Goal: Task Accomplishment & Management: Use online tool/utility

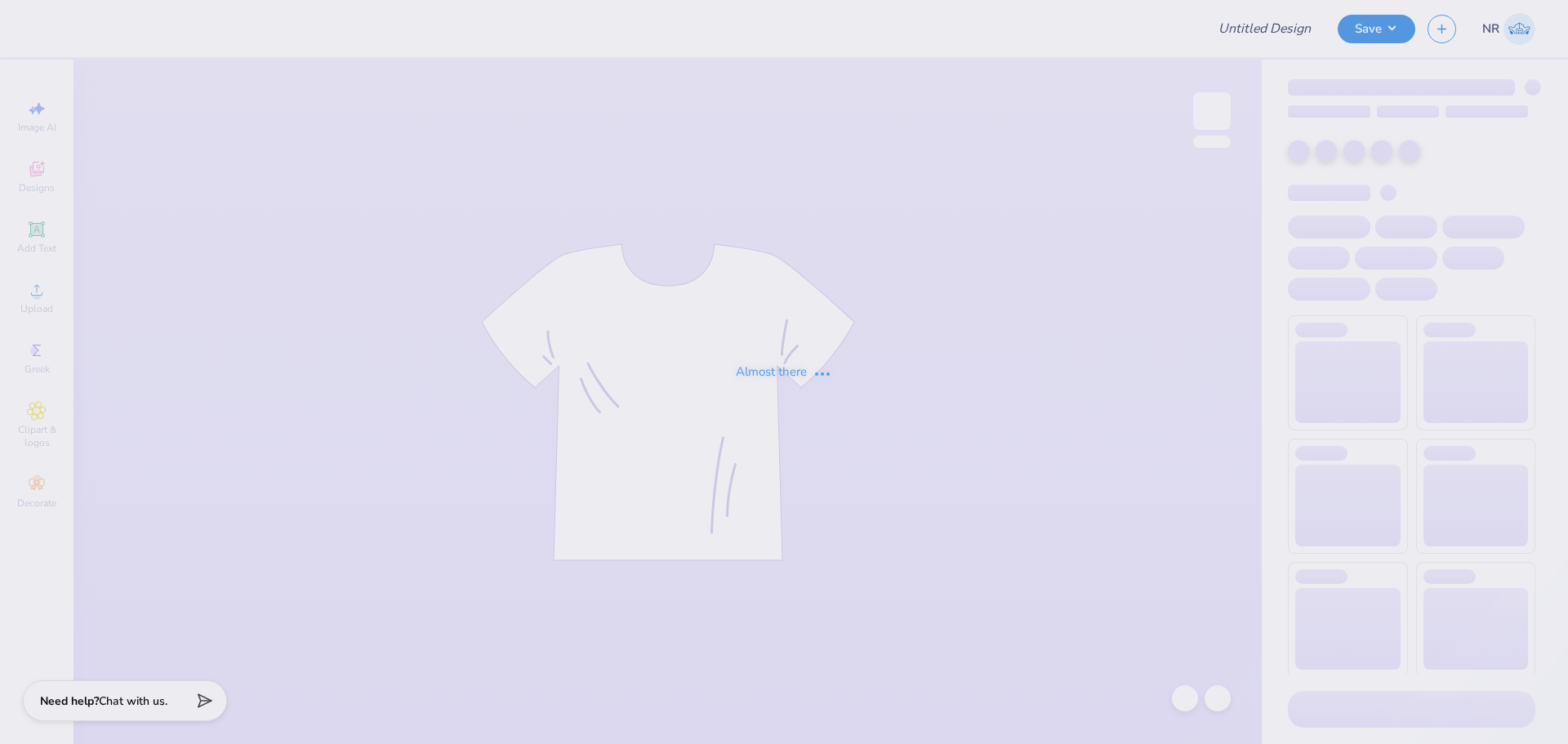
type input "Audrey Moore : Florida Southern College"
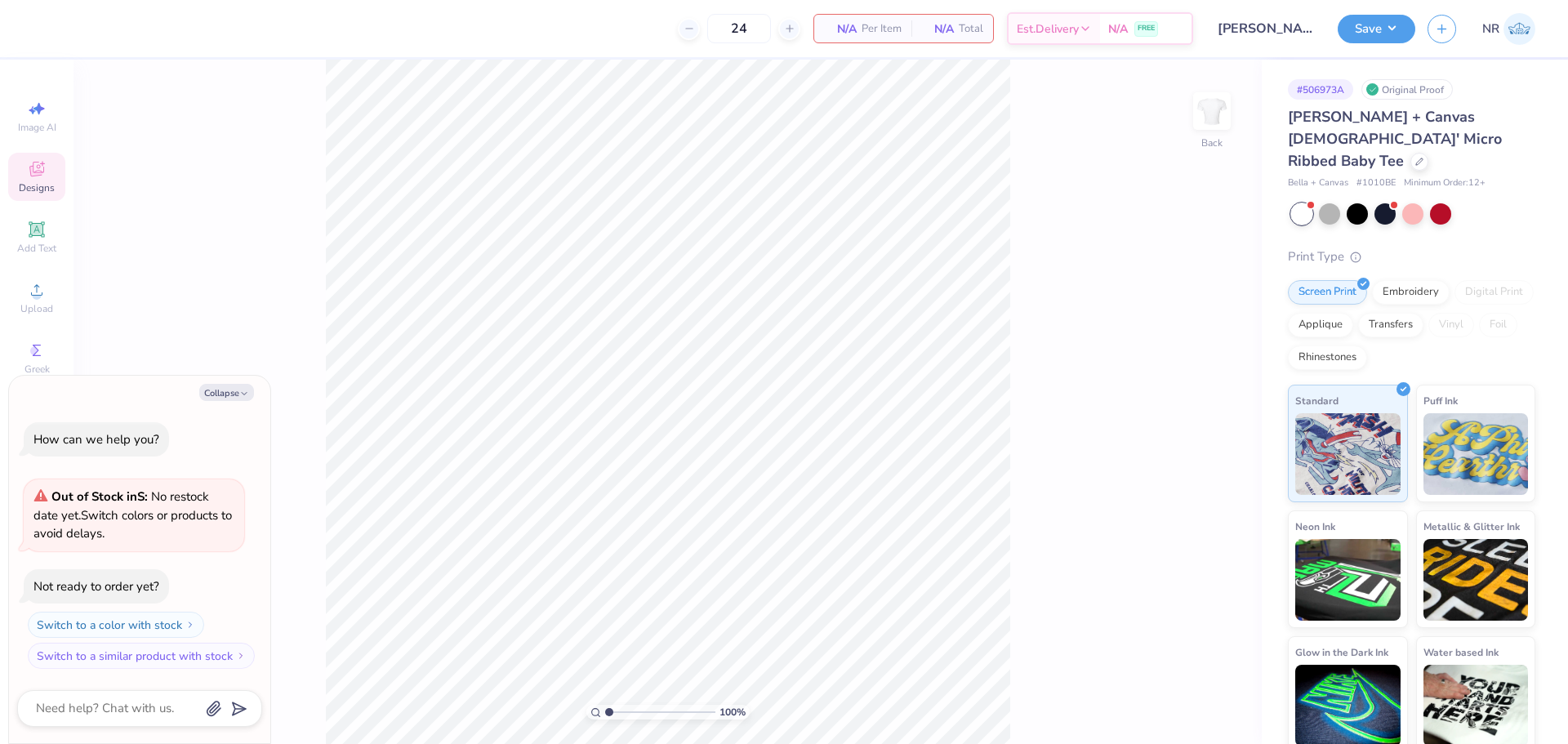
click at [40, 184] on span "Designs" at bounding box center [37, 188] width 36 height 13
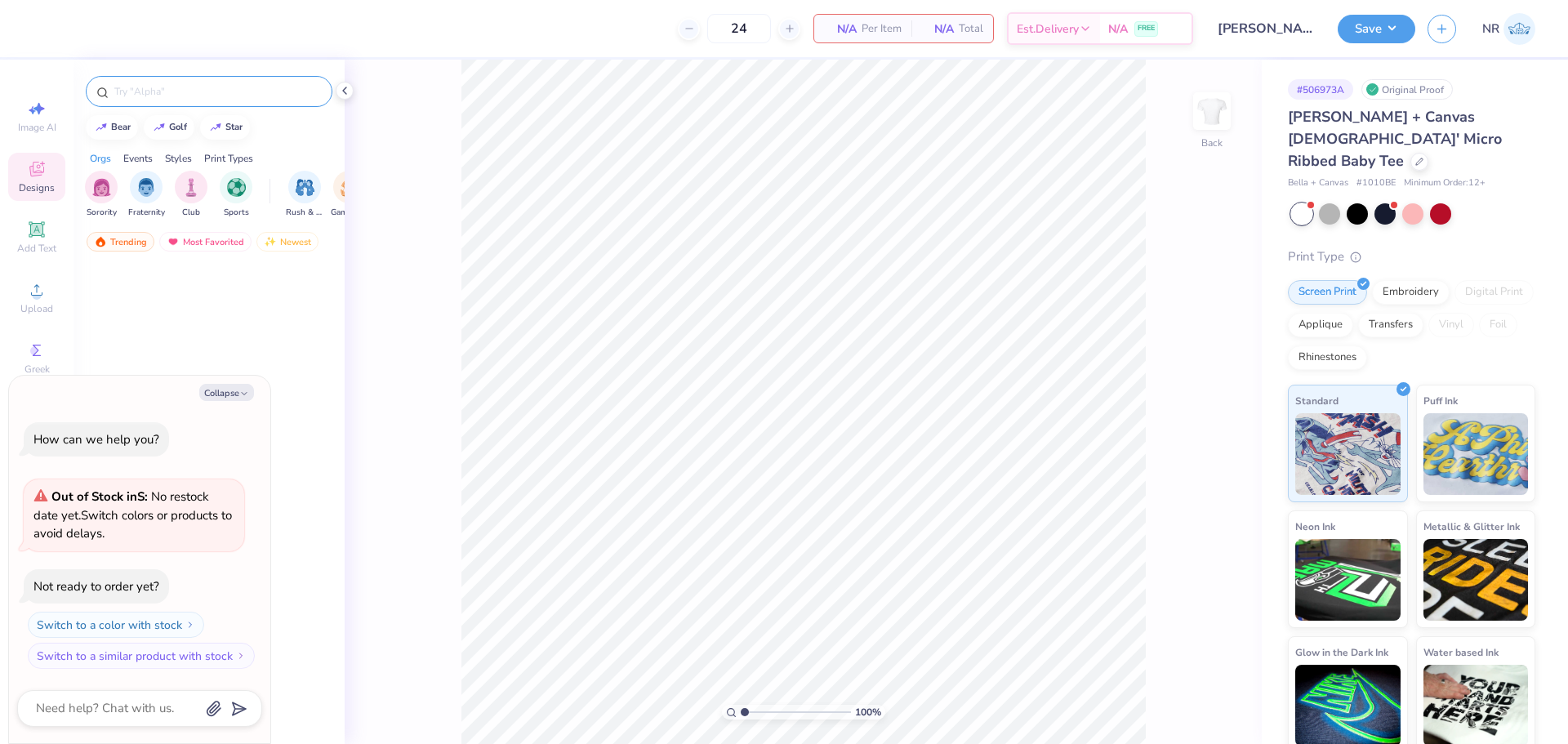
type textarea "x"
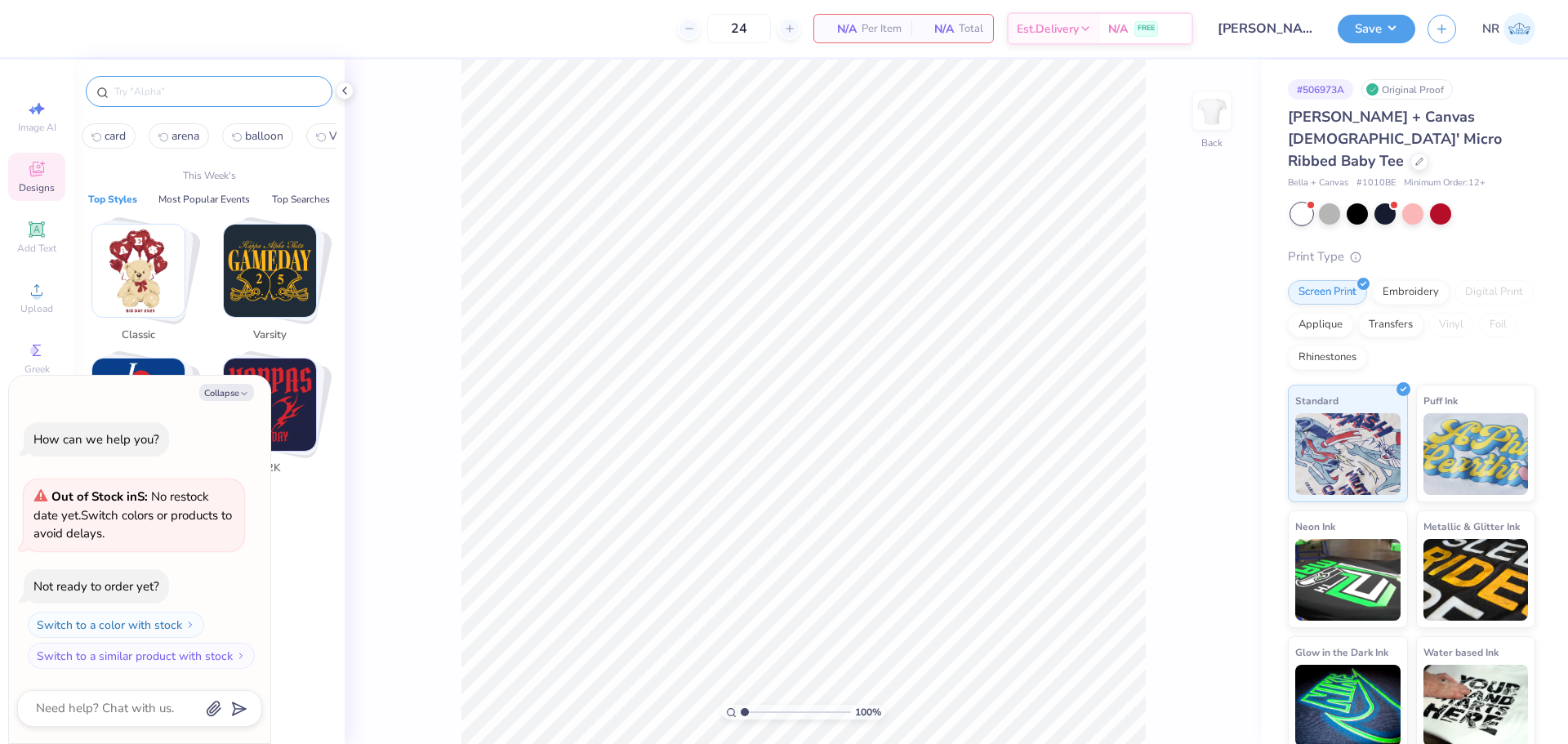
click at [211, 96] on input "text" at bounding box center [217, 91] width 209 height 16
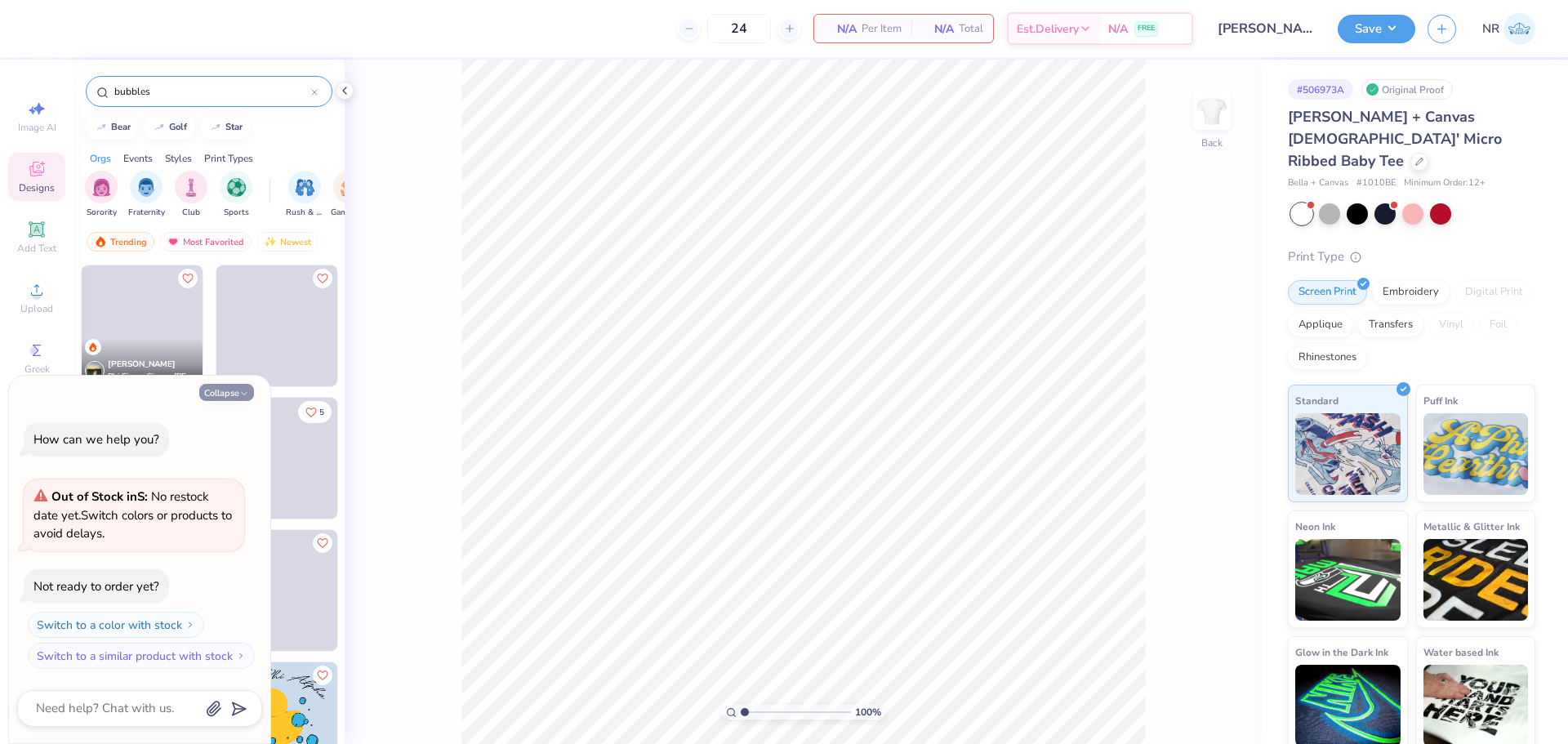
type input "bubbles"
click at [226, 395] on button "Collapse" at bounding box center [226, 393] width 54 height 17
type textarea "x"
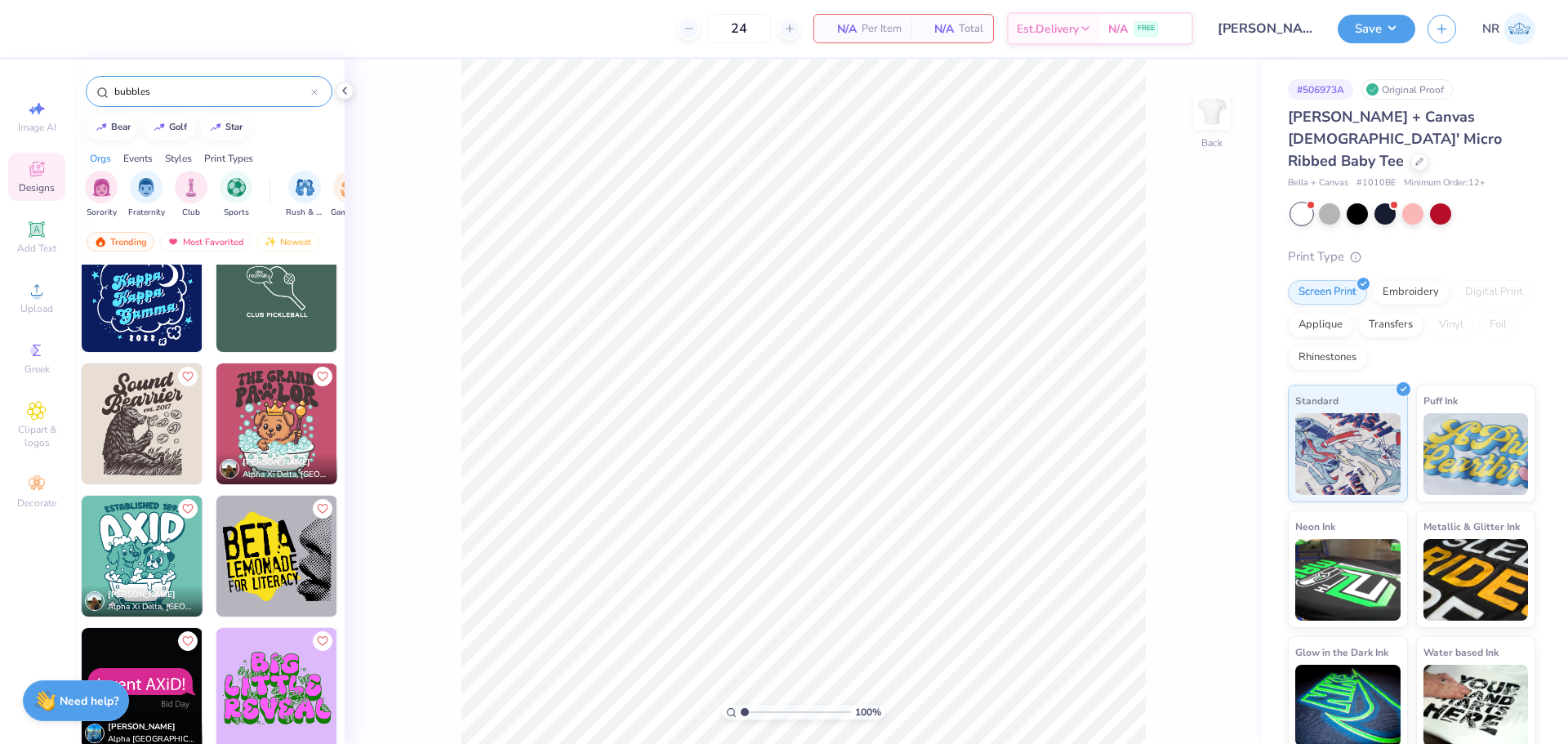
scroll to position [941, 0]
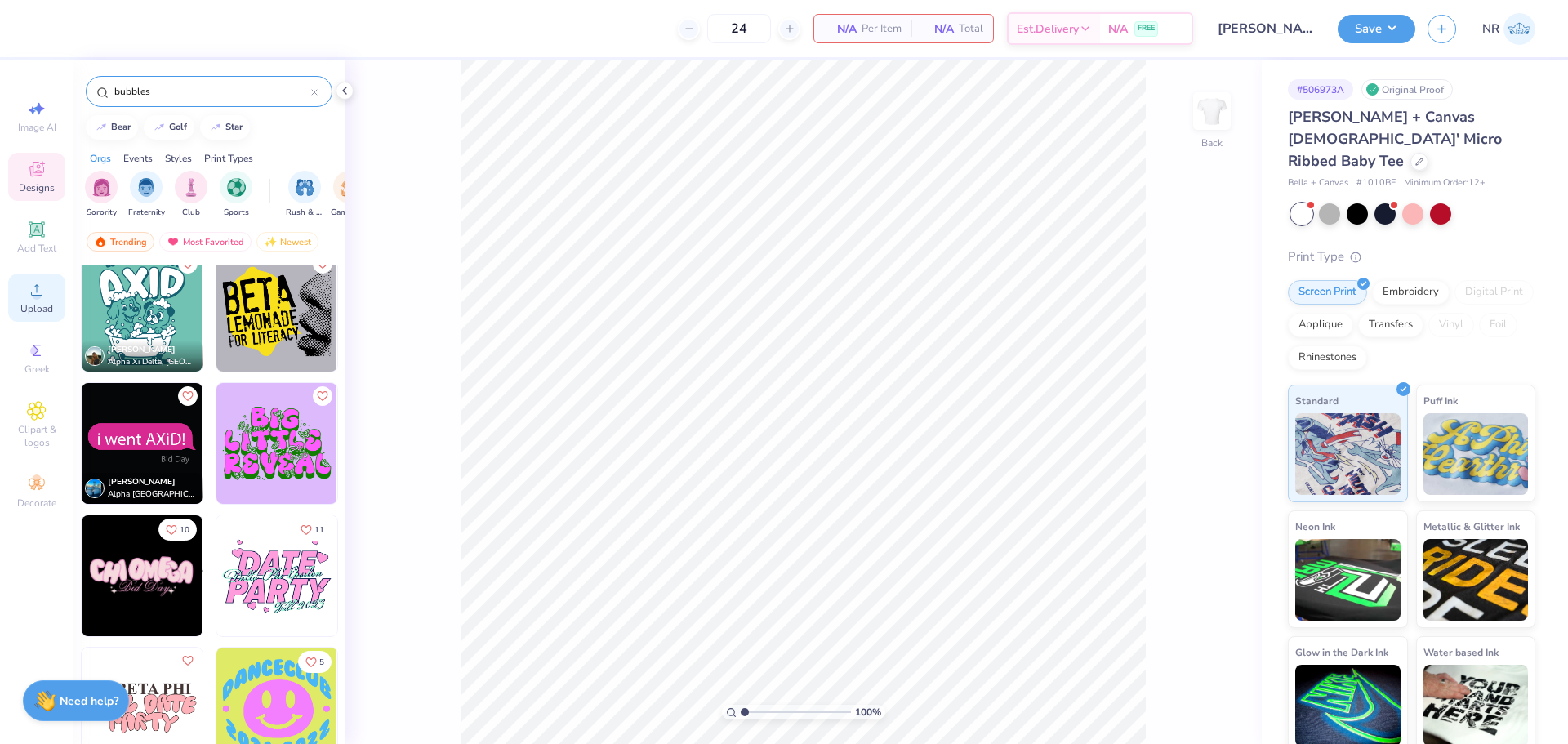
click at [28, 298] on icon at bounding box center [37, 289] width 20 height 20
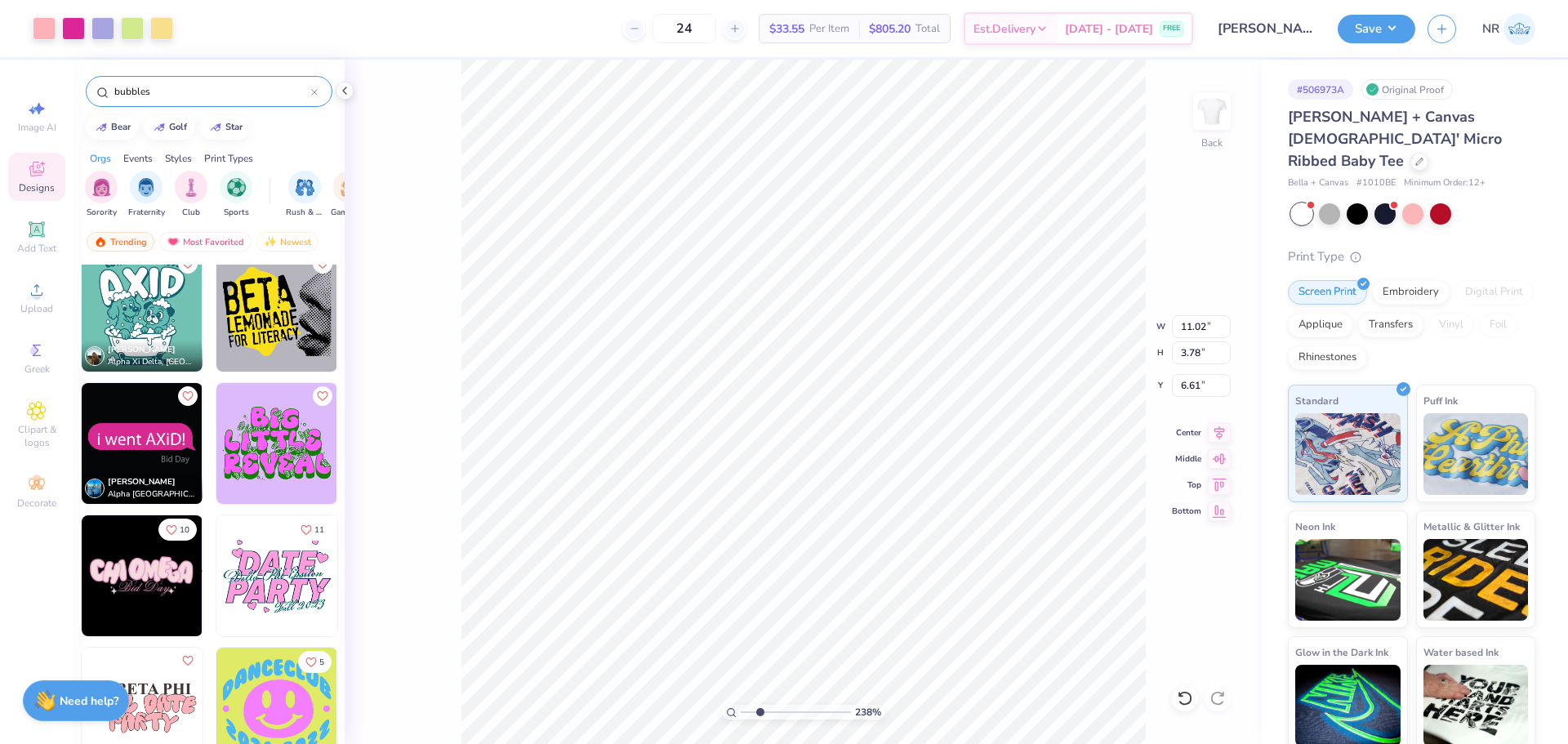
drag, startPoint x: 749, startPoint y: 712, endPoint x: 760, endPoint y: 715, distance: 11.4
type input "2.38"
click at [760, 715] on input "range" at bounding box center [795, 713] width 110 height 15
click at [1190, 332] on input "11.02" at bounding box center [1201, 327] width 59 height 23
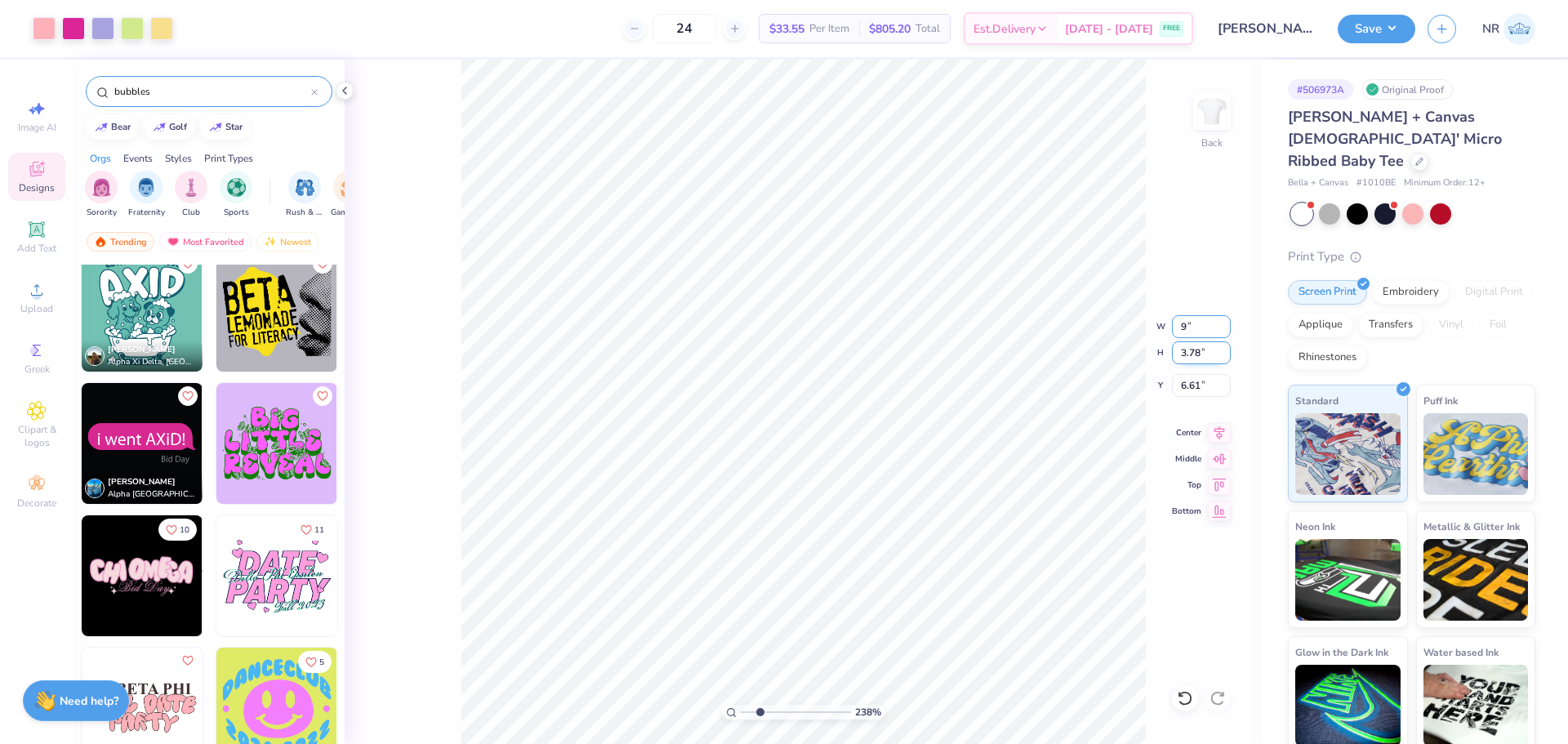
type input "9.00"
type input "3.09"
type input "6.96"
drag, startPoint x: 747, startPoint y: 713, endPoint x: 692, endPoint y: 710, distance: 55.1
type input "1"
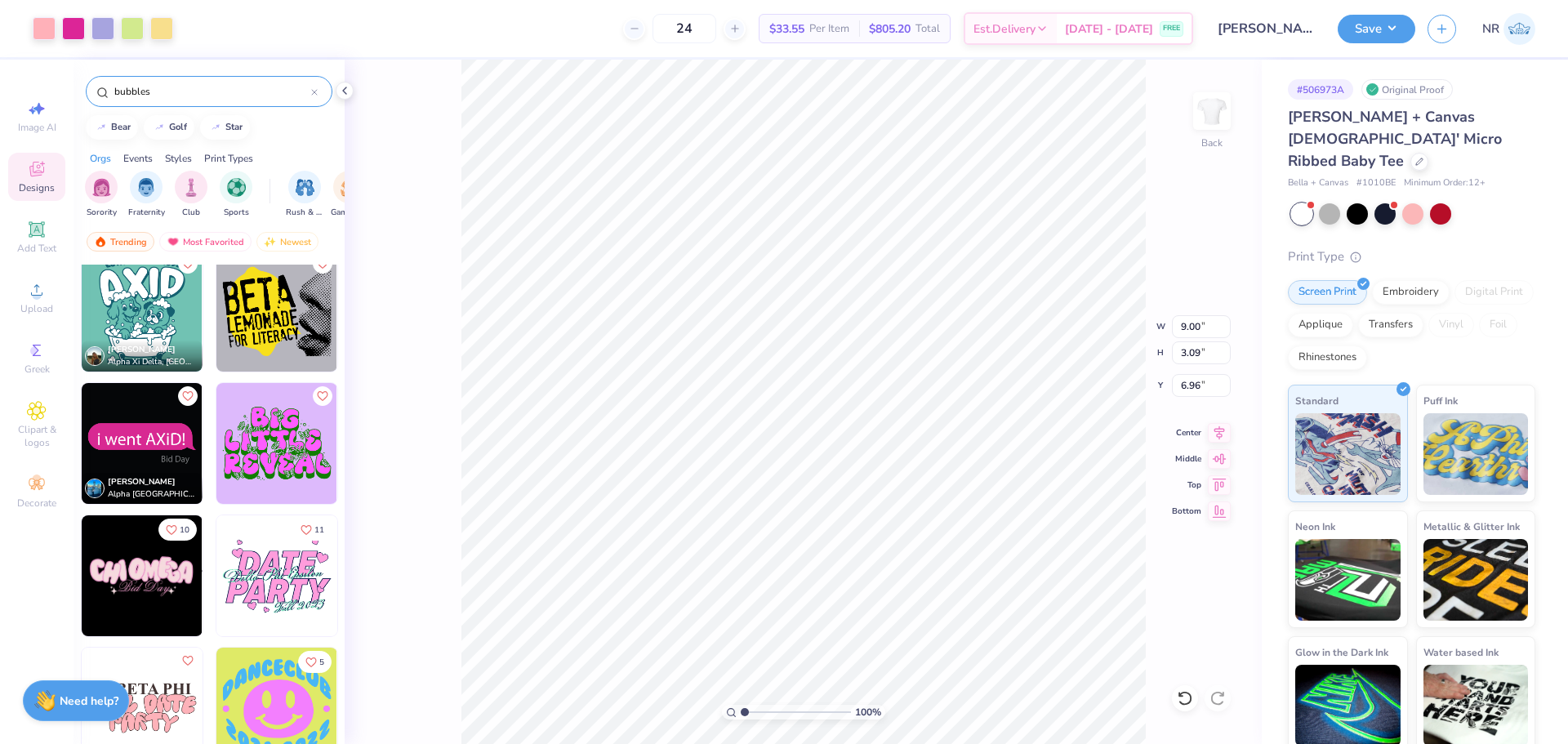
click at [741, 710] on input "range" at bounding box center [795, 713] width 110 height 15
click at [1195, 384] on input "6.96" at bounding box center [1201, 385] width 59 height 23
click at [1194, 385] on input "3.00" at bounding box center [1201, 385] width 59 height 23
click at [1194, 386] on input "3.00" at bounding box center [1201, 385] width 59 height 23
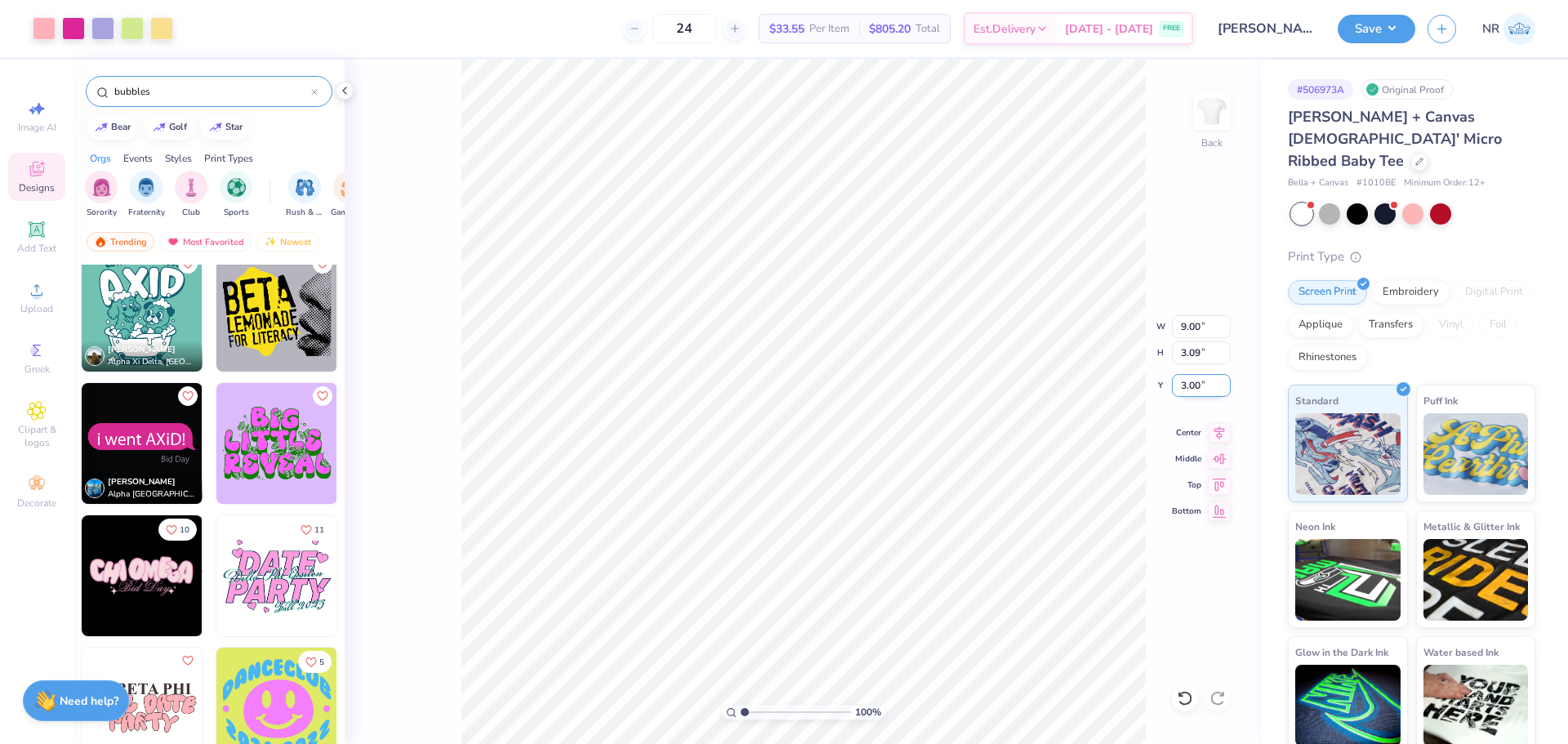
click at [1194, 386] on input "3.00" at bounding box center [1201, 385] width 59 height 23
type input "2.00"
click at [1191, 323] on input "9.00" at bounding box center [1201, 327] width 59 height 23
type input "10.00"
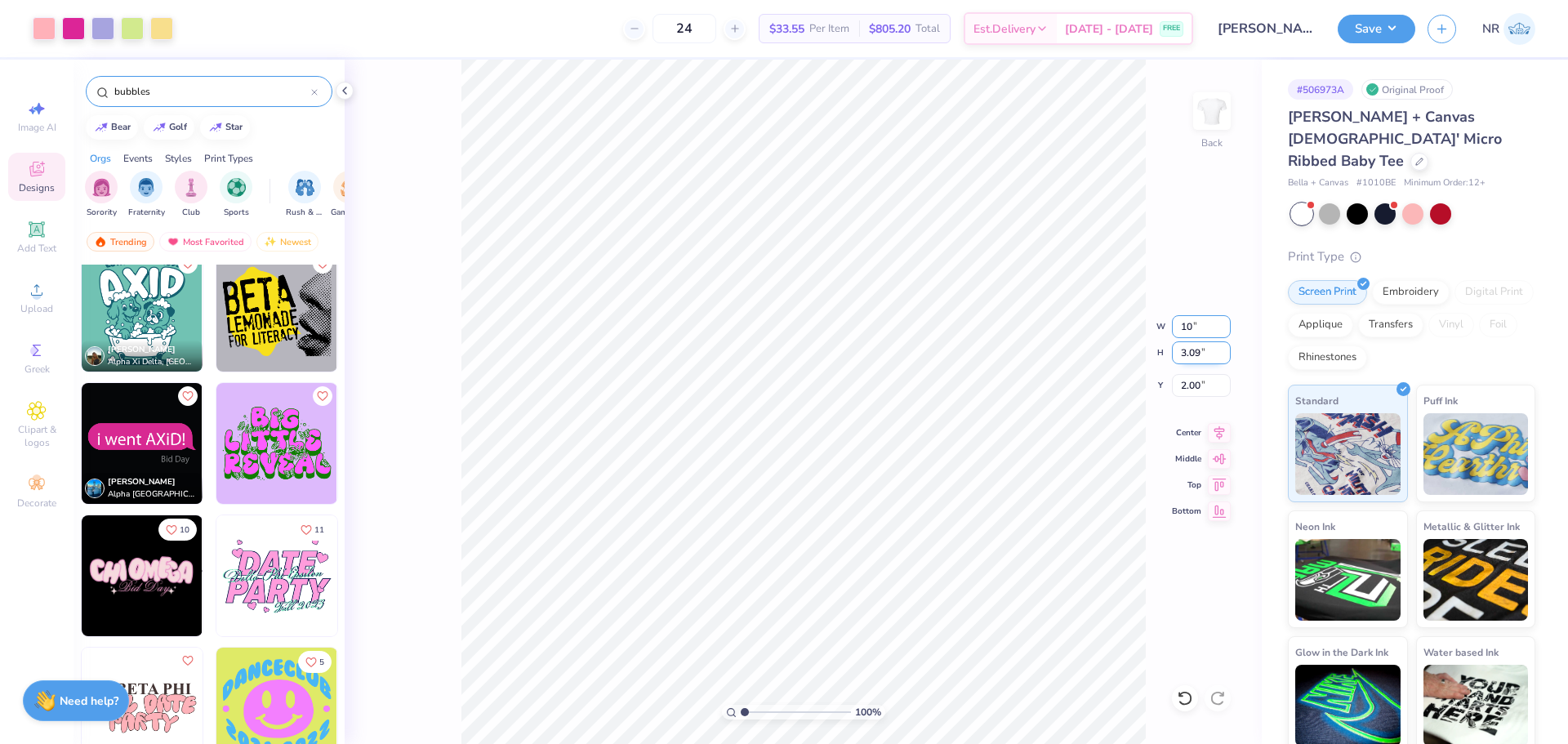
type input "3.43"
type input "1.83"
click at [1189, 323] on input "10.00" at bounding box center [1201, 327] width 59 height 23
type input "11.00"
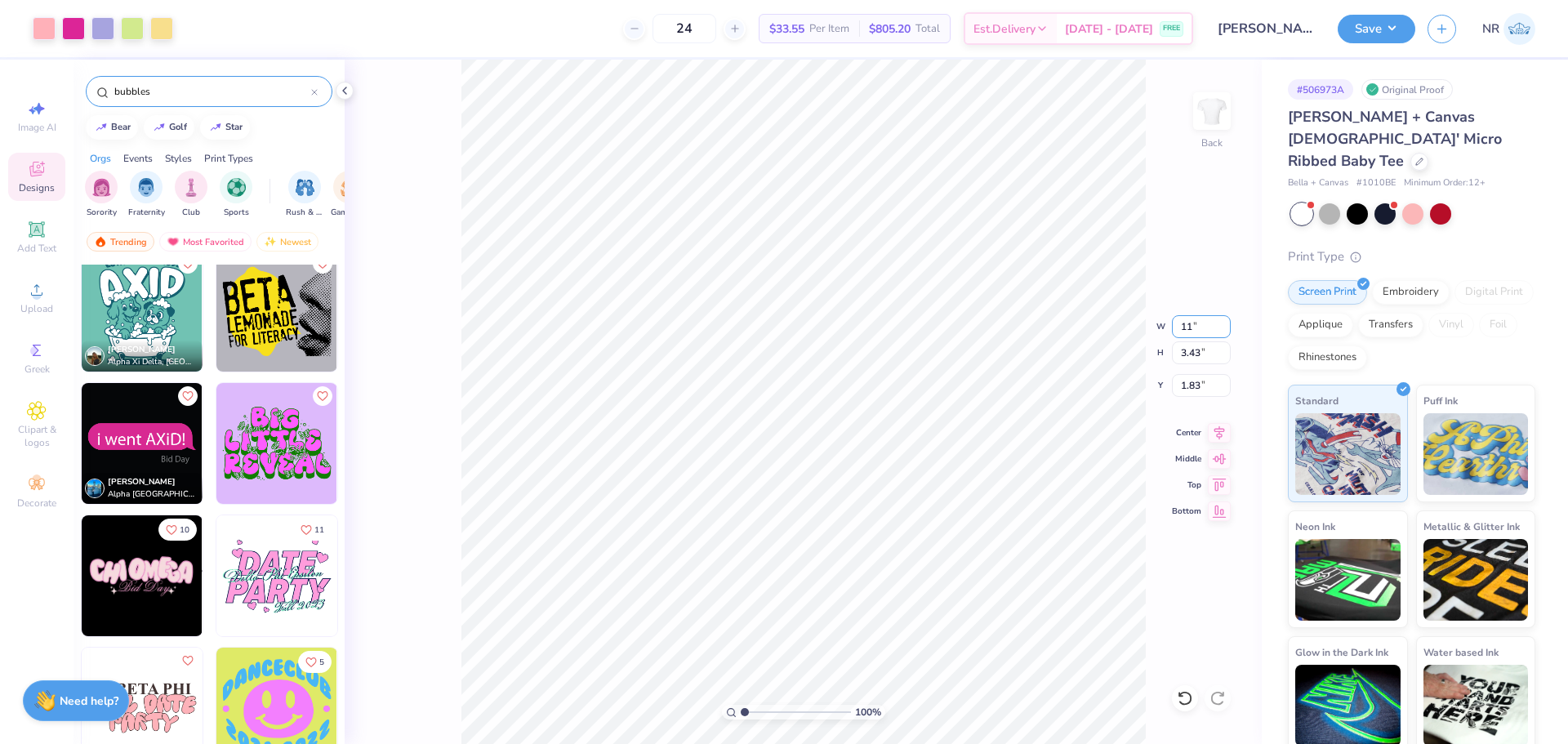
type input "3.77"
type input "1.66"
click at [1193, 389] on input "1.66" at bounding box center [1201, 385] width 59 height 23
type input "2"
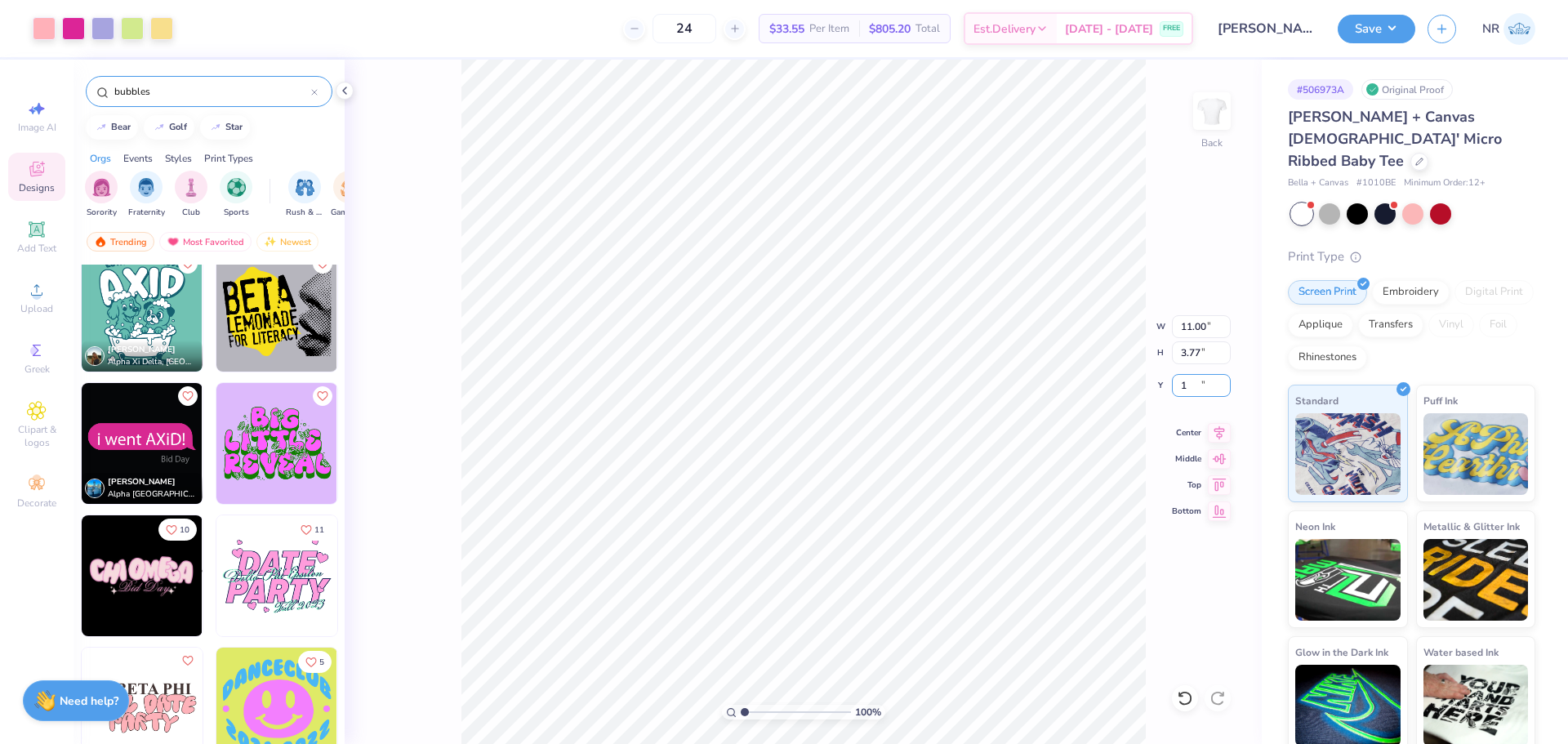
type input "1.00"
drag, startPoint x: 1191, startPoint y: 383, endPoint x: 1202, endPoint y: 386, distance: 11.4
click at [1202, 386] on input "1.00" at bounding box center [1201, 385] width 59 height 23
type input "1.50"
click at [1191, 328] on input "11.00" at bounding box center [1201, 327] width 59 height 23
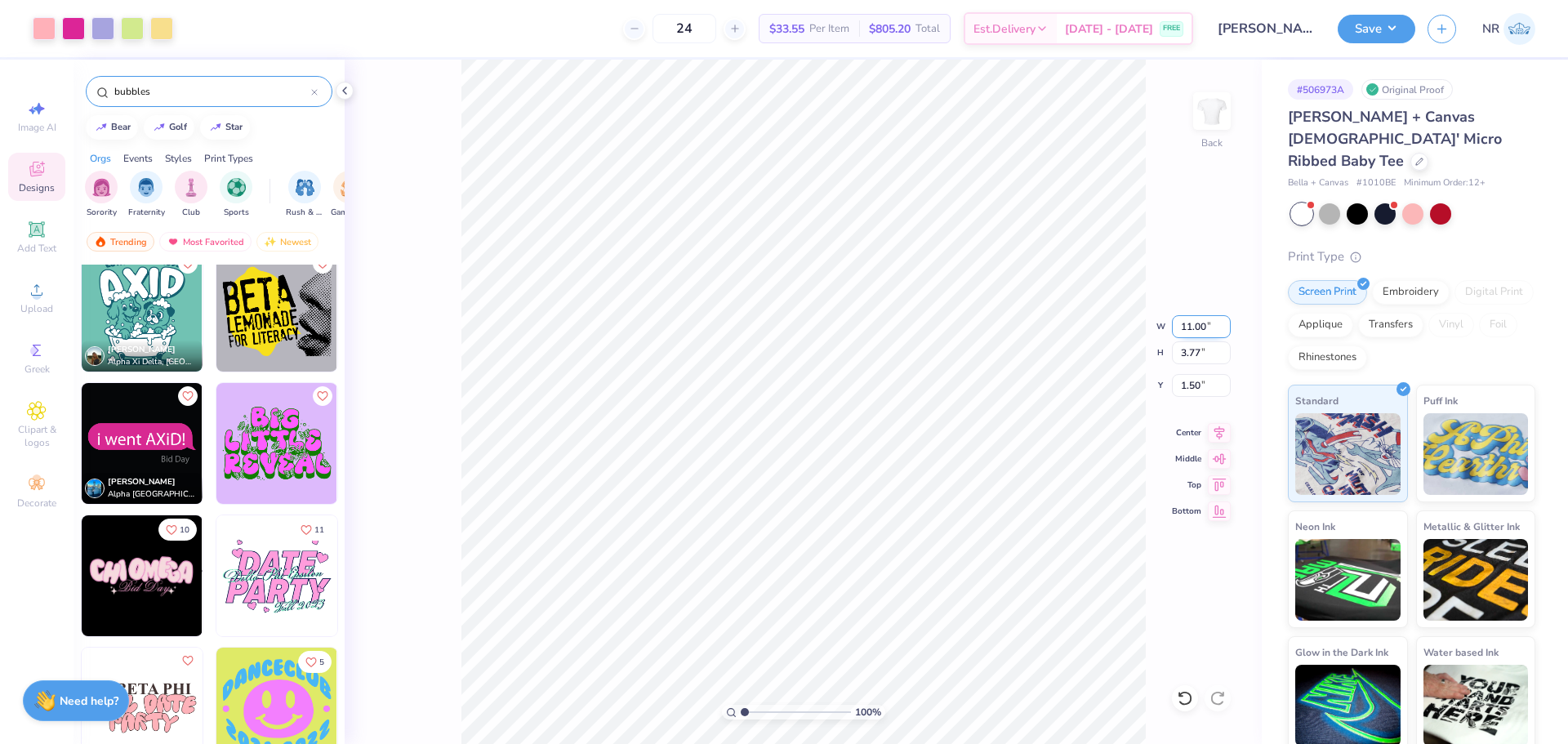
click at [1191, 328] on input "11.00" at bounding box center [1201, 327] width 59 height 23
type input "10.00"
type input "3.43"
click at [1190, 389] on input "1.67" at bounding box center [1201, 385] width 59 height 23
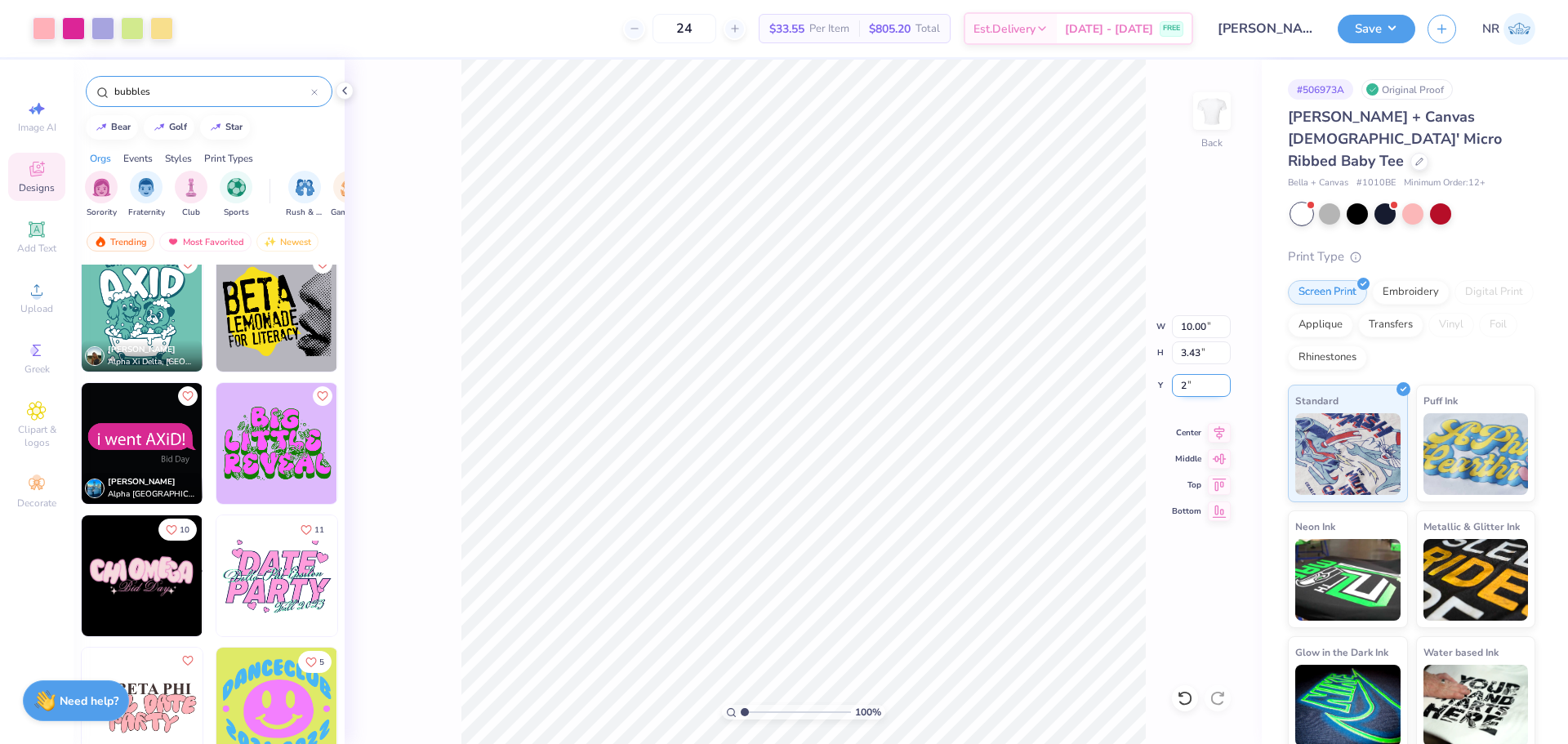
type input "2.00"
click at [1224, 436] on icon at bounding box center [1219, 430] width 23 height 20
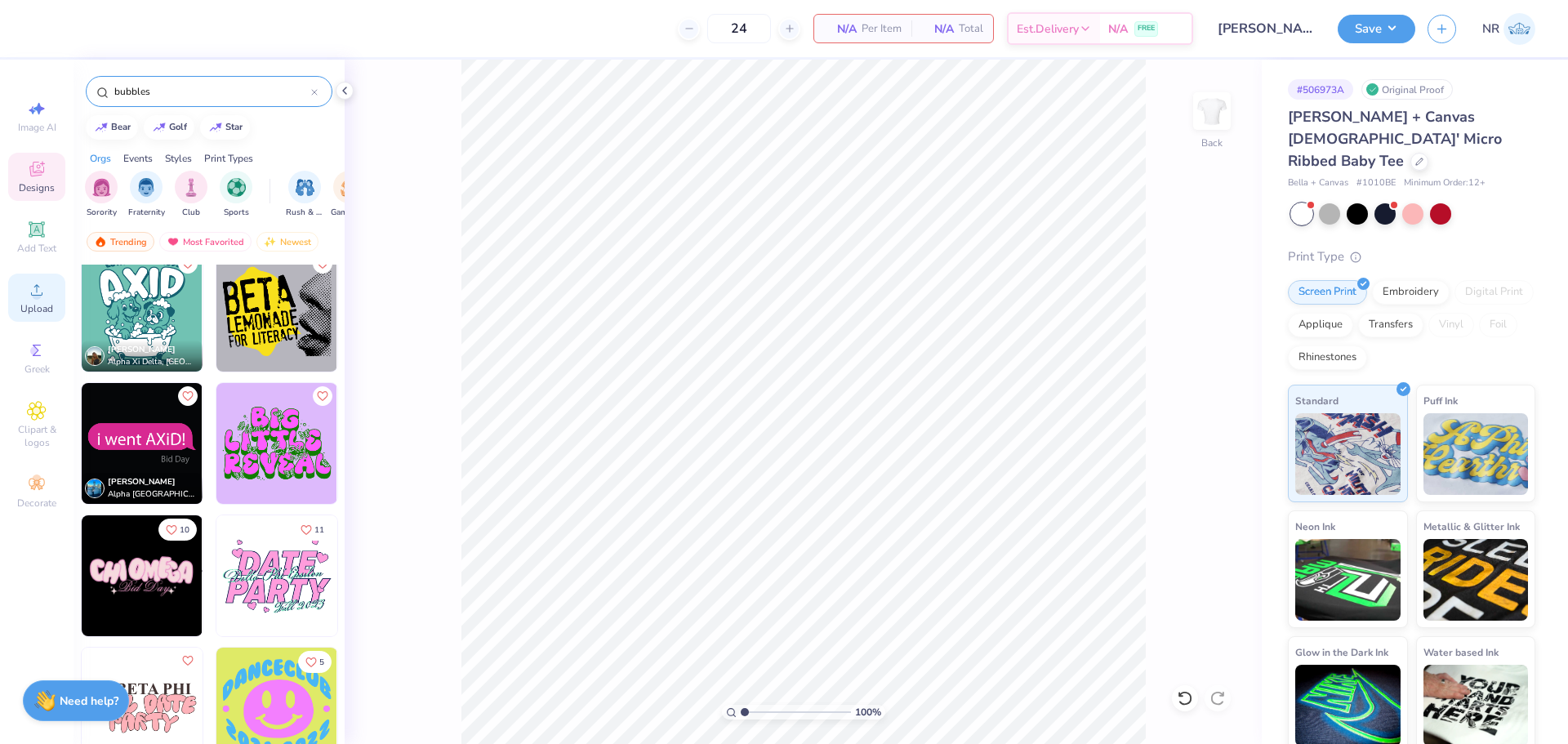
click at [24, 289] on div "Upload" at bounding box center [37, 297] width 57 height 48
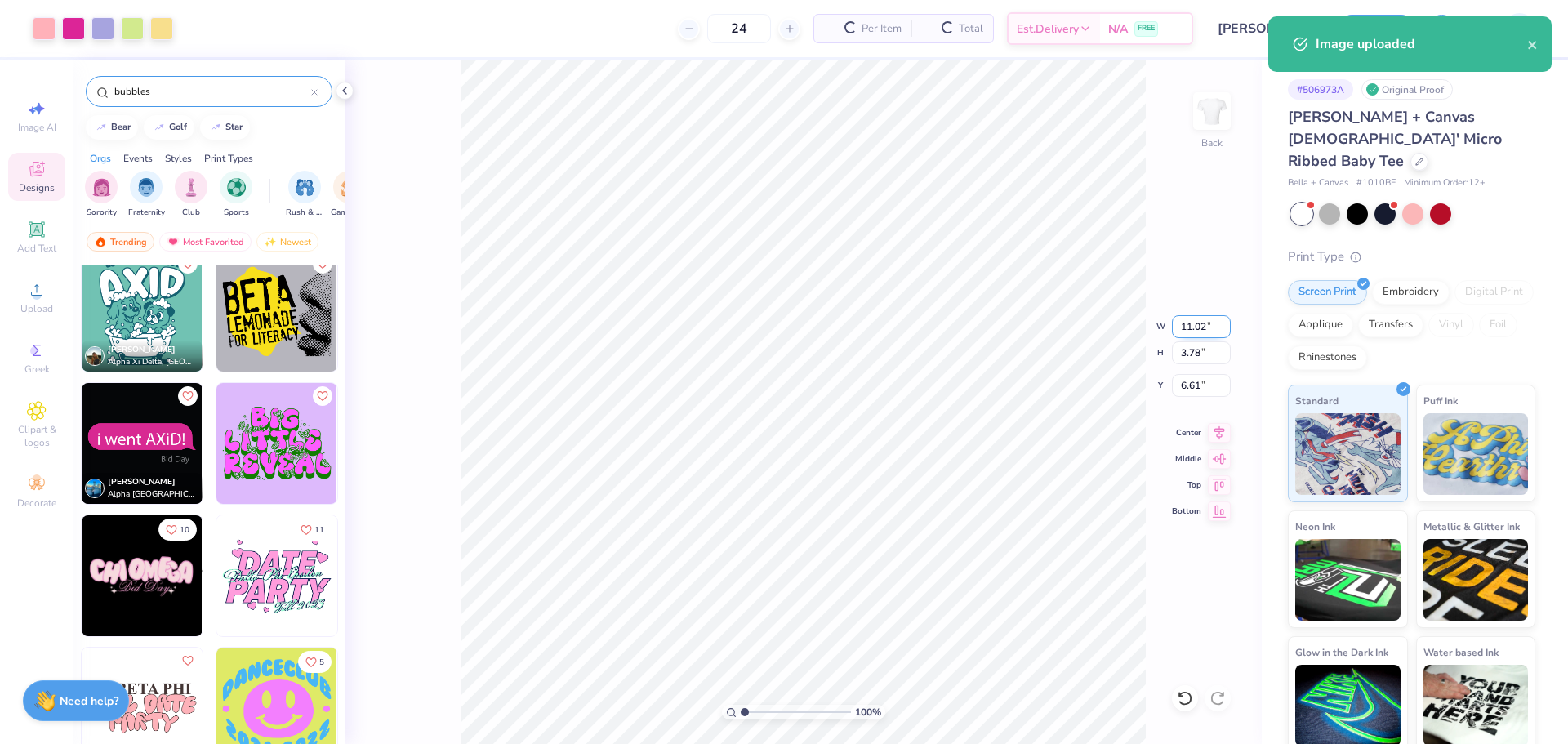
click at [1193, 326] on input "11.02" at bounding box center [1201, 327] width 59 height 23
type input "10.00"
type input "3.43"
click at [1192, 384] on input "6.78" at bounding box center [1201, 385] width 59 height 23
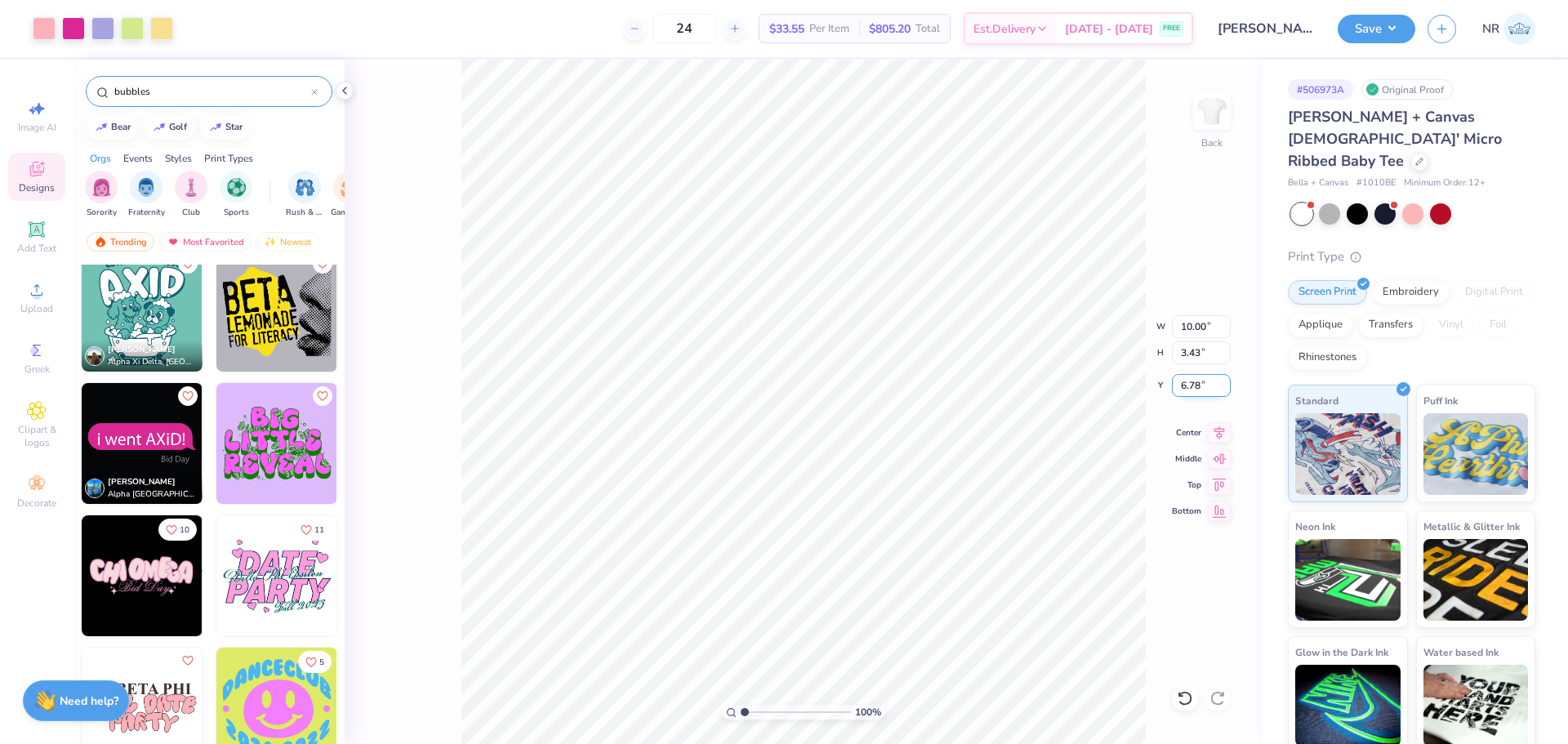
click at [1192, 384] on input "6.78" at bounding box center [1201, 385] width 59 height 23
type input "3"
type input "2.00"
click at [1374, 27] on button "Save" at bounding box center [1376, 26] width 78 height 28
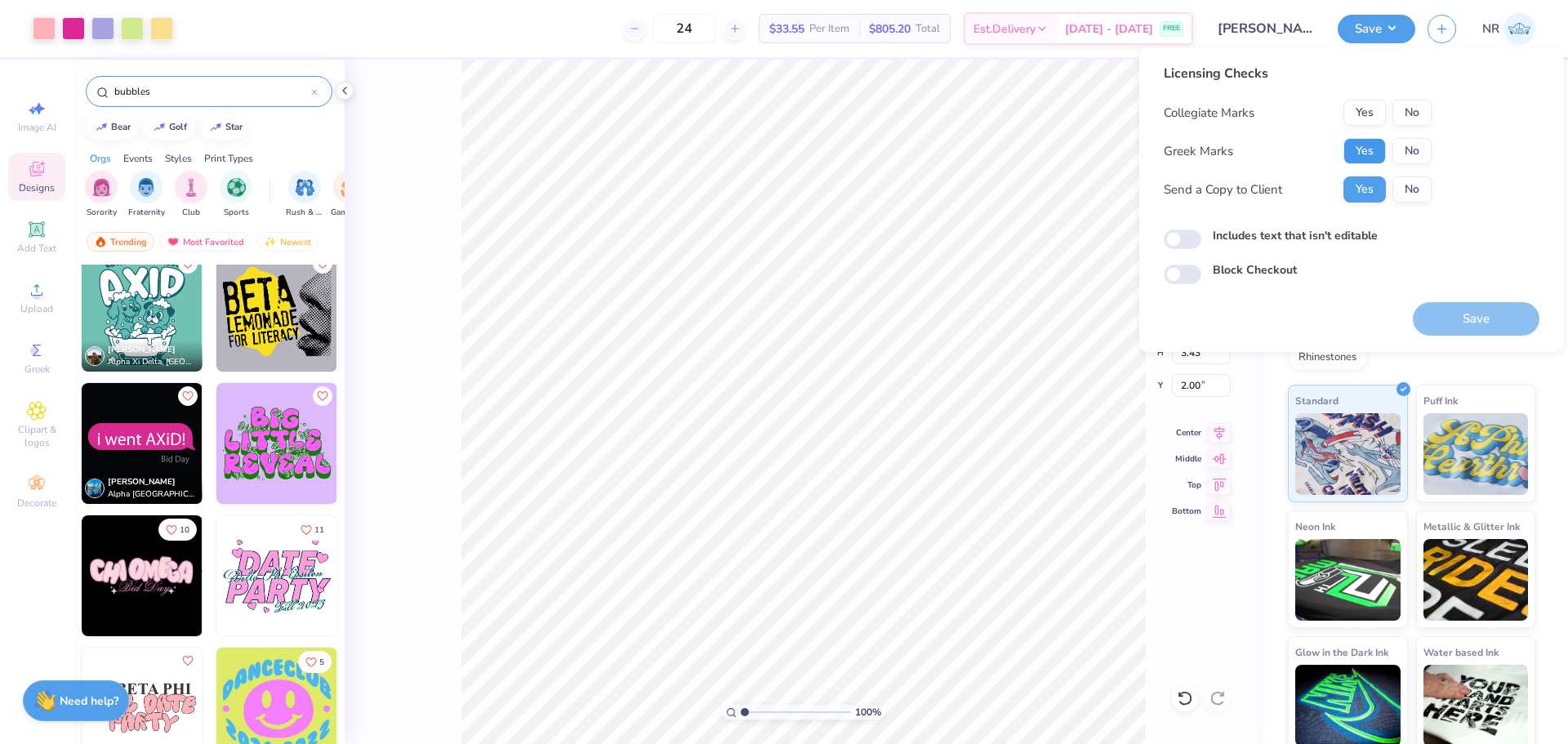
click at [1362, 142] on button "Yes" at bounding box center [1364, 151] width 42 height 26
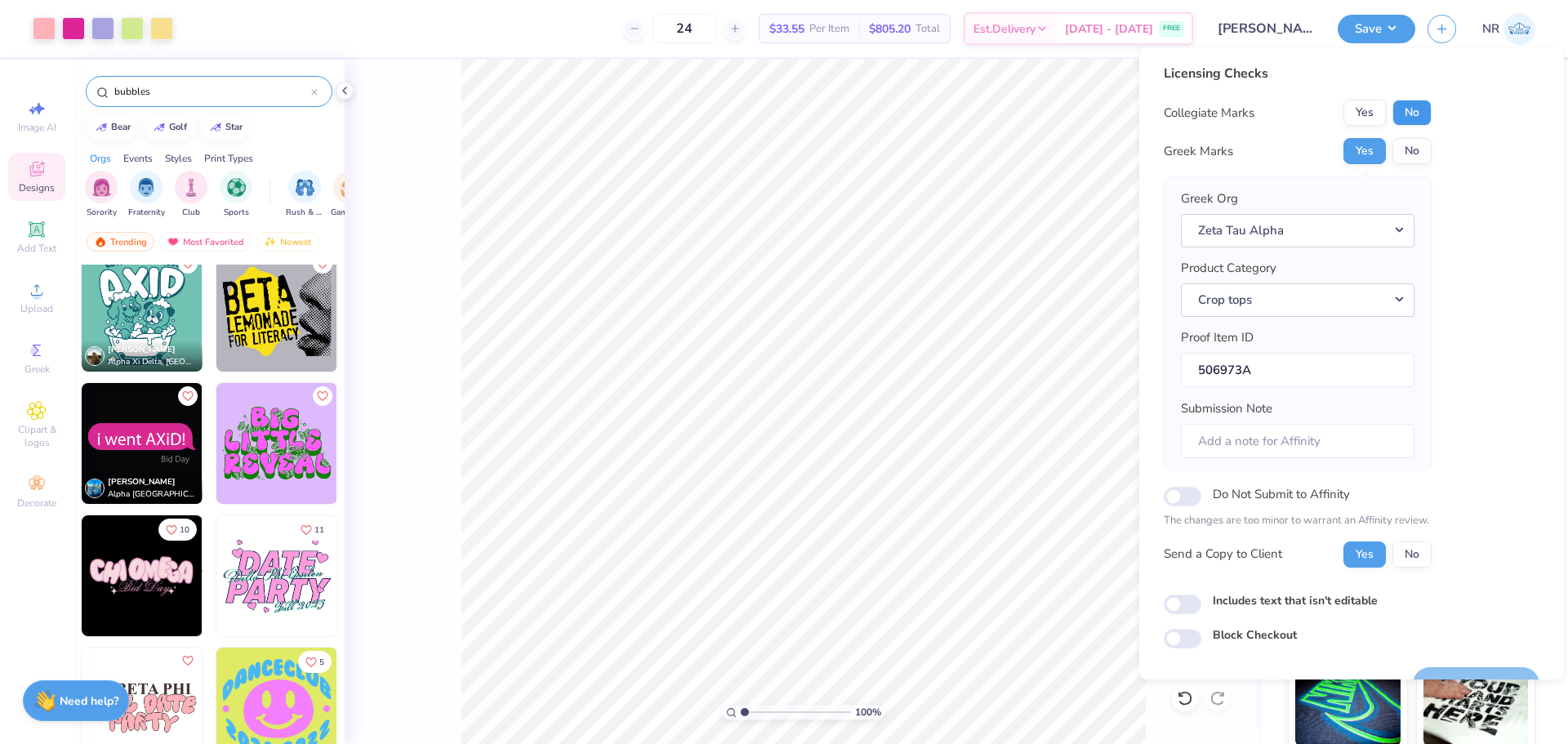
click at [1416, 115] on button "No" at bounding box center [1412, 113] width 39 height 26
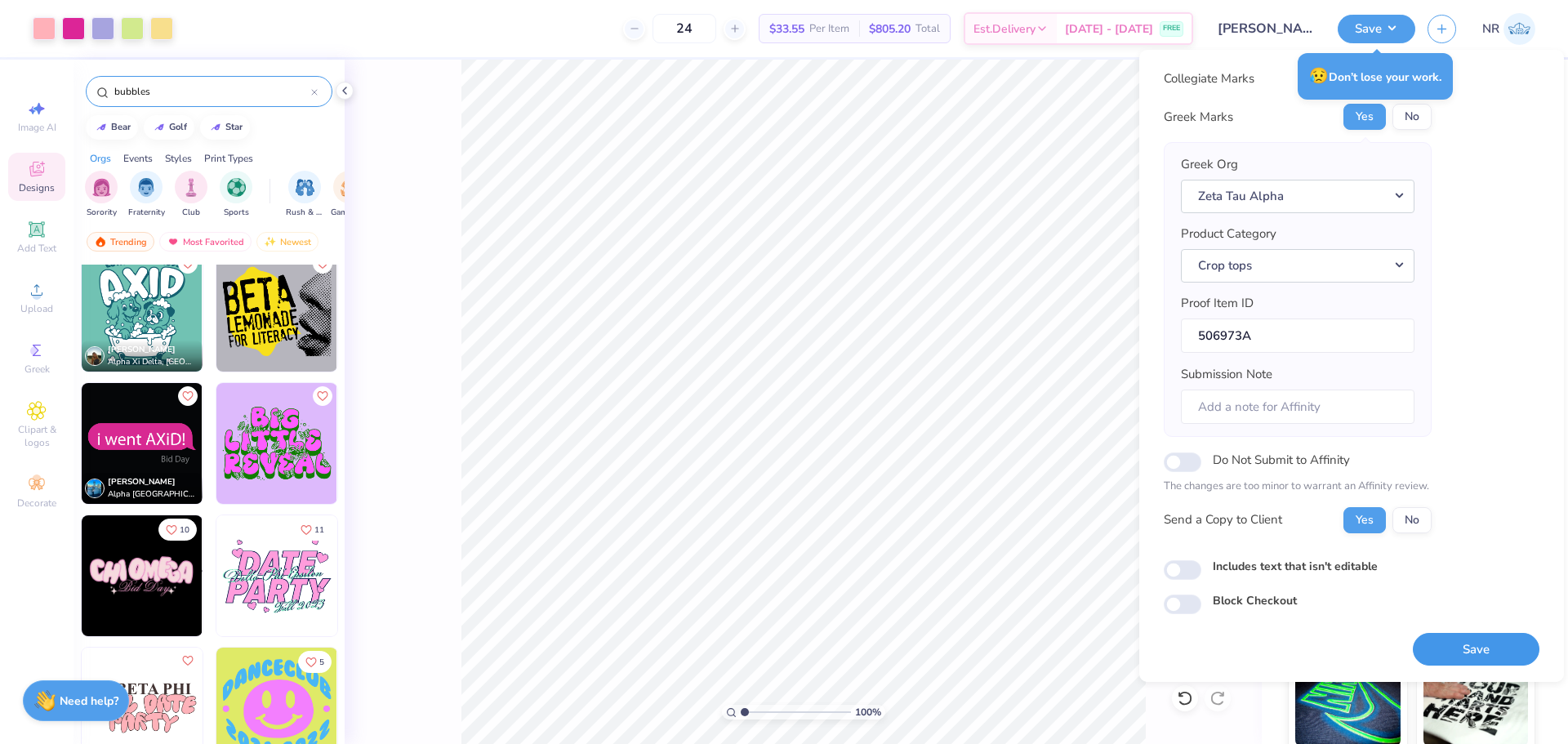
click at [1468, 643] on button "Save" at bounding box center [1476, 650] width 127 height 34
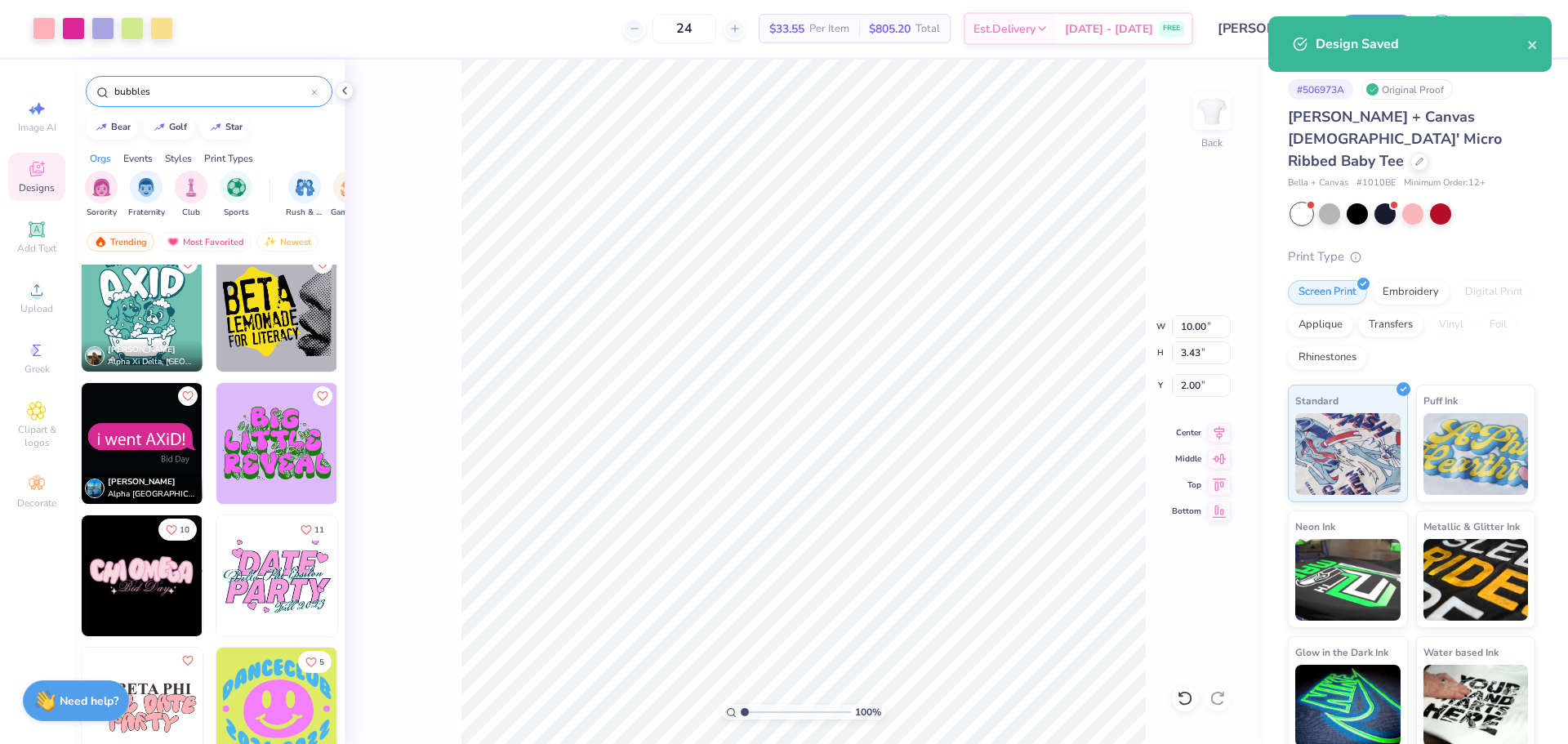
click at [449, 36] on div "24 $33.55 Per Item $805.20 Total Est. Delivery Aug 24 - 27 FREE" at bounding box center [688, 28] width 1007 height 57
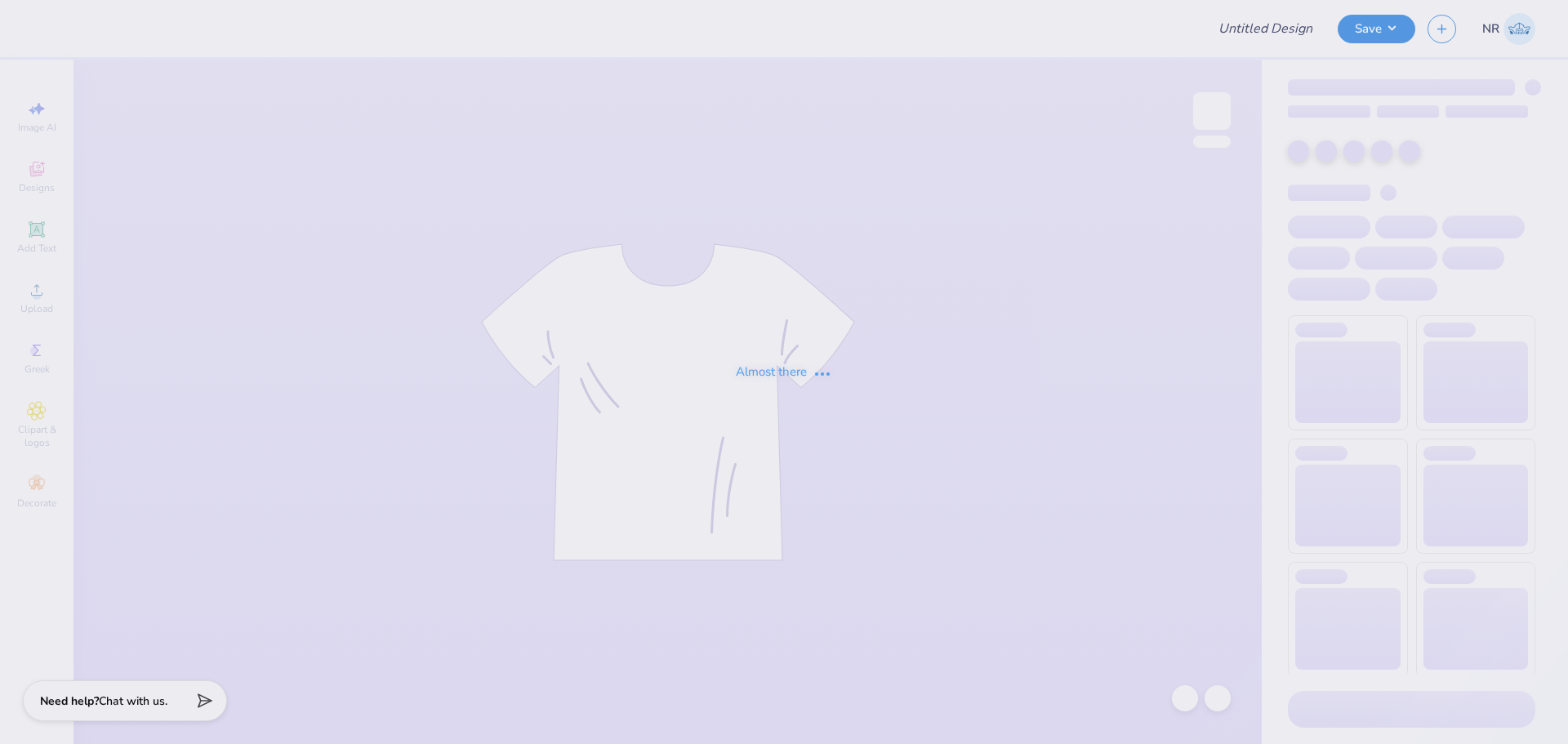
type input "DG Pink Lace Tanks"
type input "Chloe Weitz : Preferred Capital Funding"
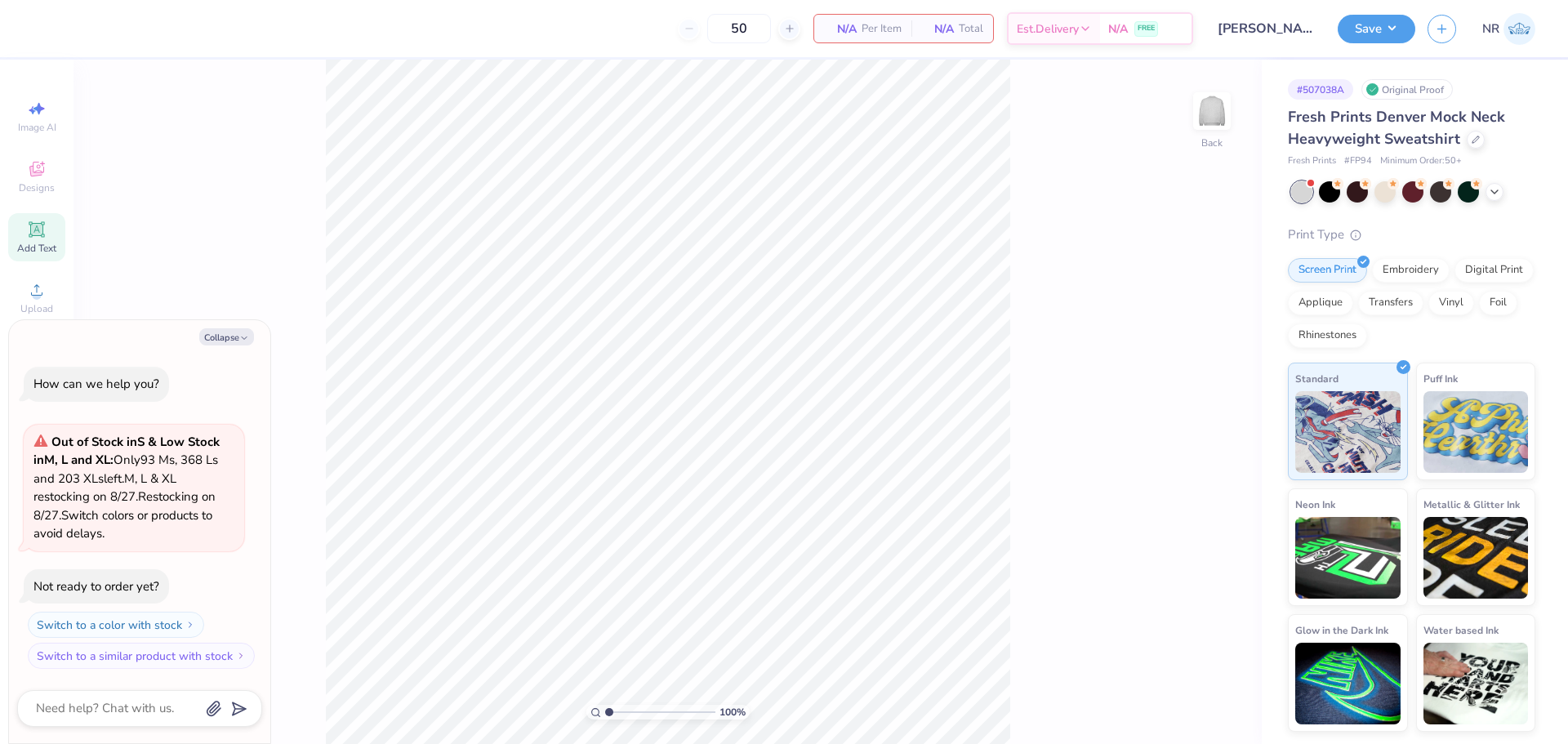
click at [30, 234] on icon at bounding box center [37, 229] width 20 height 20
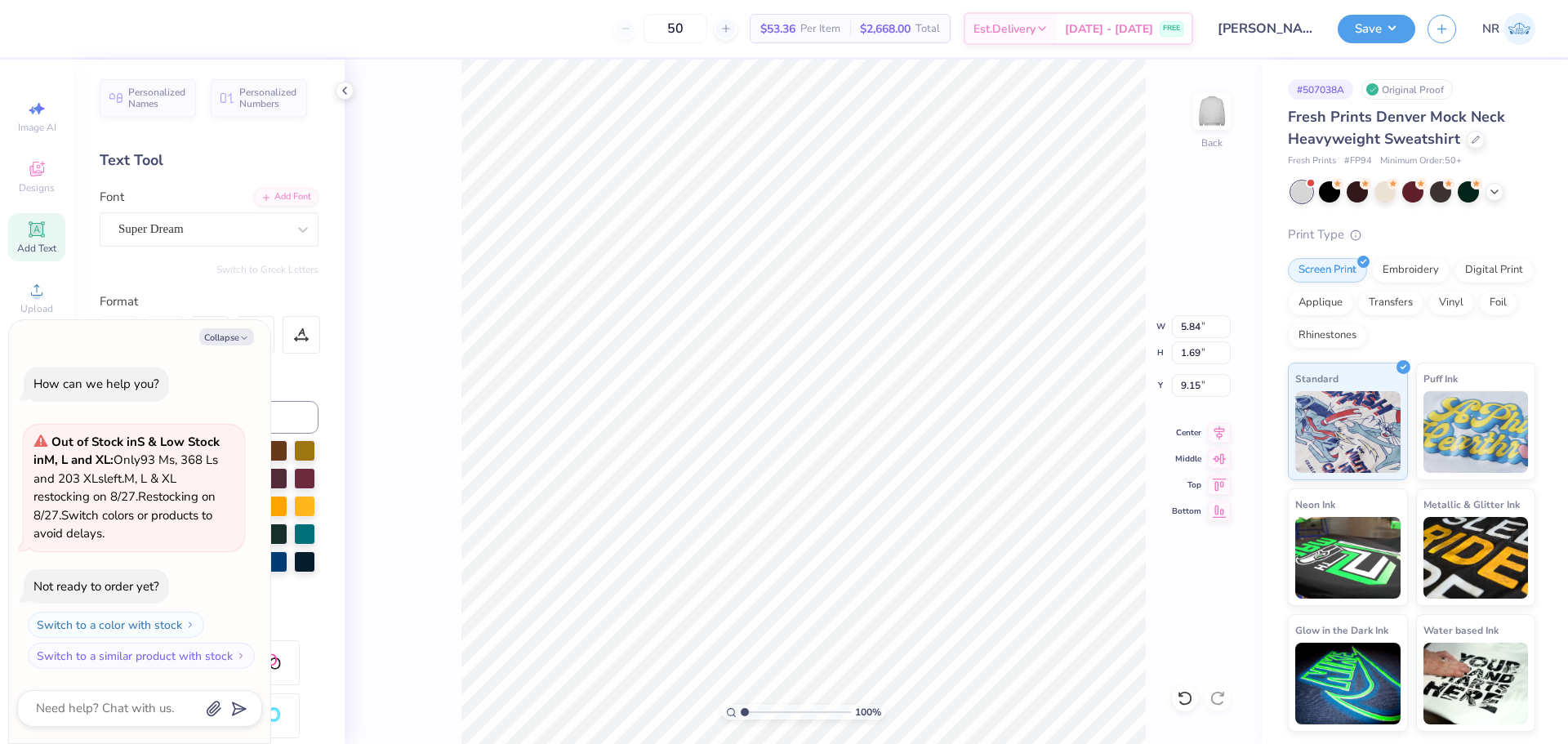
scroll to position [14, 3]
type textarea "x"
type textarea "P"
type textarea "x"
type textarea "PA"
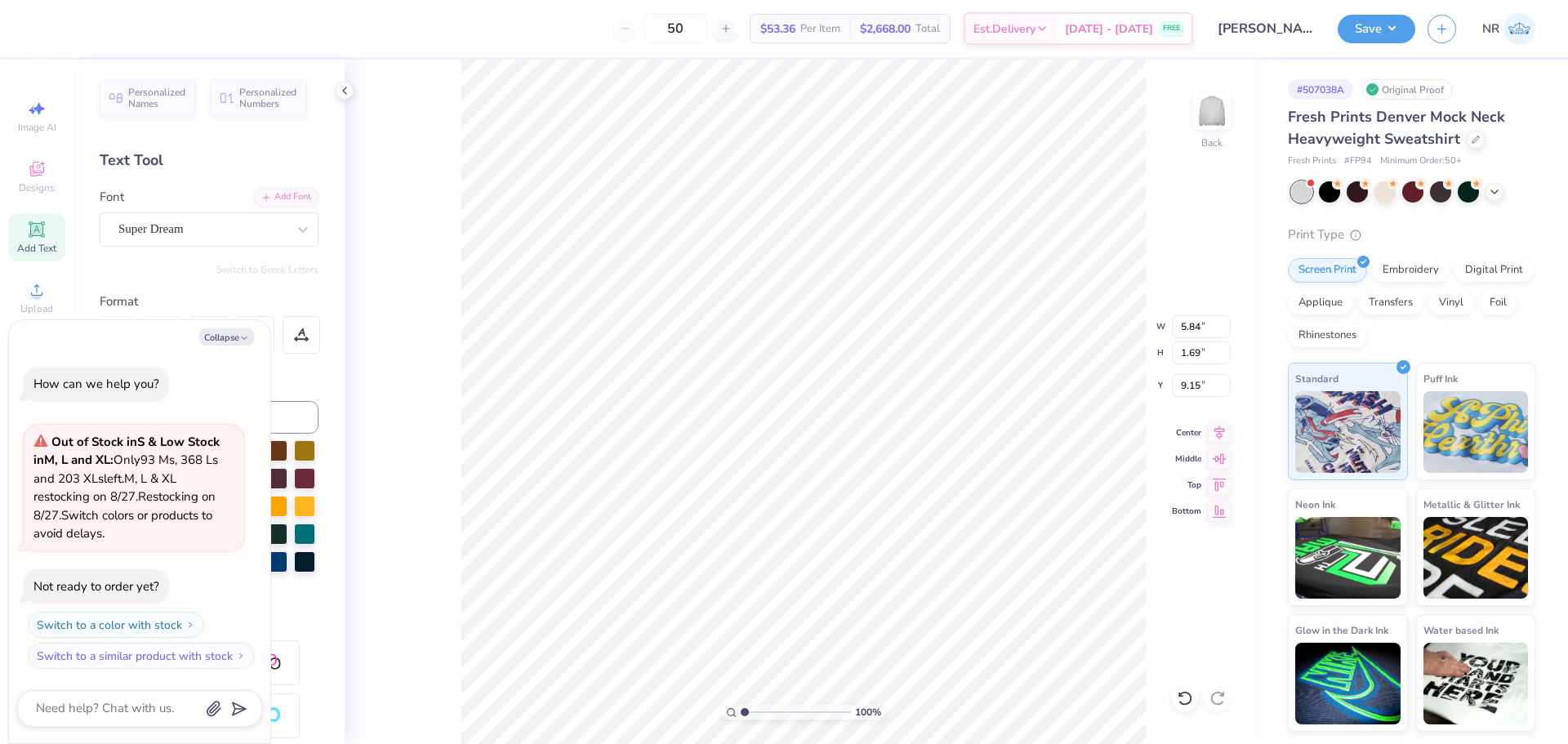
type textarea "x"
type textarea "PAR"
type textarea "x"
type textarea "PARK"
type textarea "x"
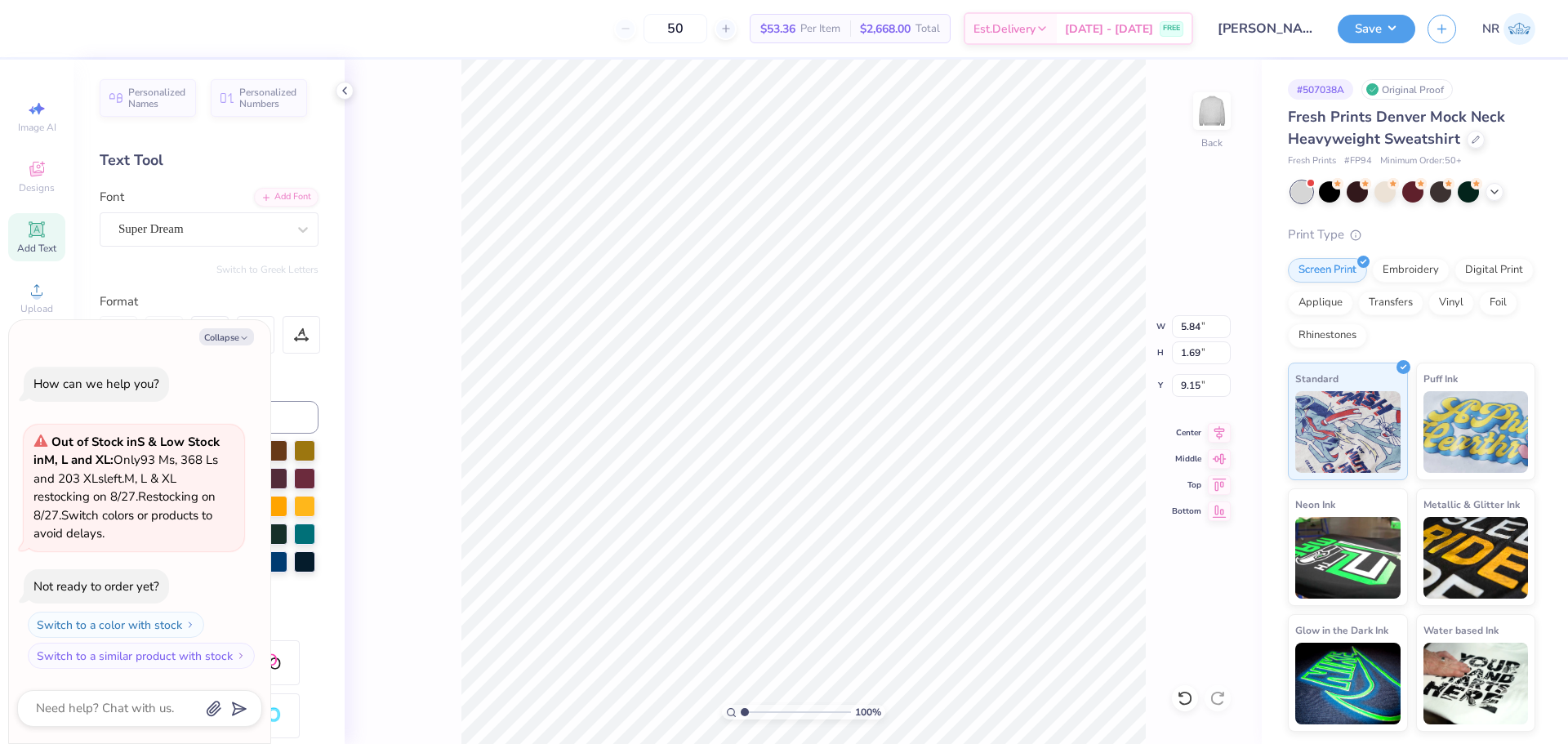
type textarea "PARKE"
click at [254, 225] on div "Super Dream" at bounding box center [202, 229] width 172 height 25
click at [227, 333] on button "Collapse" at bounding box center [226, 337] width 54 height 17
type textarea "x"
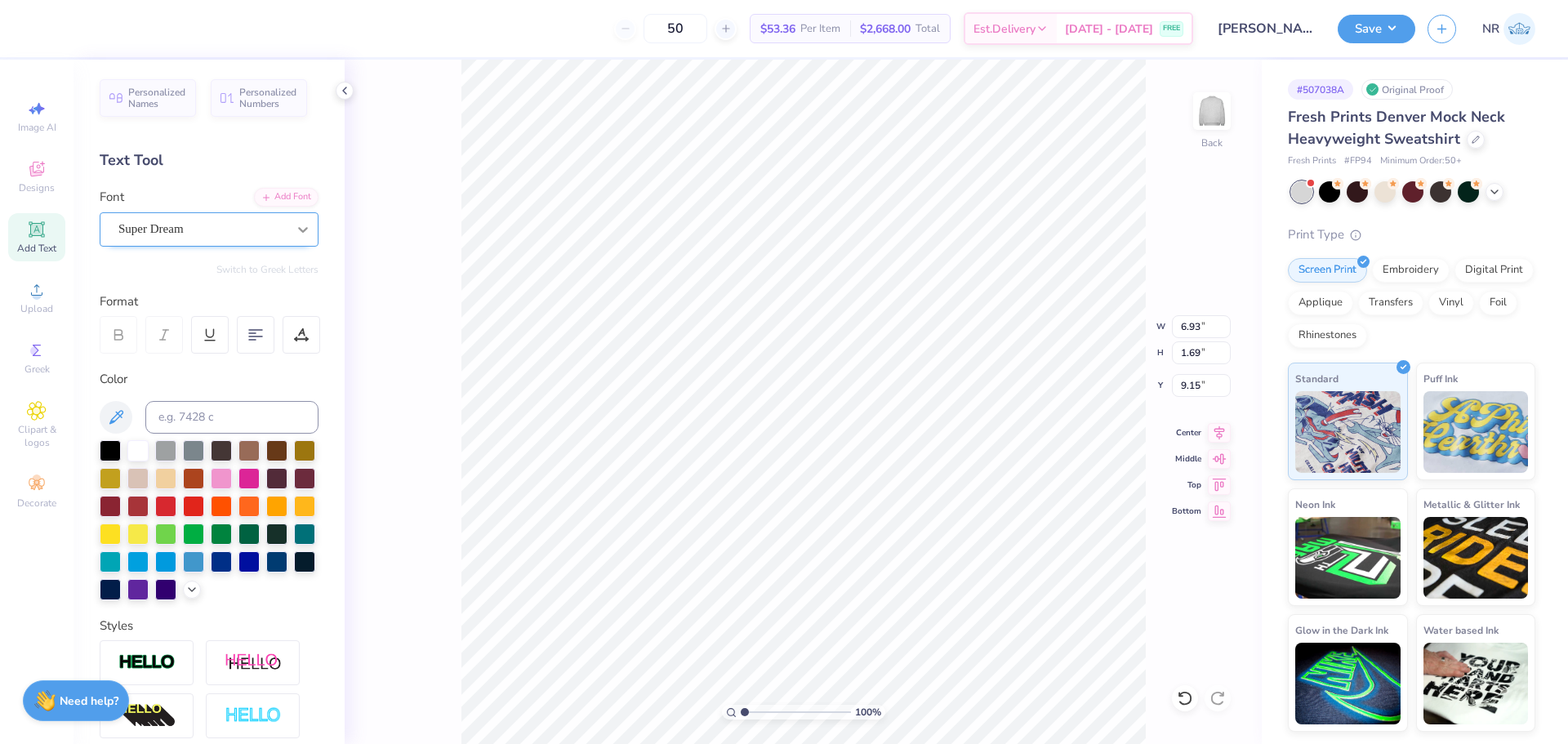
click at [298, 230] on icon at bounding box center [302, 230] width 9 height 6
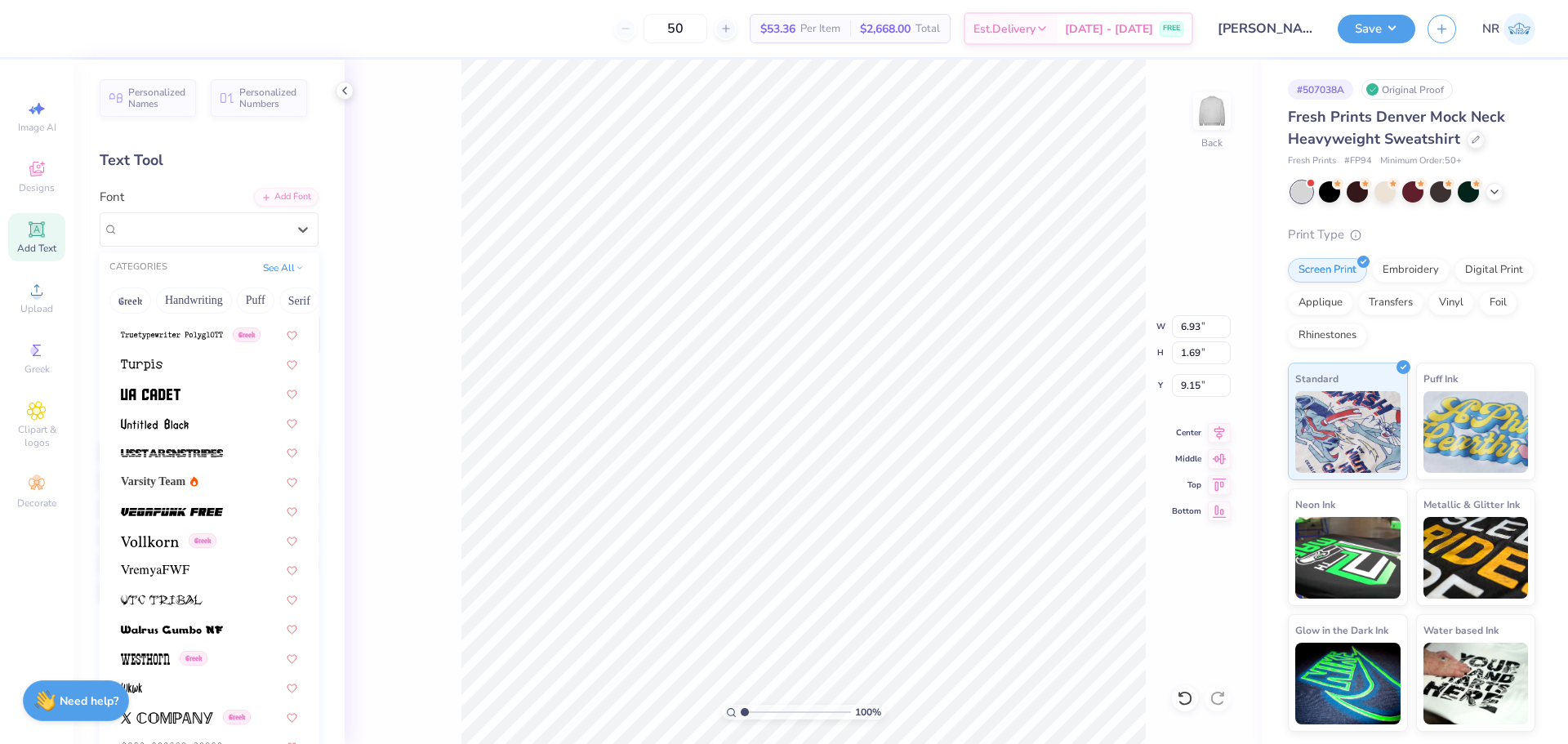
scroll to position [8662, 0]
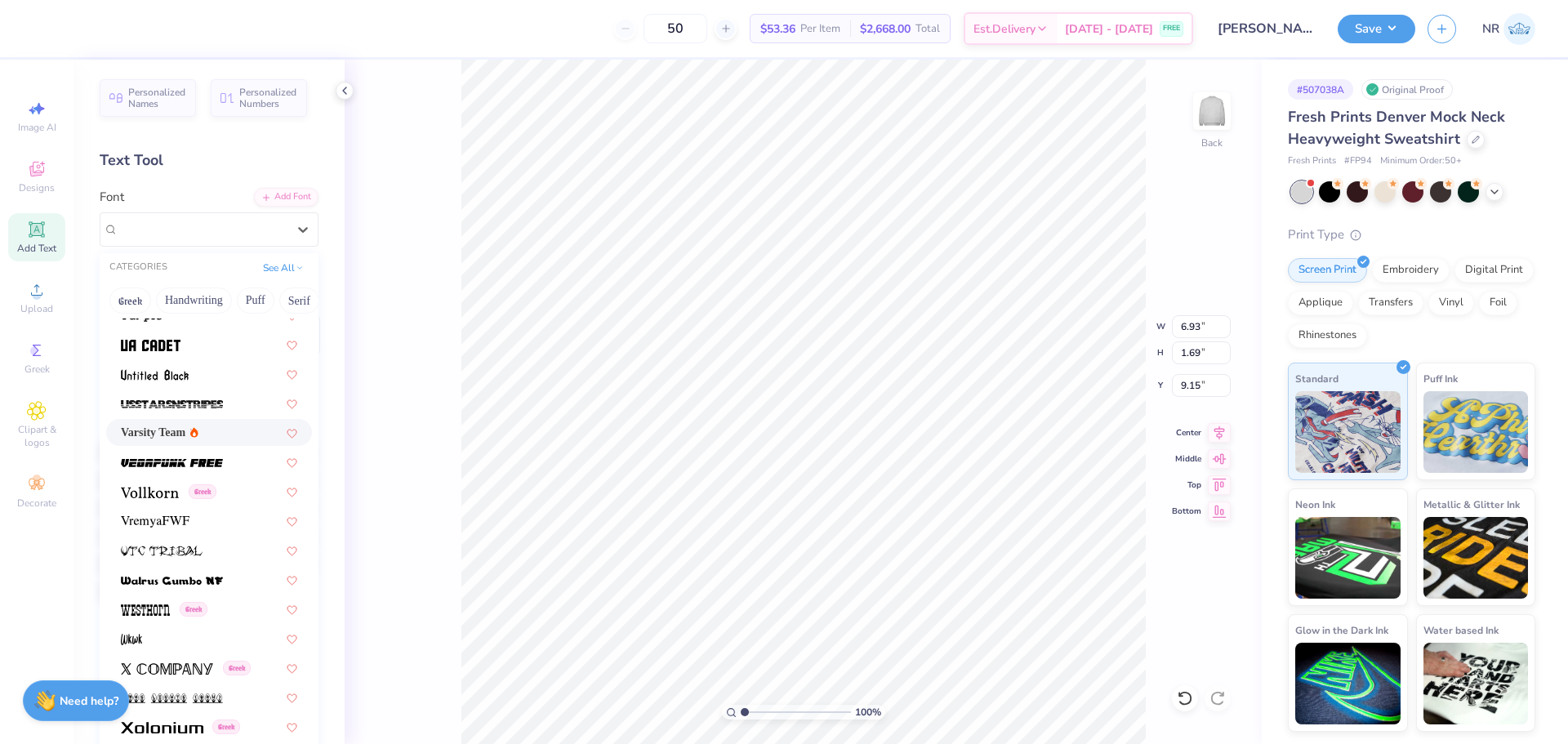
click at [185, 432] on span "Varsity Team" at bounding box center [153, 432] width 65 height 17
type input "7.15"
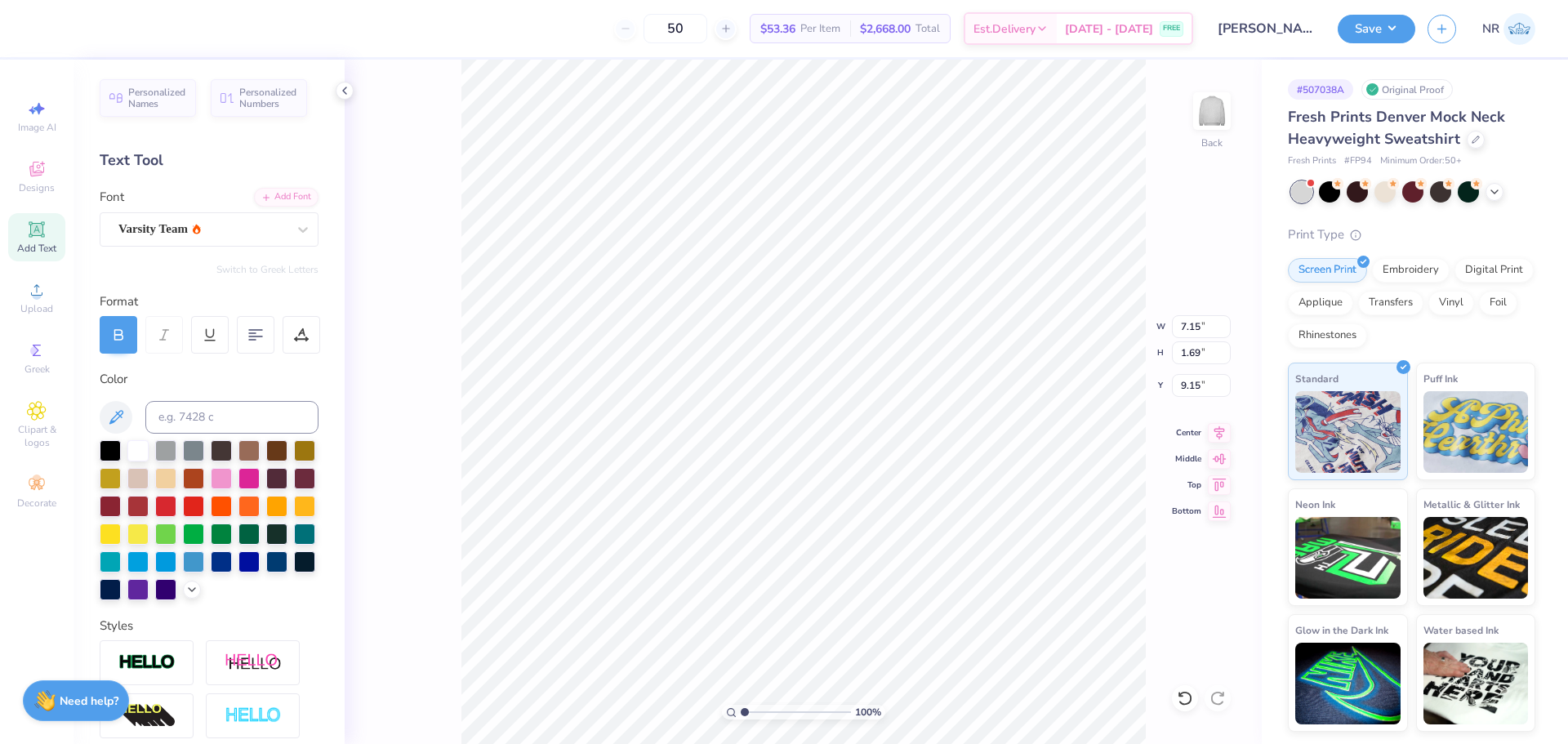
type input "3.00"
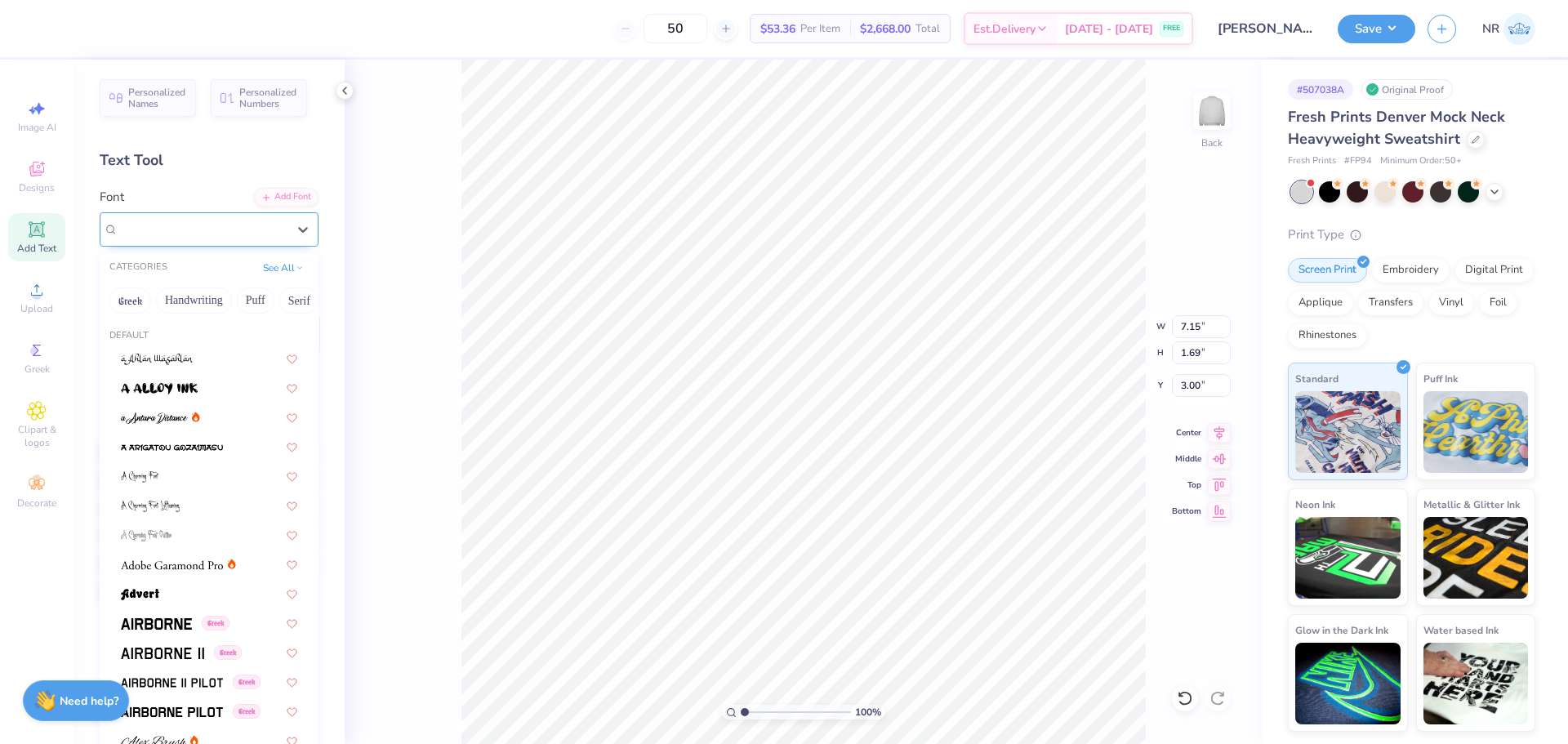
click at [270, 225] on div "Varsity Team" at bounding box center [202, 229] width 172 height 25
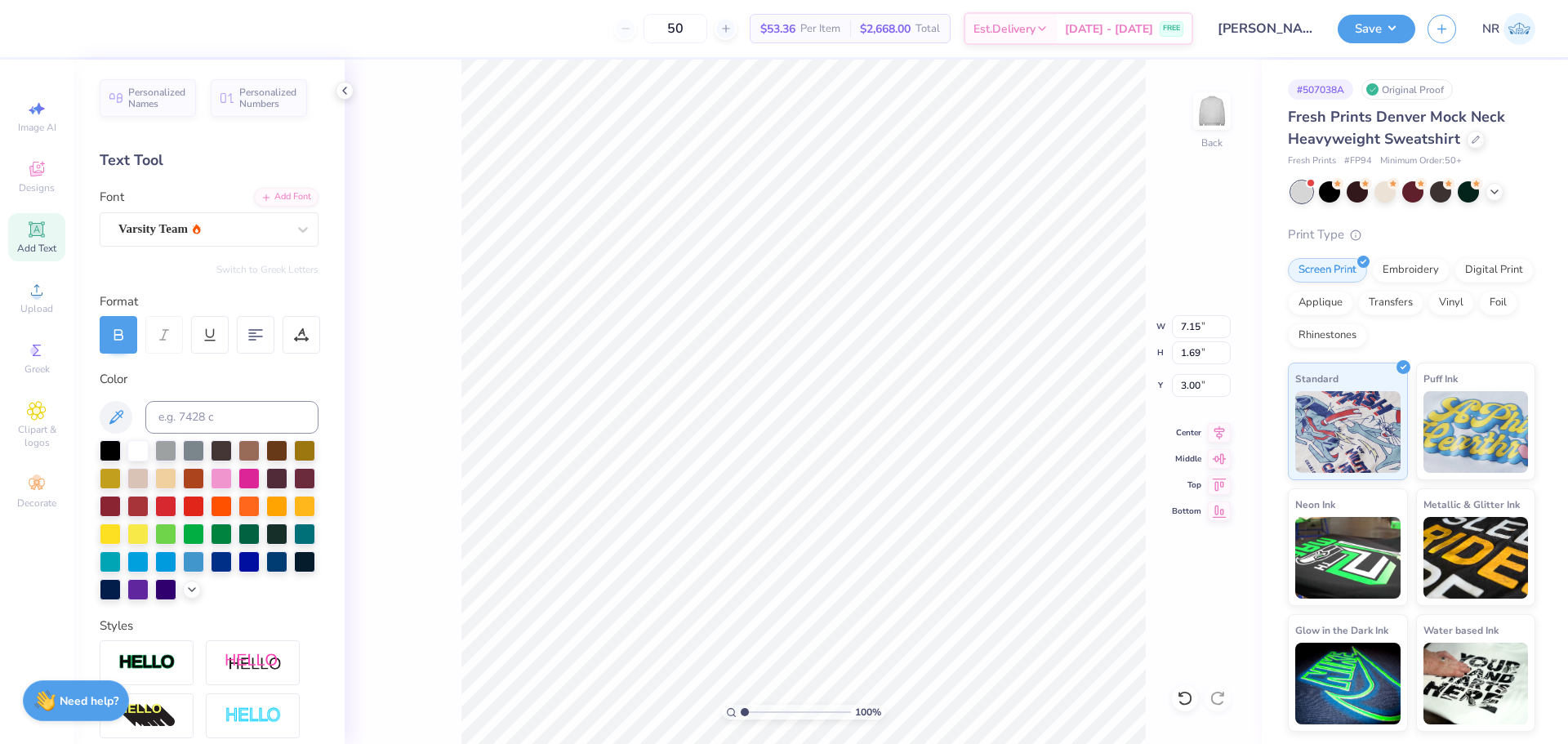
scroll to position [14, 2]
type input "10.92"
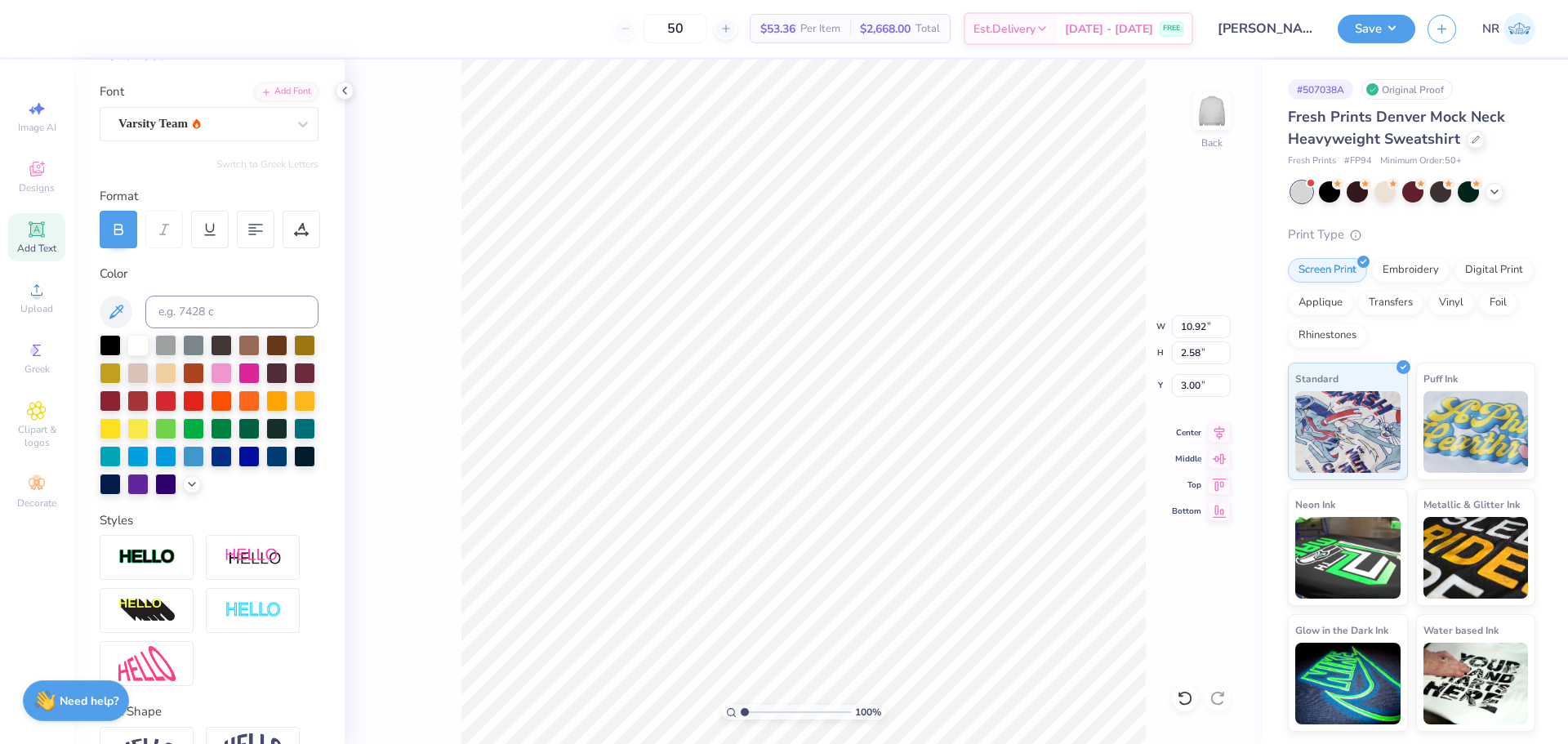
scroll to position [234, 0]
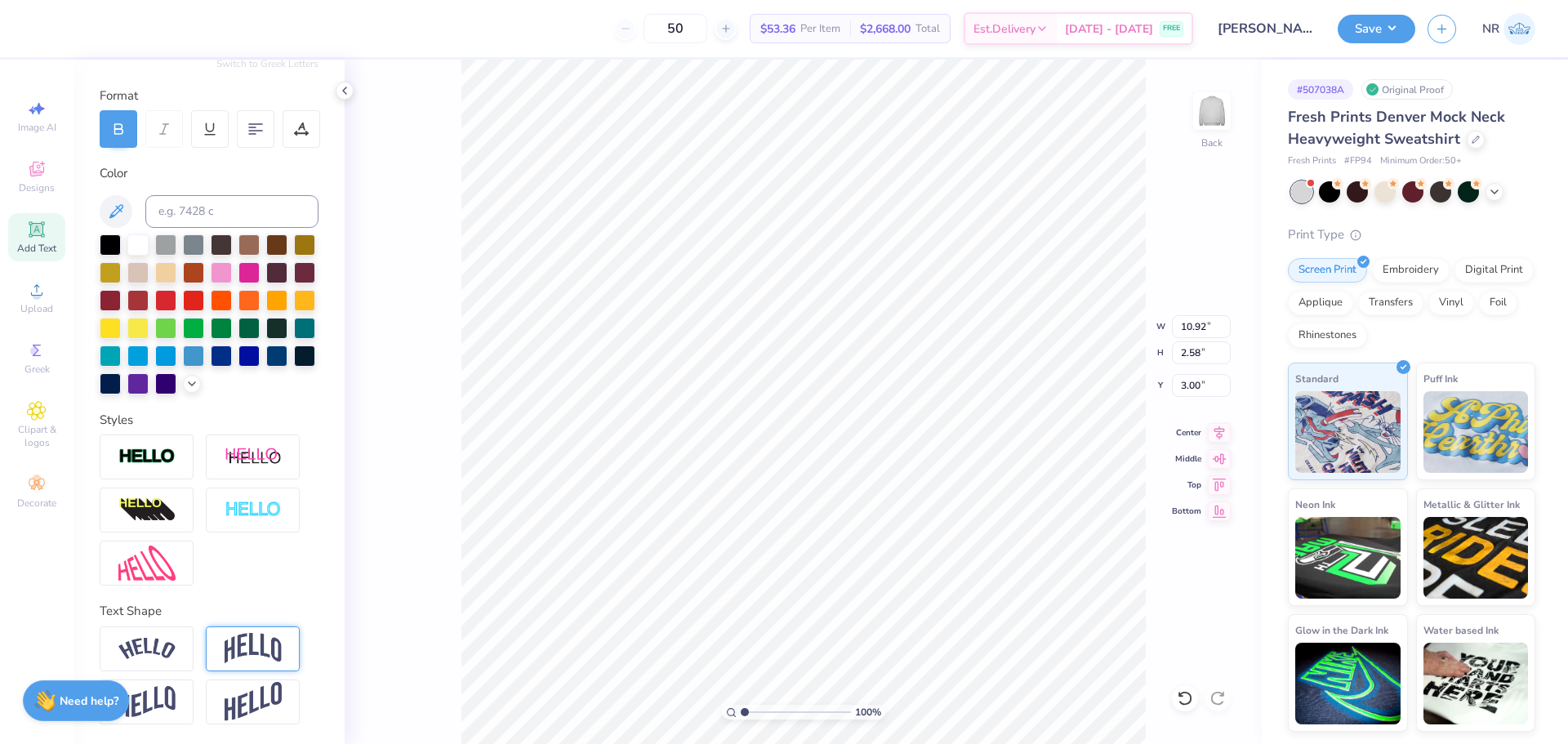
click at [273, 653] on img at bounding box center [253, 648] width 57 height 31
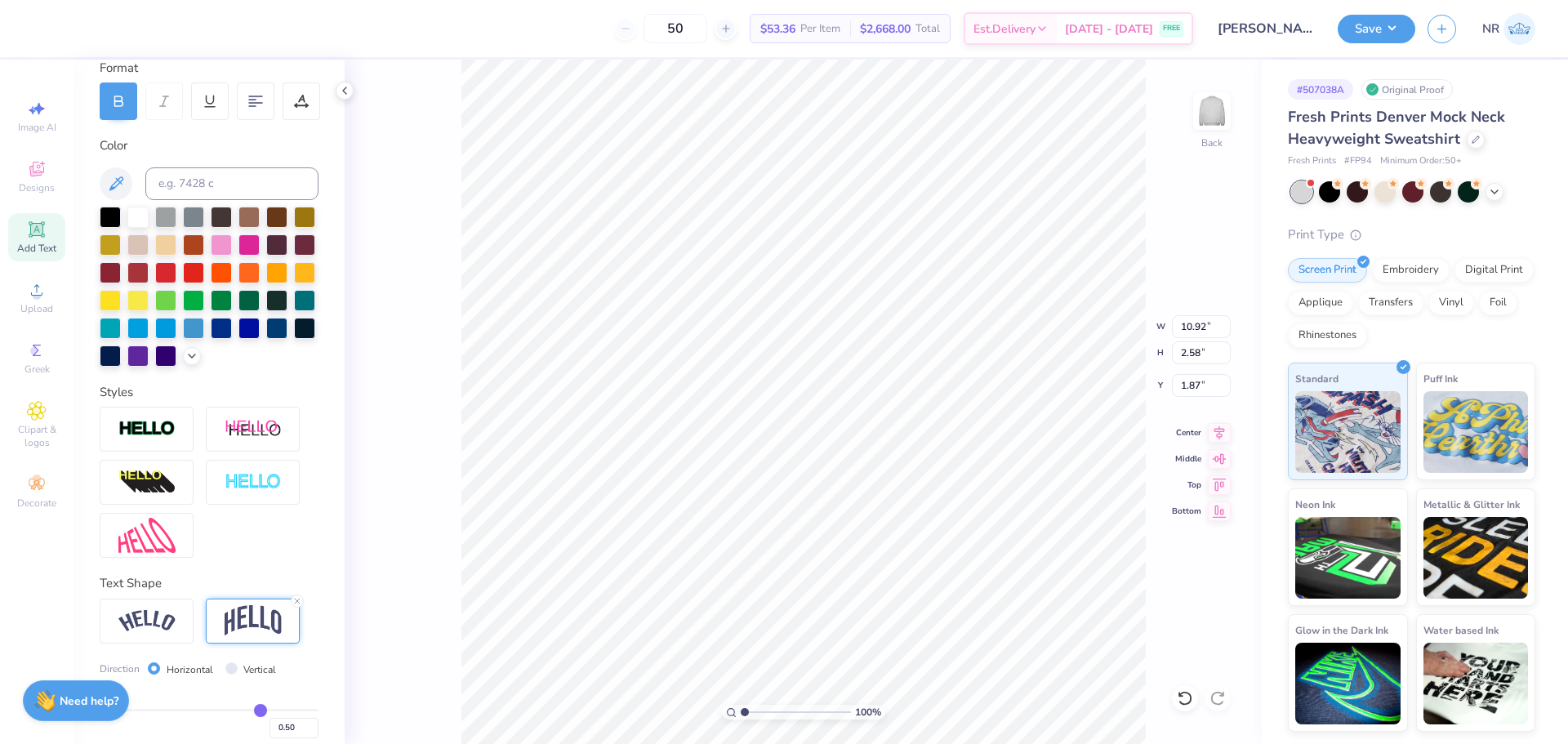
type input "4.84"
type input "1.87"
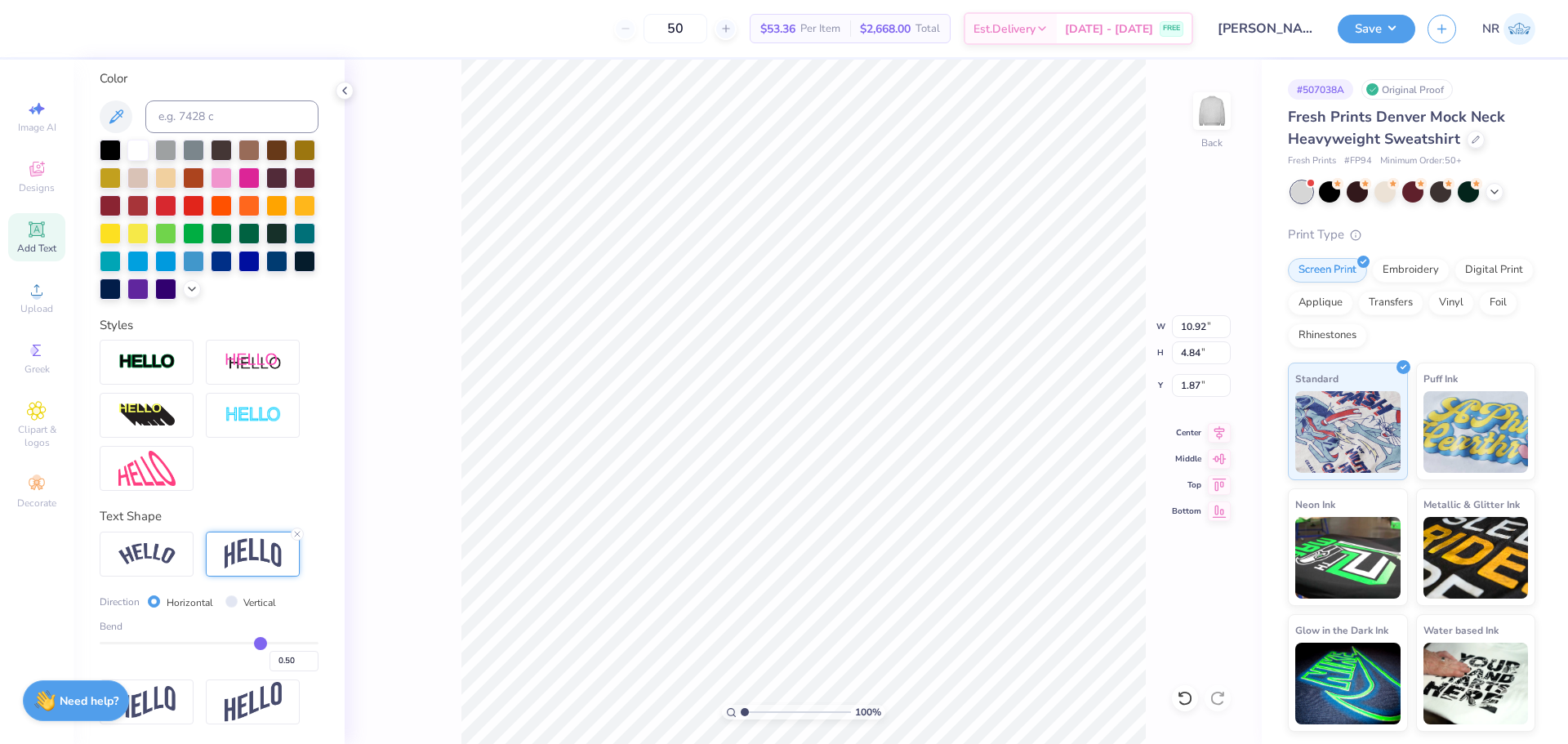
scroll to position [329, 0]
type input "0.49"
type input "0.48"
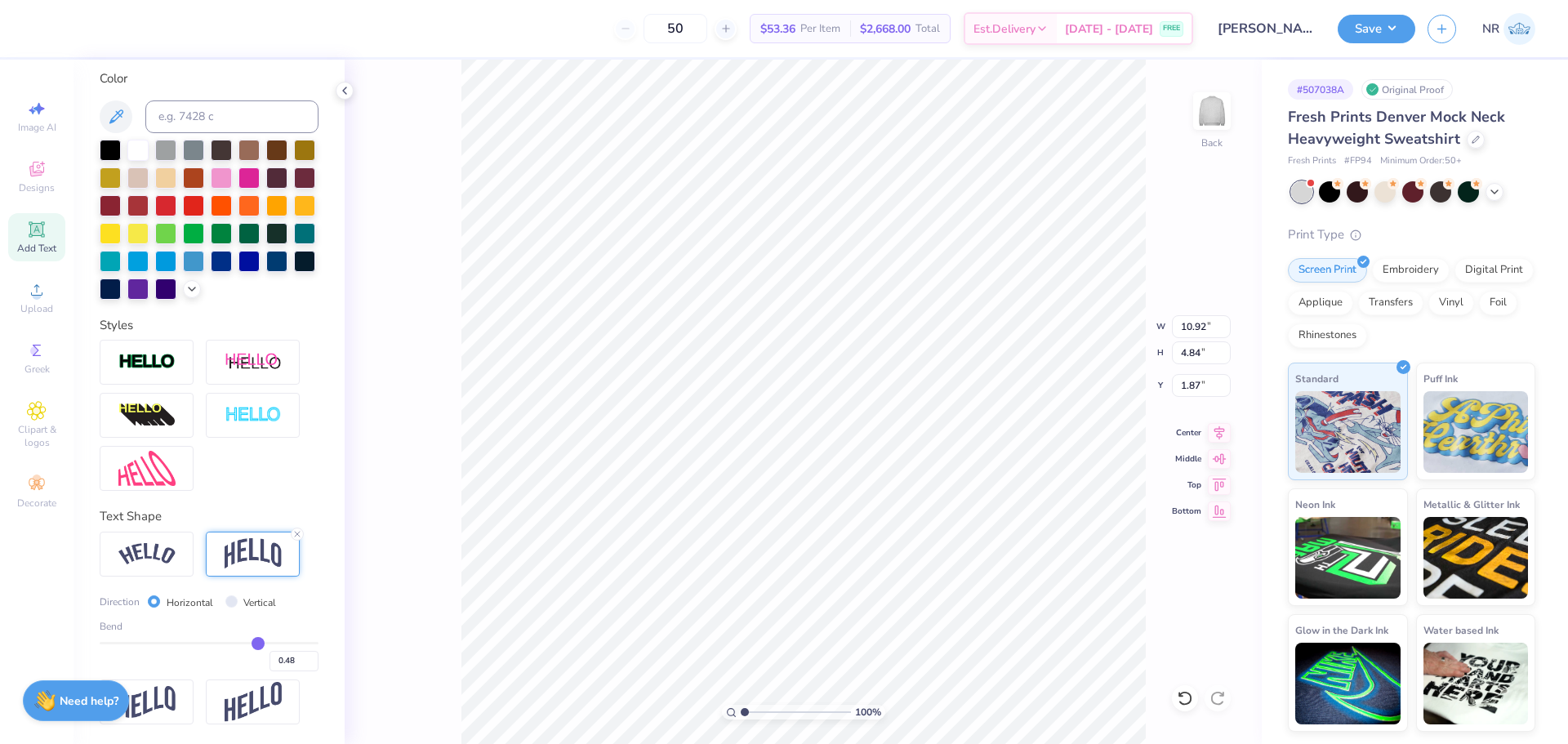
type input "0.47"
type input "0.46"
type input "0.44"
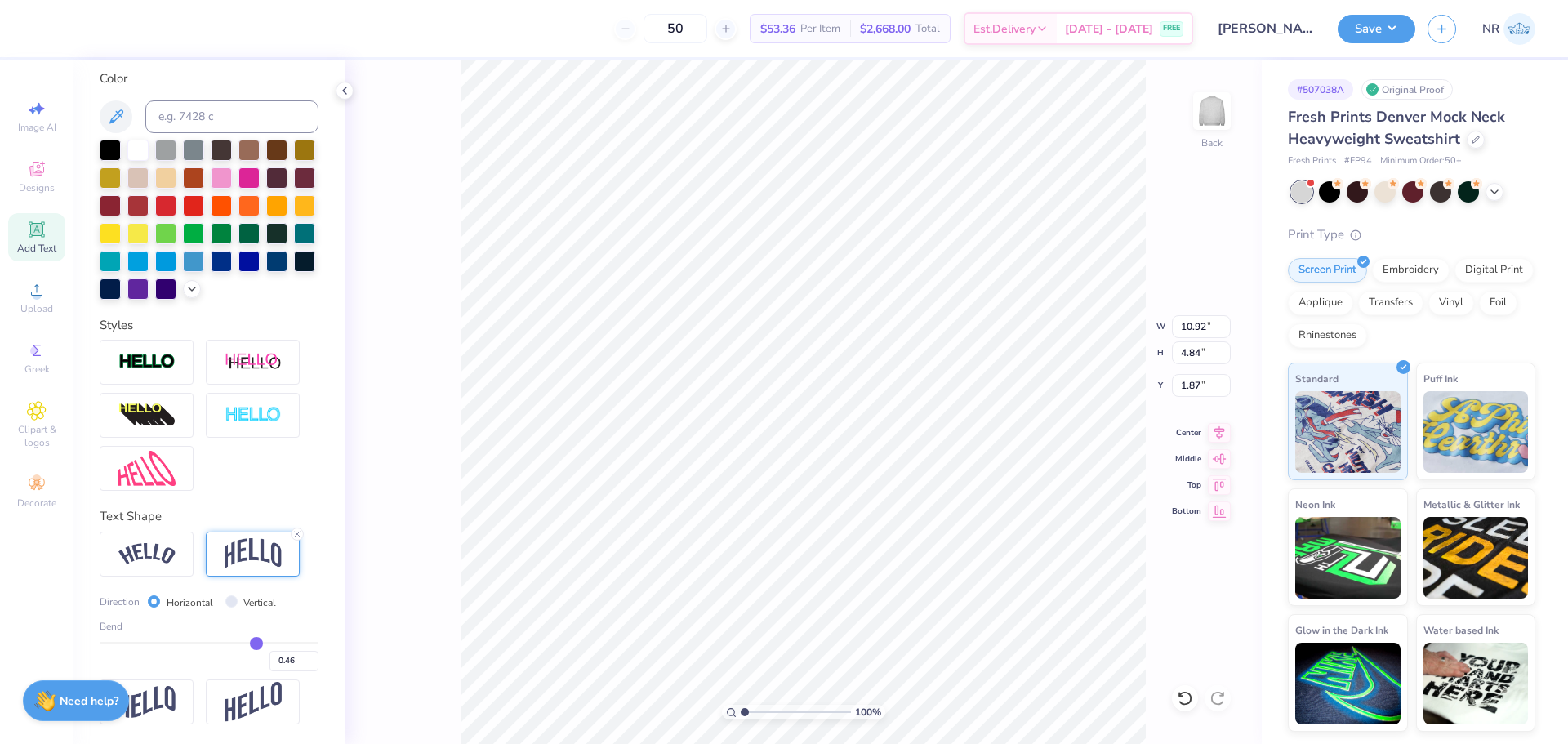
type input "0.44"
type input "0.43"
click at [244, 643] on input "range" at bounding box center [208, 643] width 219 height 3
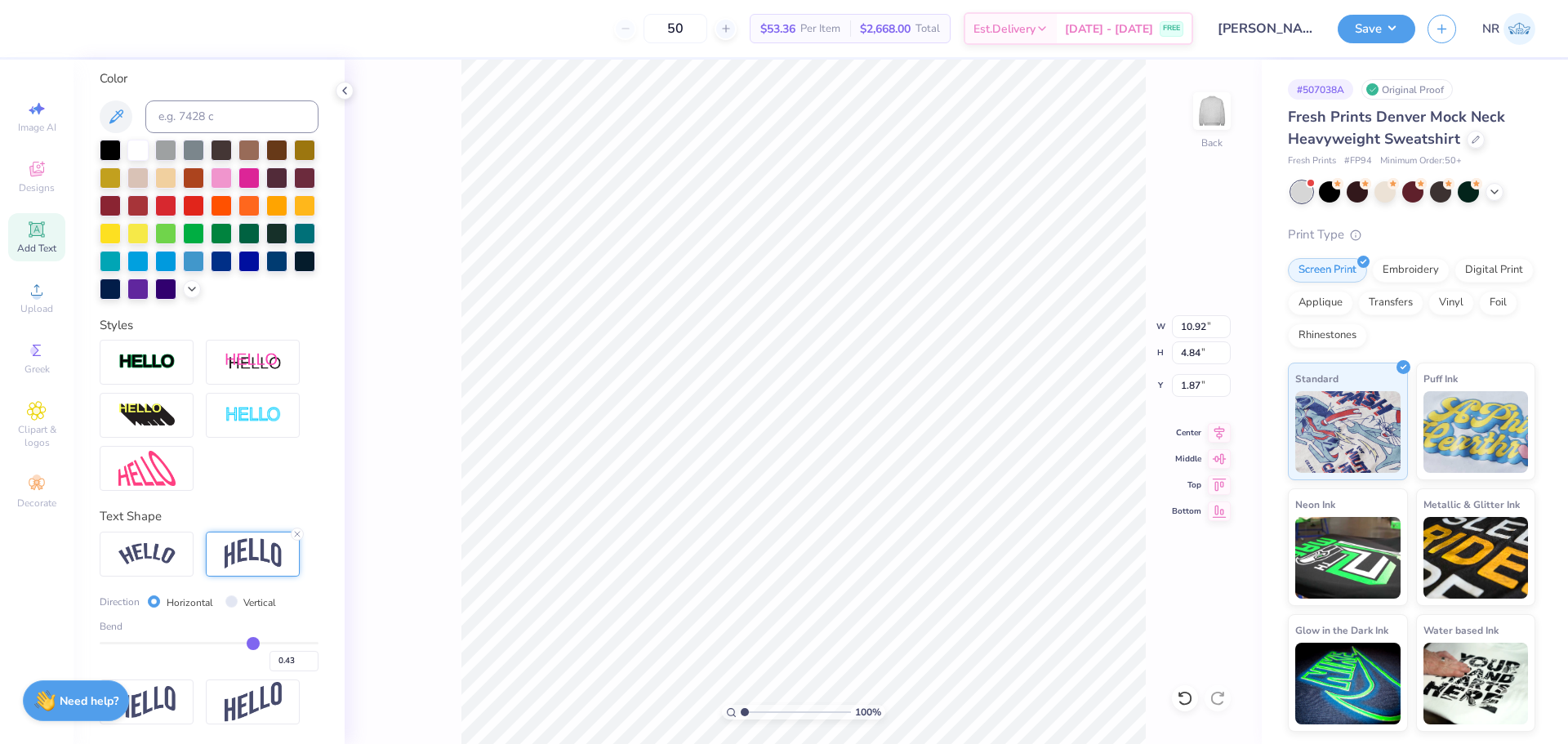
type input "4.50"
type input "2.04"
type input "0.42"
type input "0.41"
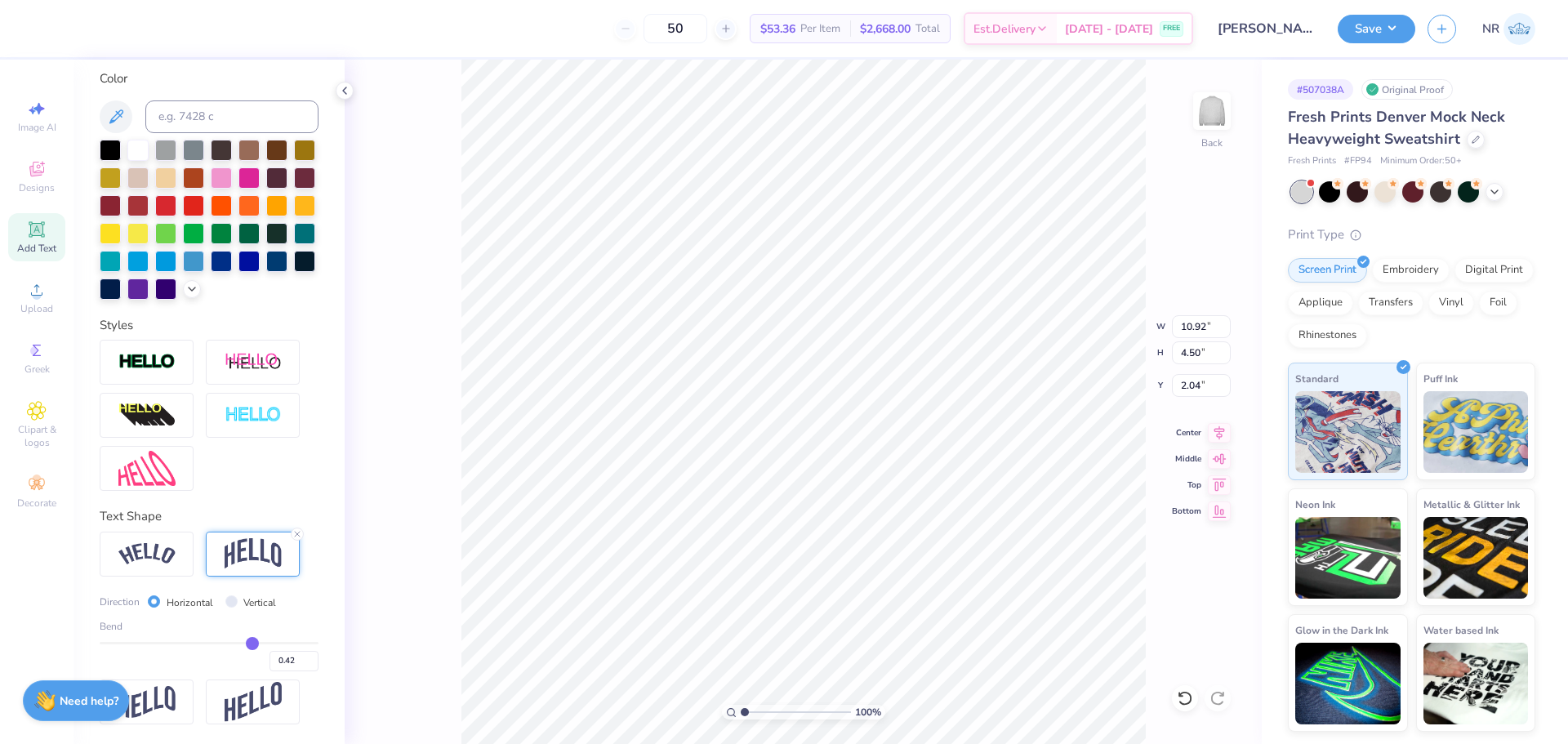
type input "0.41"
type input "0.4"
type input "0.40"
type input "0.4"
click at [241, 643] on input "range" at bounding box center [208, 643] width 219 height 3
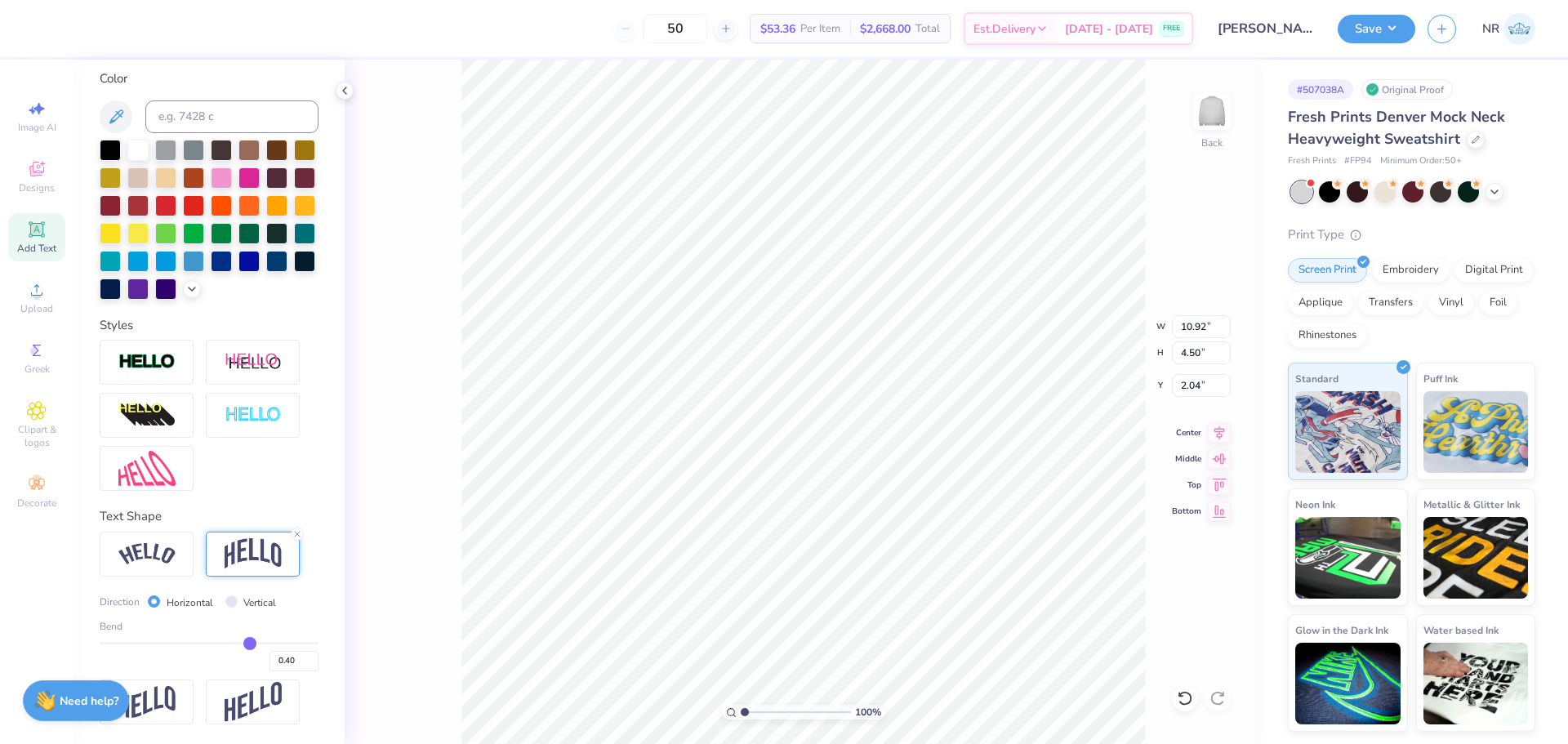
type input "4.36"
type input "2.11"
click at [1203, 384] on input "2.11" at bounding box center [1201, 385] width 59 height 23
click at [1189, 386] on input "2.11" at bounding box center [1201, 385] width 59 height 23
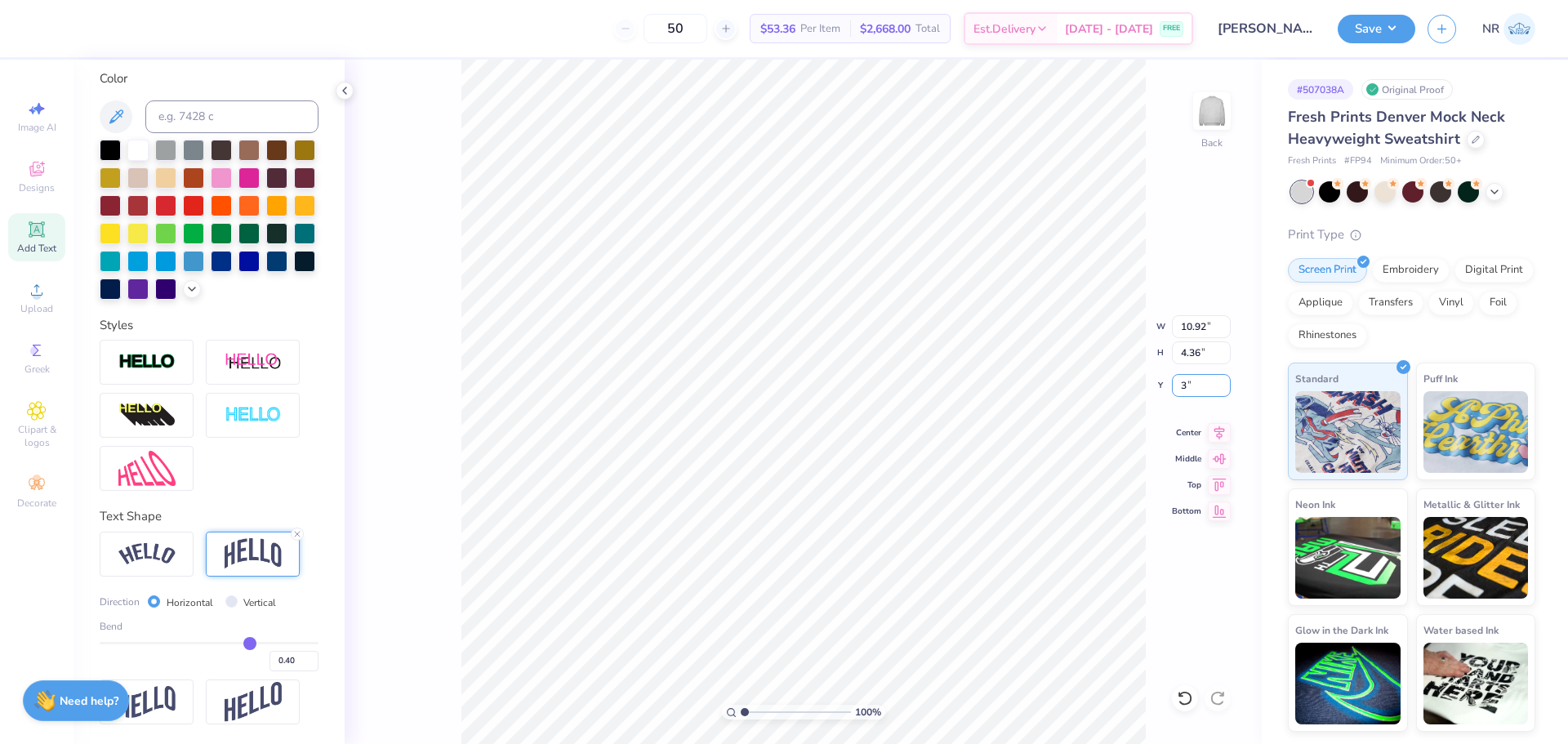
type input "3.00"
click at [1221, 434] on icon at bounding box center [1219, 430] width 23 height 20
type textarea "PCF"
type input "9.24"
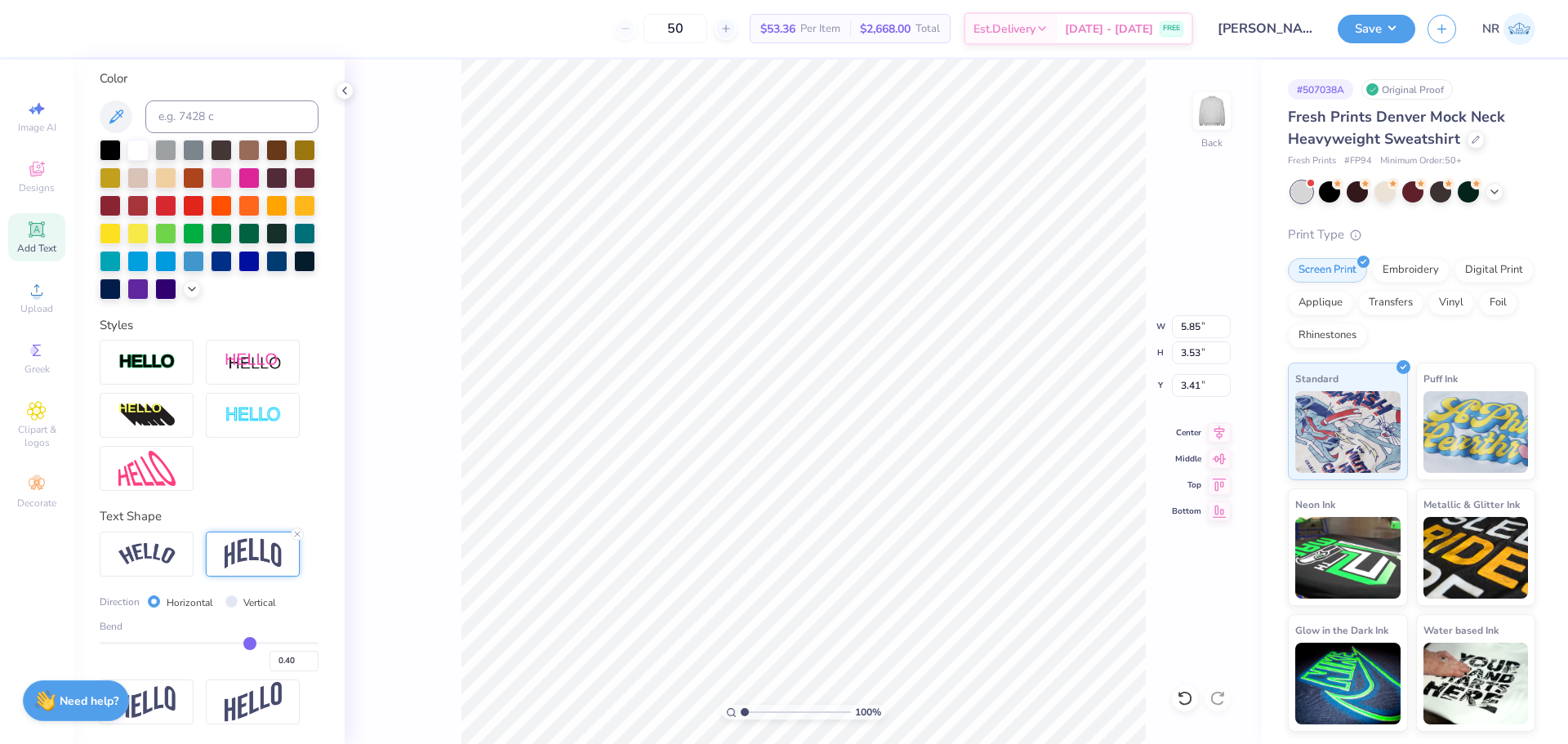
type input "5.58"
click at [1219, 426] on icon at bounding box center [1219, 430] width 10 height 14
click at [1186, 387] on input "2.39" at bounding box center [1201, 385] width 59 height 23
type input "3.00"
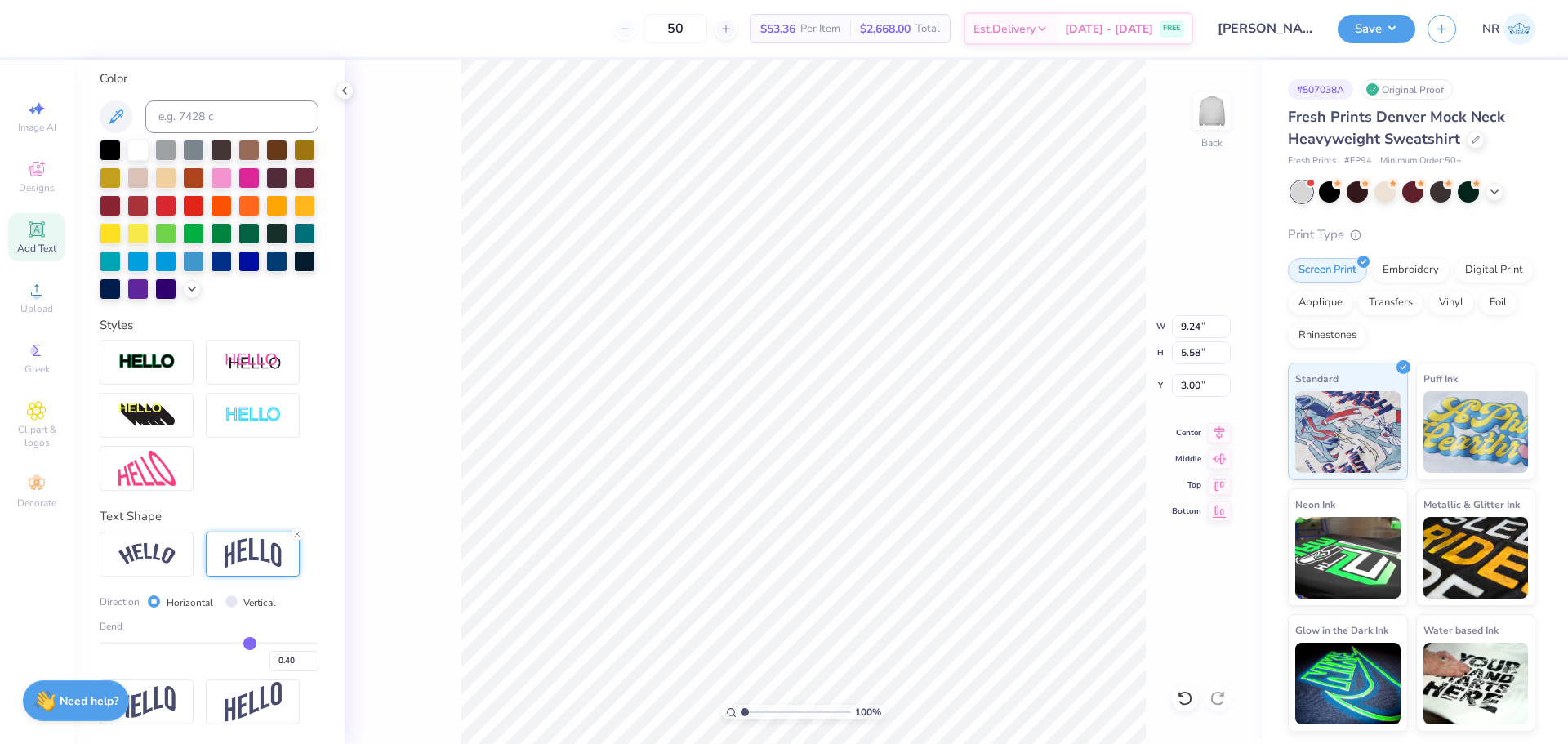
type input "0.42"
type input "0.43"
type input "0.44"
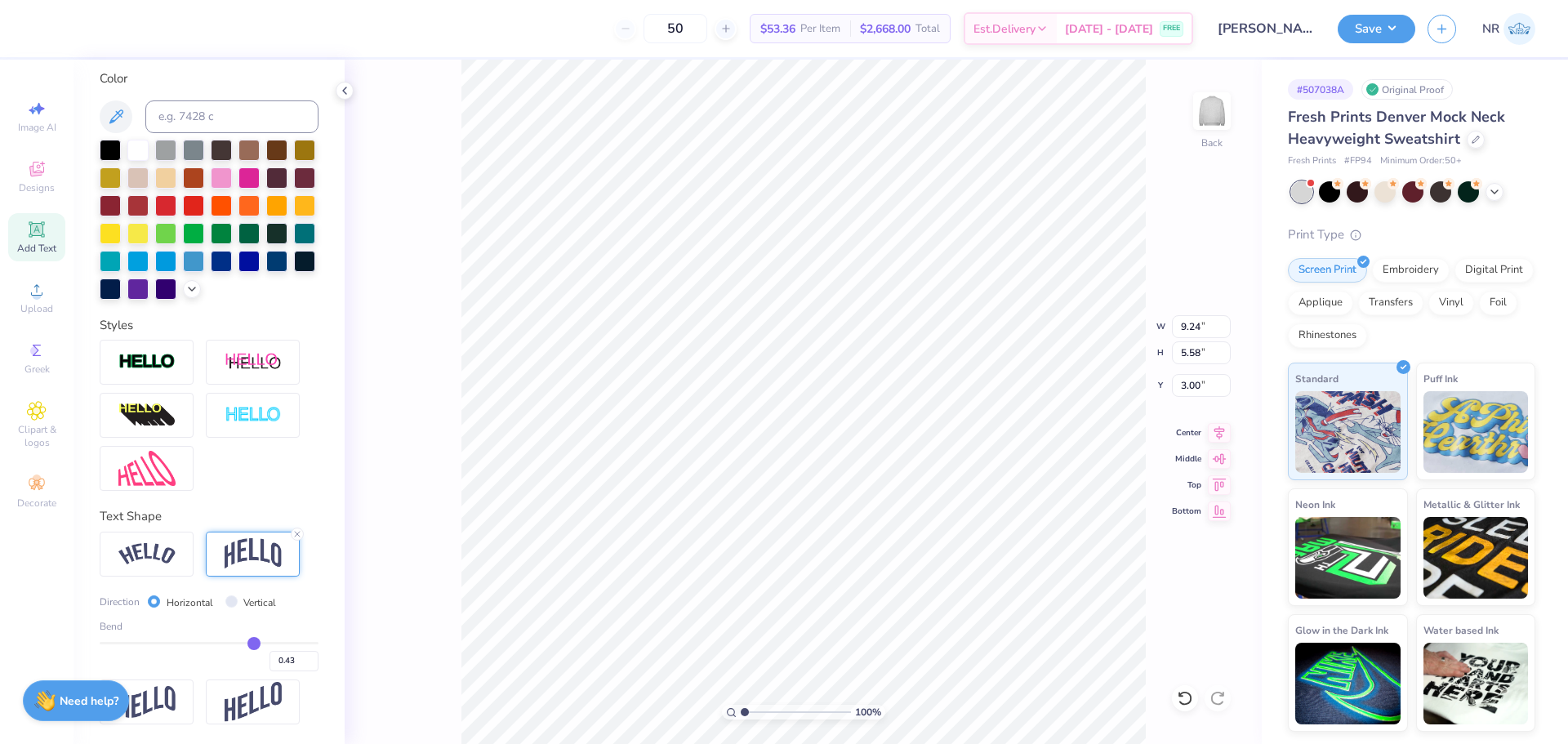
type input "0.44"
type input "0.45"
type input "0.46"
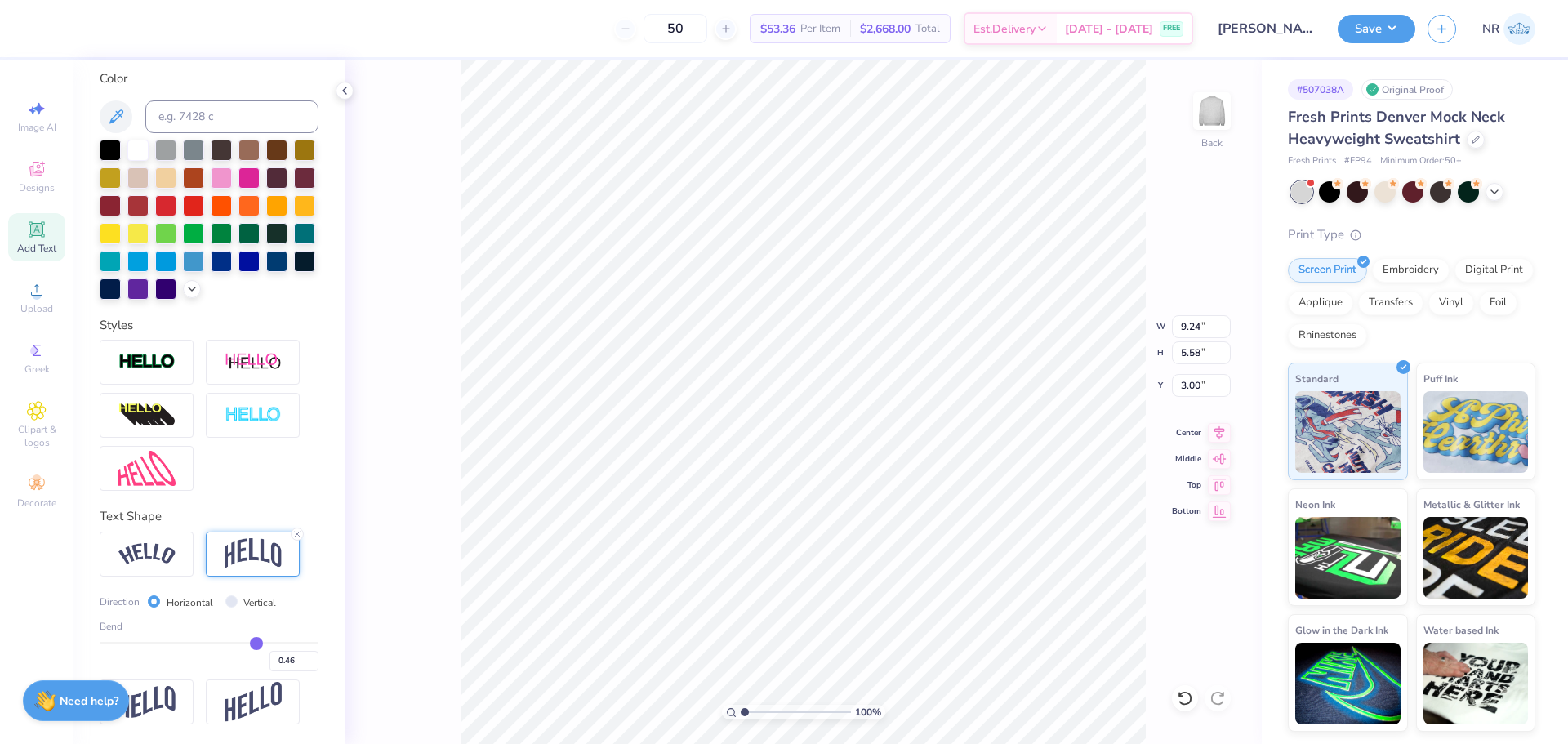
type input "0.47"
type input "0.48"
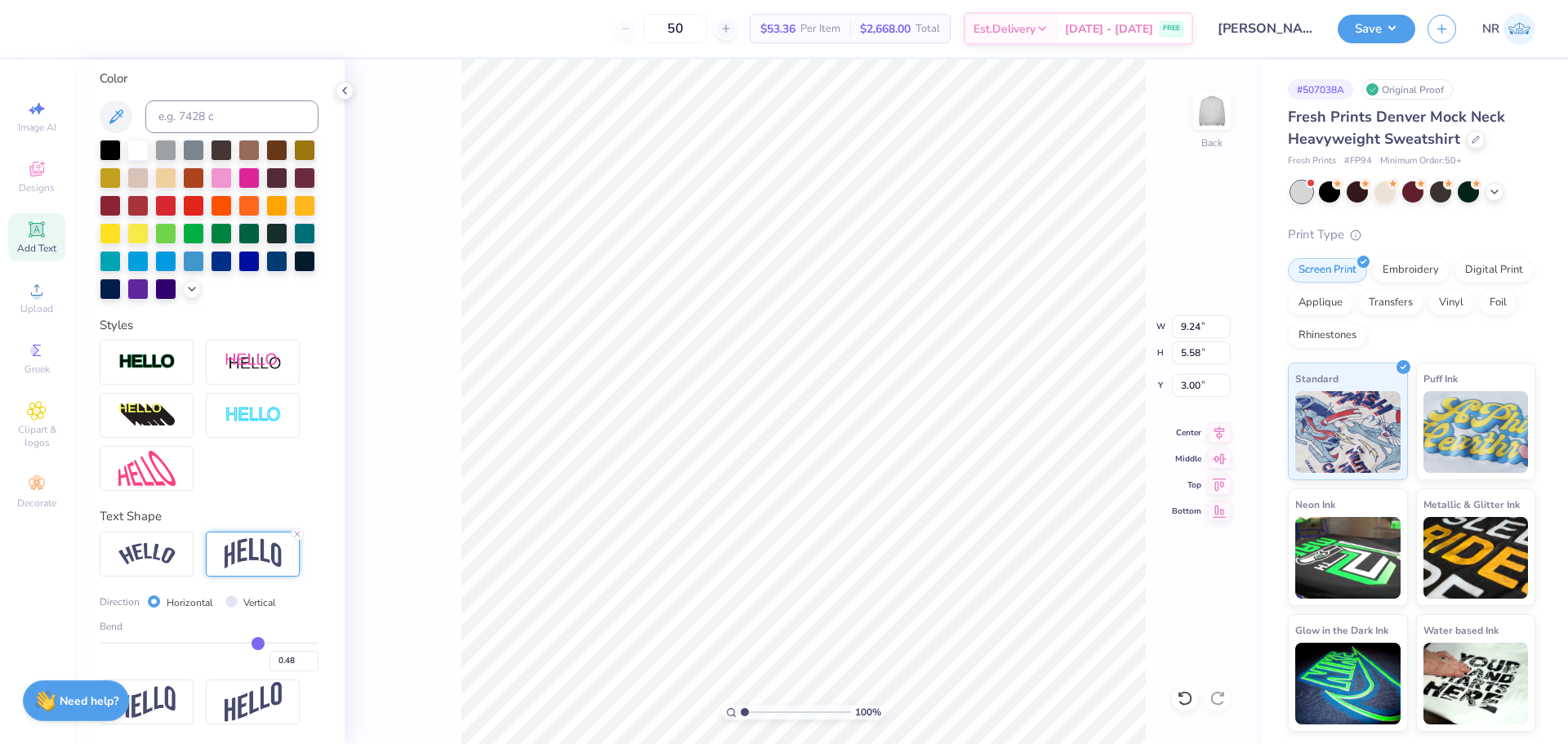
click at [249, 643] on input "range" at bounding box center [208, 643] width 219 height 3
type input "5.91"
type input "2.84"
type input "0.47"
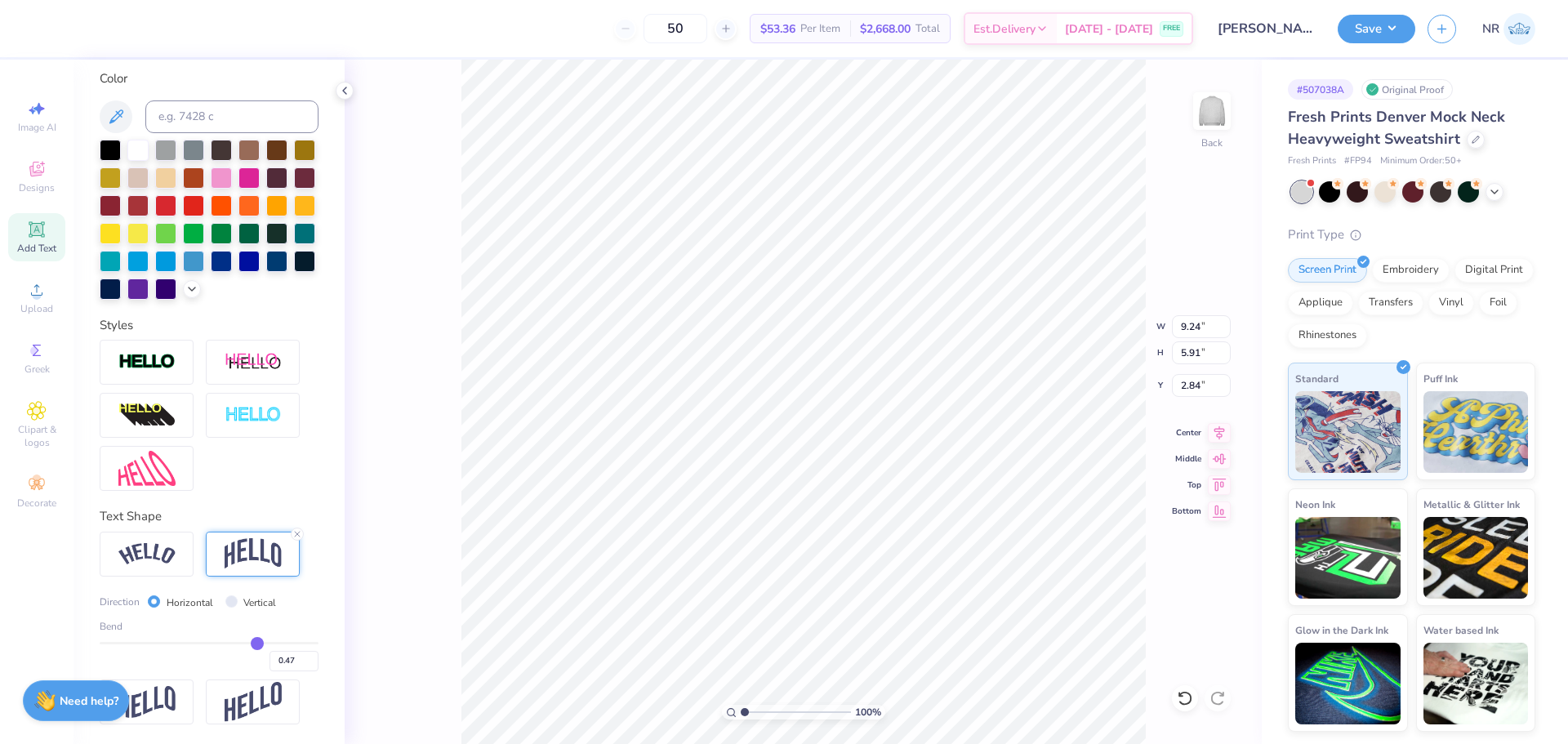
type input "0.46"
type input "0.45"
type input "0.44"
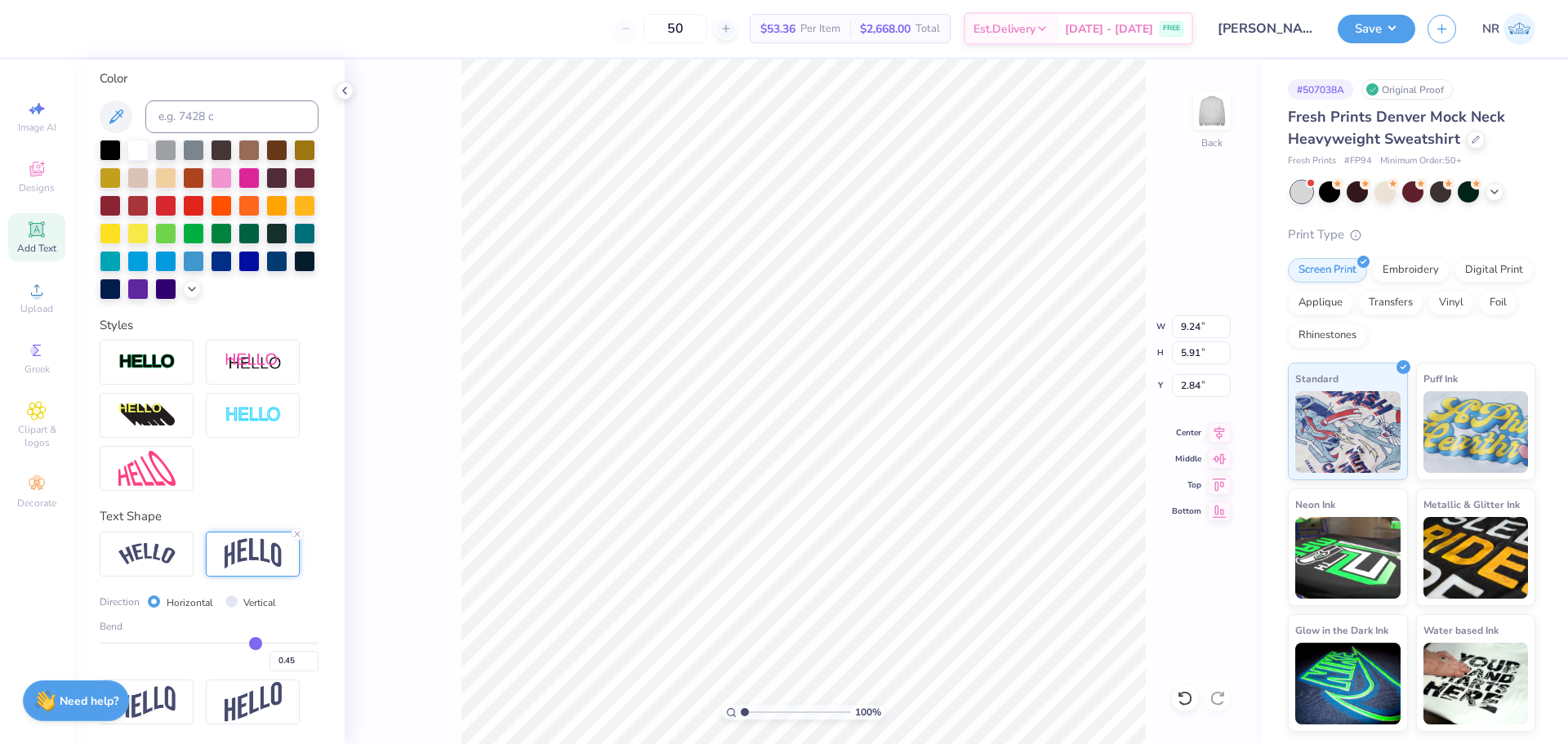
type input "0.44"
type input "0.43"
type input "0.42"
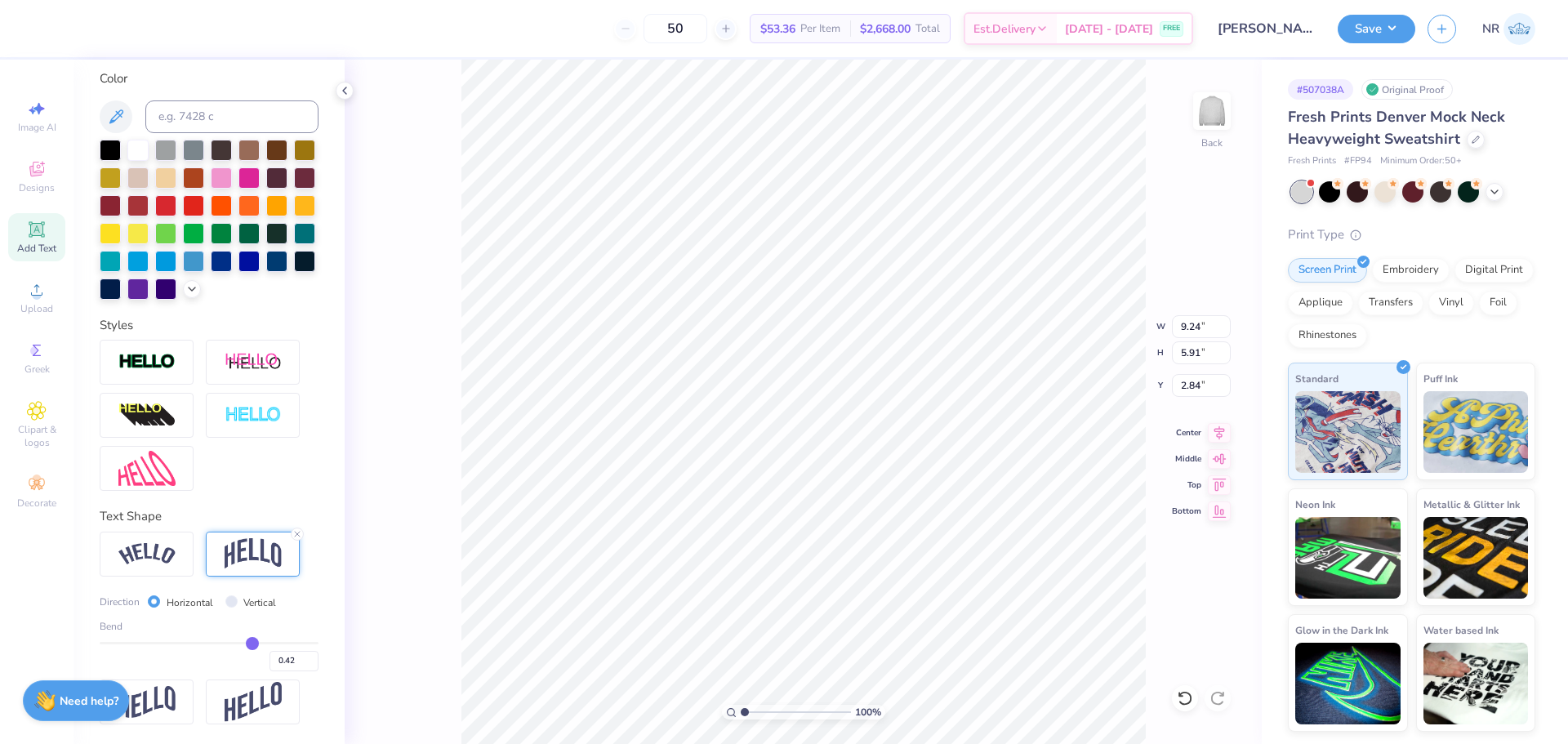
type input "0.41"
type input "0.4"
type input "0.40"
type input "0.39"
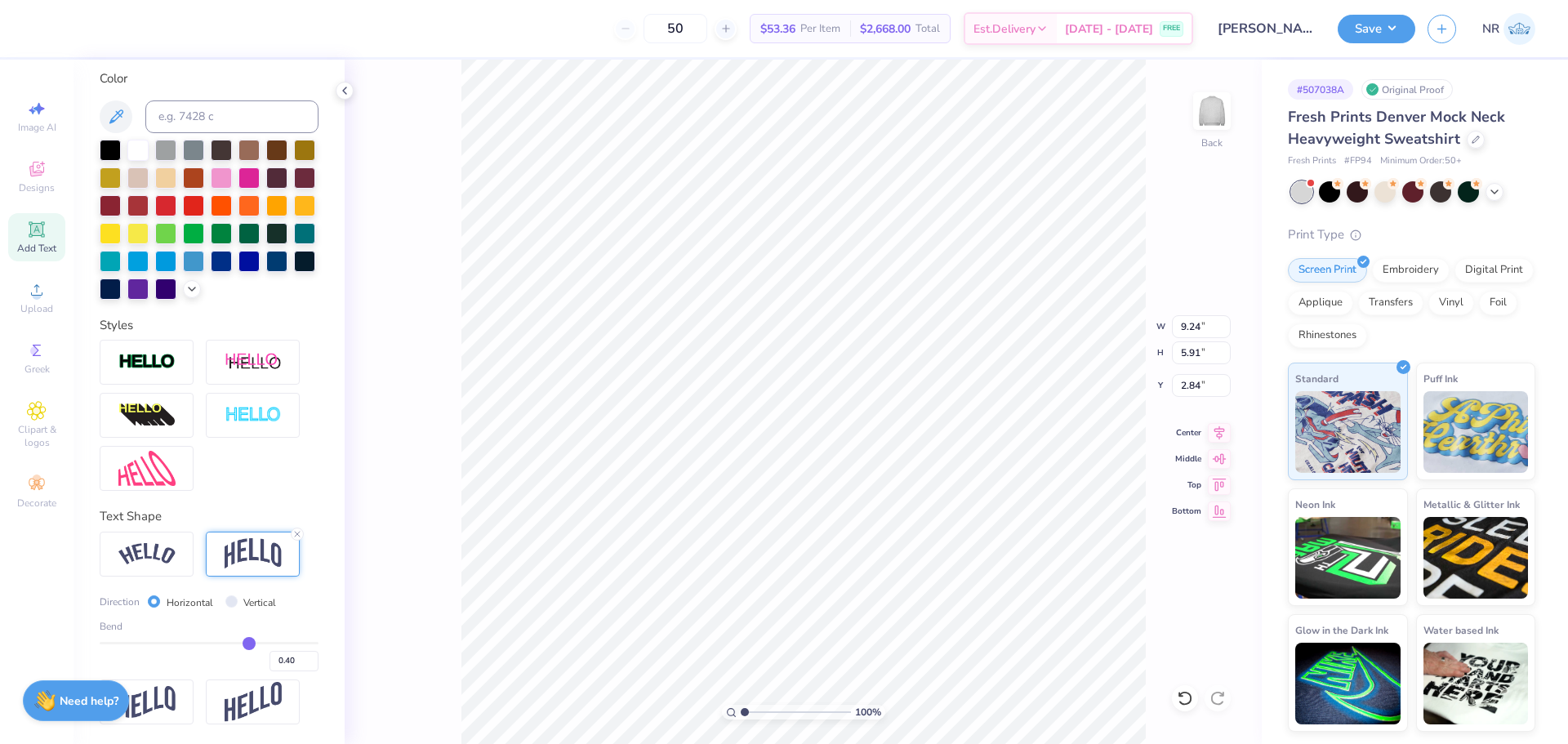
type input "0.39"
type input "0.38"
type input "0.37"
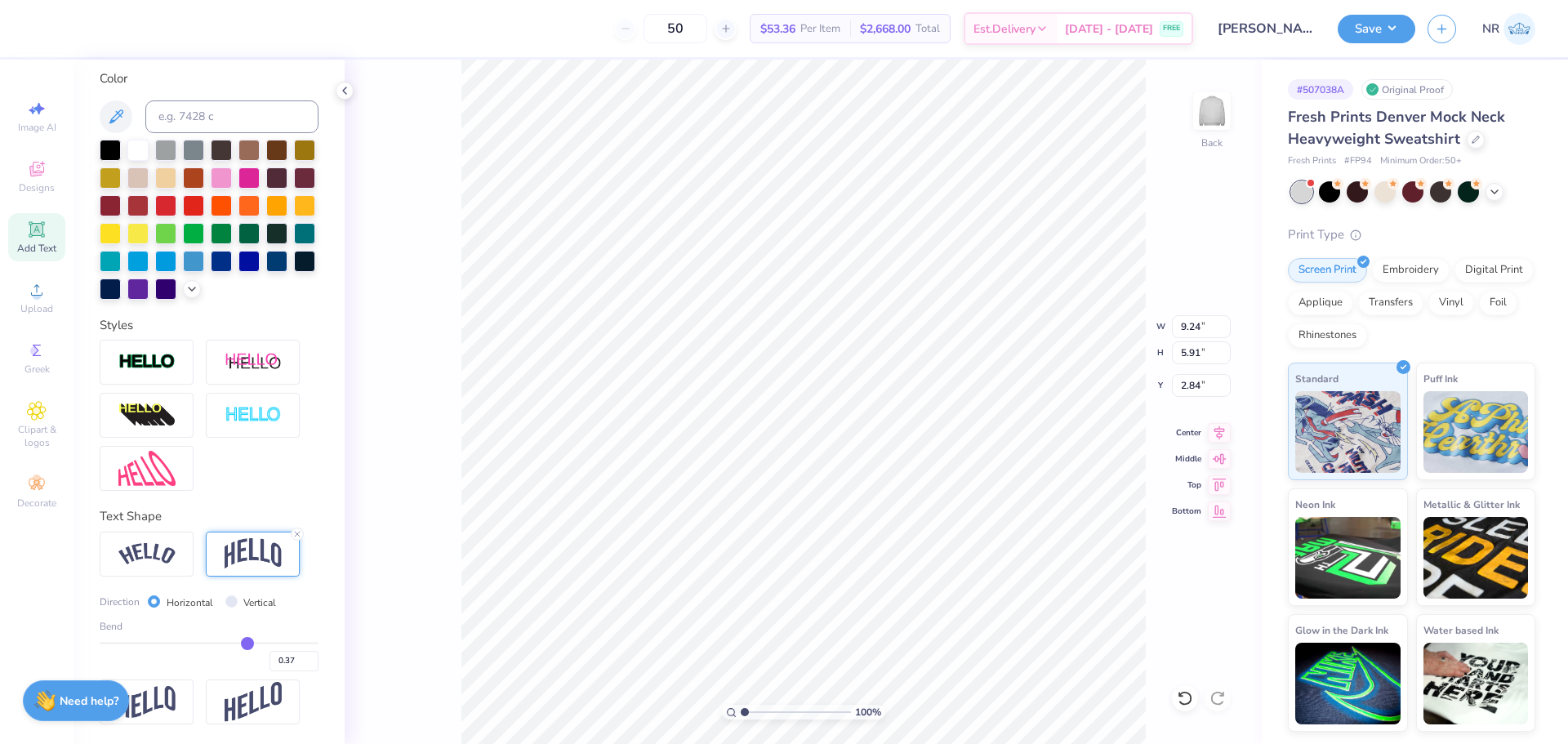
drag, startPoint x: 249, startPoint y: 642, endPoint x: 238, endPoint y: 641, distance: 11.0
type input "0.37"
click at [238, 643] on input "range" at bounding box center [208, 643] width 219 height 3
type input "5.46"
type input "3.06"
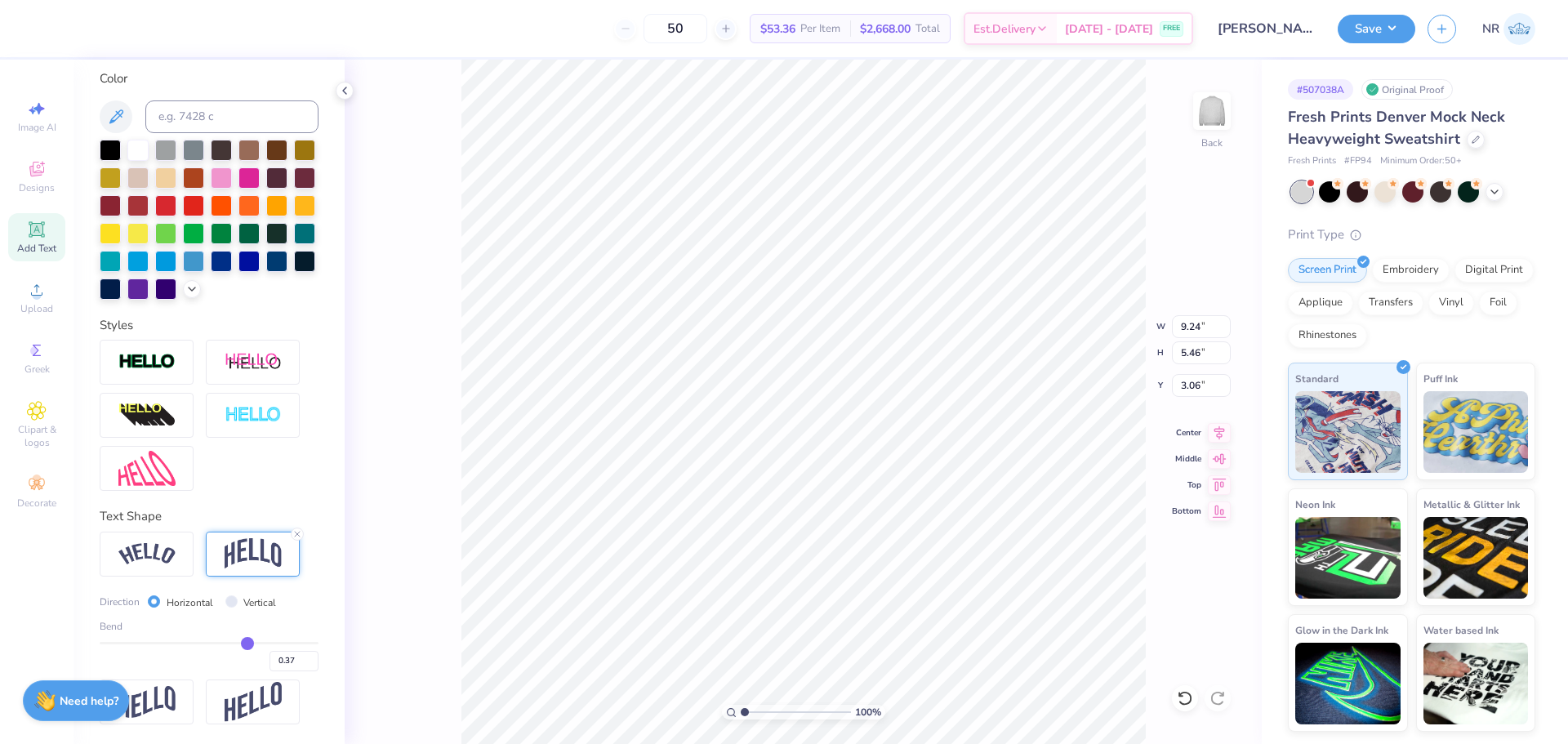
type input "0.36"
type input "0.35"
type input "0.34"
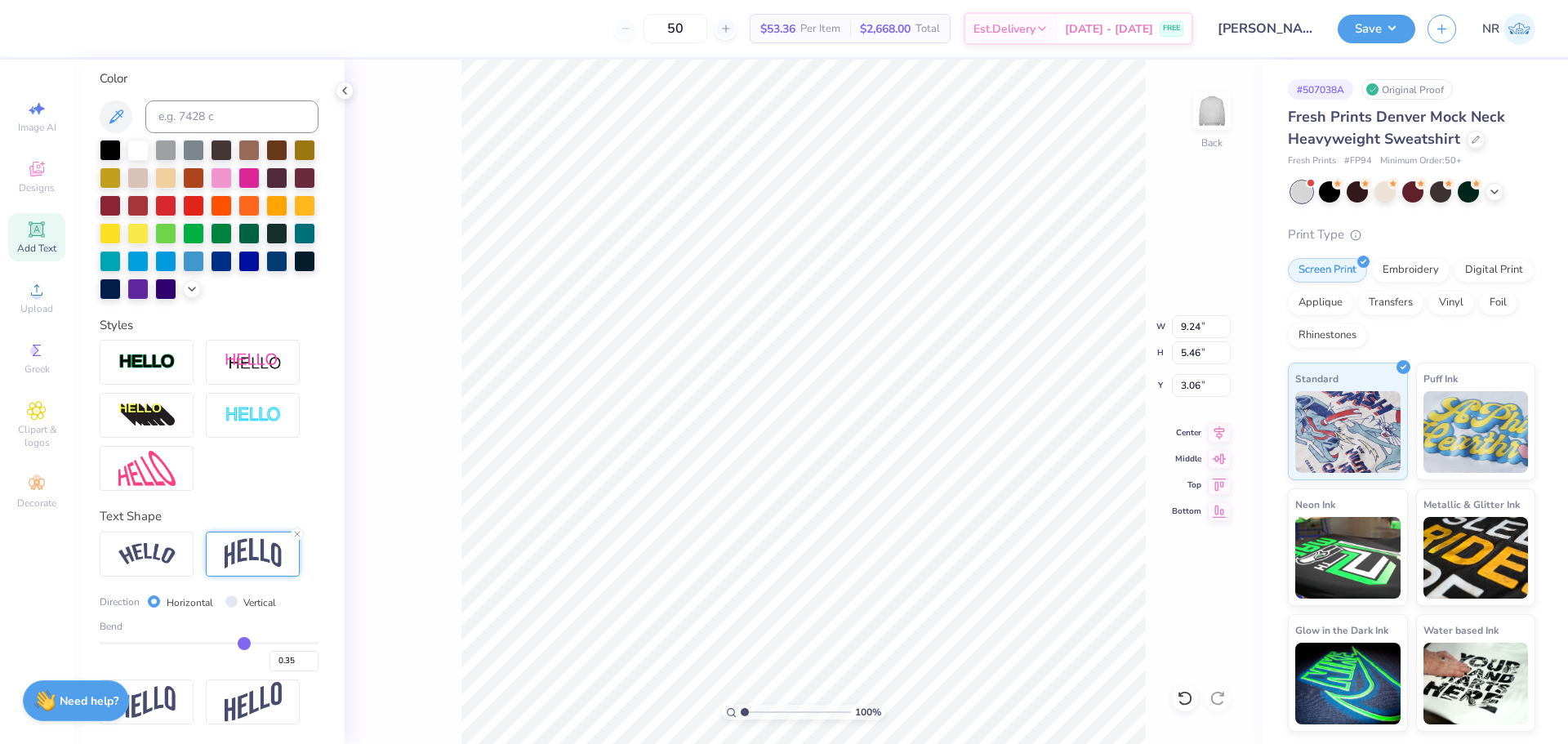
type input "0.34"
type input "0.33"
type input "0.32"
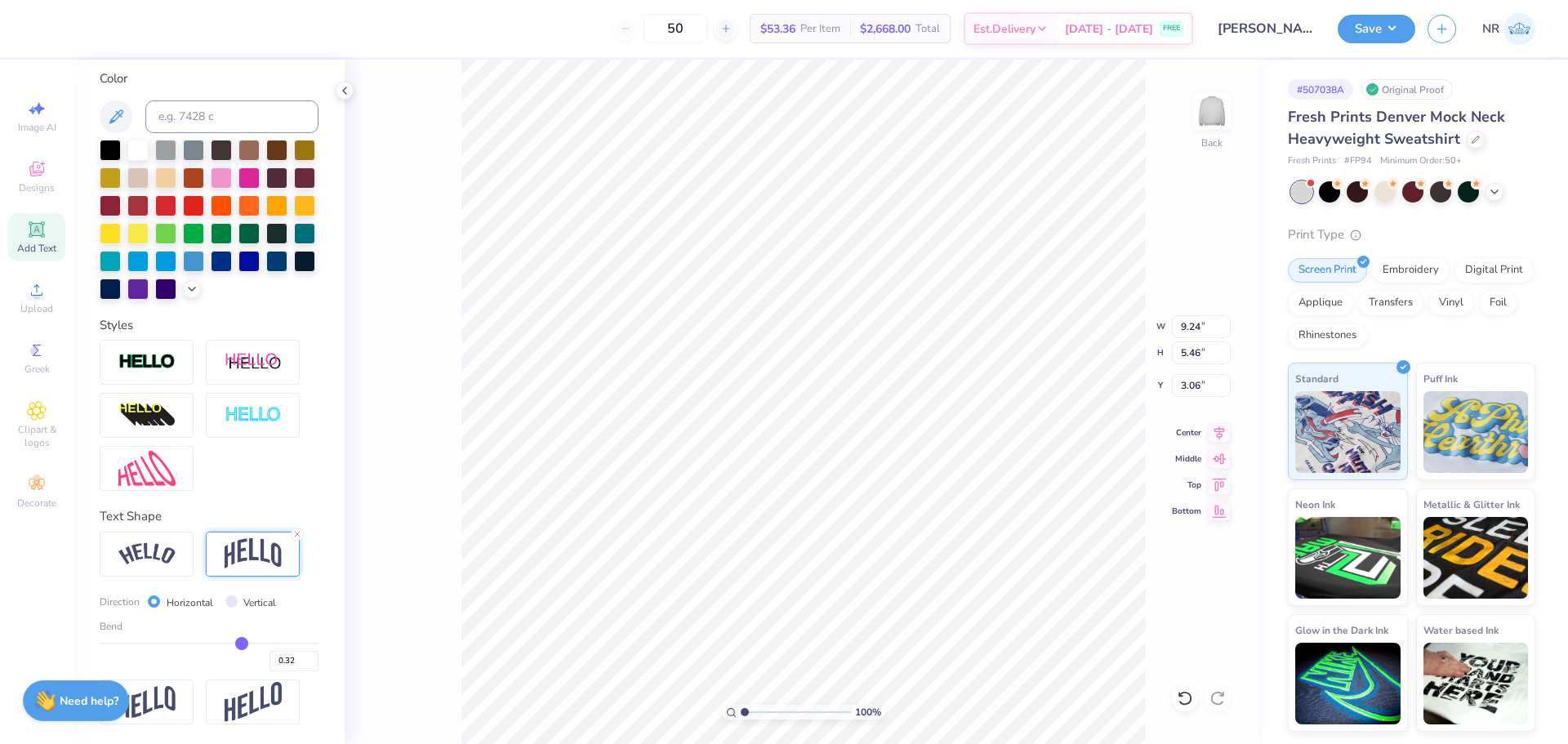
type input "0.31"
click at [233, 643] on input "range" at bounding box center [208, 643] width 219 height 3
type input "5.23"
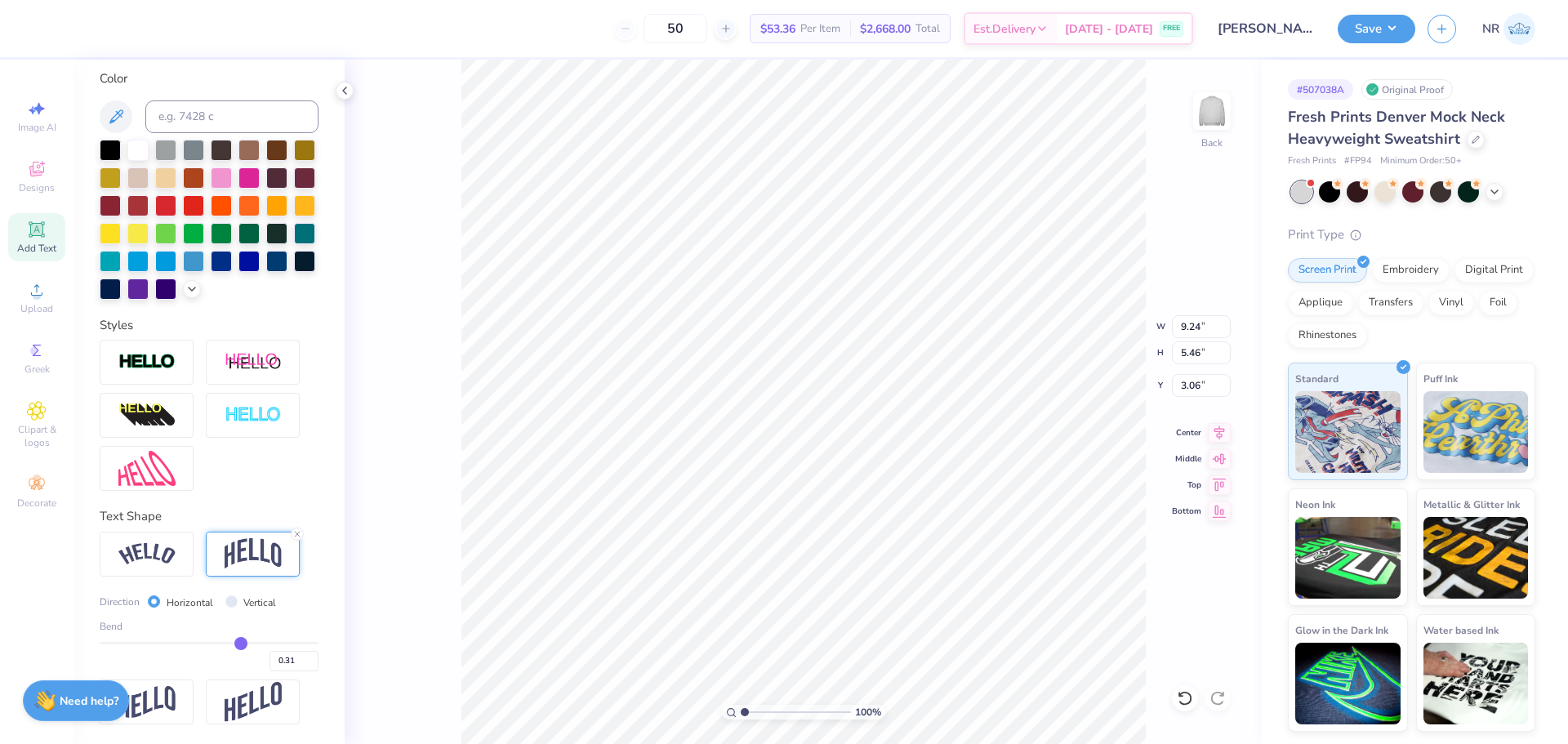
type input "3.18"
type input "7.87"
type input "4.45"
click at [1214, 429] on icon at bounding box center [1219, 430] width 23 height 20
click at [1198, 386] on input "3.18" at bounding box center [1201, 385] width 59 height 23
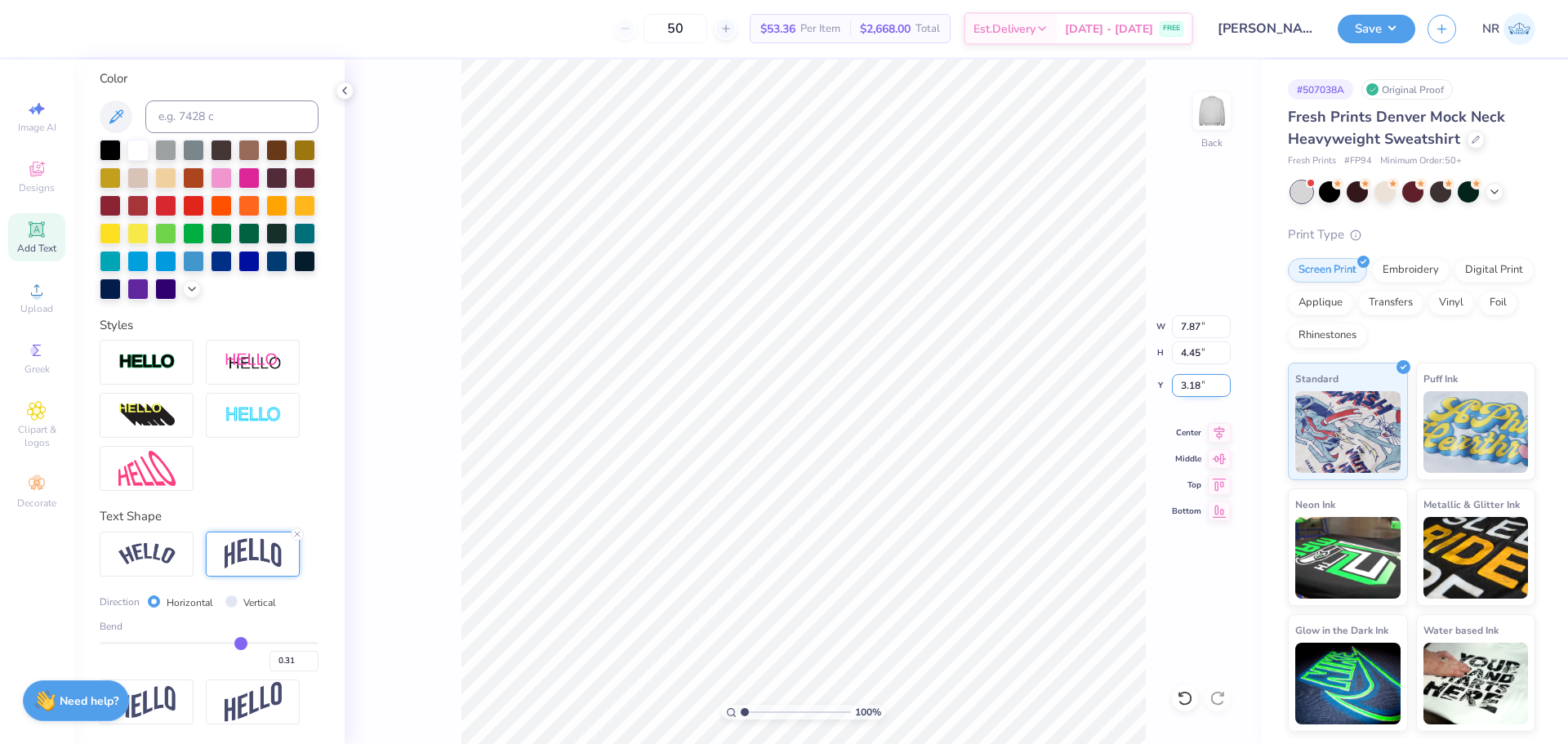
click at [1191, 383] on input "3.18" at bounding box center [1201, 385] width 59 height 23
type input "3.00"
click at [1187, 322] on input "7.87" at bounding box center [1201, 327] width 59 height 23
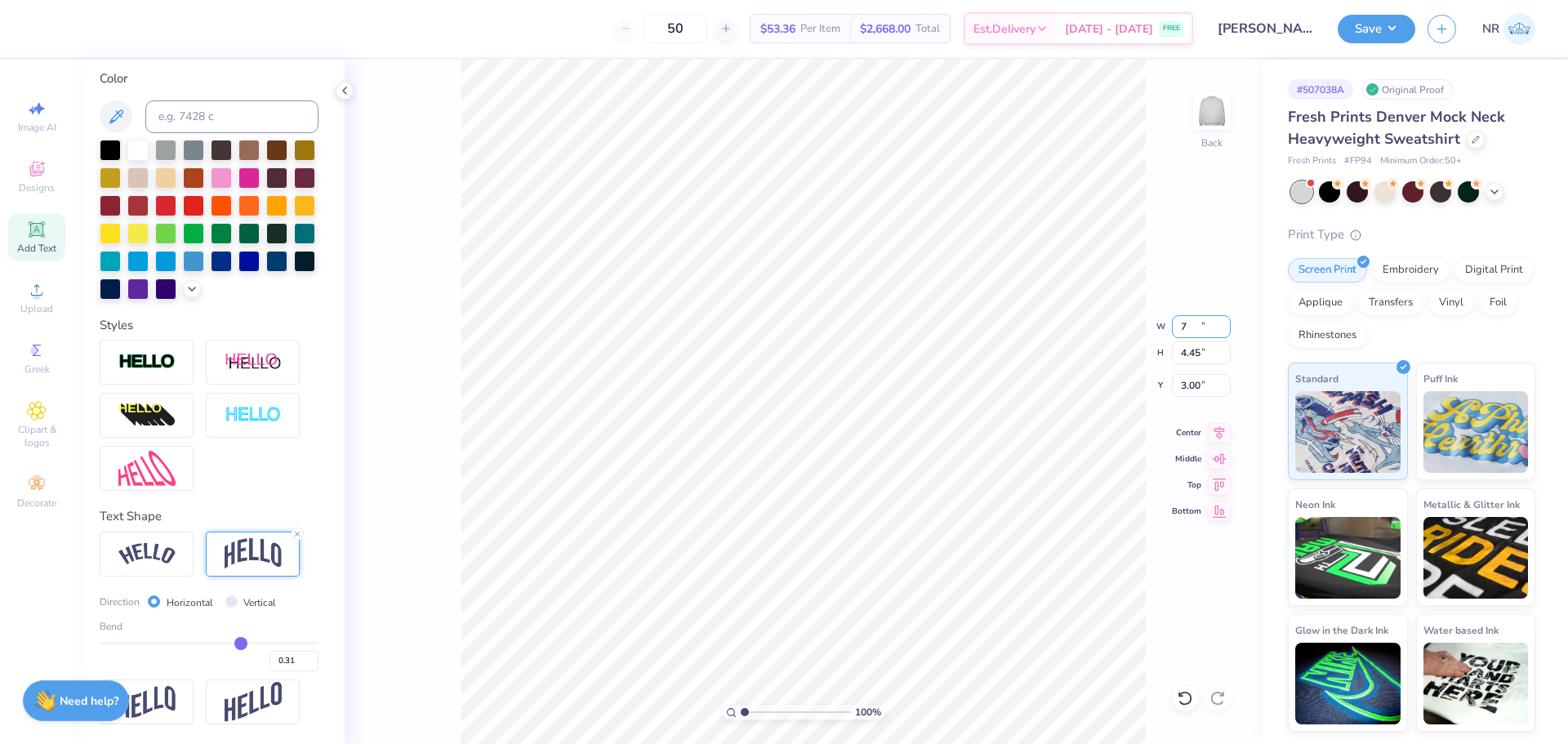
type input "7.00"
type input "3.96"
type input "3.25"
click at [1191, 328] on input "7.00" at bounding box center [1201, 327] width 59 height 23
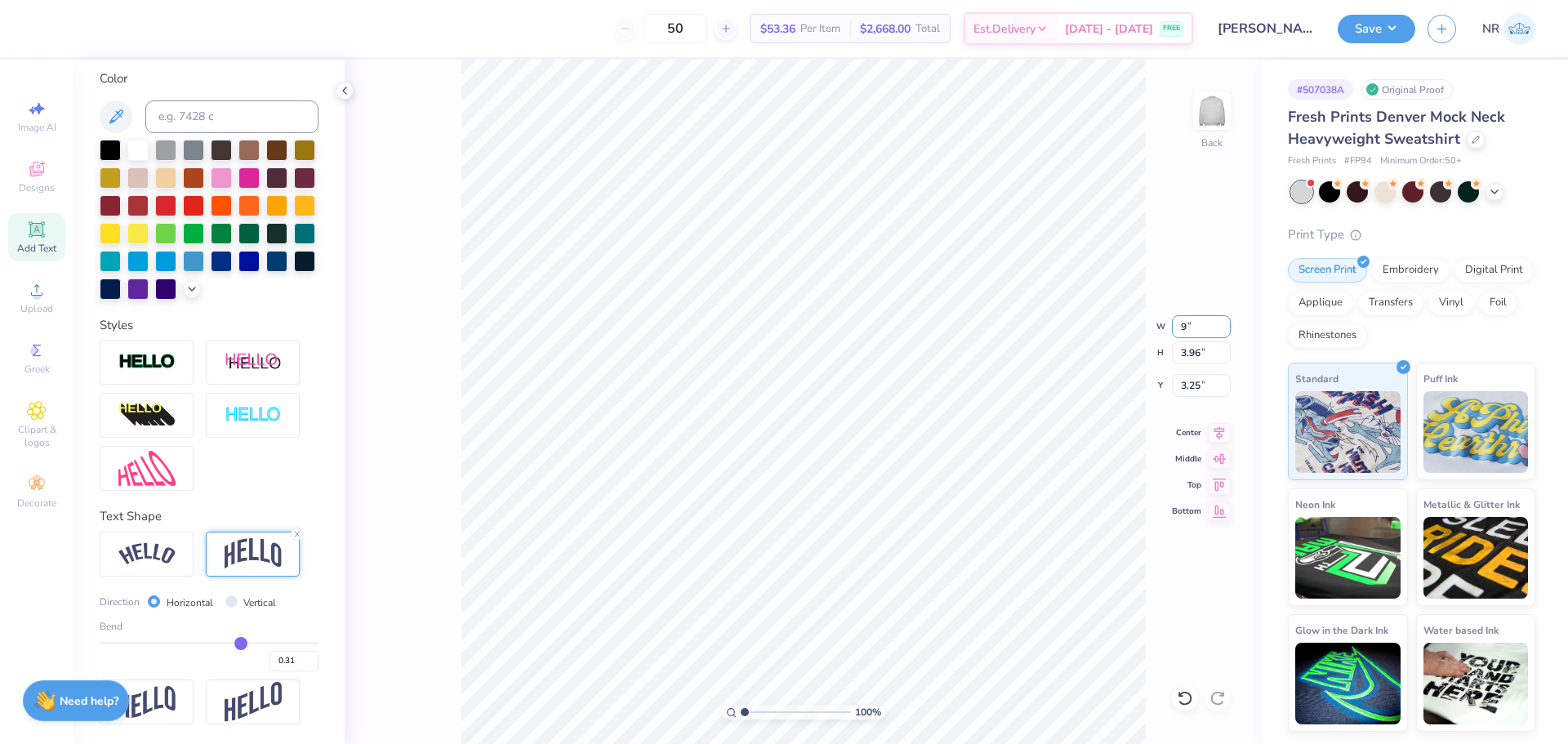
type input "9.00"
type input "5.09"
type input "2.68"
click at [1189, 324] on input "9.00" at bounding box center [1201, 327] width 59 height 23
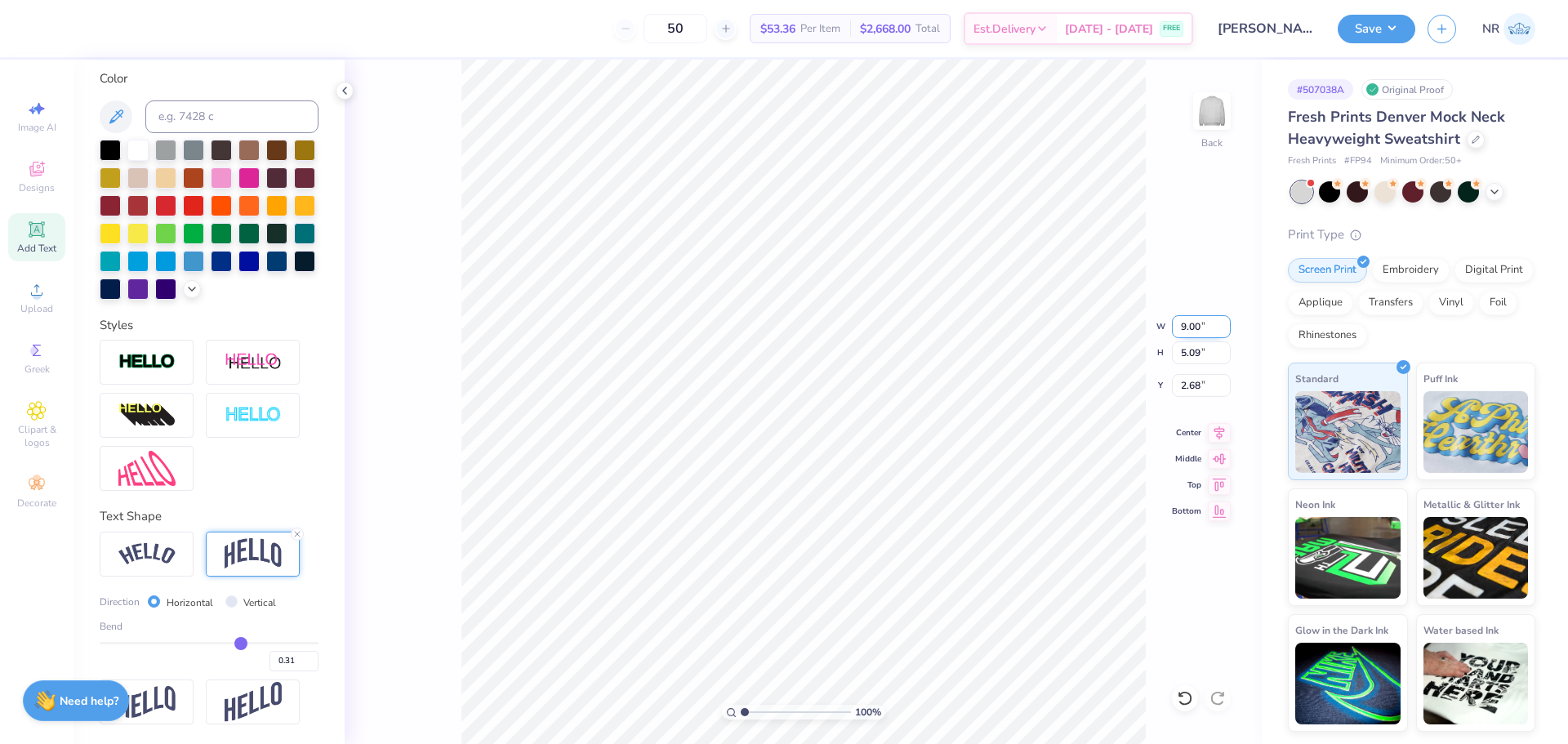
click at [1189, 324] on input "9.00" at bounding box center [1201, 327] width 59 height 23
type input "8.00"
type input "4.53"
click at [1184, 380] on input "2.96" at bounding box center [1201, 385] width 59 height 23
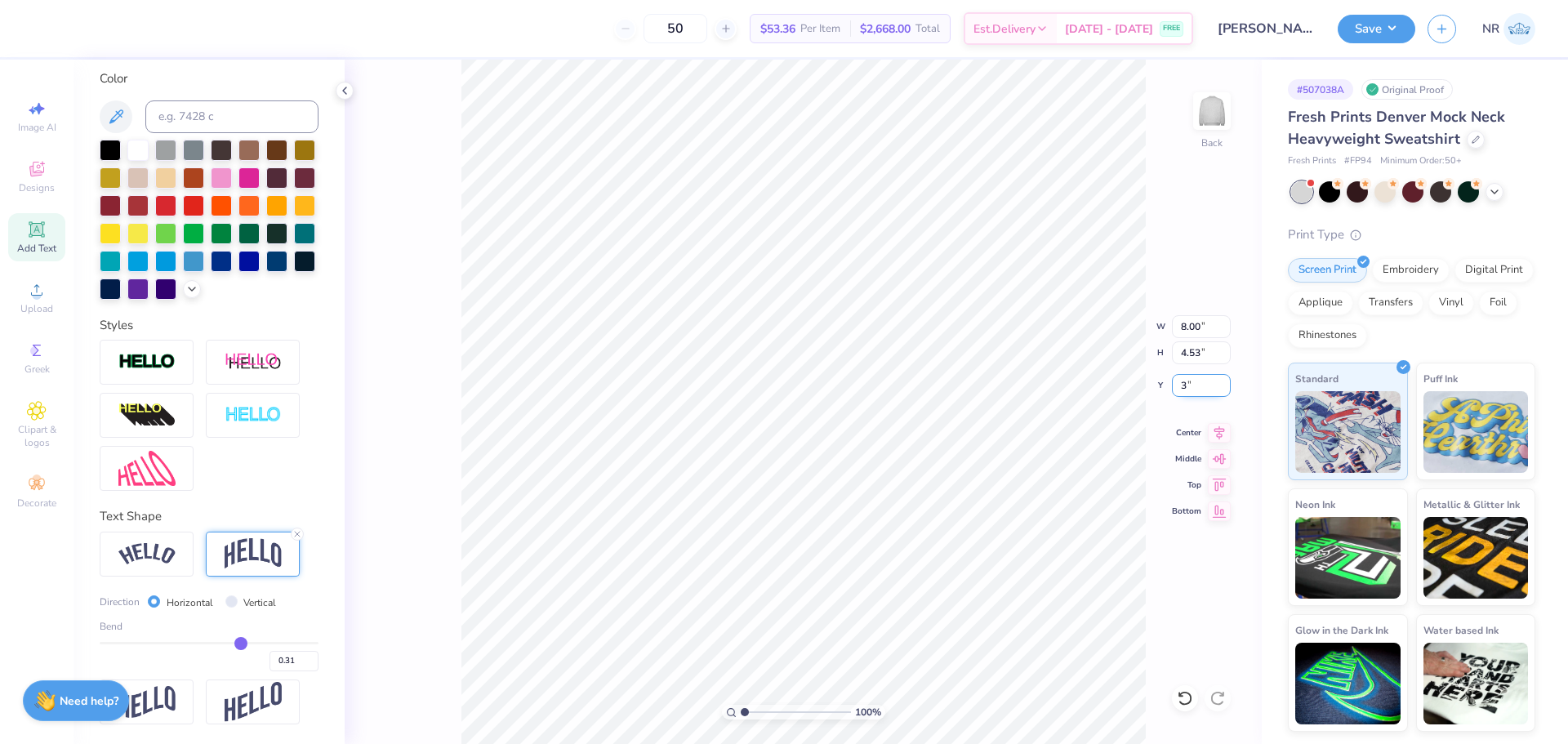
type input "3.00"
click at [1216, 436] on icon at bounding box center [1219, 430] width 23 height 20
click at [47, 240] on div "Add Text" at bounding box center [37, 237] width 57 height 48
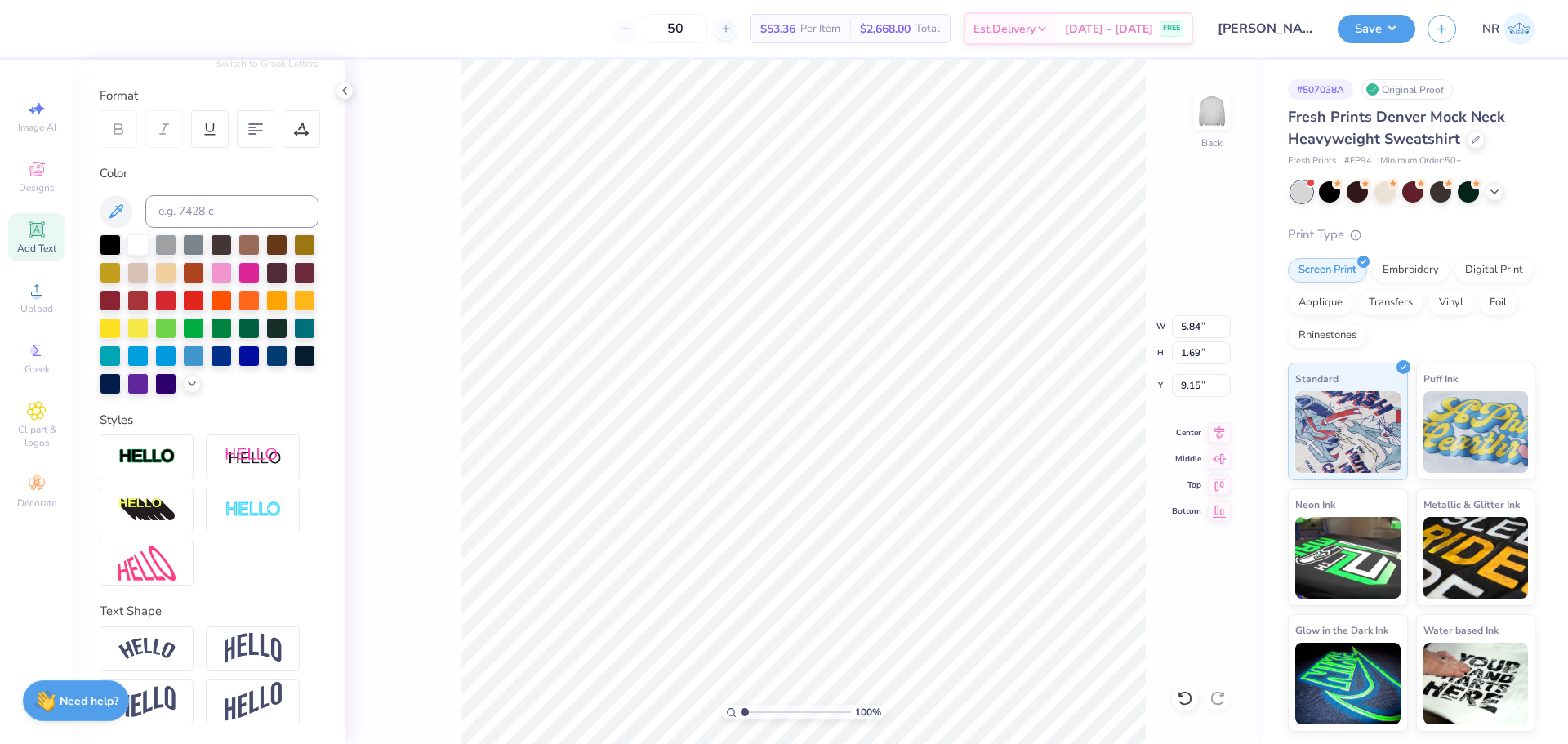
paste textarea "est 1999"
type textarea "est 1999"
type textarea "est. 1999"
type textarea "est 1999"
click at [281, 642] on img at bounding box center [253, 648] width 57 height 31
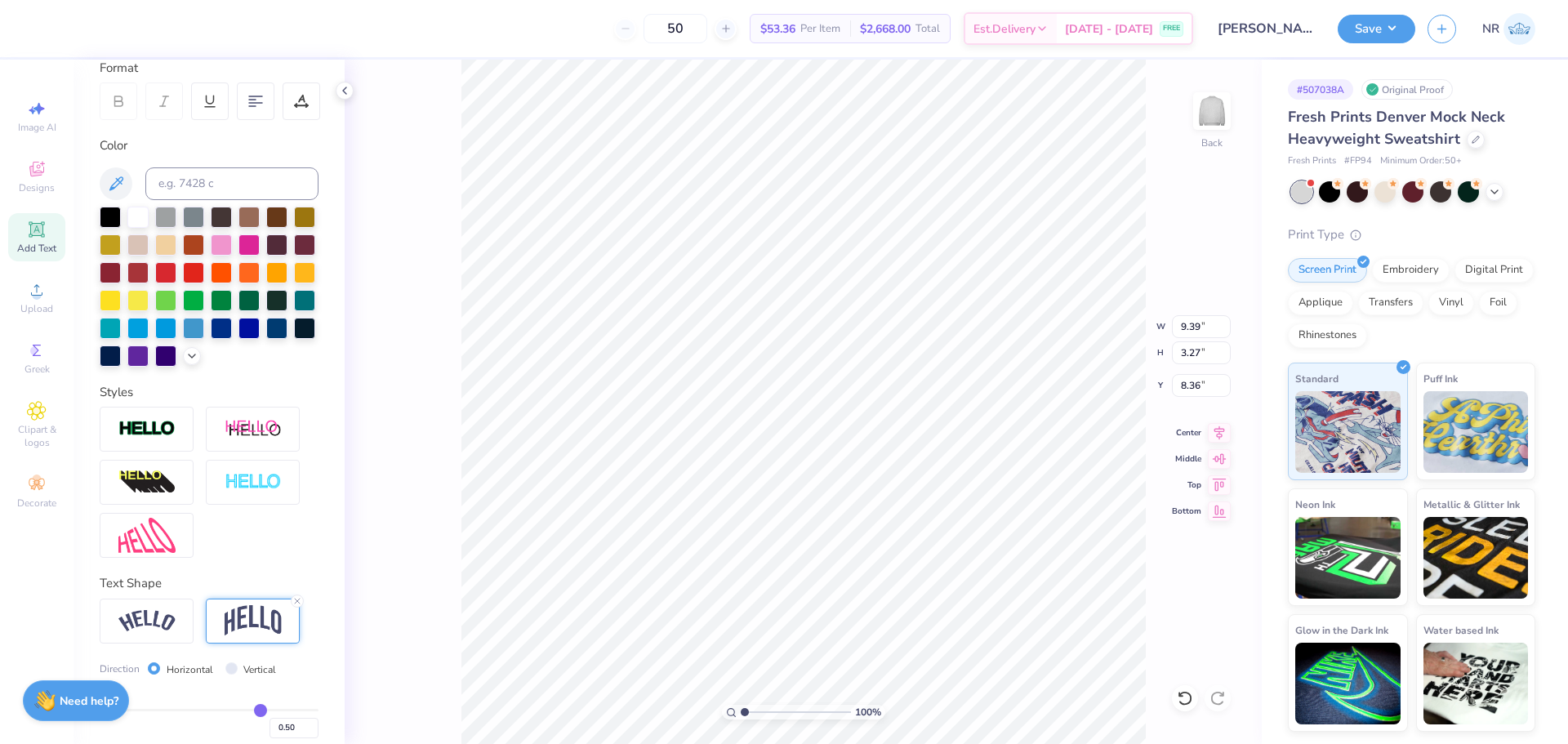
type input "3.27"
type input "8.36"
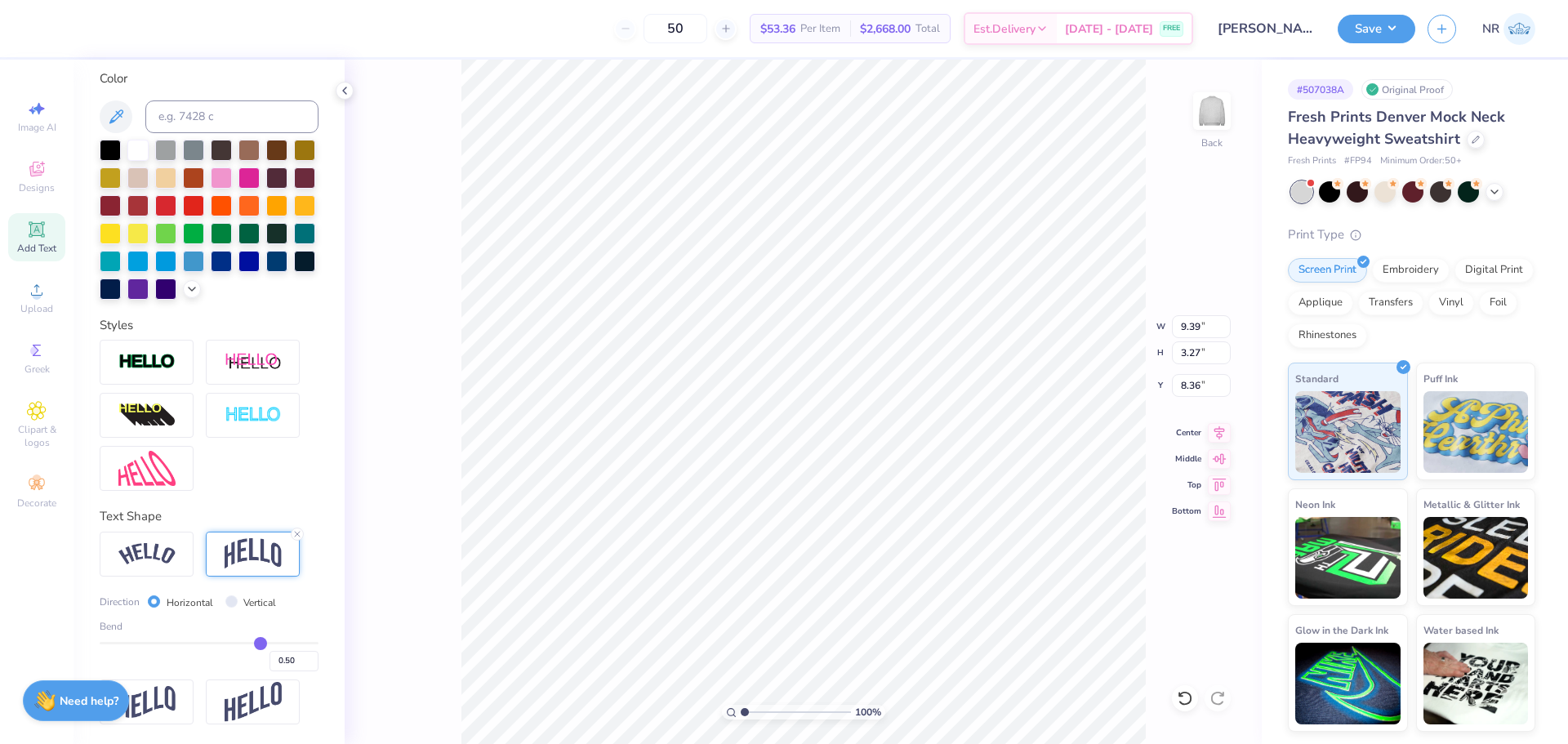
type input "0.49"
type input "0.48"
type input "0.47"
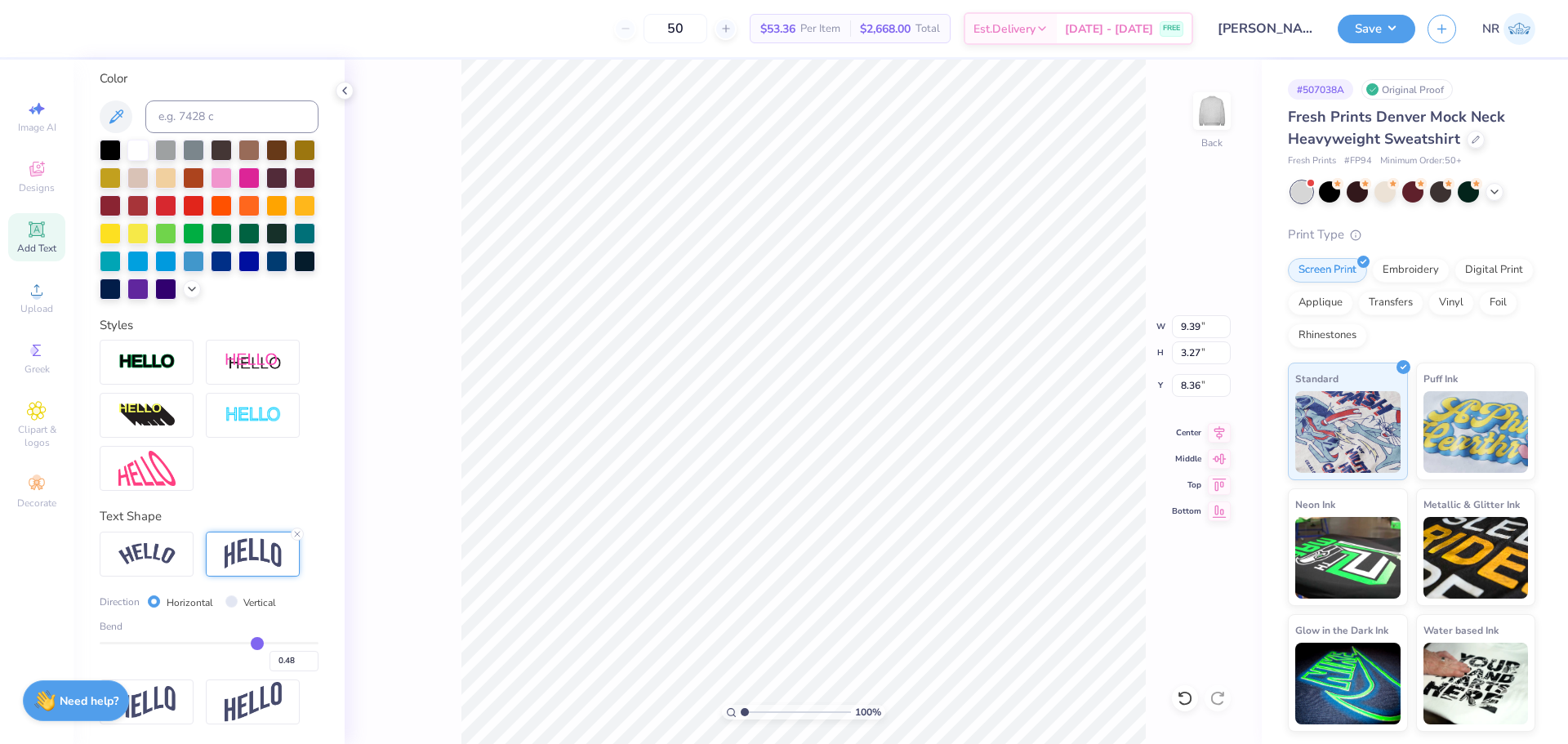
type input "0.47"
type input "0.46"
type input "0.45"
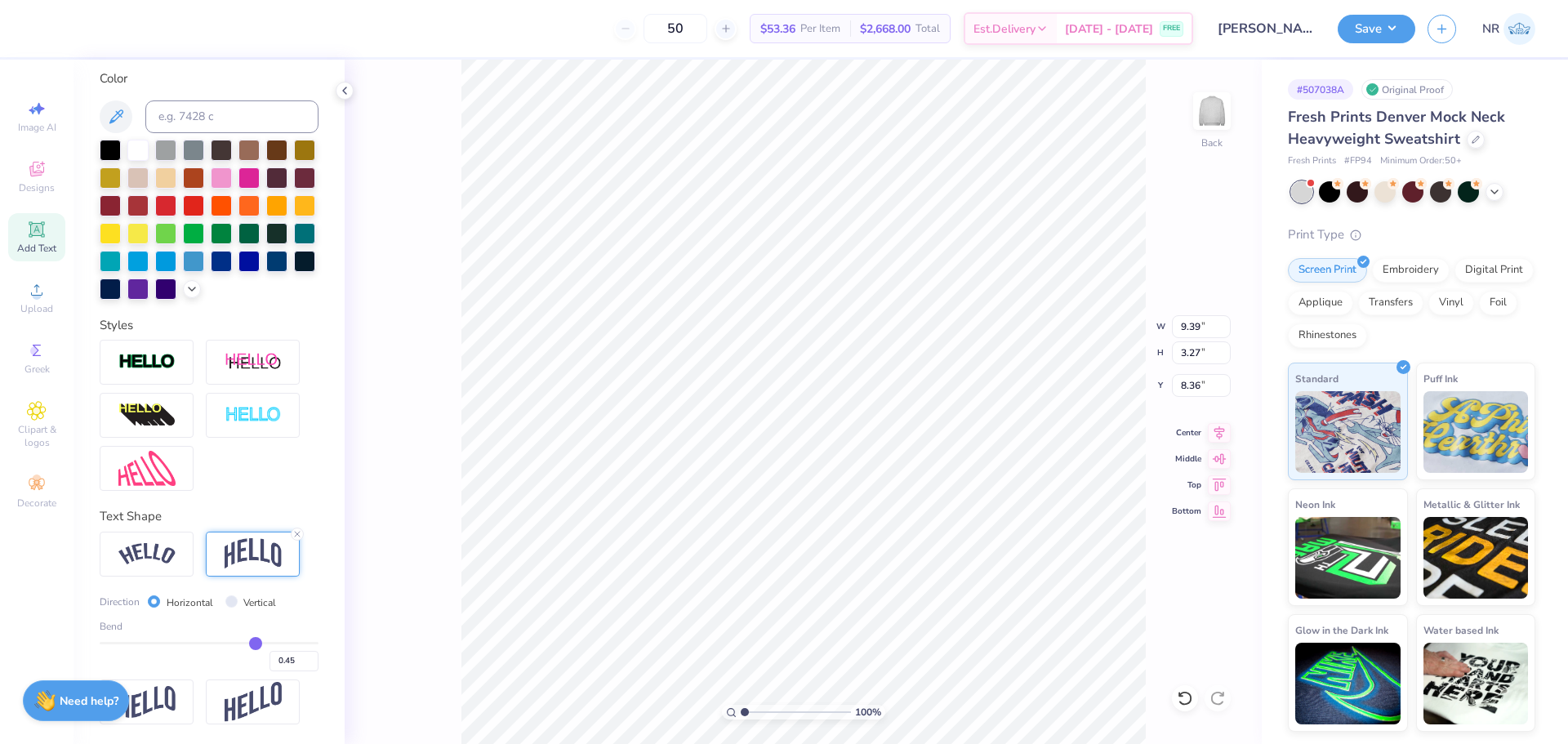
type input "0.43"
type input "0.42"
type input "0.41"
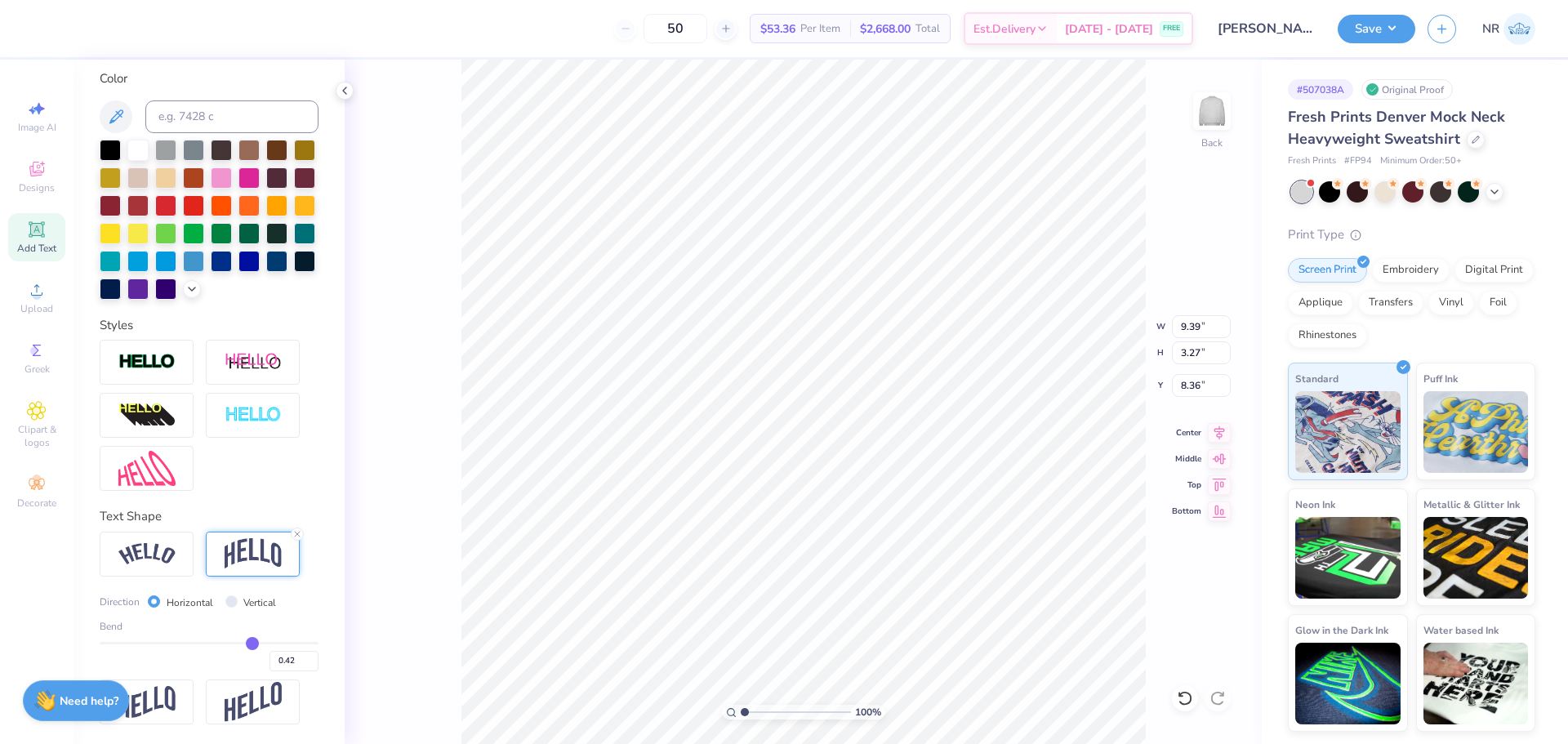
type input "0.41"
type input "0.4"
type input "0.40"
type input "0.39"
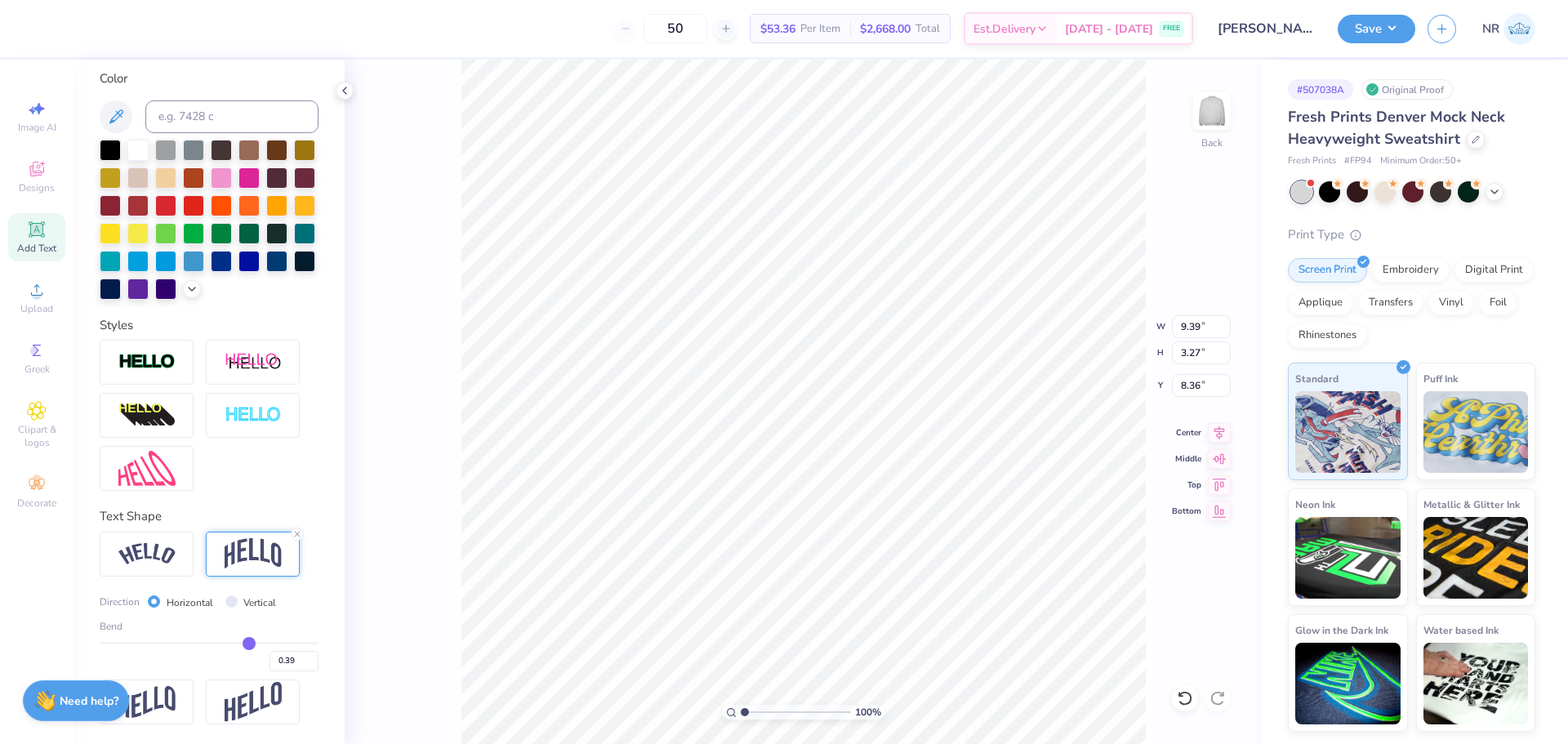
type input "0.38"
type input "0.37"
type input "0.36"
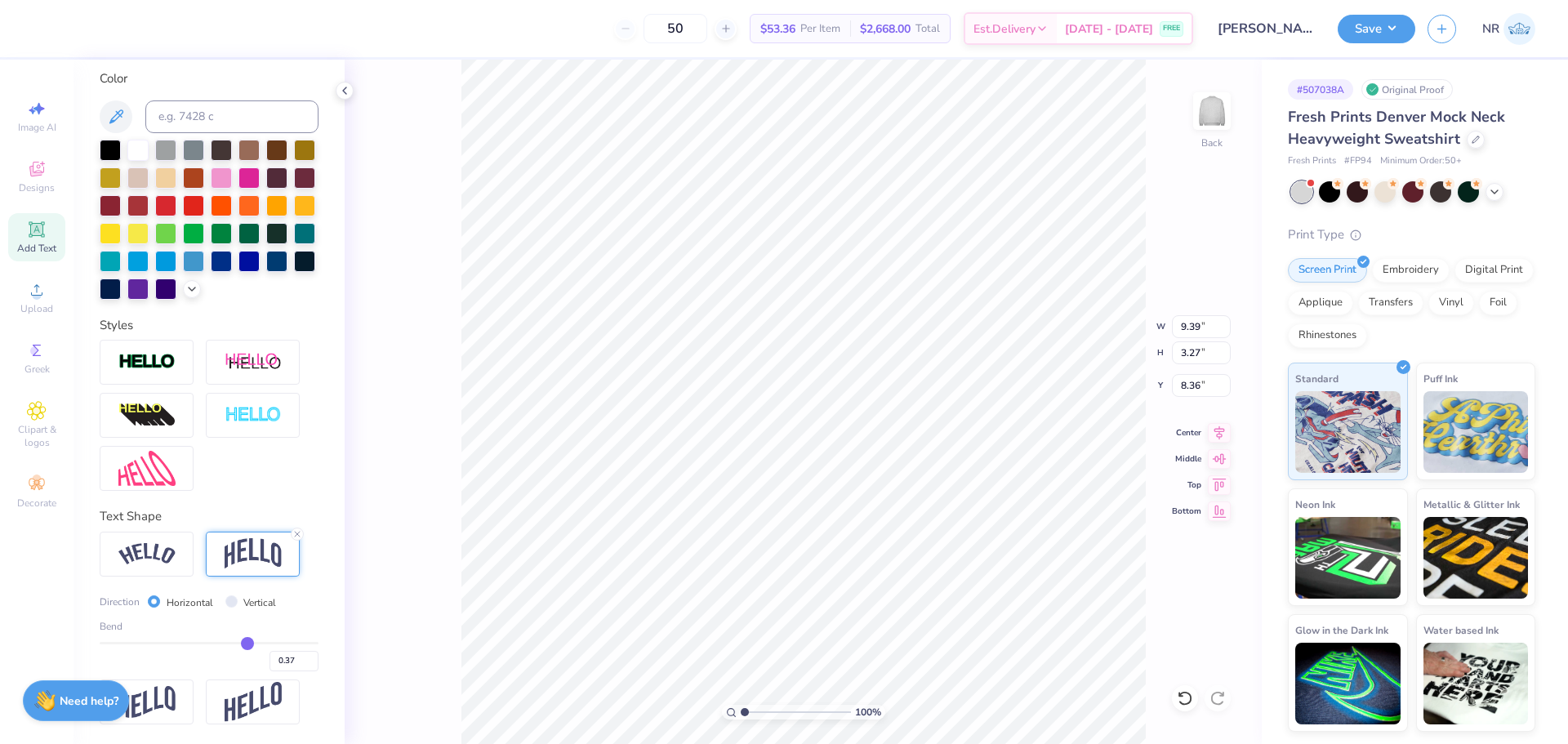
type input "0.36"
type input "0.35"
drag, startPoint x: 251, startPoint y: 643, endPoint x: 237, endPoint y: 641, distance: 14.1
type input "0.35"
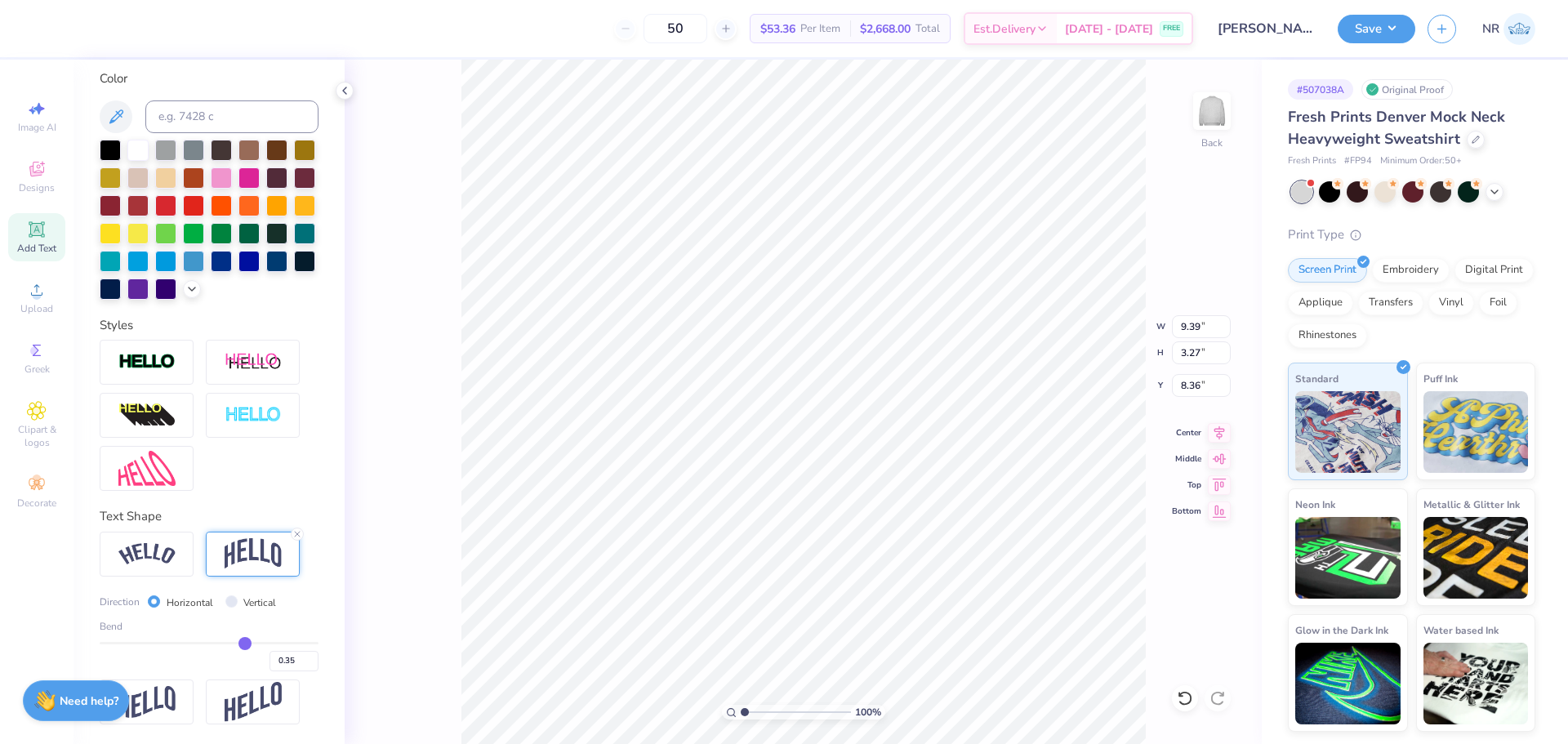
click at [237, 643] on input "range" at bounding box center [208, 643] width 219 height 3
type input "2.76"
type input "8.62"
type input "0.34"
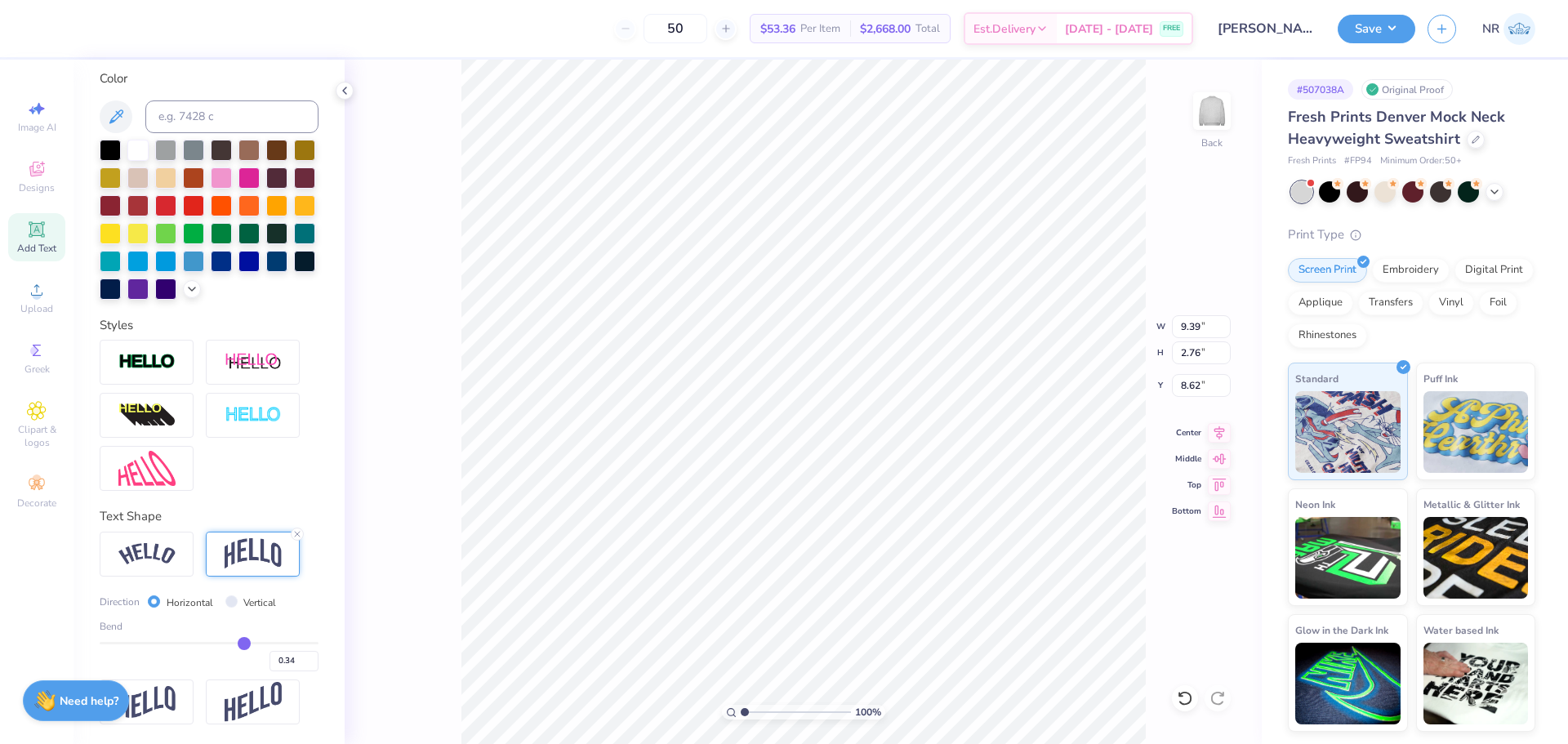
type input "0.33"
type input "0.32"
type input "0.31"
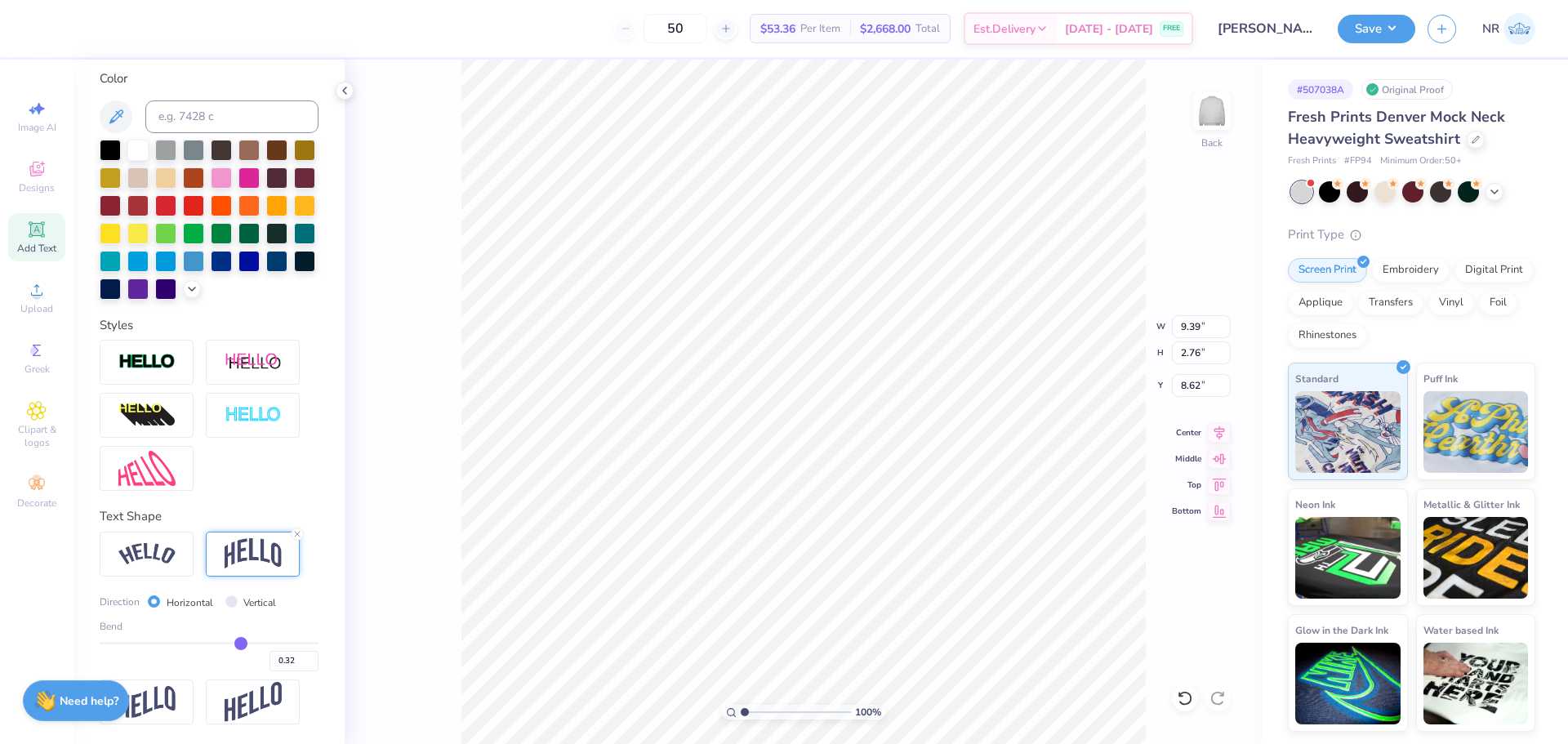
type input "0.31"
type input "0.3"
type input "0.30"
type input "0.29"
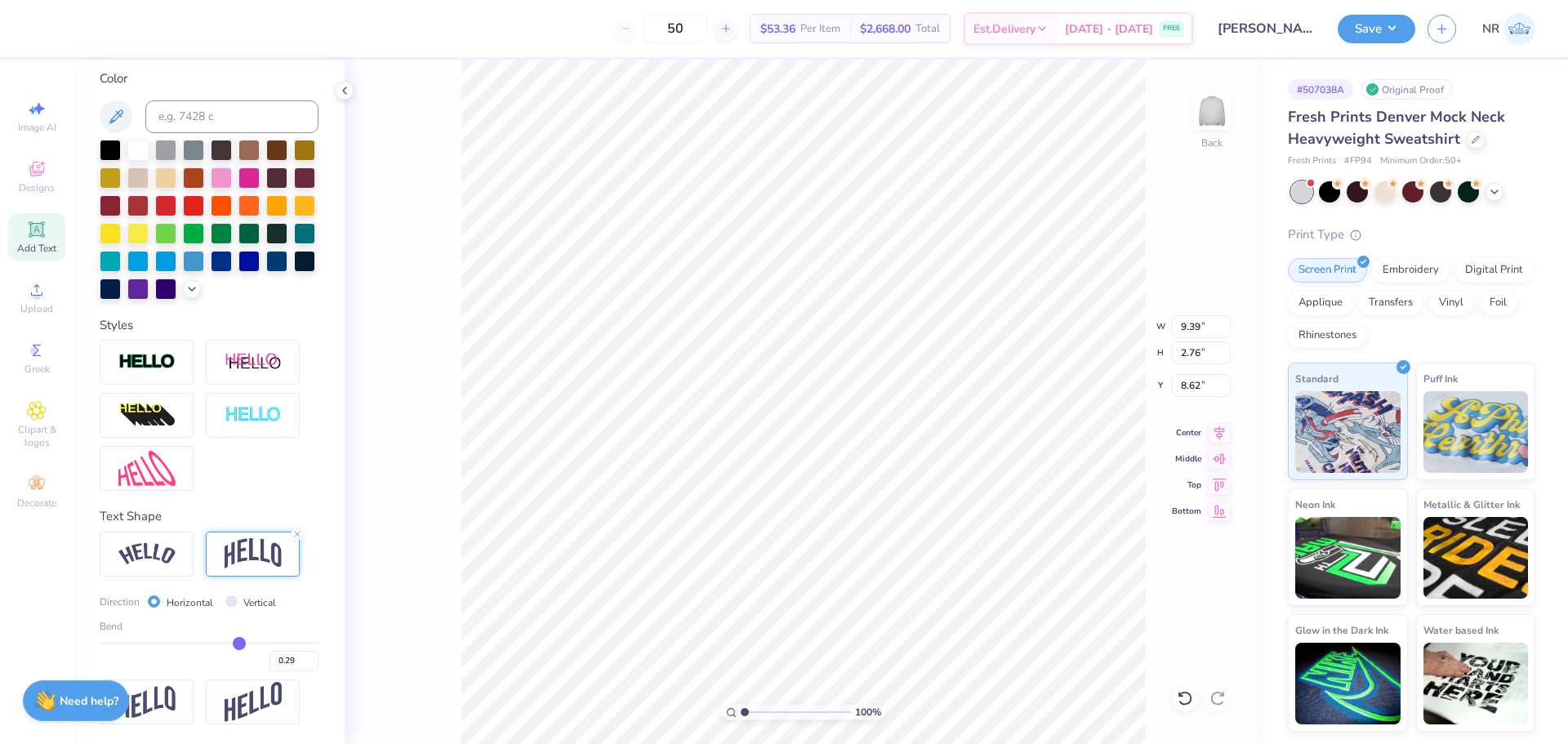
type input "0.28"
type input "0.27"
type input "0.26"
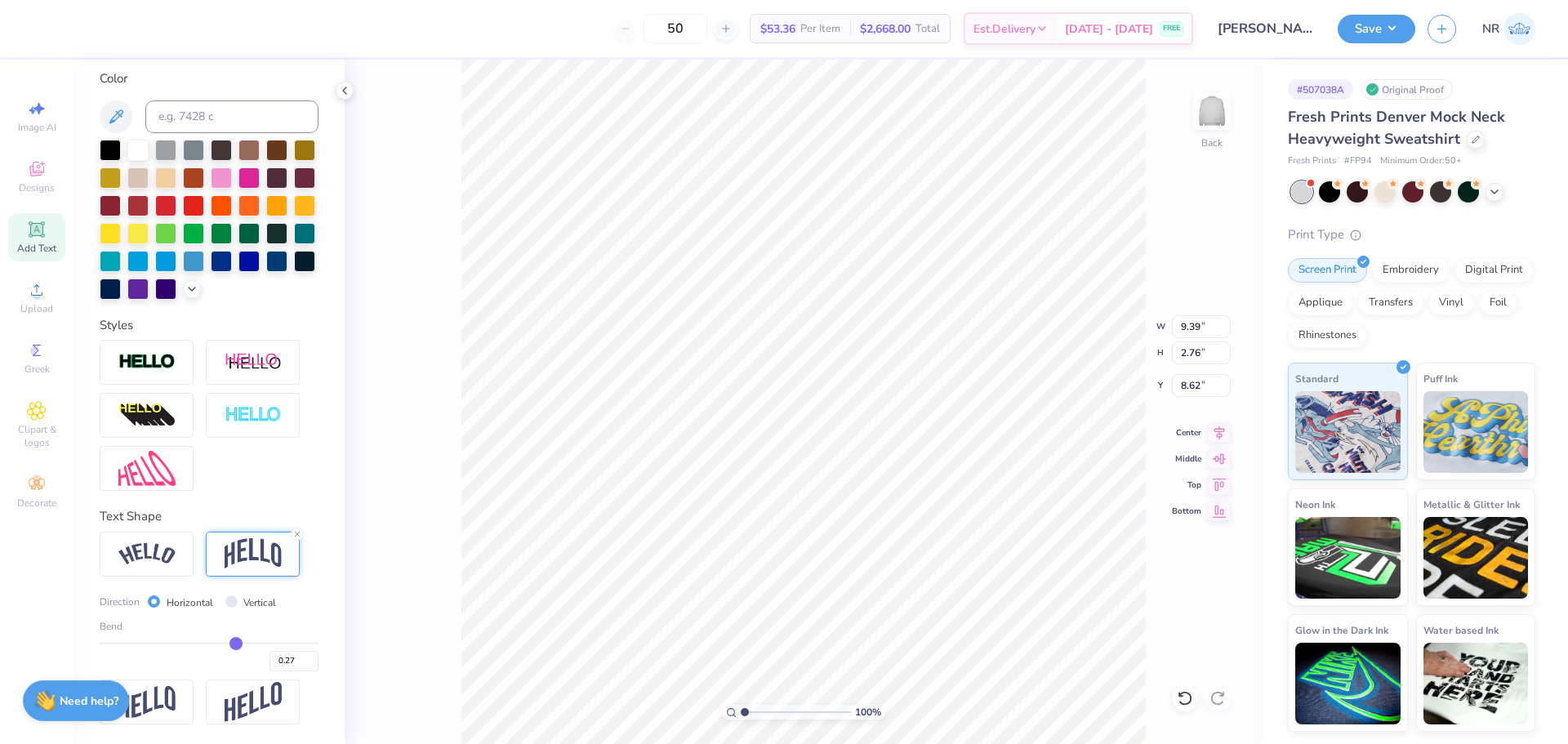
type input "0.26"
type input "0.25"
type input "0.24"
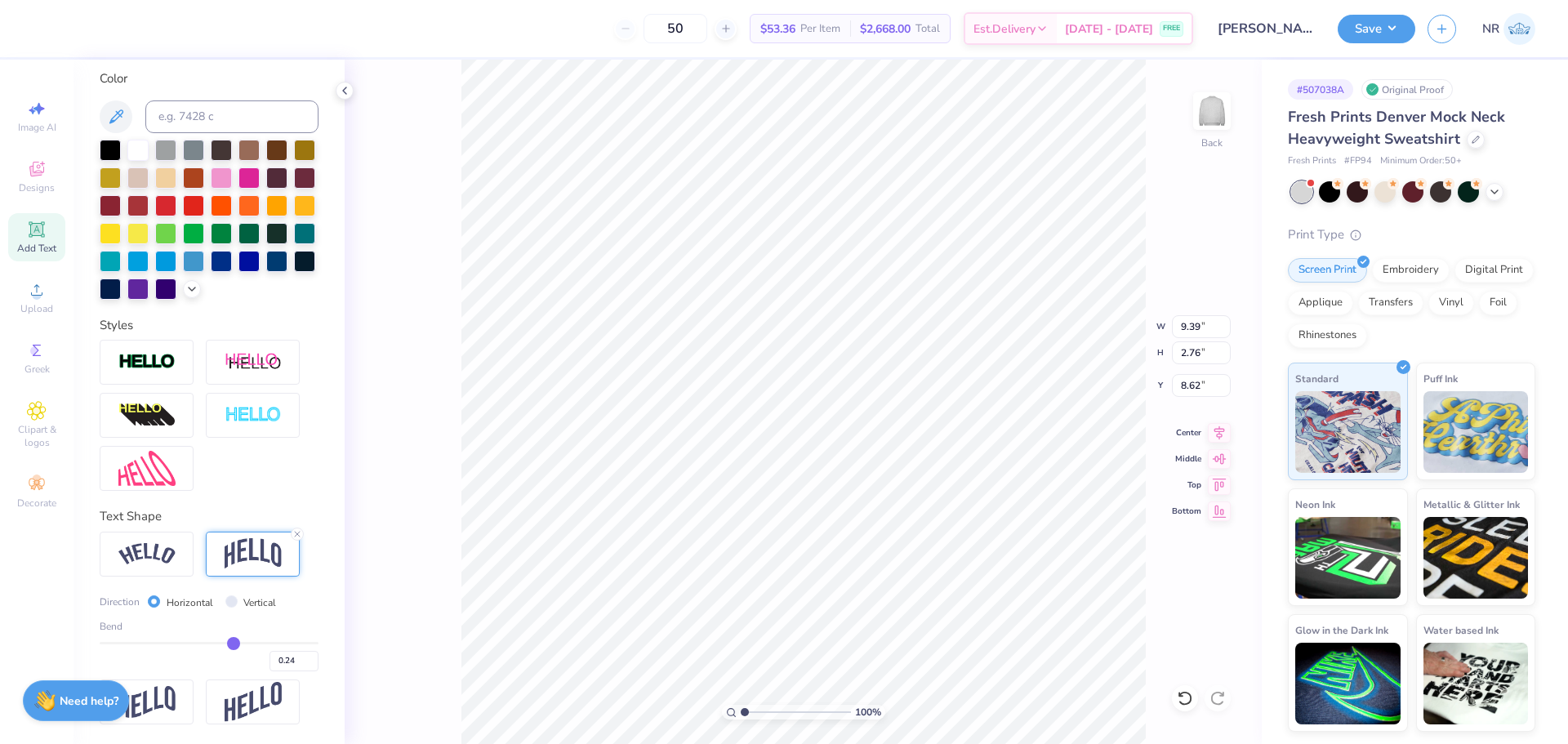
type input "0.22"
drag, startPoint x: 237, startPoint y: 641, endPoint x: 223, endPoint y: 641, distance: 14.0
type input "0.22"
click at [223, 643] on input "range" at bounding box center [208, 643] width 219 height 3
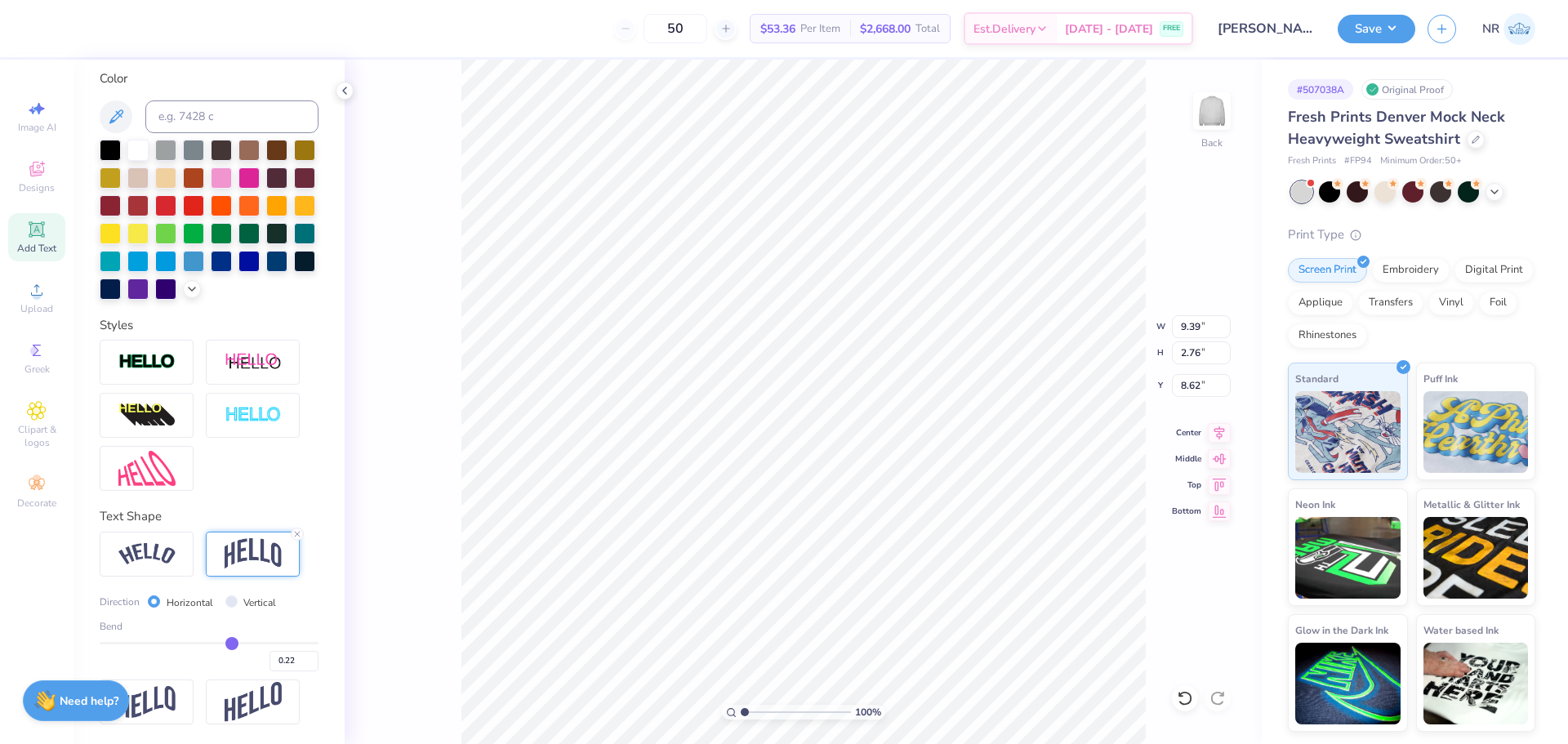
type input "2.35"
type input "8.83"
type input "4.52"
type input "1.13"
type input "7.53"
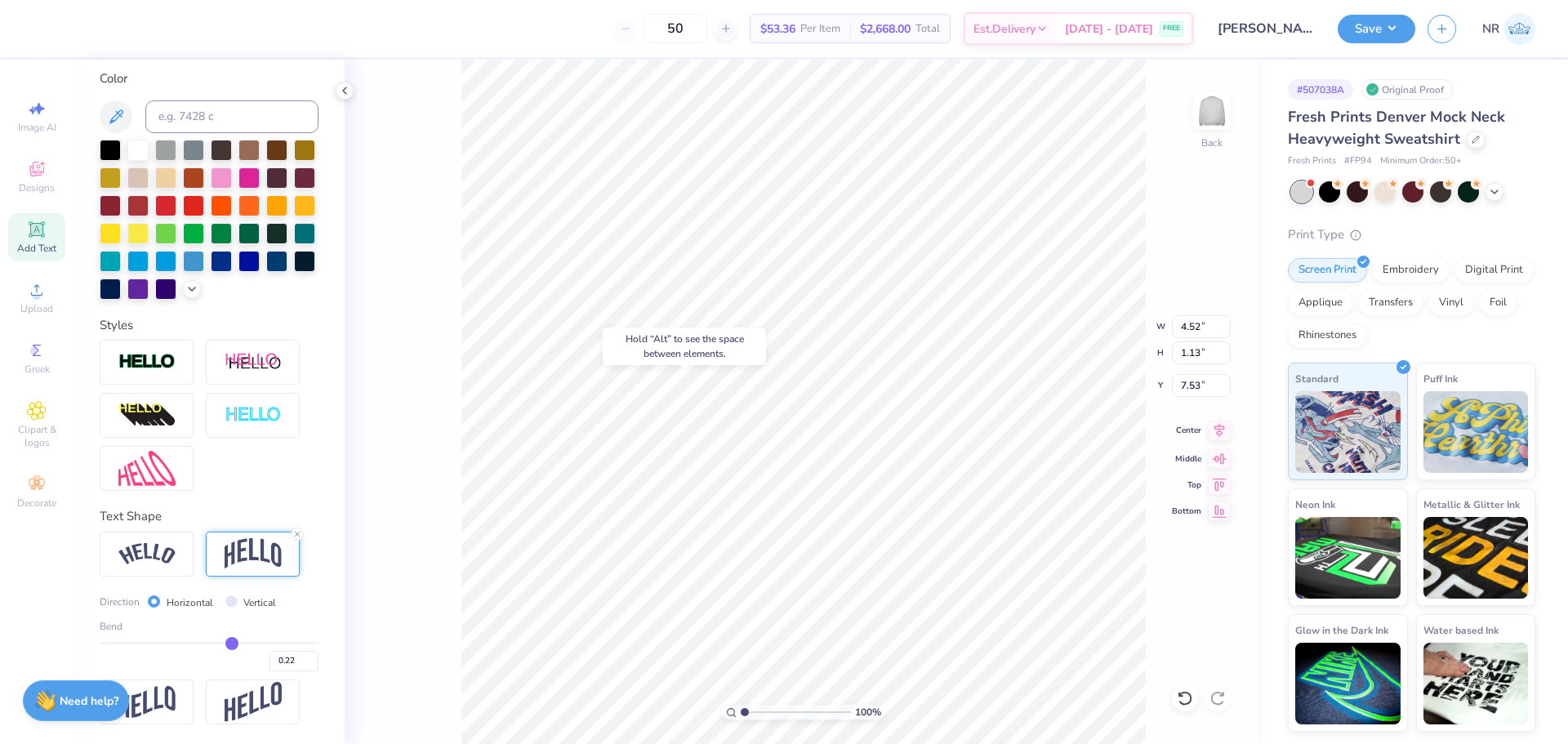
click at [1217, 432] on icon at bounding box center [1219, 430] width 10 height 14
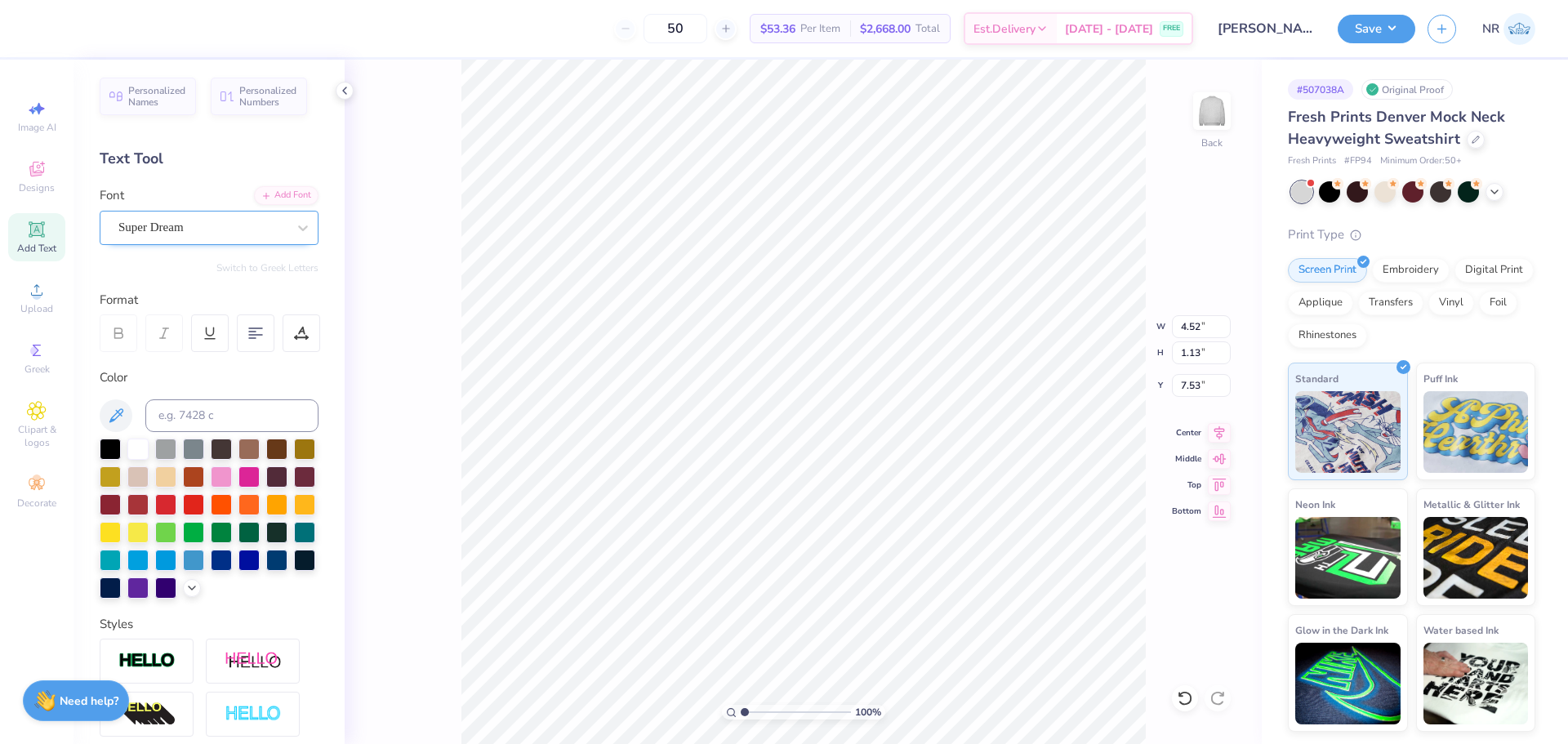
click at [253, 226] on div "Super Dream" at bounding box center [202, 227] width 172 height 25
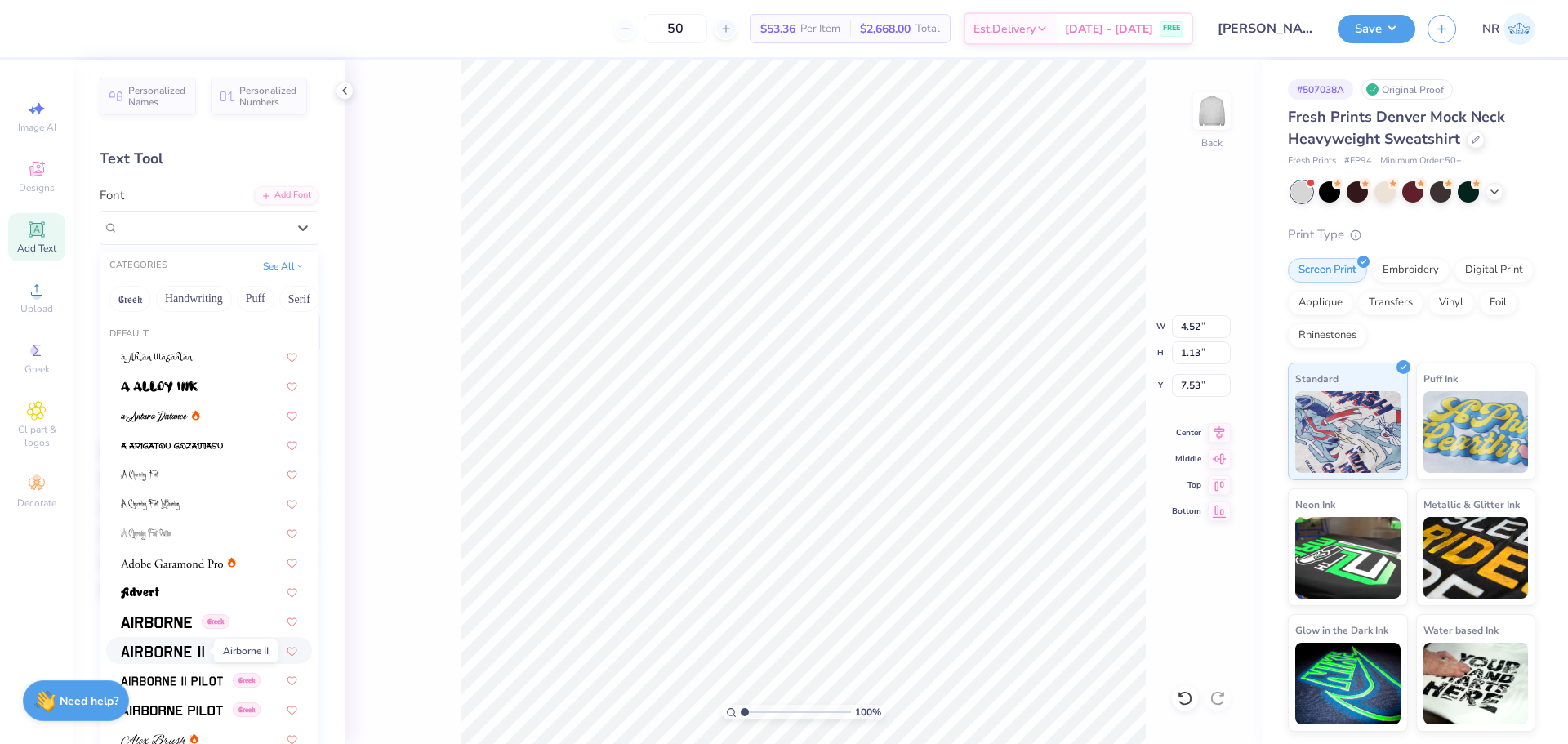
click at [167, 653] on img at bounding box center [162, 652] width 84 height 11
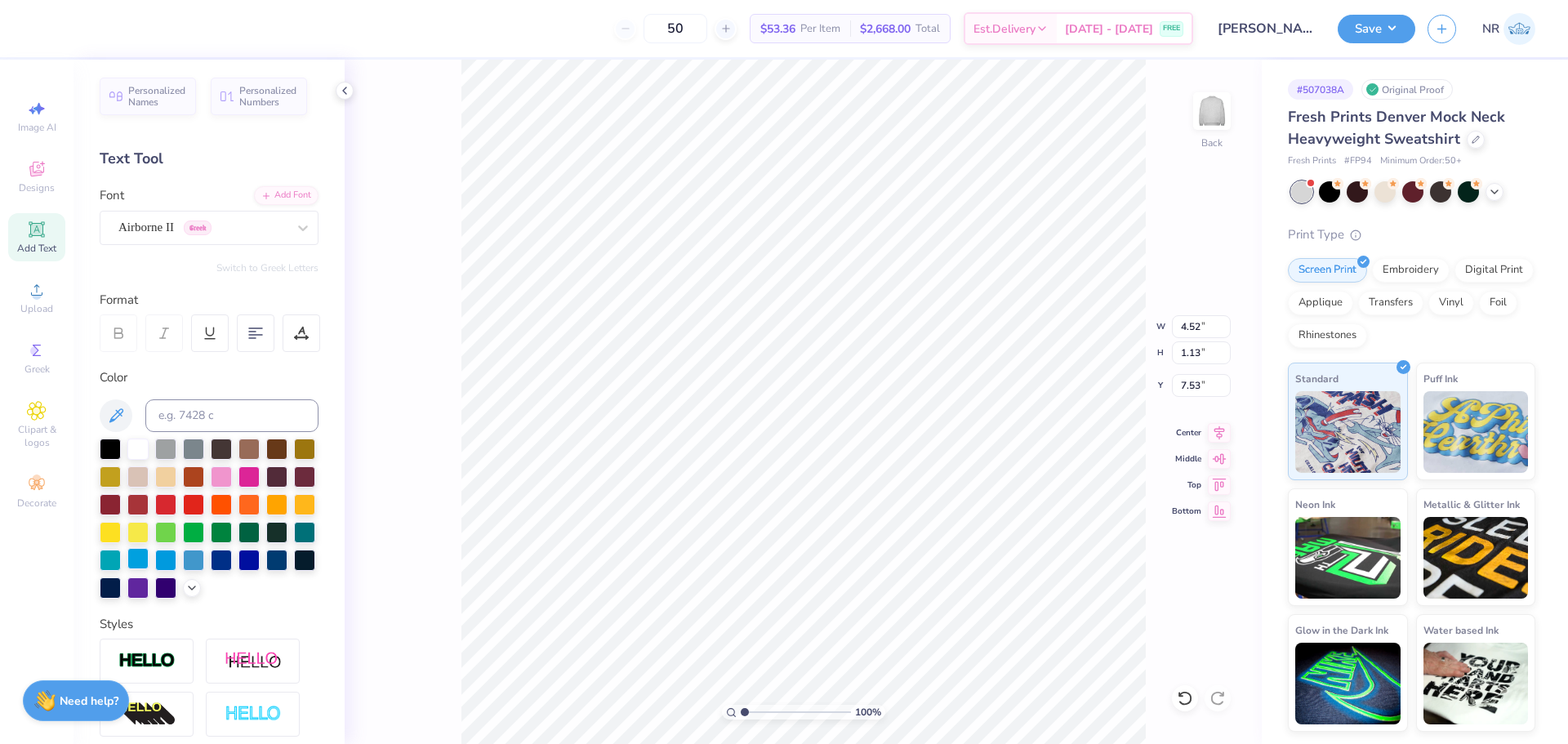
type input "4.88"
type input "1.28"
type input "7.45"
click at [248, 226] on div "Airborne II Greek" at bounding box center [202, 227] width 172 height 25
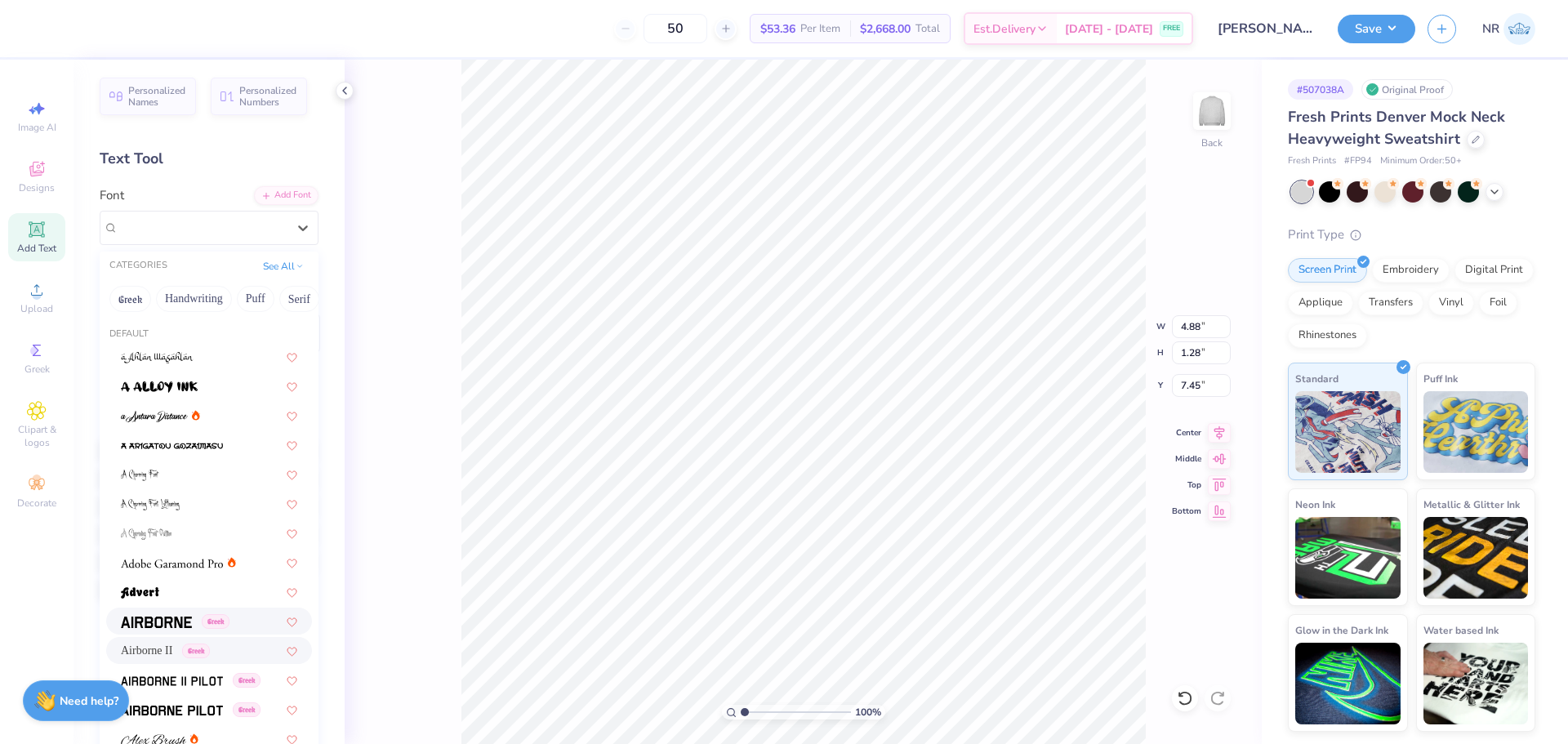
click at [191, 621] on img at bounding box center [157, 623] width 71 height 11
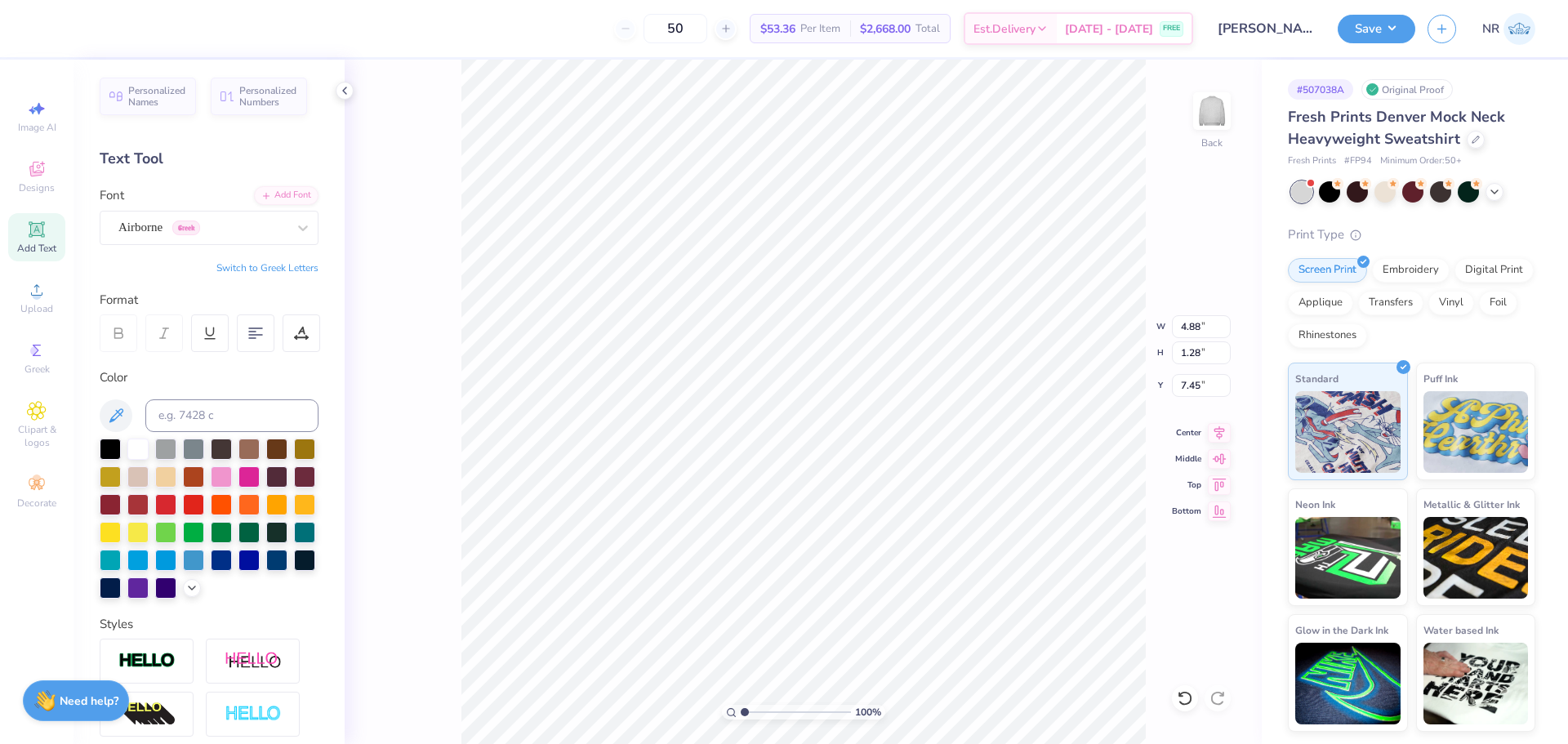
type input "4.90"
click at [1219, 433] on icon at bounding box center [1219, 430] width 23 height 20
click at [1215, 429] on icon at bounding box center [1219, 430] width 10 height 14
click at [882, 441] on li "Duplicate" at bounding box center [878, 438] width 129 height 32
click at [1222, 433] on icon at bounding box center [1219, 430] width 10 height 14
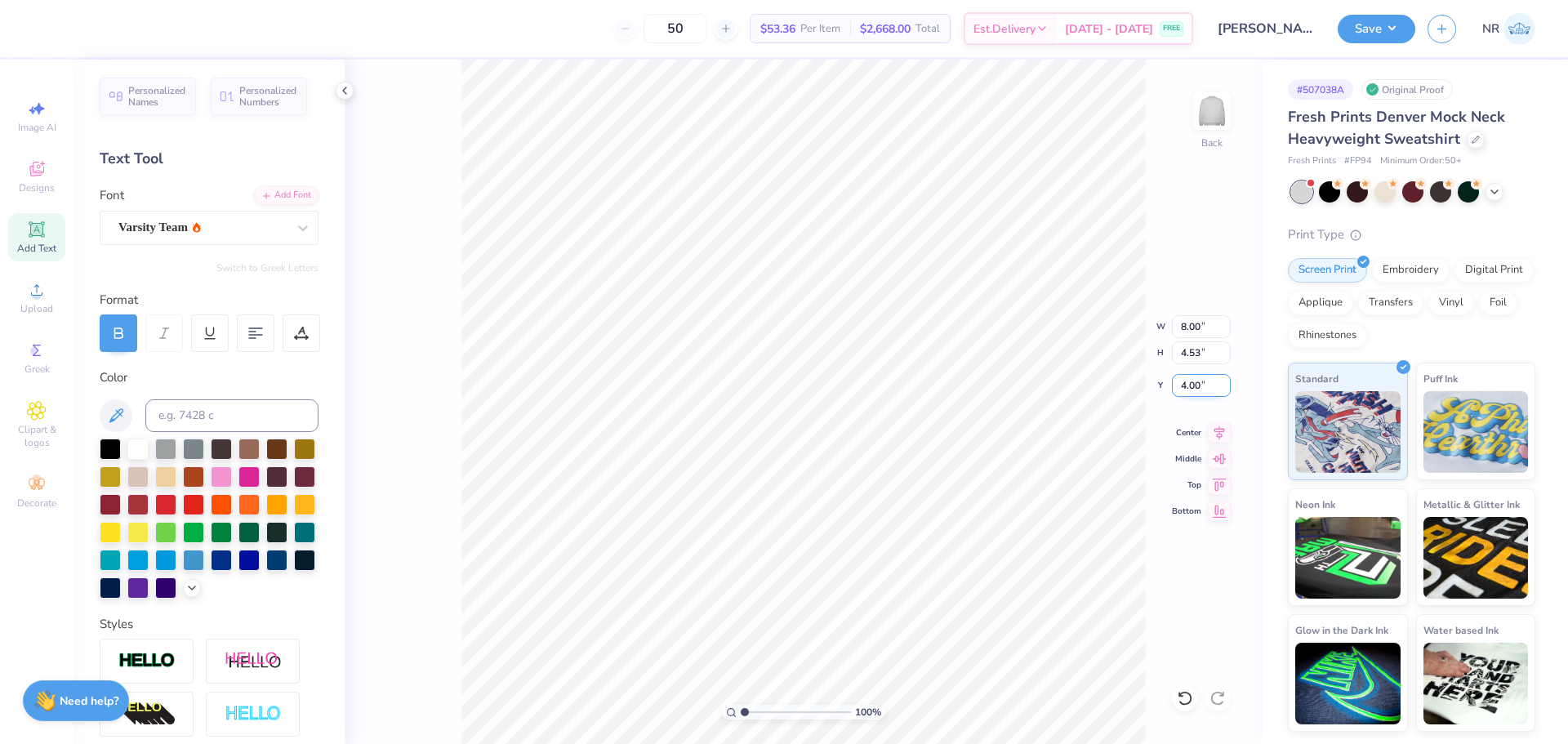
click at [1191, 384] on input "4.00" at bounding box center [1201, 385] width 59 height 23
type input "3.00"
click at [210, 569] on div at bounding box center [221, 559] width 22 height 22
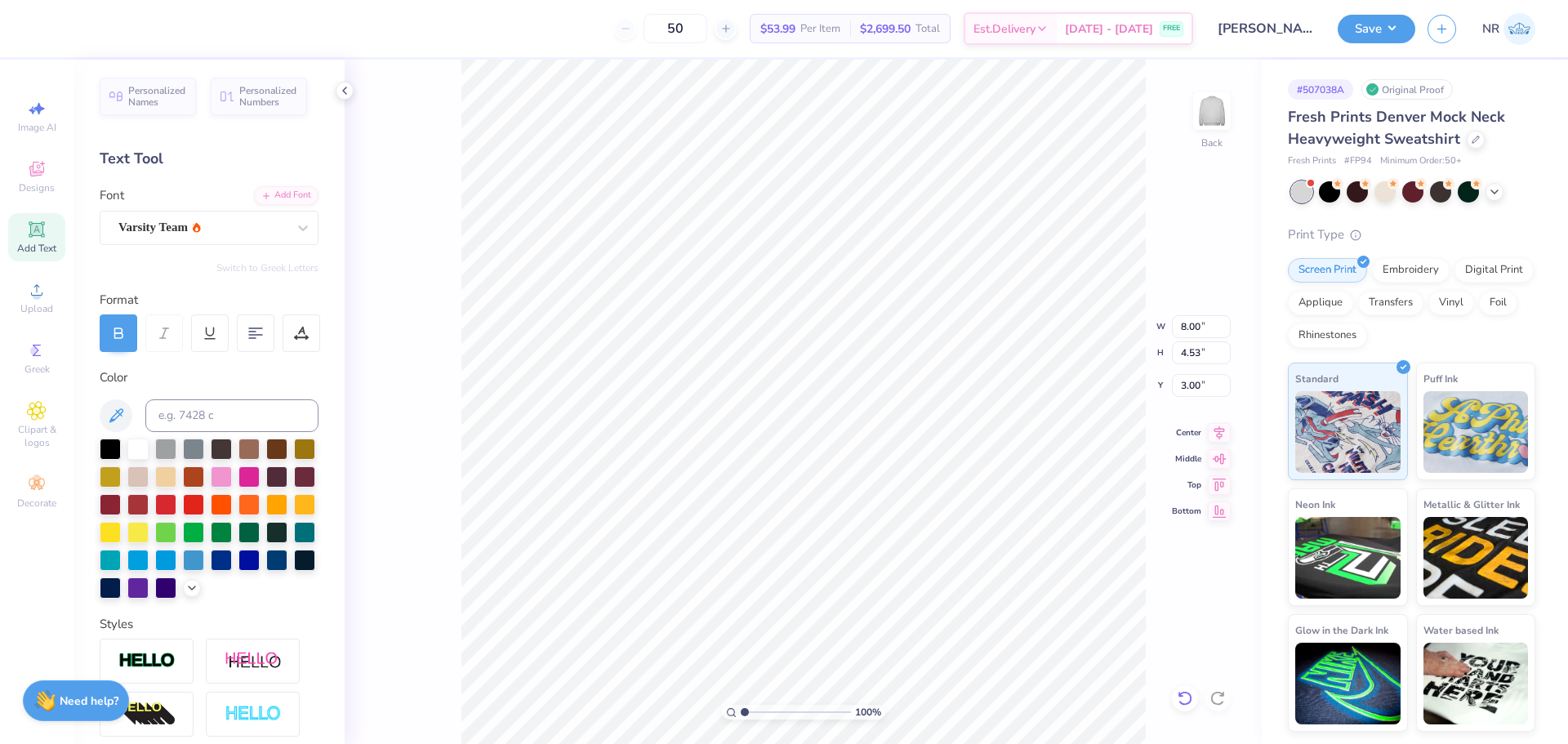
click at [1189, 698] on icon at bounding box center [1184, 698] width 16 height 16
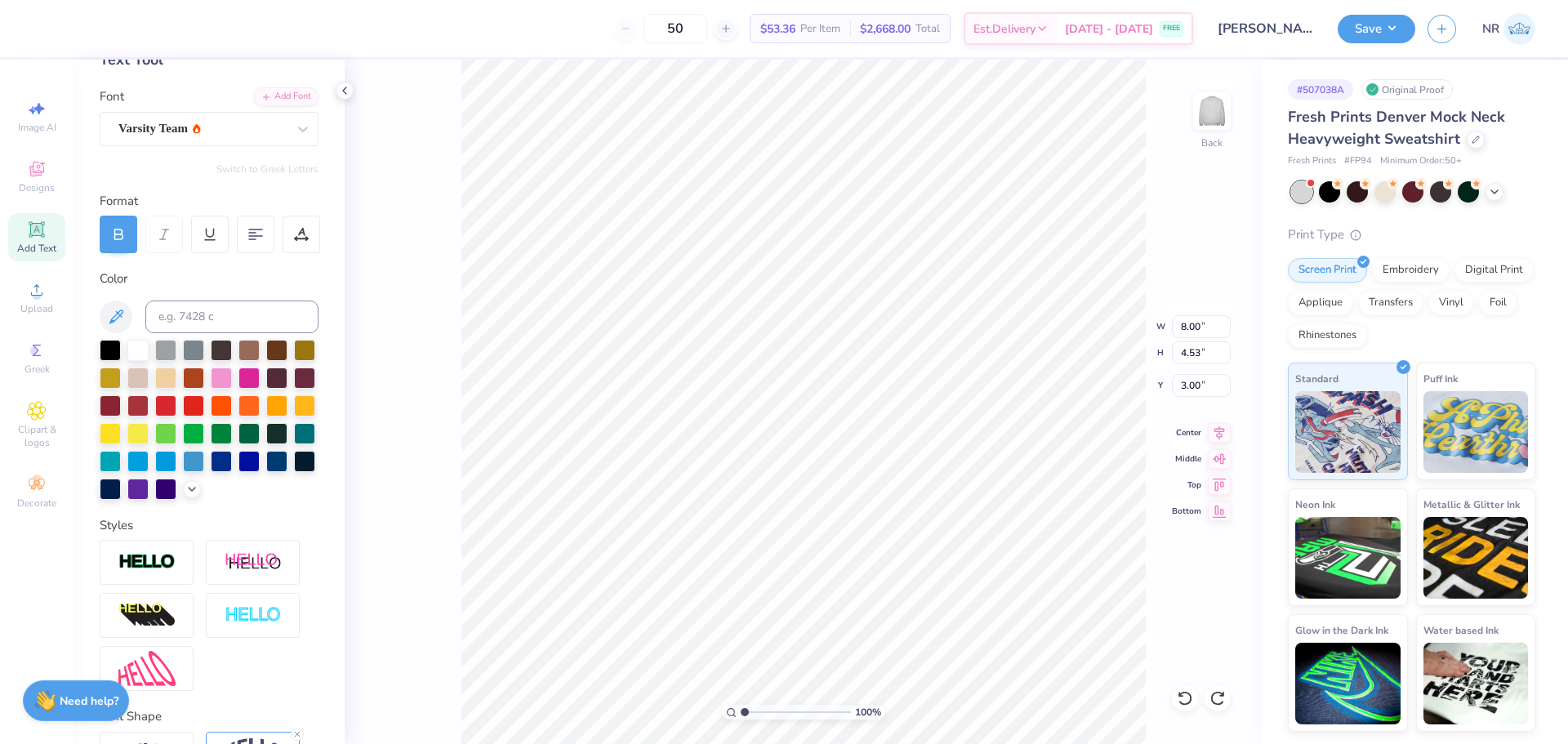
scroll to position [106, 0]
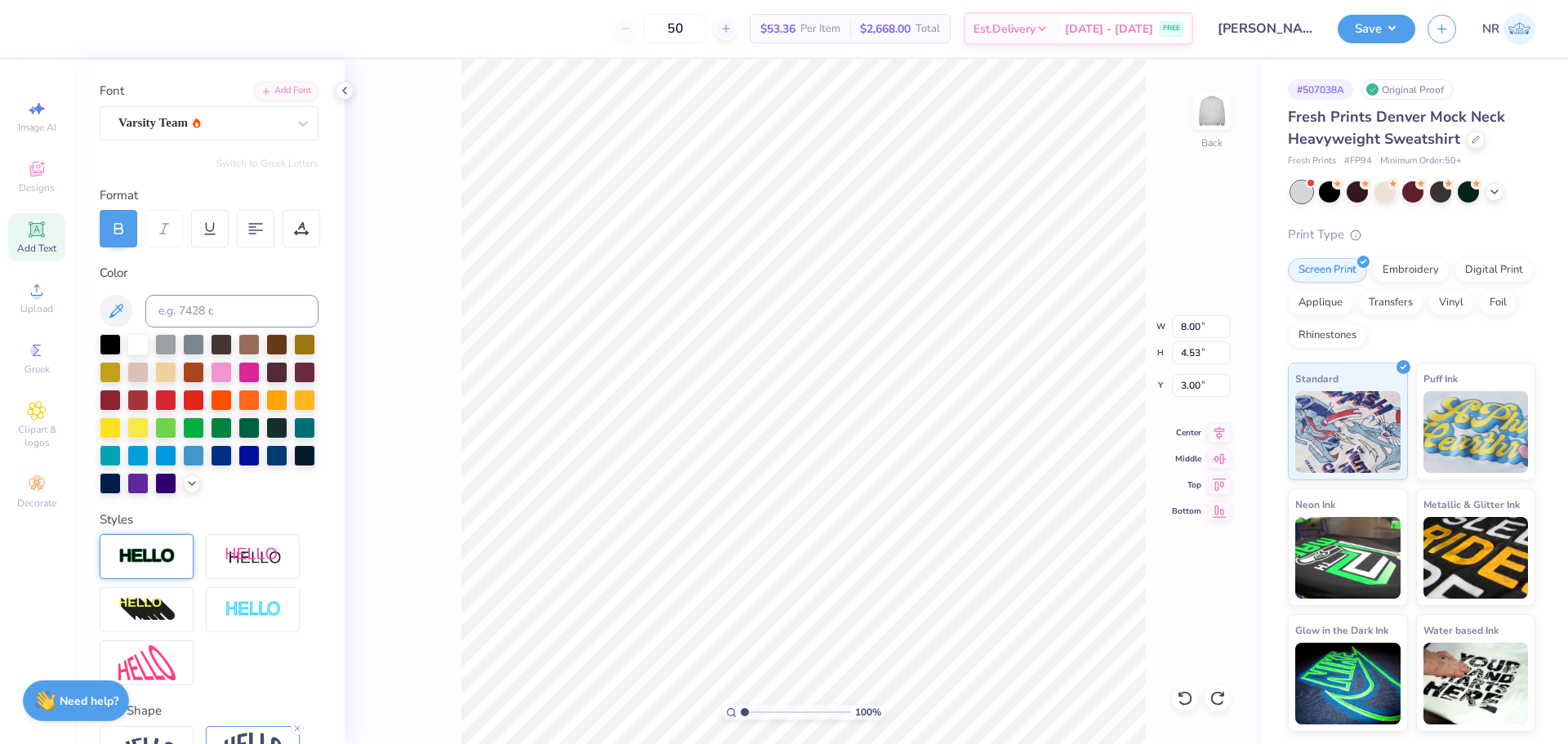
click at [140, 573] on div at bounding box center [146, 557] width 94 height 45
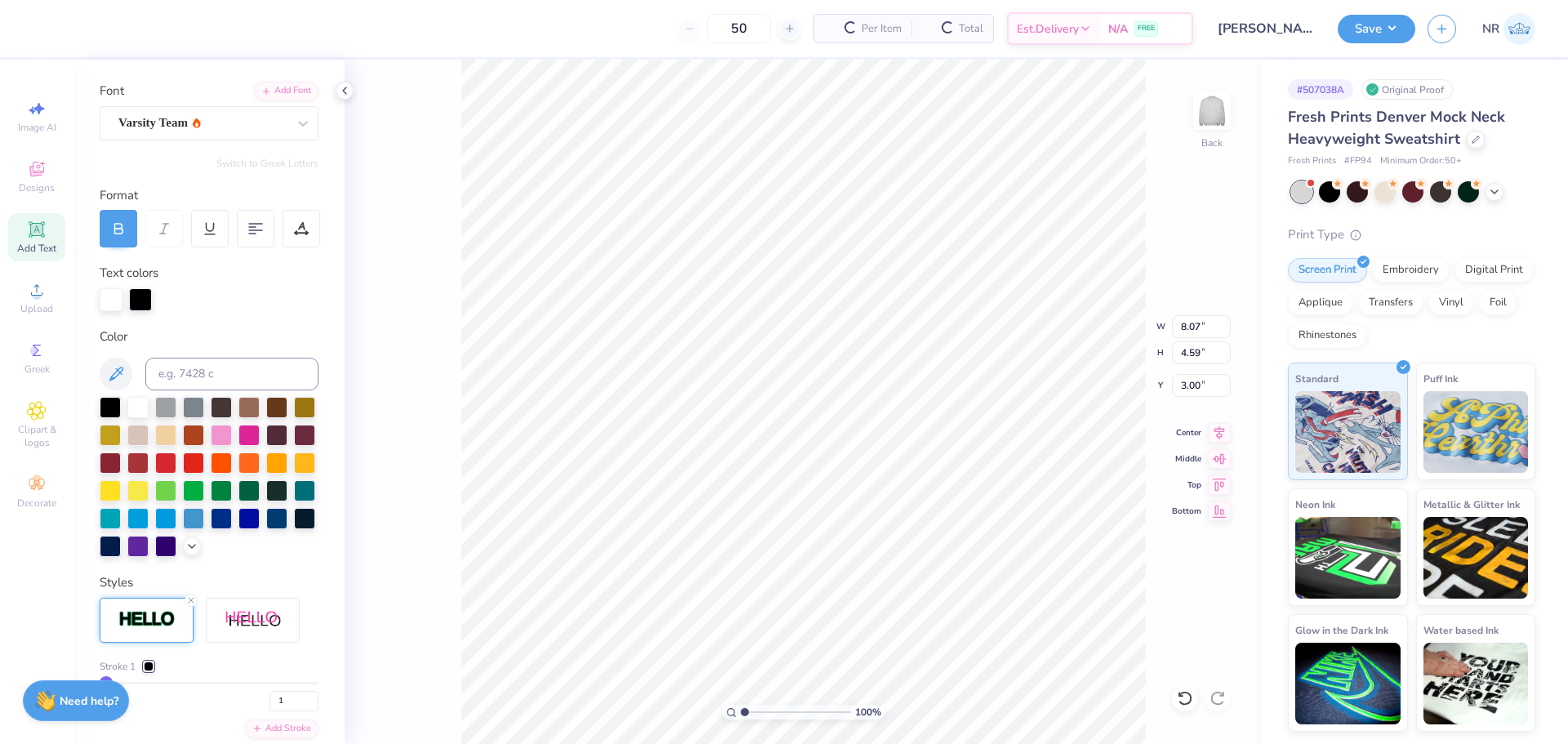
type input "8.07"
type input "4.59"
type input "2.97"
click at [147, 672] on div at bounding box center [148, 667] width 9 height 9
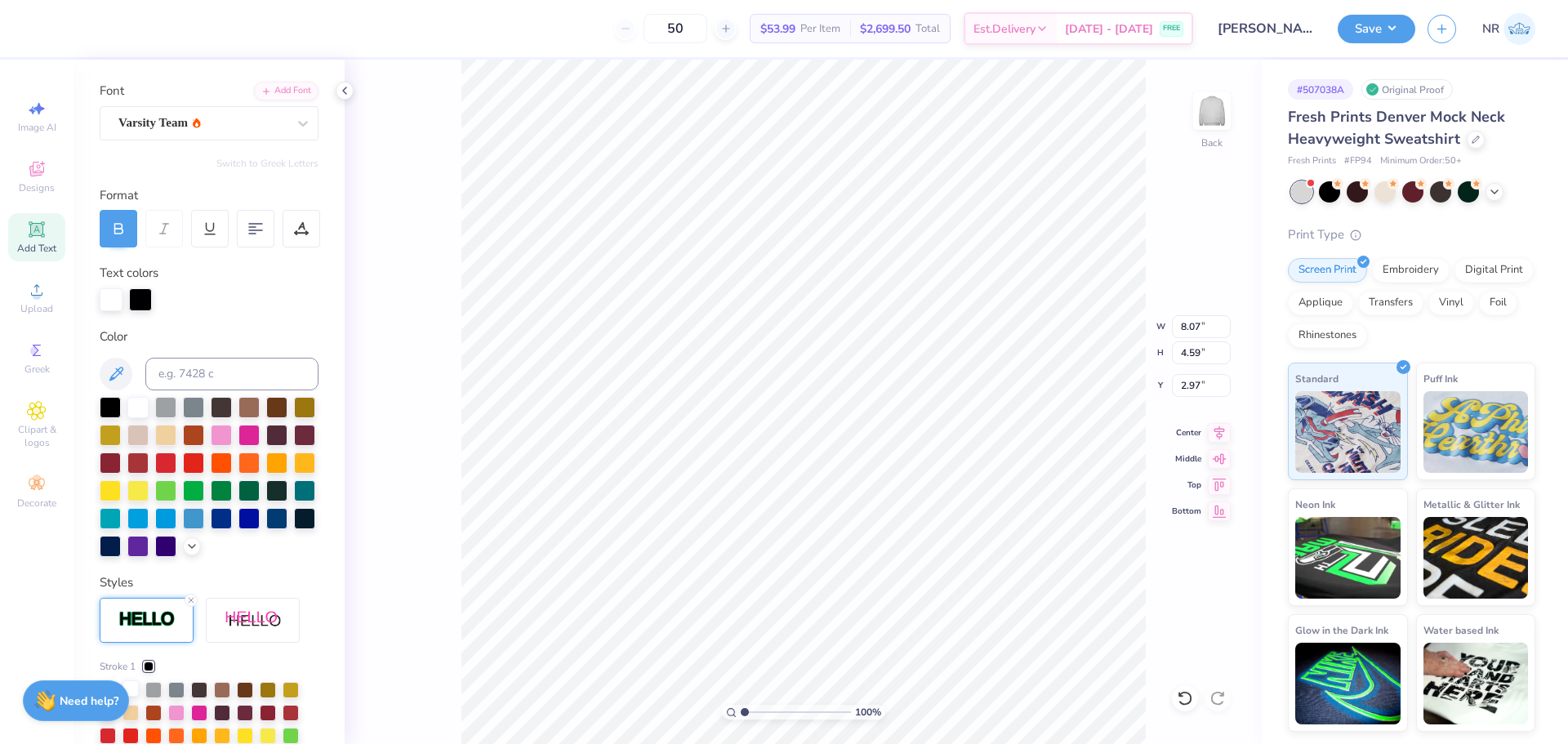
click at [131, 697] on div at bounding box center [130, 689] width 16 height 16
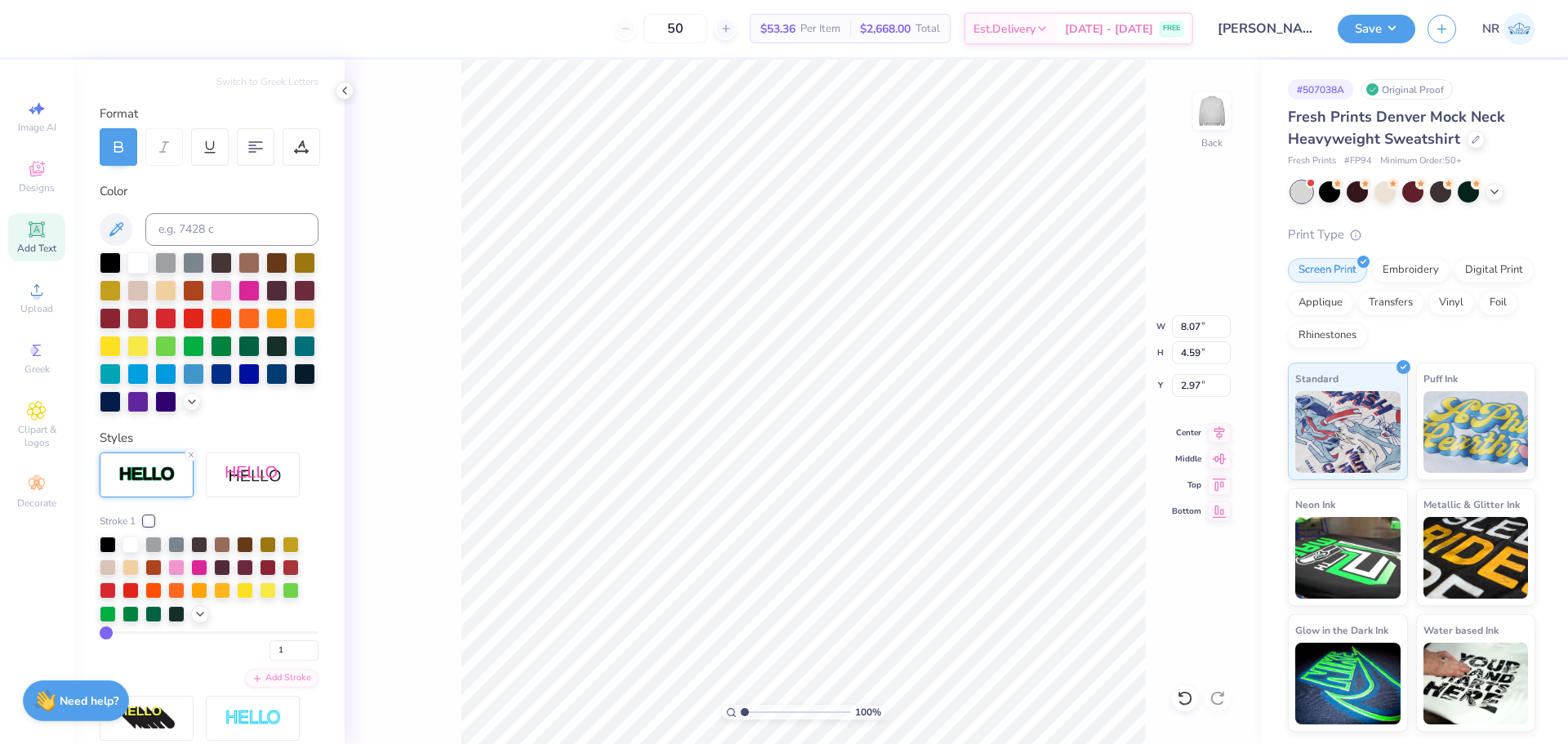
scroll to position [270, 0]
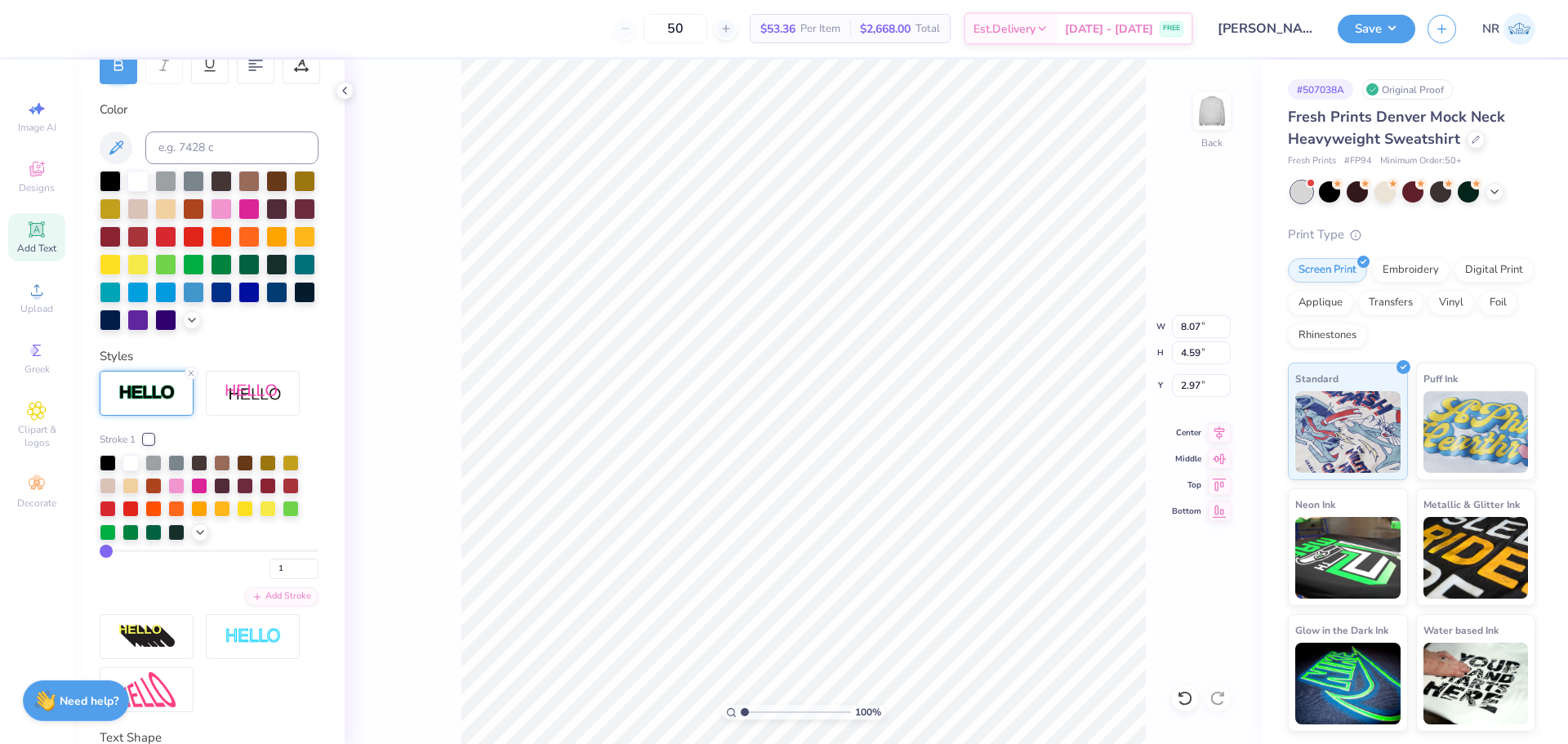
type input "3"
type input "4"
type input "5"
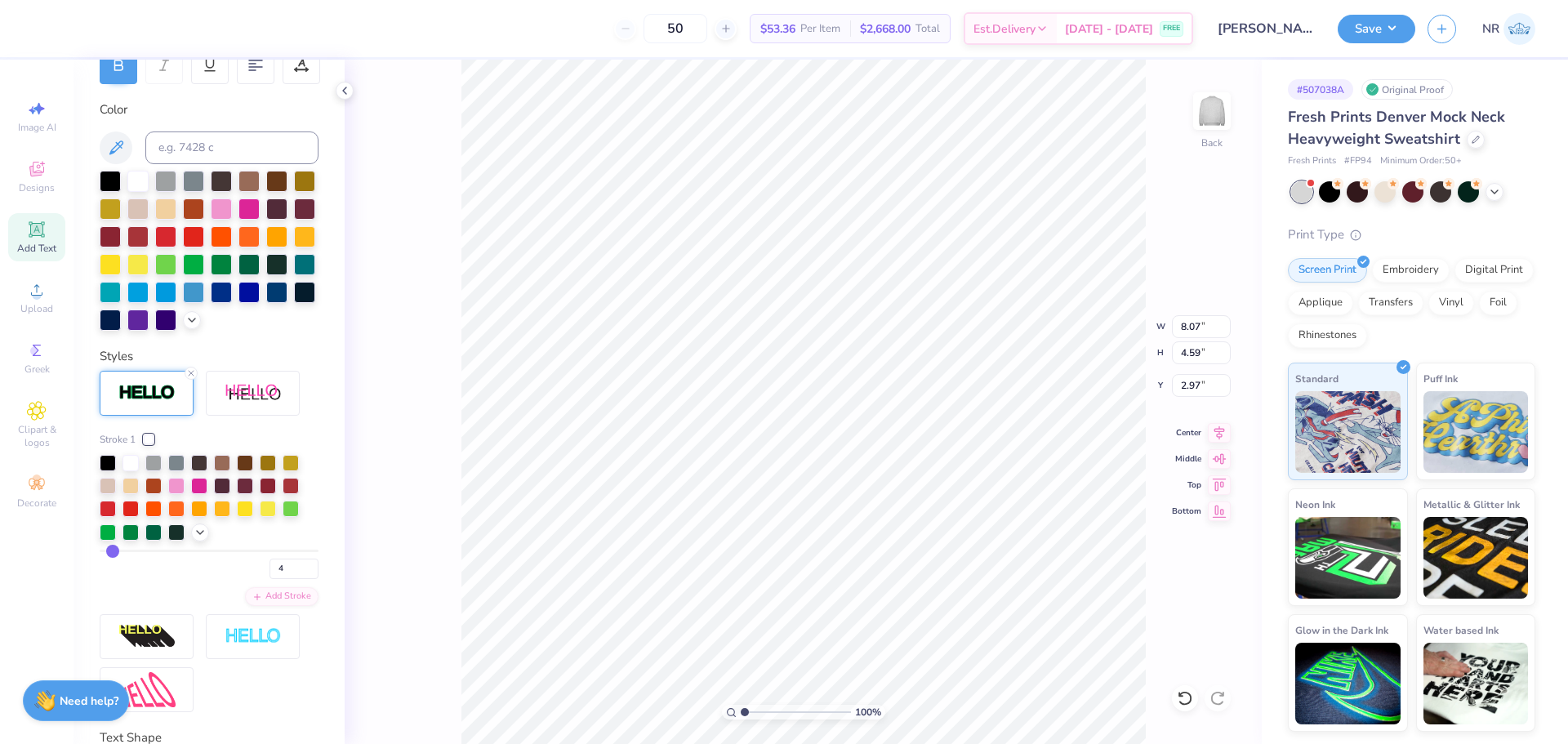
type input "5"
type input "6"
click at [115, 552] on input "range" at bounding box center [208, 550] width 219 height 3
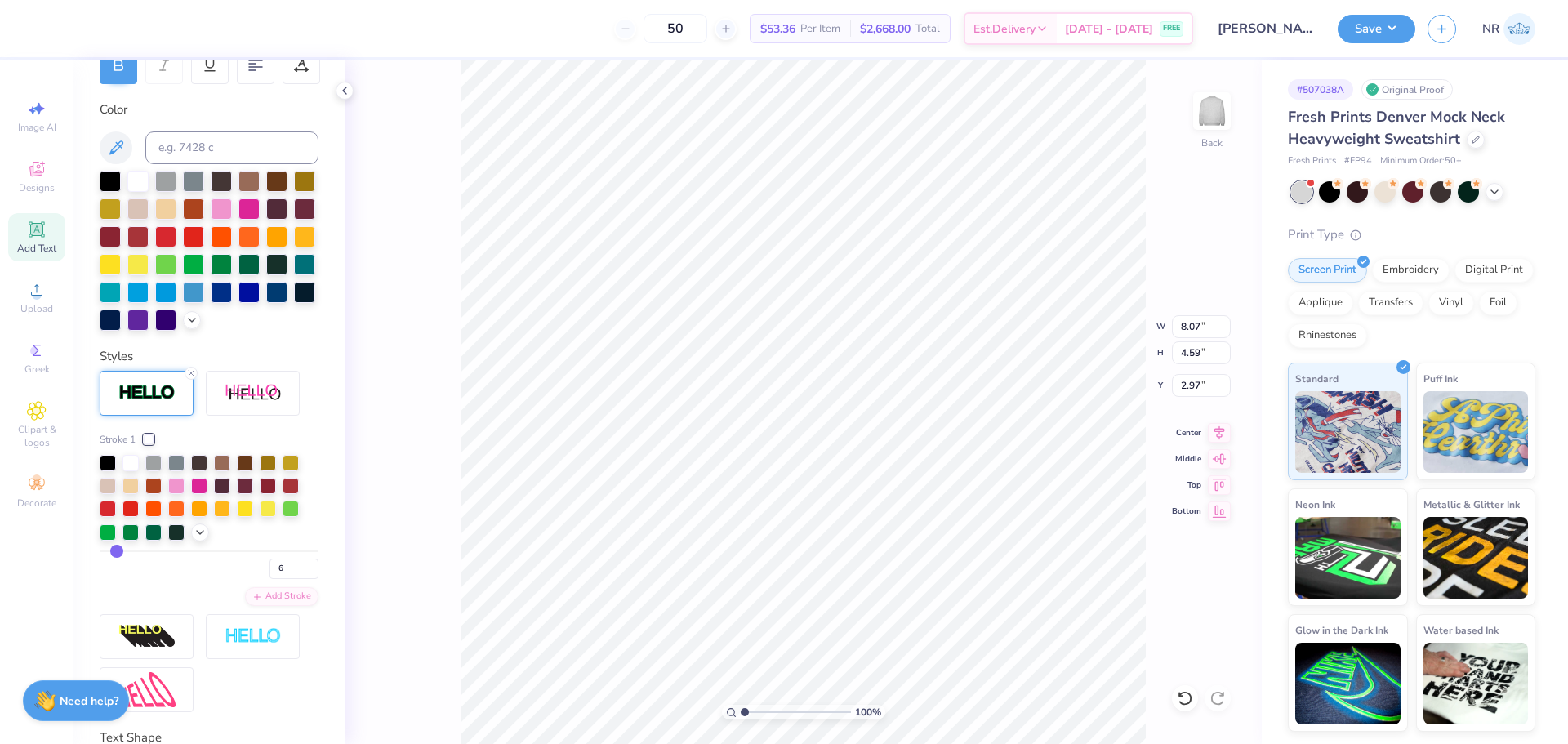
type input "8.40"
click at [113, 552] on input "range" at bounding box center [208, 550] width 219 height 3
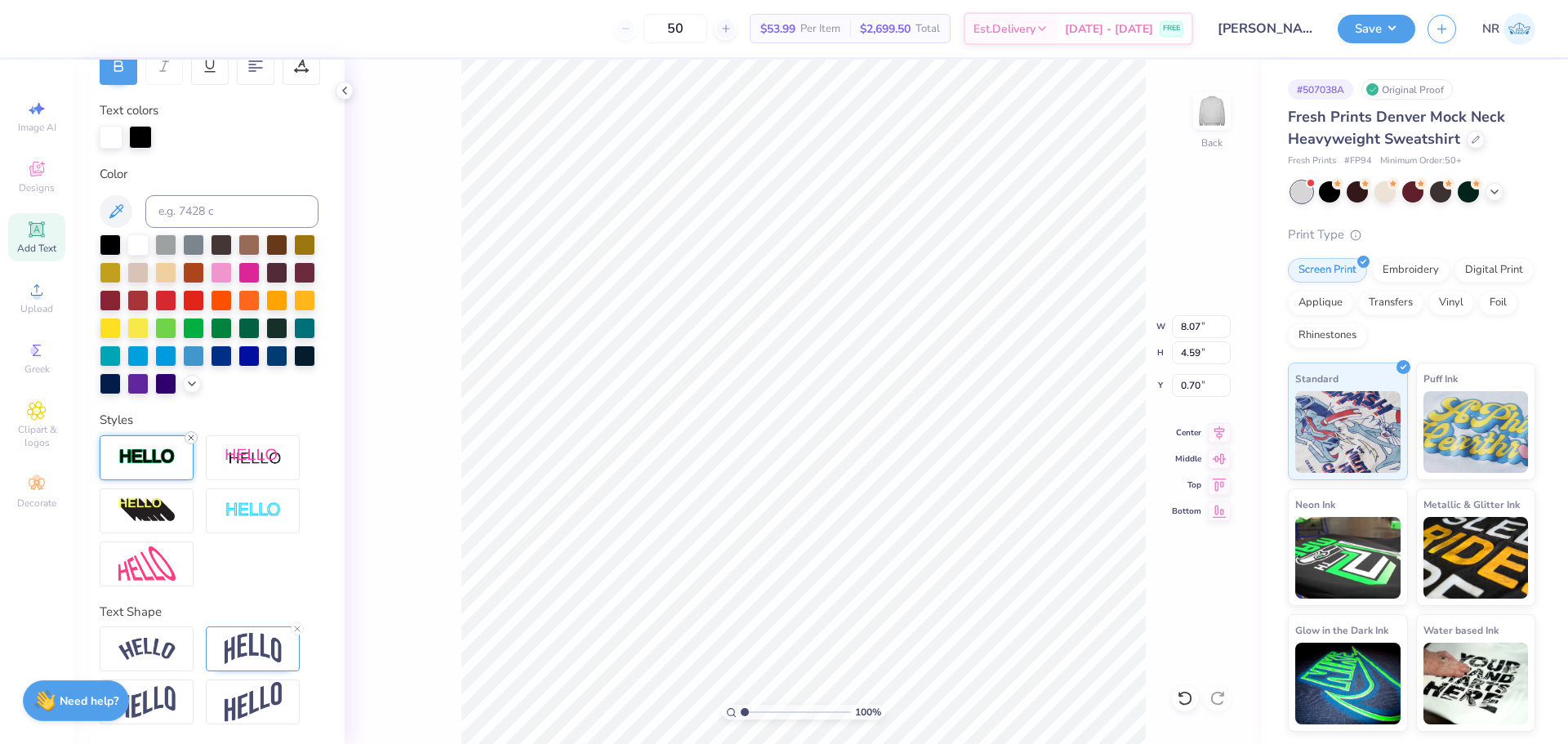
click at [192, 442] on icon at bounding box center [191, 438] width 9 height 9
click at [210, 353] on div at bounding box center [221, 354] width 22 height 22
click at [121, 372] on div at bounding box center [110, 382] width 22 height 22
click at [1185, 386] on input "0.74" at bounding box center [1201, 385] width 59 height 23
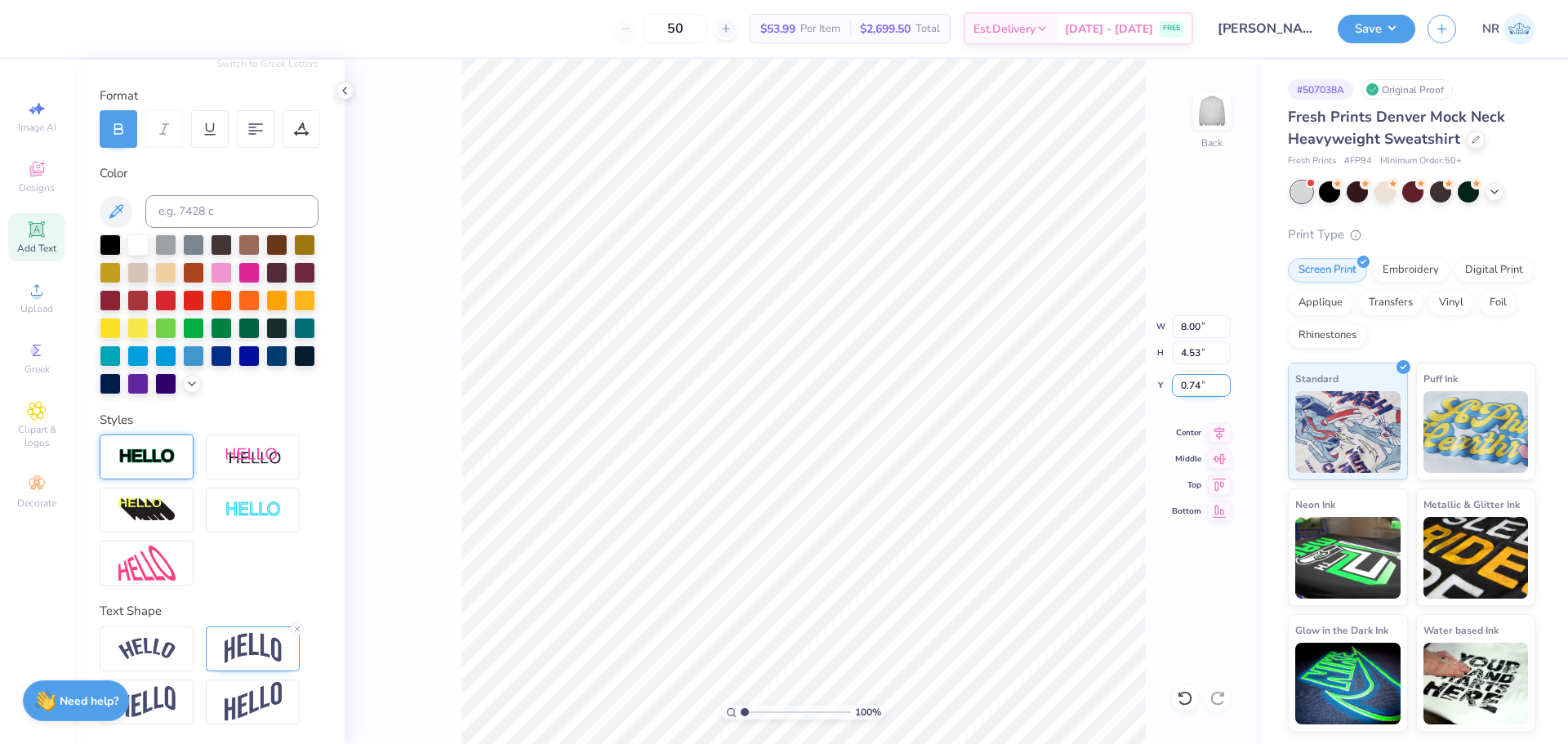
click at [1185, 386] on input "0.74" at bounding box center [1201, 385] width 59 height 23
drag, startPoint x: 742, startPoint y: 713, endPoint x: 773, endPoint y: 706, distance: 31.8
click at [773, 706] on input "range" at bounding box center [795, 713] width 110 height 15
click at [1188, 696] on icon at bounding box center [1184, 698] width 16 height 16
click at [1190, 389] on input "3.00" at bounding box center [1201, 385] width 59 height 23
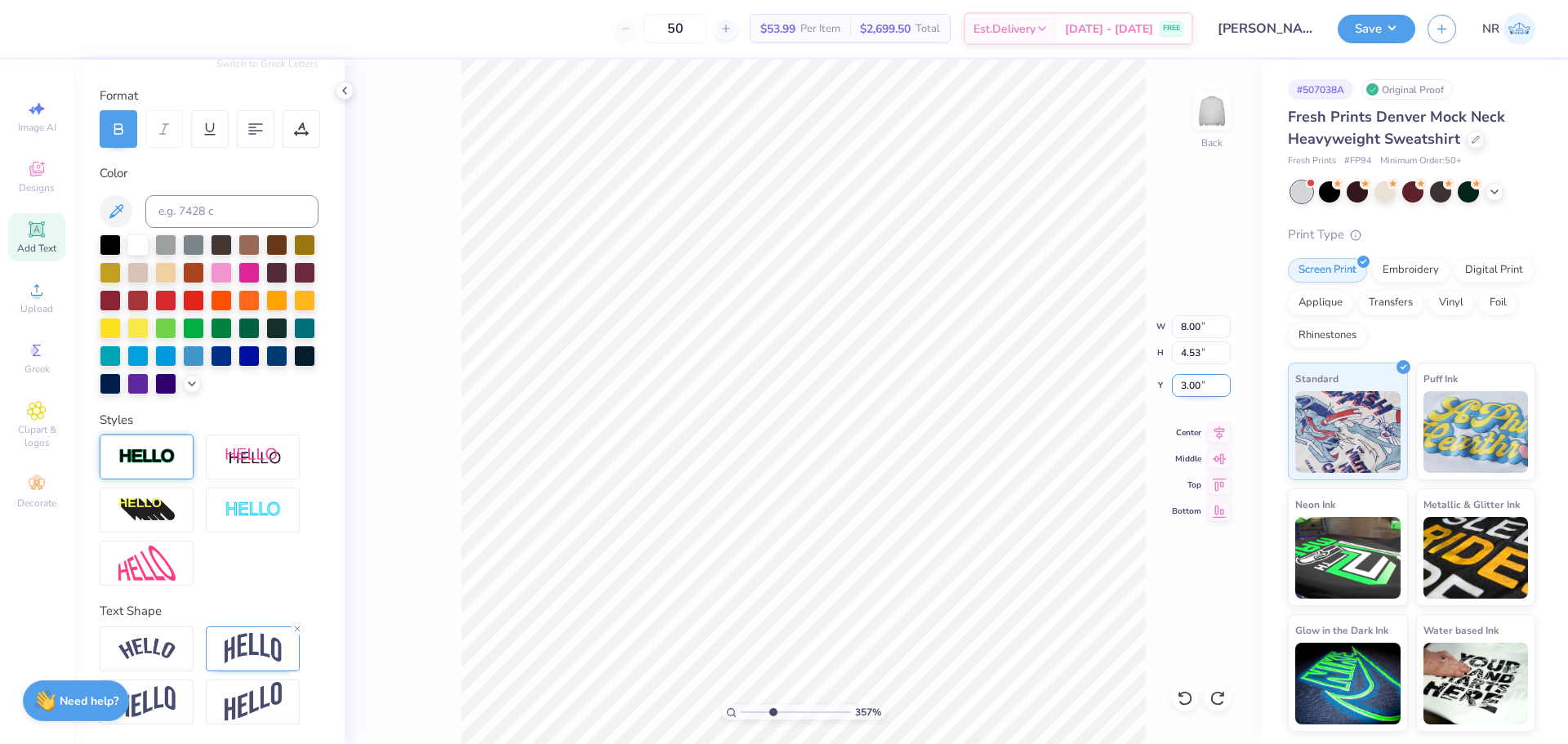
click at [1190, 389] on input "3.00" at bounding box center [1201, 385] width 59 height 23
click at [161, 469] on div at bounding box center [146, 457] width 94 height 45
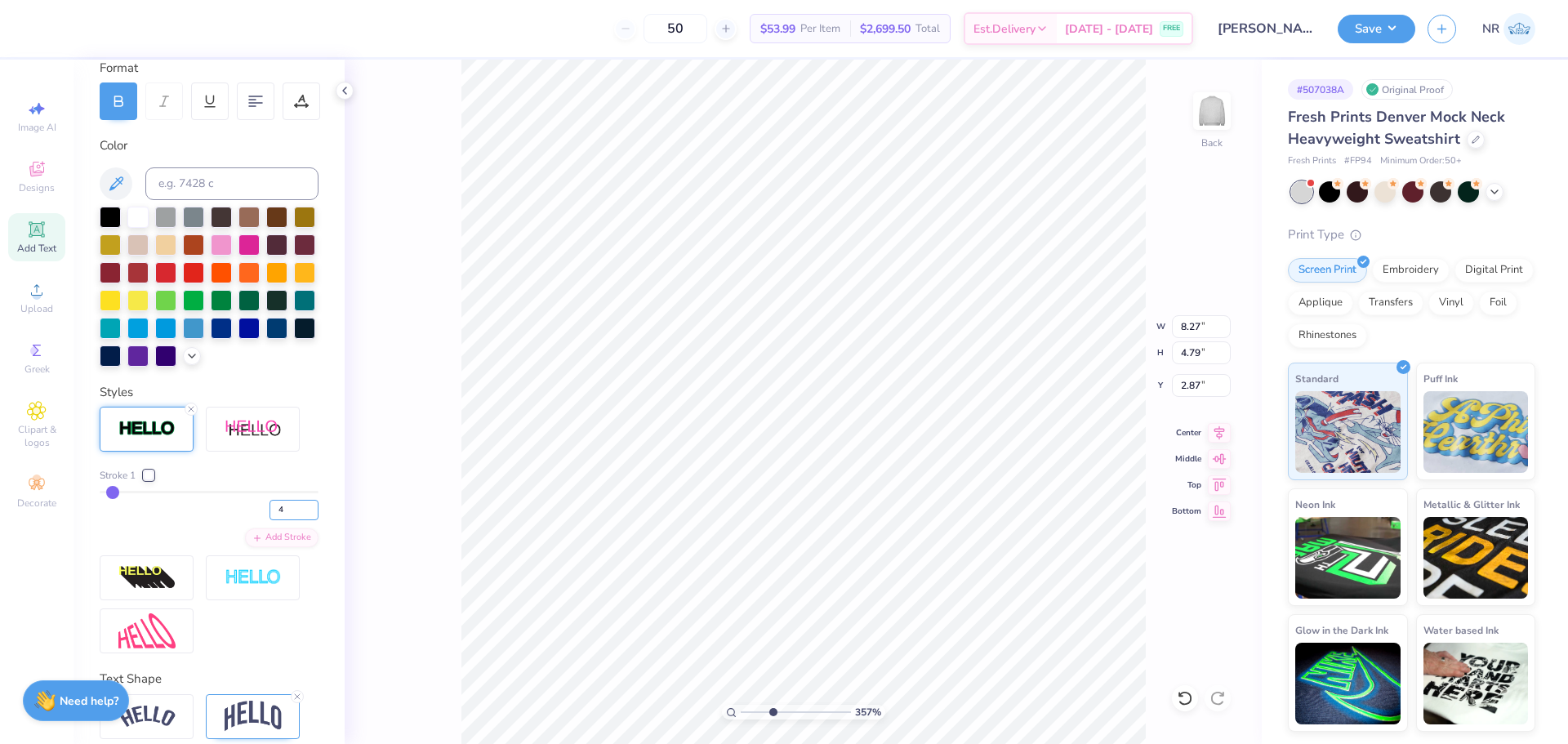
drag, startPoint x: 279, startPoint y: 539, endPoint x: 237, endPoint y: 535, distance: 42.2
click at [237, 520] on div "4" at bounding box center [208, 505] width 219 height 29
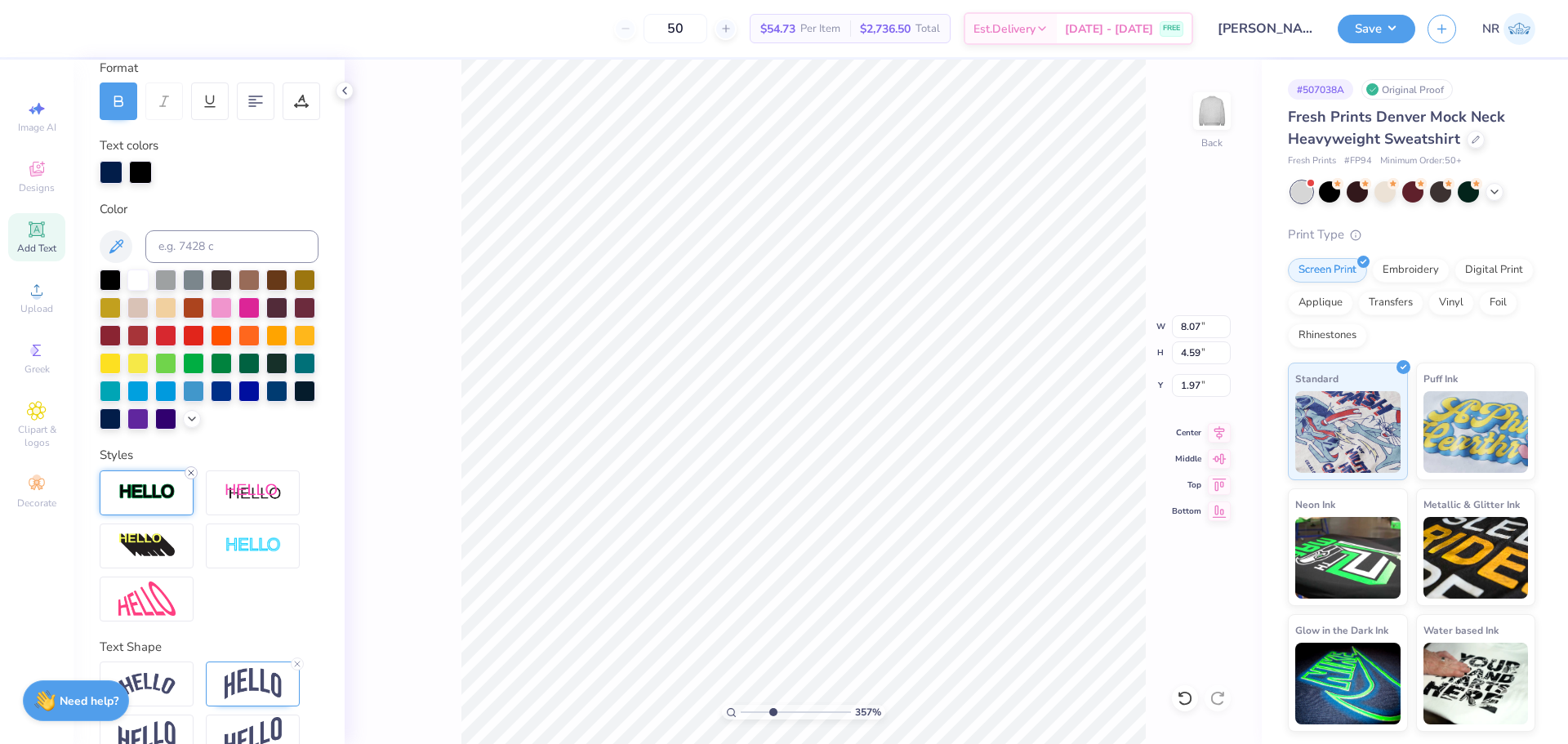
click at [192, 478] on icon at bounding box center [191, 473] width 9 height 9
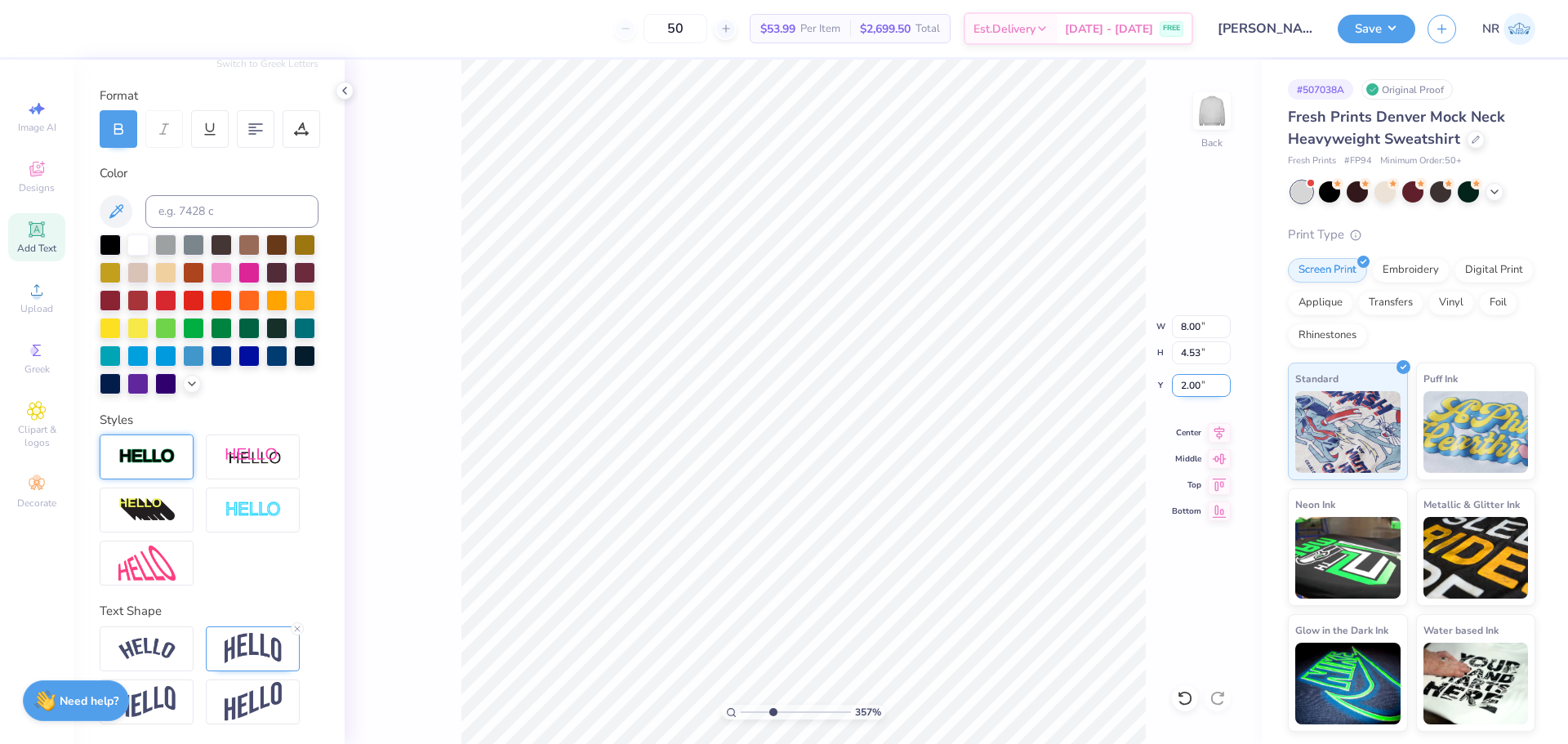
click at [1192, 392] on input "2.00" at bounding box center [1201, 385] width 59 height 23
click at [1194, 383] on input "2.00" at bounding box center [1201, 385] width 59 height 23
drag, startPoint x: 768, startPoint y: 712, endPoint x: 733, endPoint y: 706, distance: 35.5
click at [741, 706] on input "range" at bounding box center [795, 713] width 110 height 15
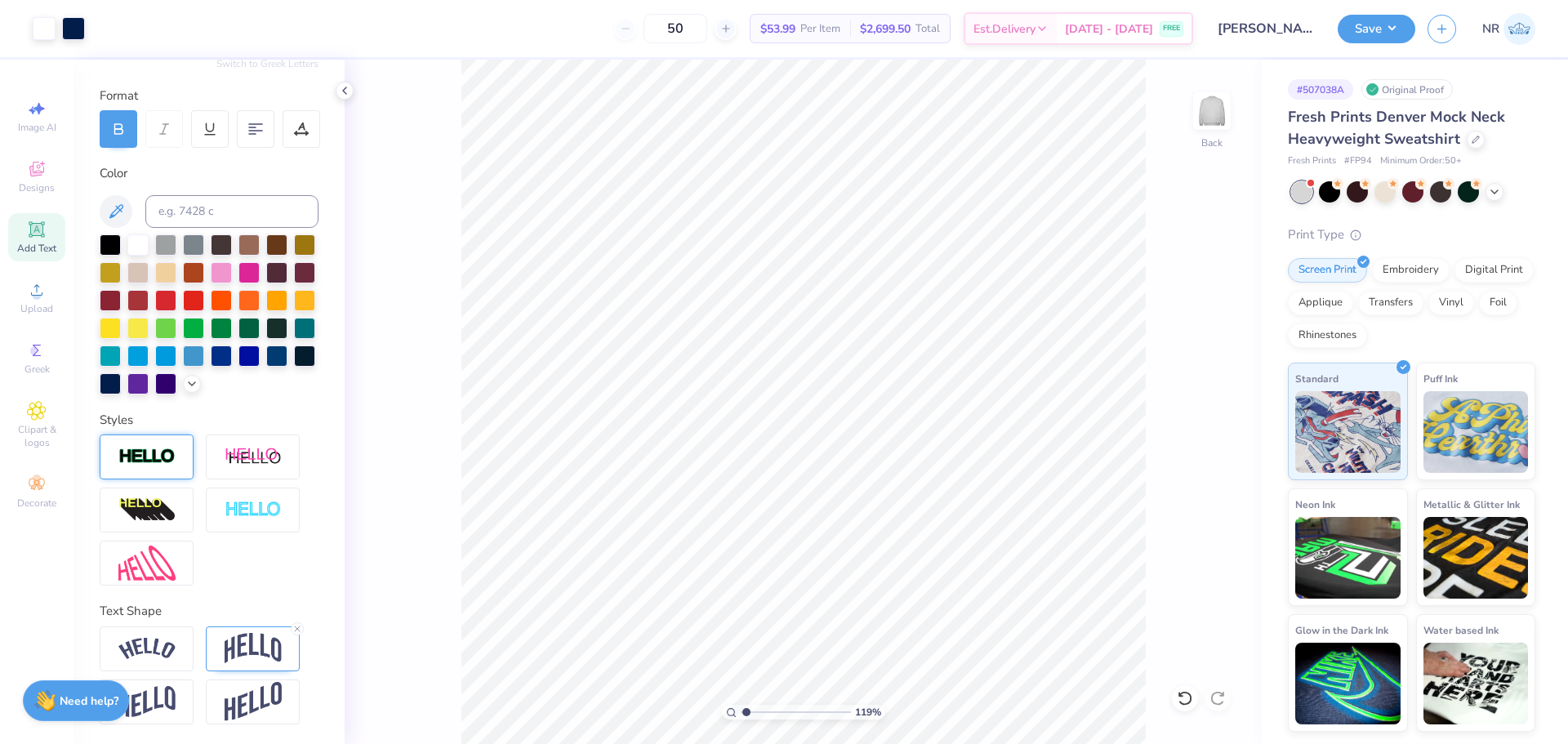
click at [746, 715] on input "range" at bounding box center [795, 713] width 110 height 15
click at [1185, 379] on input "3.00" at bounding box center [1201, 385] width 59 height 23
click at [1189, 384] on input "2.77" at bounding box center [1201, 385] width 59 height 23
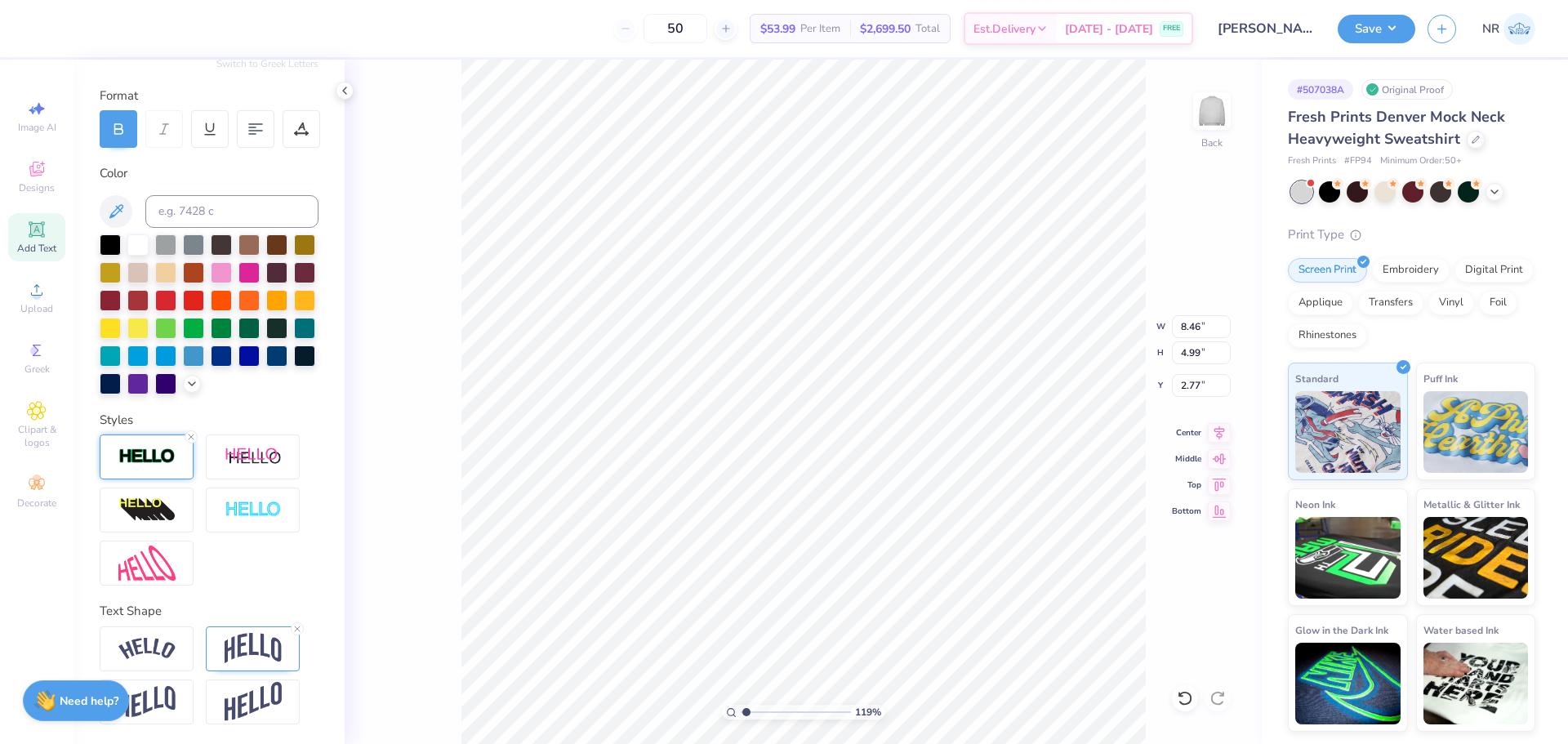
click at [267, 573] on div at bounding box center [208, 510] width 219 height 151
click at [137, 451] on img at bounding box center [146, 457] width 57 height 19
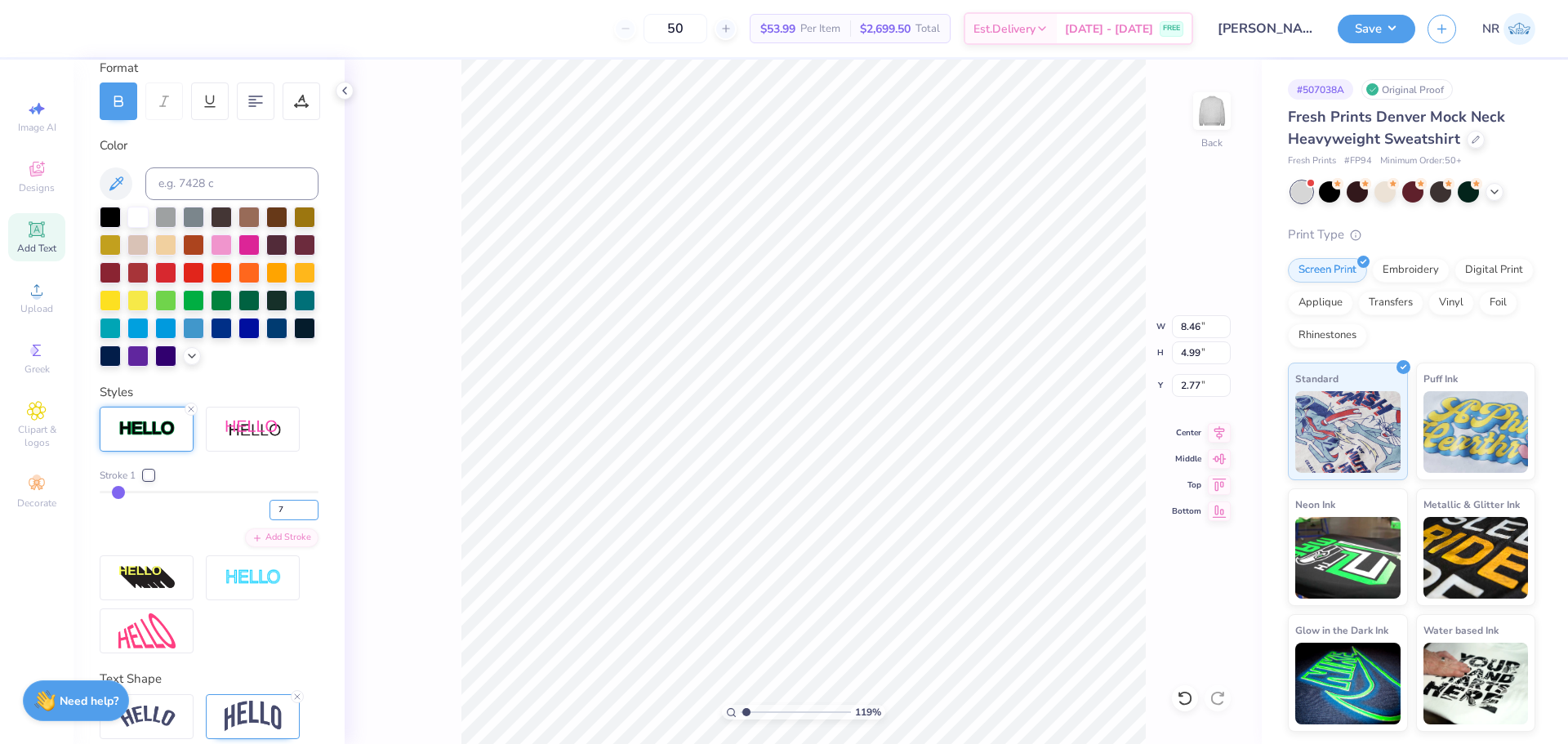
click at [249, 520] on div "7" at bounding box center [208, 505] width 219 height 29
click at [300, 396] on div "Personalized Names Personalized Numbers Text Tool Add Font Font Varsity Team Sw…" at bounding box center [208, 401] width 271 height 685
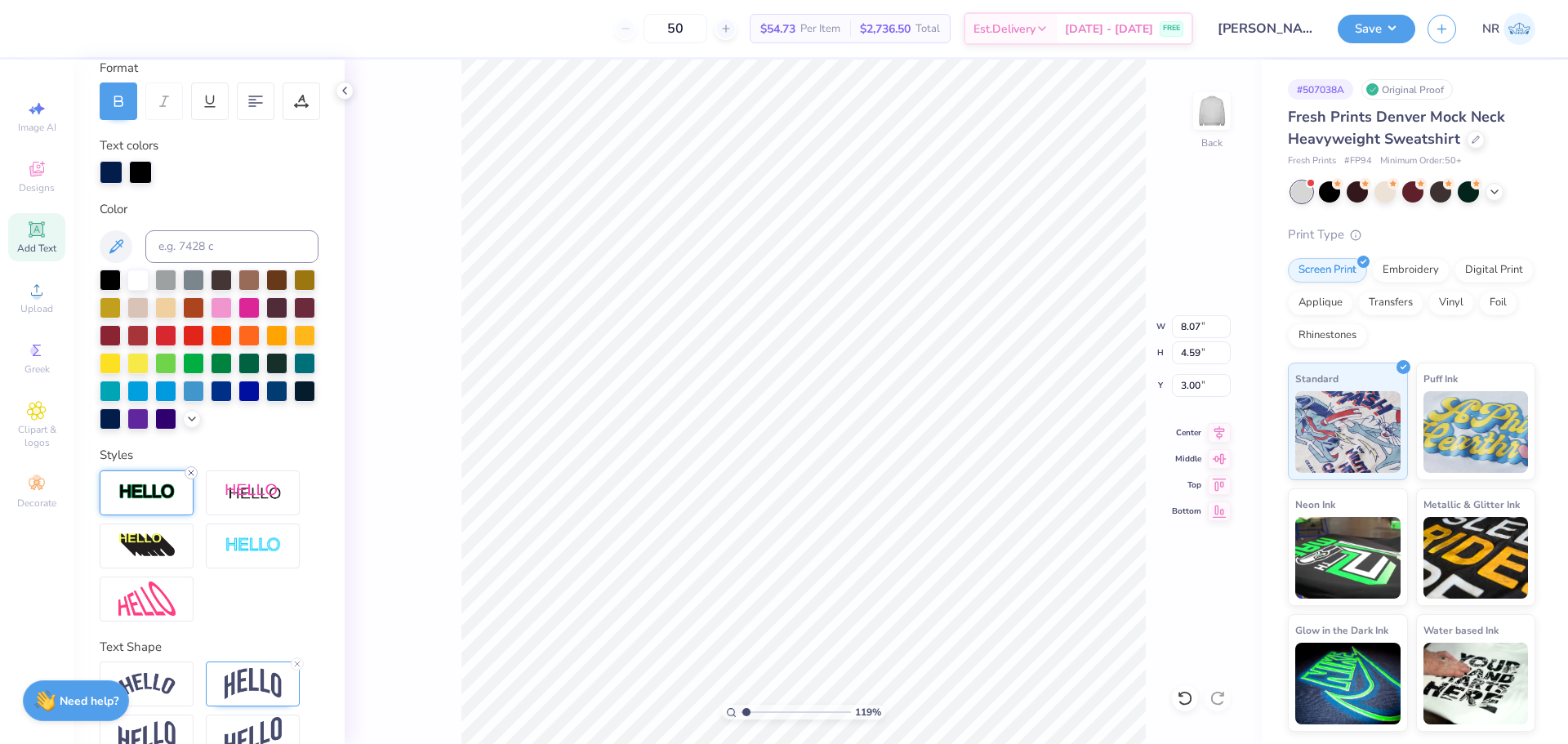
click at [188, 478] on icon at bounding box center [191, 473] width 9 height 9
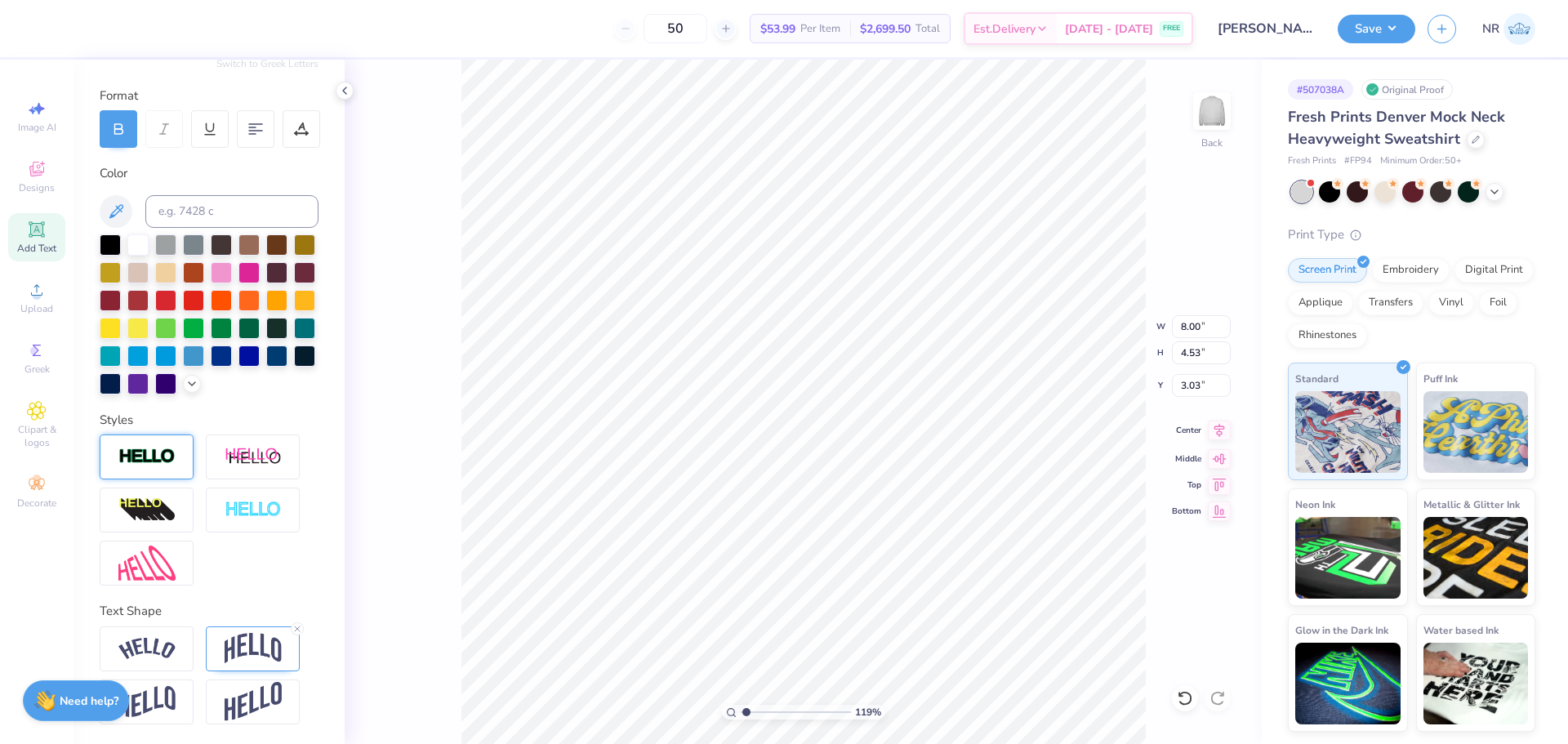
click at [1221, 434] on icon at bounding box center [1219, 430] width 10 height 14
click at [1185, 384] on input "3.03" at bounding box center [1201, 385] width 59 height 23
click at [1189, 387] on input "3.00" at bounding box center [1201, 385] width 59 height 23
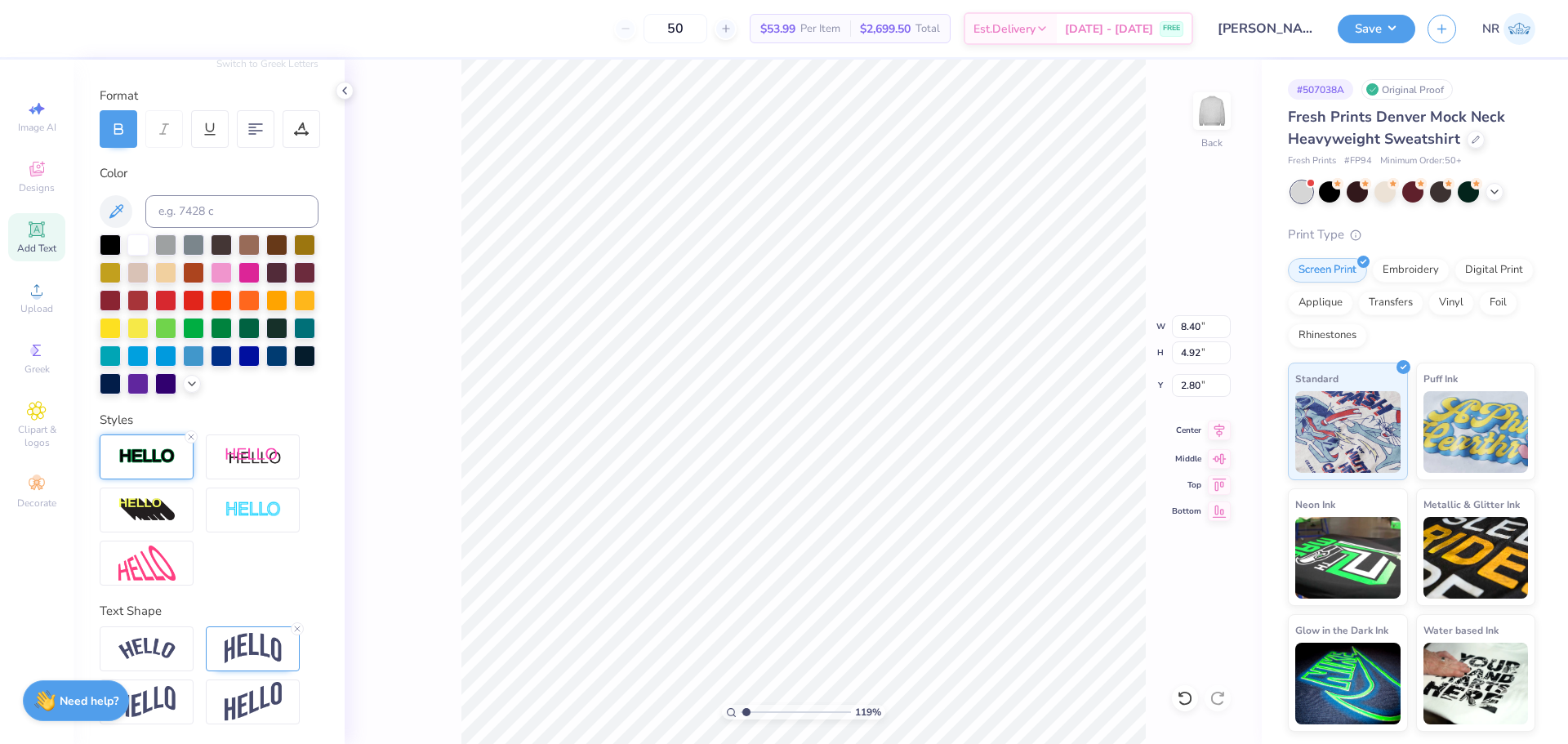
click at [1222, 431] on icon at bounding box center [1219, 430] width 23 height 20
click at [1186, 387] on input "2.00" at bounding box center [1201, 385] width 59 height 23
click at [816, 570] on li "Group" at bounding box center [856, 566] width 129 height 32
click at [1189, 390] on input "2.80" at bounding box center [1201, 385] width 59 height 23
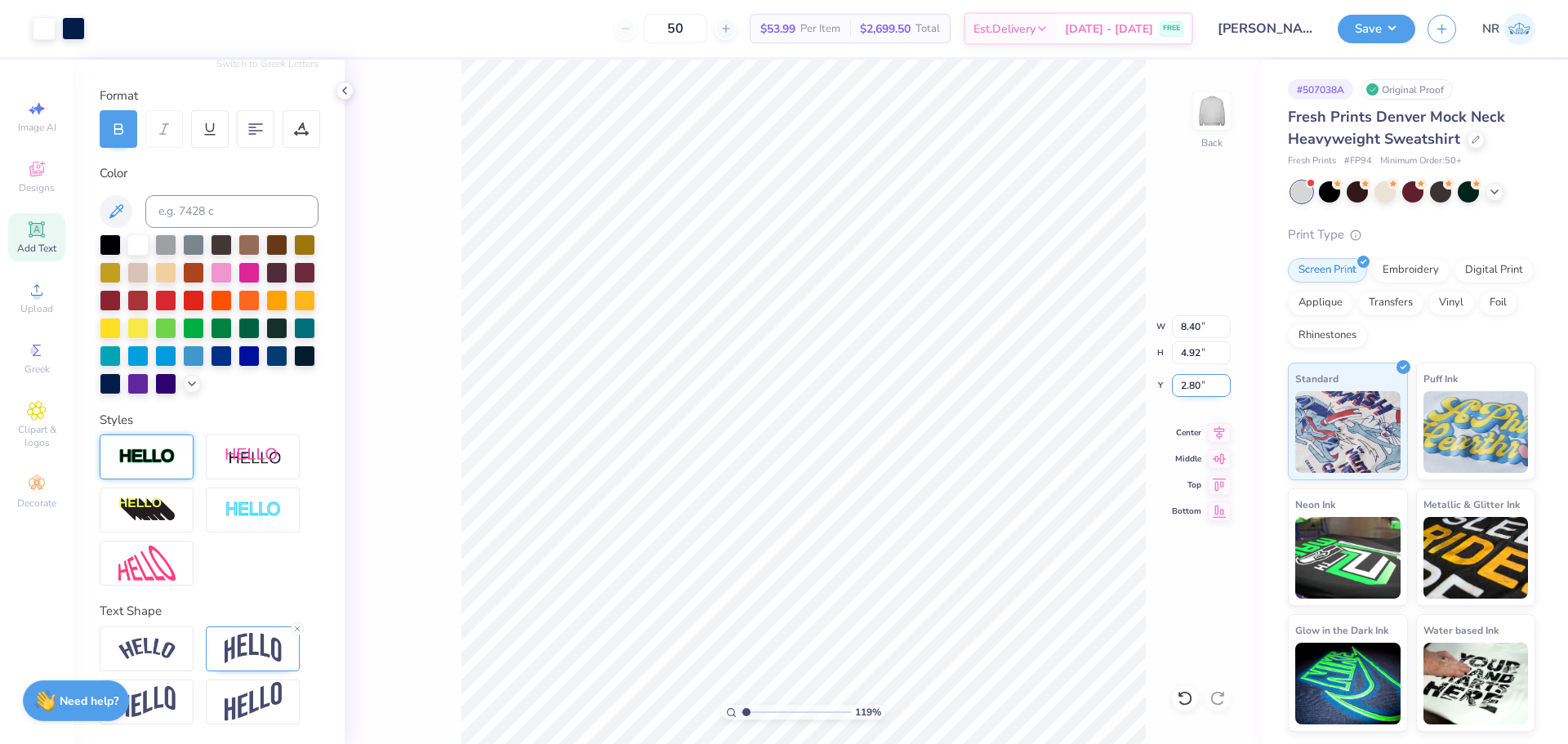
click at [1189, 390] on input "2.80" at bounding box center [1201, 385] width 59 height 23
click at [1222, 436] on icon at bounding box center [1219, 430] width 23 height 20
click at [121, 372] on div at bounding box center [110, 382] width 22 height 22
click at [265, 649] on img at bounding box center [253, 648] width 57 height 31
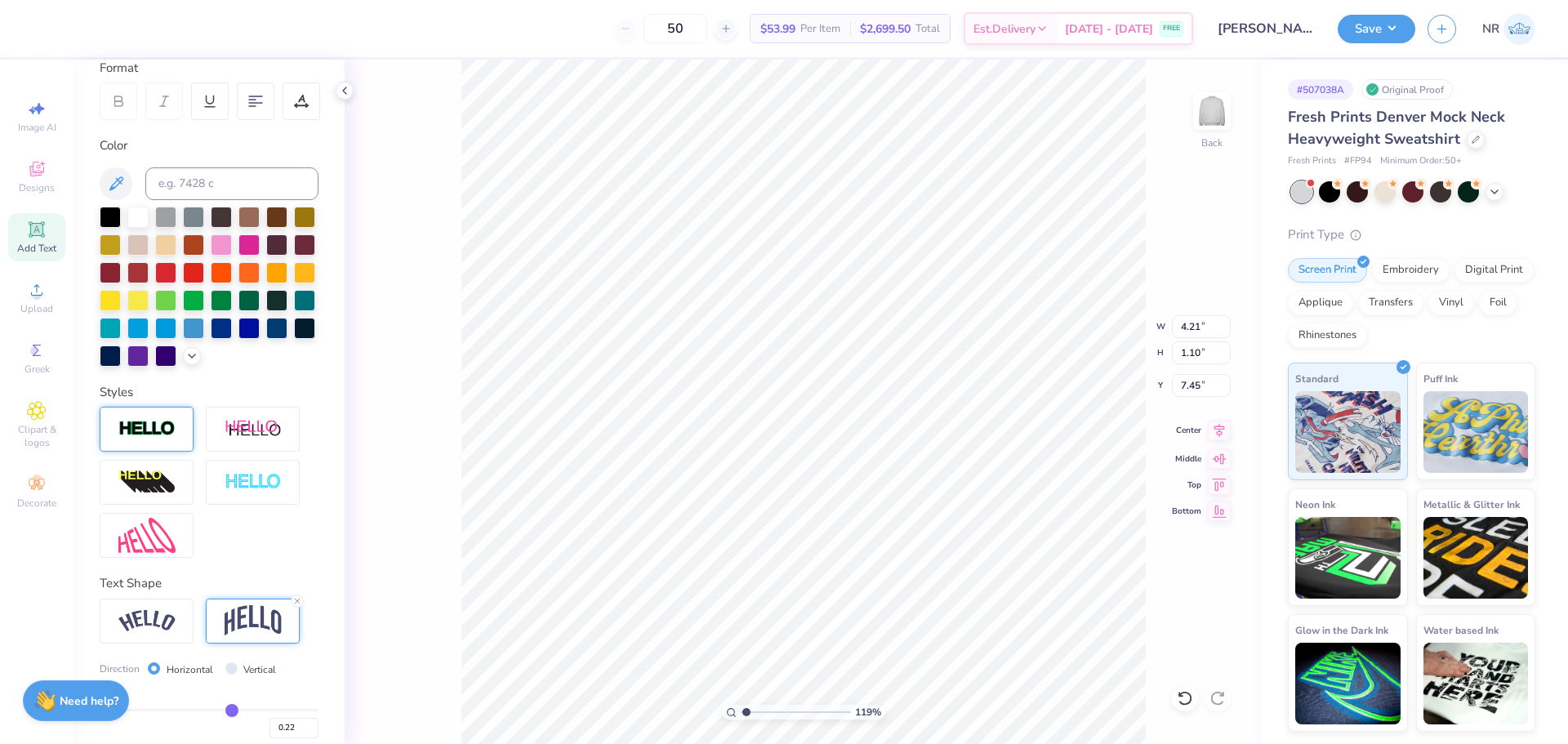
click at [1220, 435] on icon at bounding box center [1219, 430] width 10 height 14
drag, startPoint x: 748, startPoint y: 712, endPoint x: 772, endPoint y: 709, distance: 24.2
click at [772, 709] on input "range" at bounding box center [795, 713] width 110 height 15
click at [161, 439] on img at bounding box center [146, 429] width 57 height 19
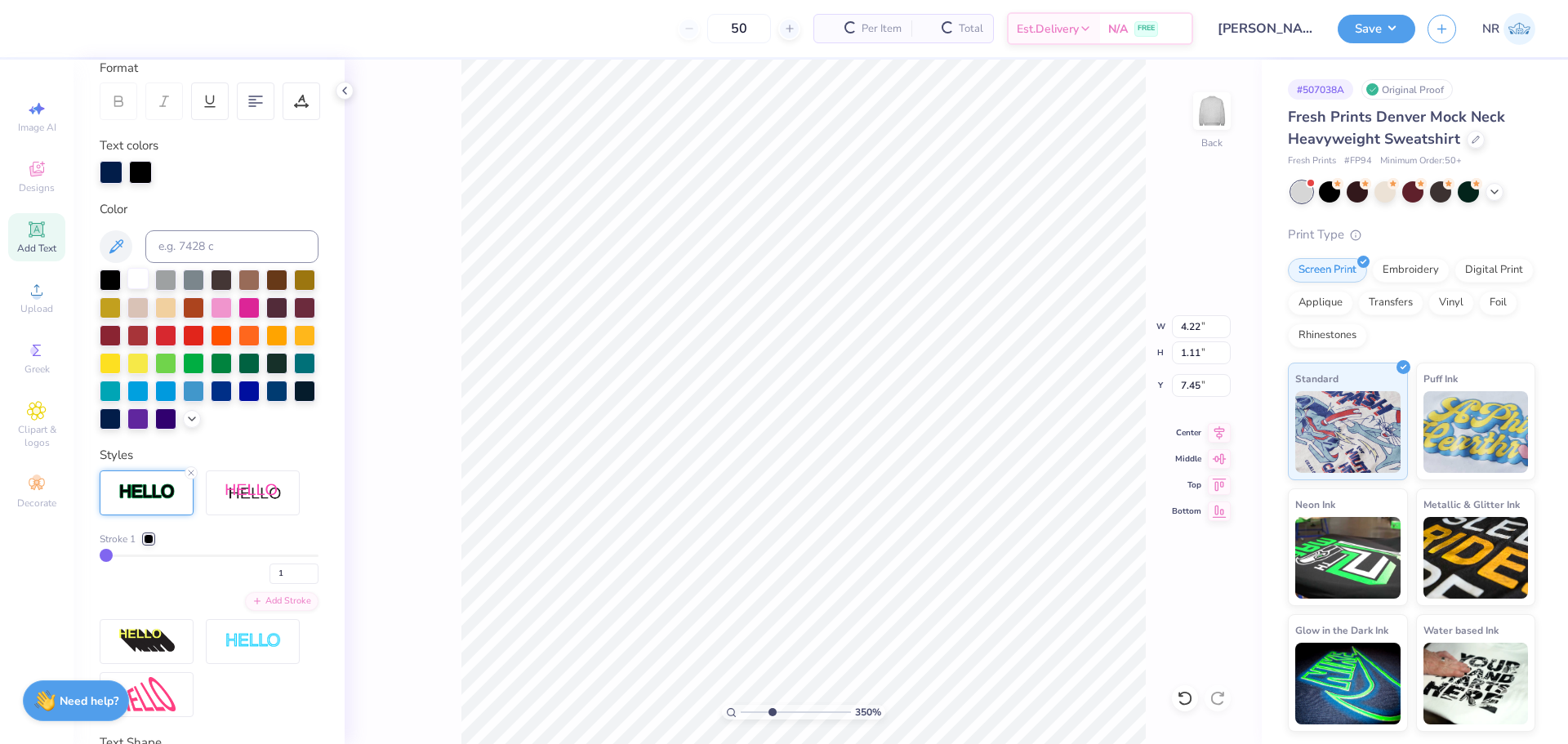
click at [136, 277] on div at bounding box center [138, 278] width 22 height 22
click at [121, 420] on div at bounding box center [110, 417] width 22 height 22
click at [150, 544] on div at bounding box center [148, 539] width 9 height 9
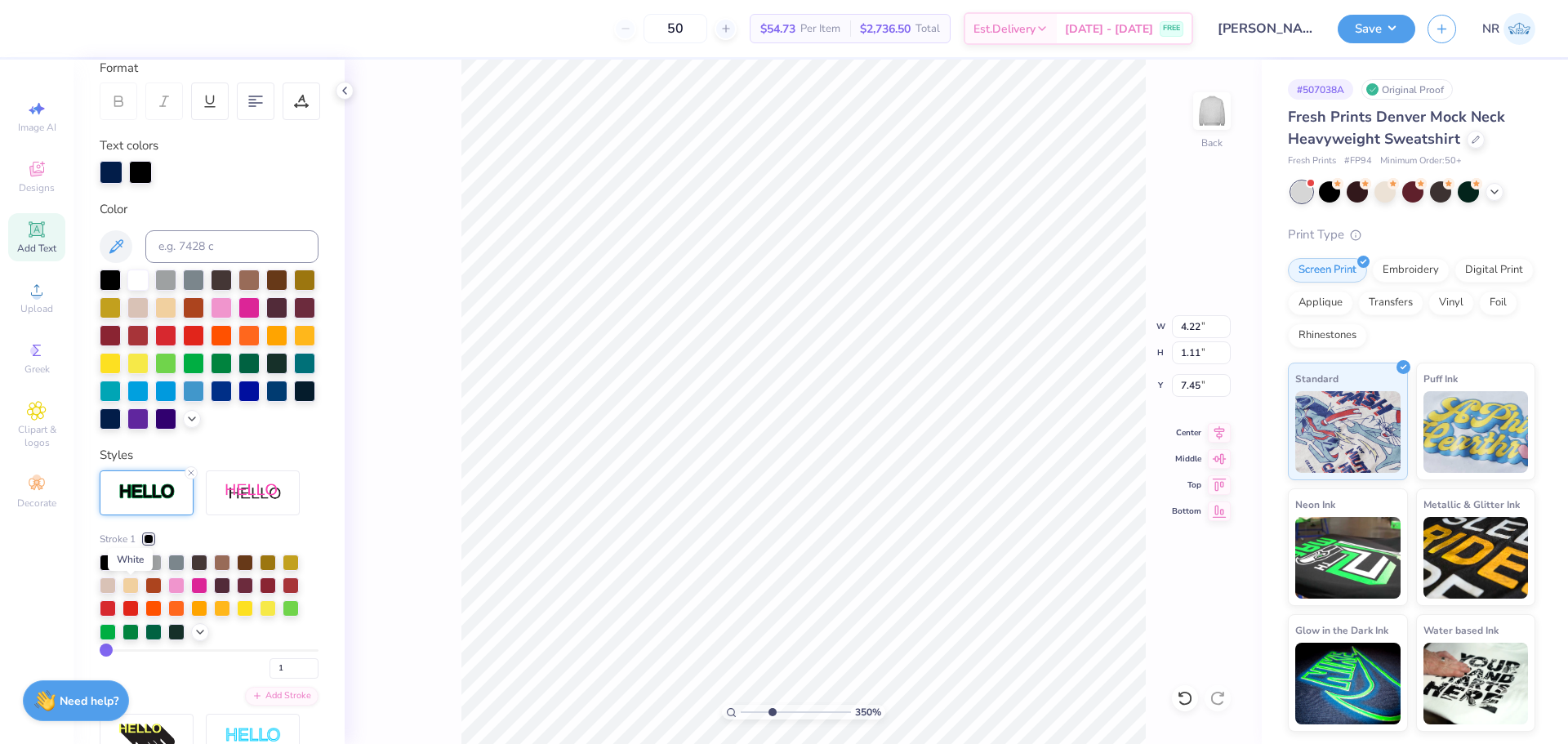
click at [128, 569] on div at bounding box center [130, 561] width 16 height 16
drag, startPoint x: 273, startPoint y: 699, endPoint x: 256, endPoint y: 699, distance: 17.0
click at [269, 679] on input "1" at bounding box center [294, 669] width 49 height 21
drag, startPoint x: 110, startPoint y: 674, endPoint x: 118, endPoint y: 674, distance: 8.0
click at [118, 652] on input "range" at bounding box center [208, 651] width 219 height 3
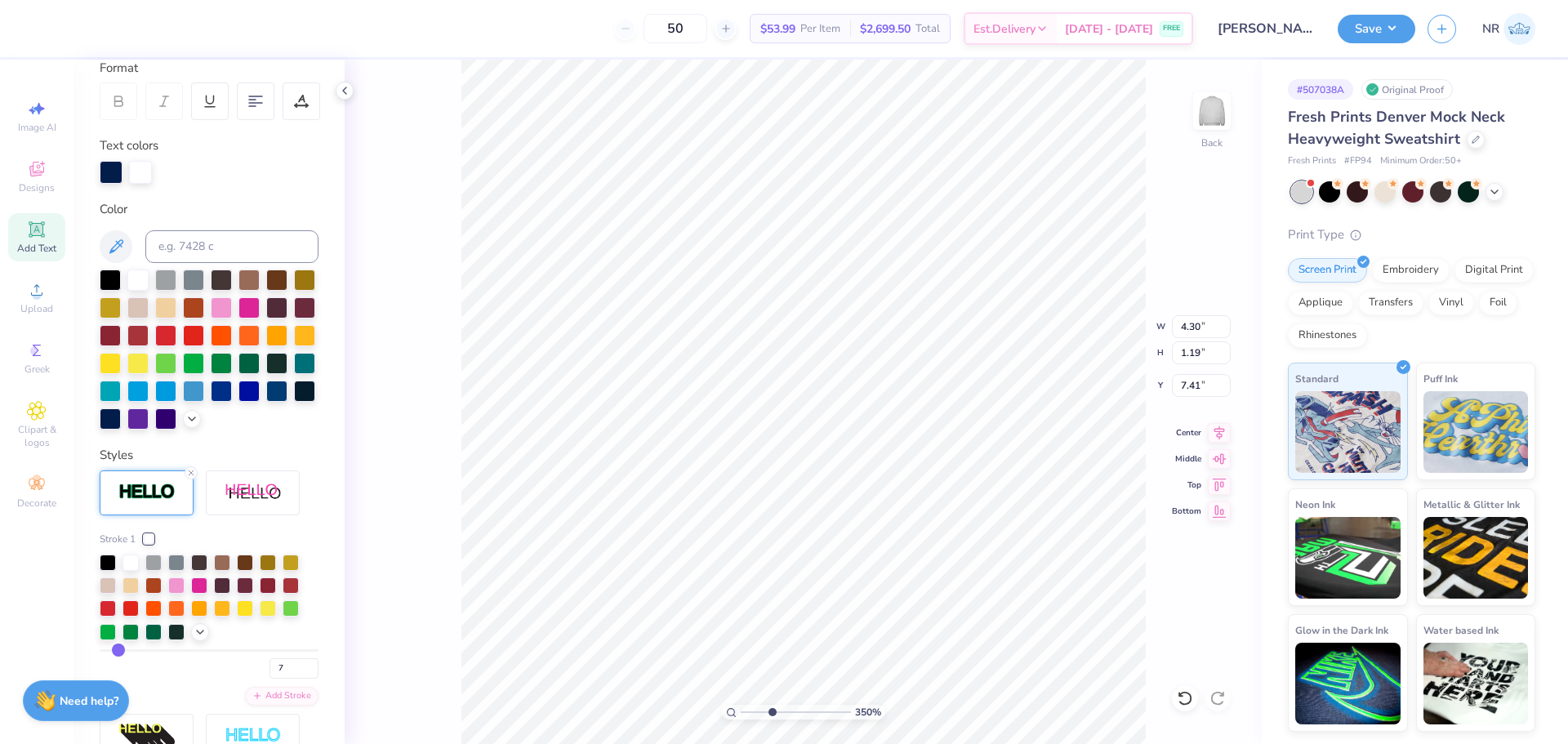
click at [116, 672] on div "Stroke 1 7" at bounding box center [208, 605] width 219 height 147
drag, startPoint x: 769, startPoint y: 711, endPoint x: 754, endPoint y: 706, distance: 15.8
click at [754, 706] on input "range" at bounding box center [795, 713] width 110 height 15
drag, startPoint x: 754, startPoint y: 709, endPoint x: 791, endPoint y: 702, distance: 37.7
click at [791, 705] on input "range" at bounding box center [795, 713] width 110 height 15
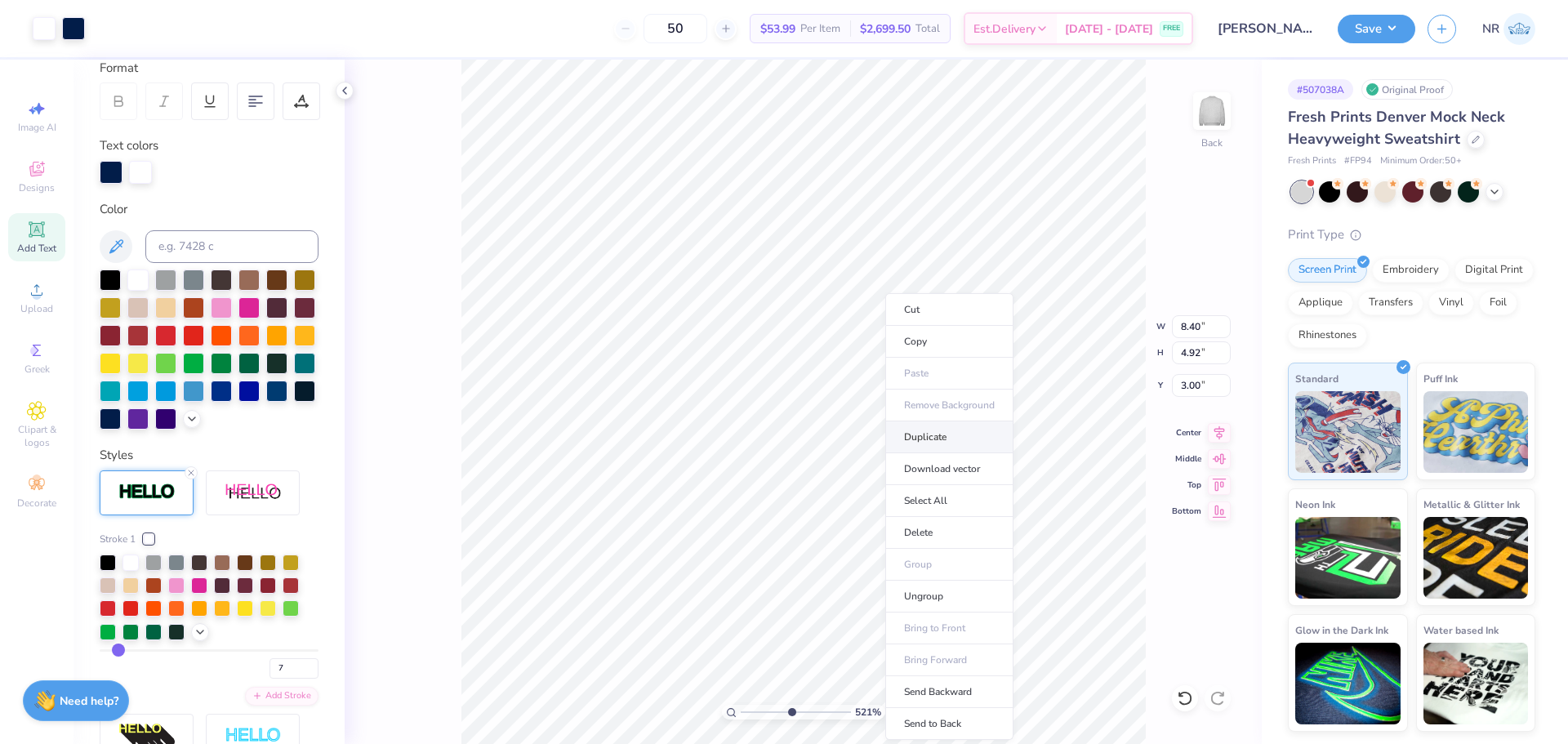
click at [952, 444] on li "Duplicate" at bounding box center [949, 438] width 129 height 32
drag, startPoint x: 788, startPoint y: 711, endPoint x: 769, endPoint y: 708, distance: 19.2
click at [769, 708] on input "range" at bounding box center [795, 713] width 110 height 15
click at [1184, 696] on icon at bounding box center [1184, 698] width 16 height 16
click at [993, 632] on li "Bring to Front" at bounding box center [989, 628] width 129 height 32
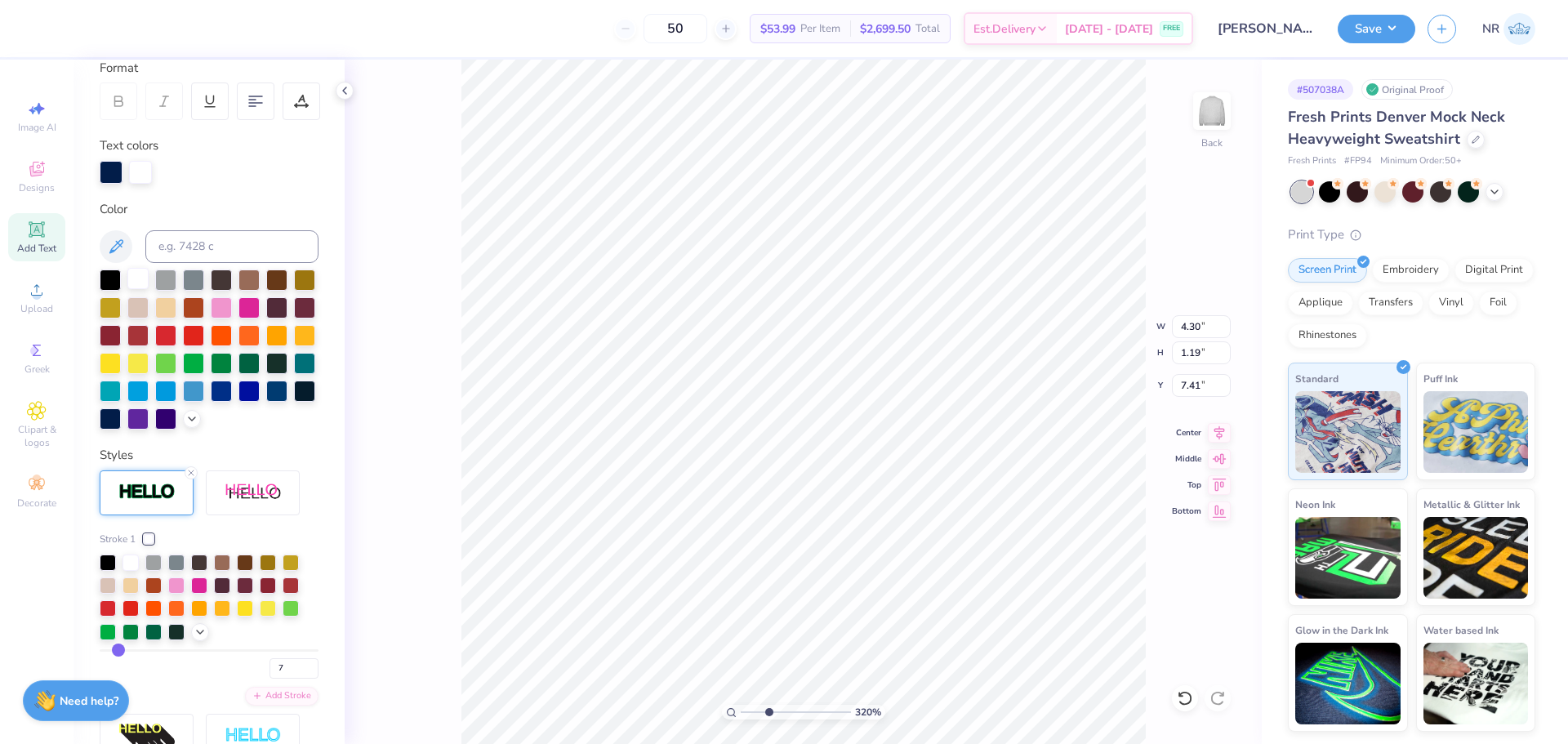
click at [134, 275] on div at bounding box center [138, 278] width 22 height 22
click at [931, 442] on li "Duplicate" at bounding box center [974, 438] width 129 height 32
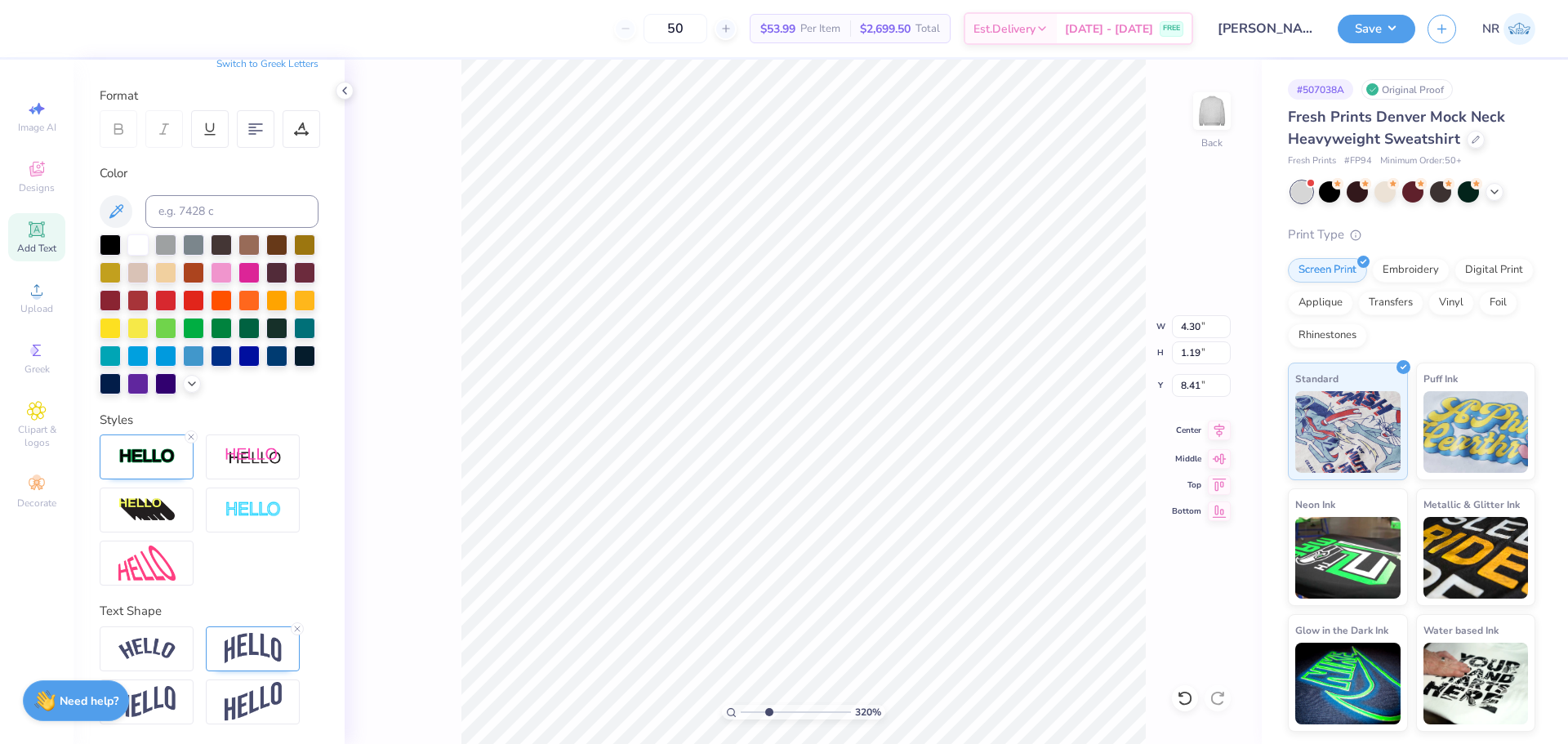
click at [1219, 433] on icon at bounding box center [1219, 430] width 23 height 20
click at [121, 372] on div at bounding box center [110, 382] width 22 height 22
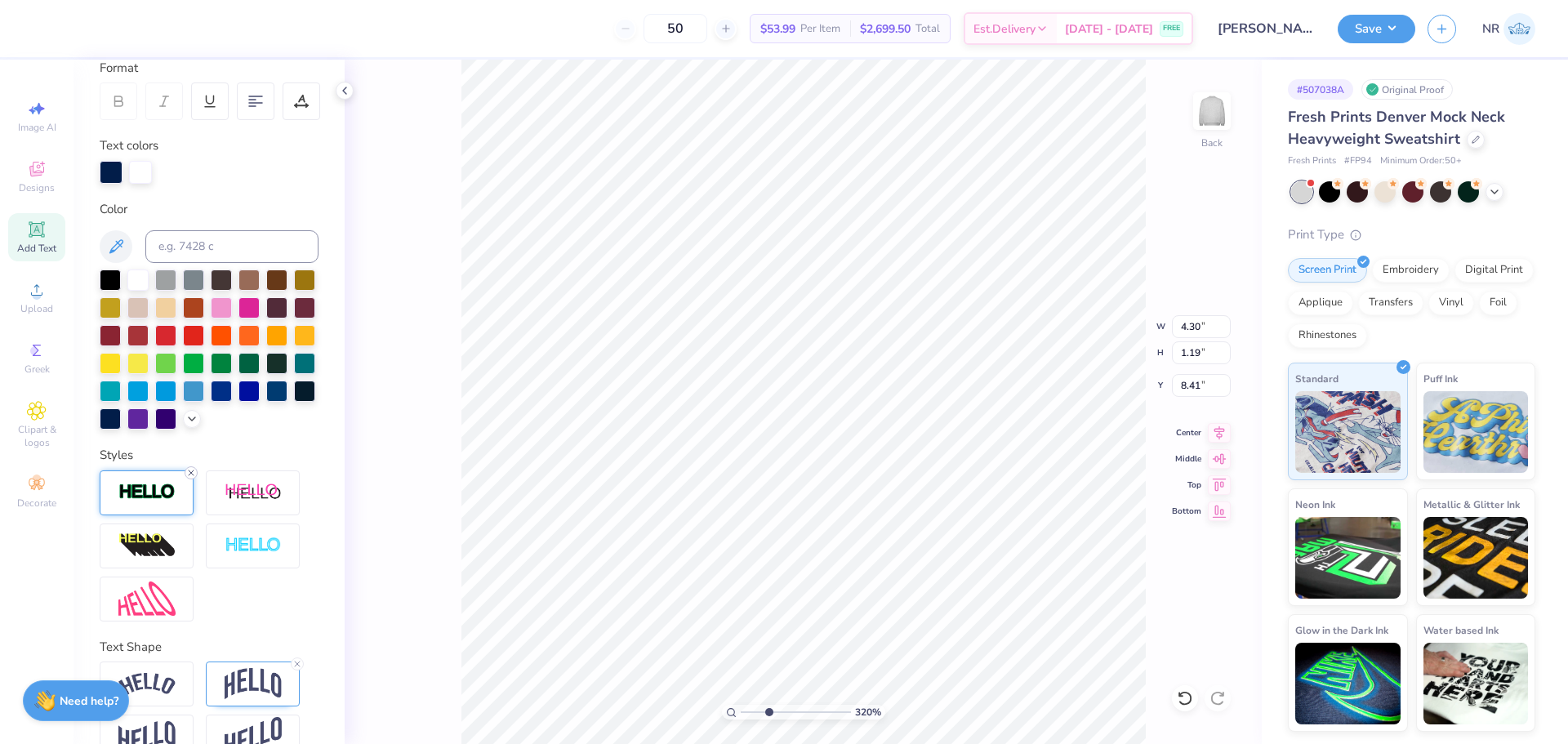
click at [188, 478] on icon at bounding box center [191, 473] width 9 height 9
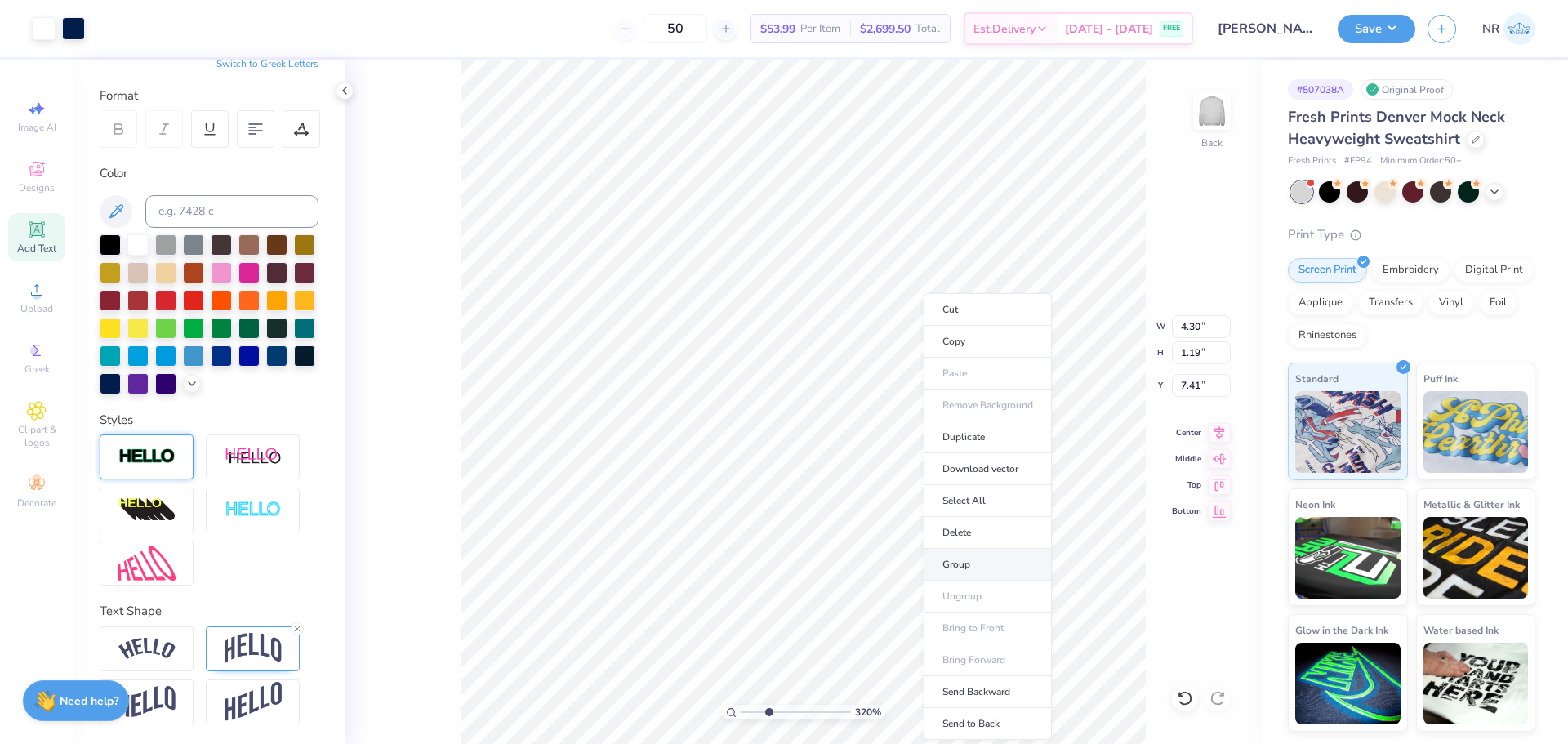
click at [961, 562] on li "Group" at bounding box center [988, 566] width 129 height 32
drag, startPoint x: 769, startPoint y: 711, endPoint x: 756, endPoint y: 705, distance: 14.3
click at [756, 706] on input "range" at bounding box center [795, 713] width 110 height 15
click at [1208, 435] on icon at bounding box center [1219, 430] width 23 height 20
click at [1223, 428] on icon at bounding box center [1219, 430] width 10 height 14
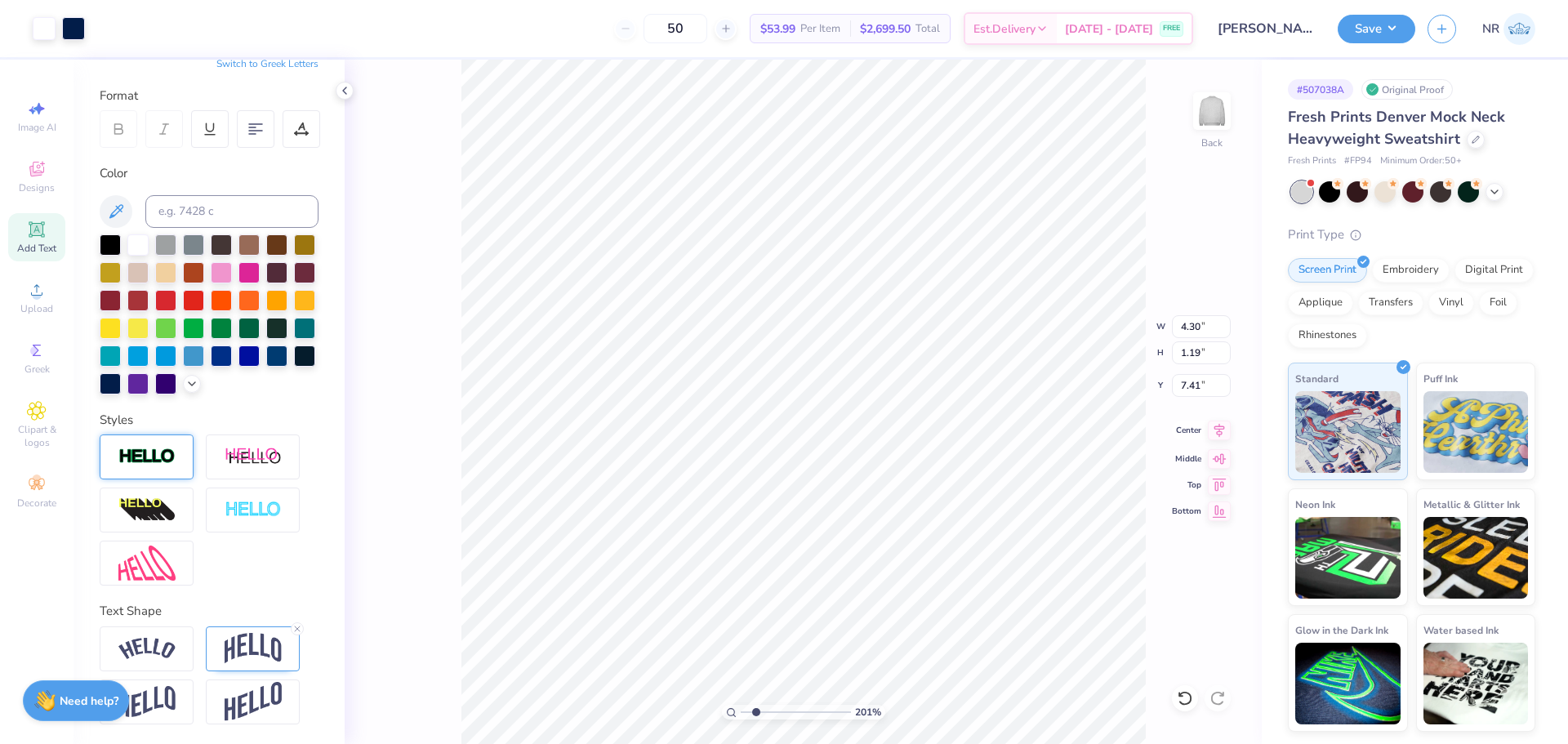
click at [1221, 431] on icon at bounding box center [1219, 430] width 10 height 14
click at [840, 553] on li "Group" at bounding box center [861, 551] width 129 height 32
drag, startPoint x: 753, startPoint y: 711, endPoint x: 740, endPoint y: 705, distance: 14.3
click at [741, 705] on input "range" at bounding box center [795, 713] width 110 height 15
drag, startPoint x: 744, startPoint y: 712, endPoint x: 775, endPoint y: 699, distance: 33.6
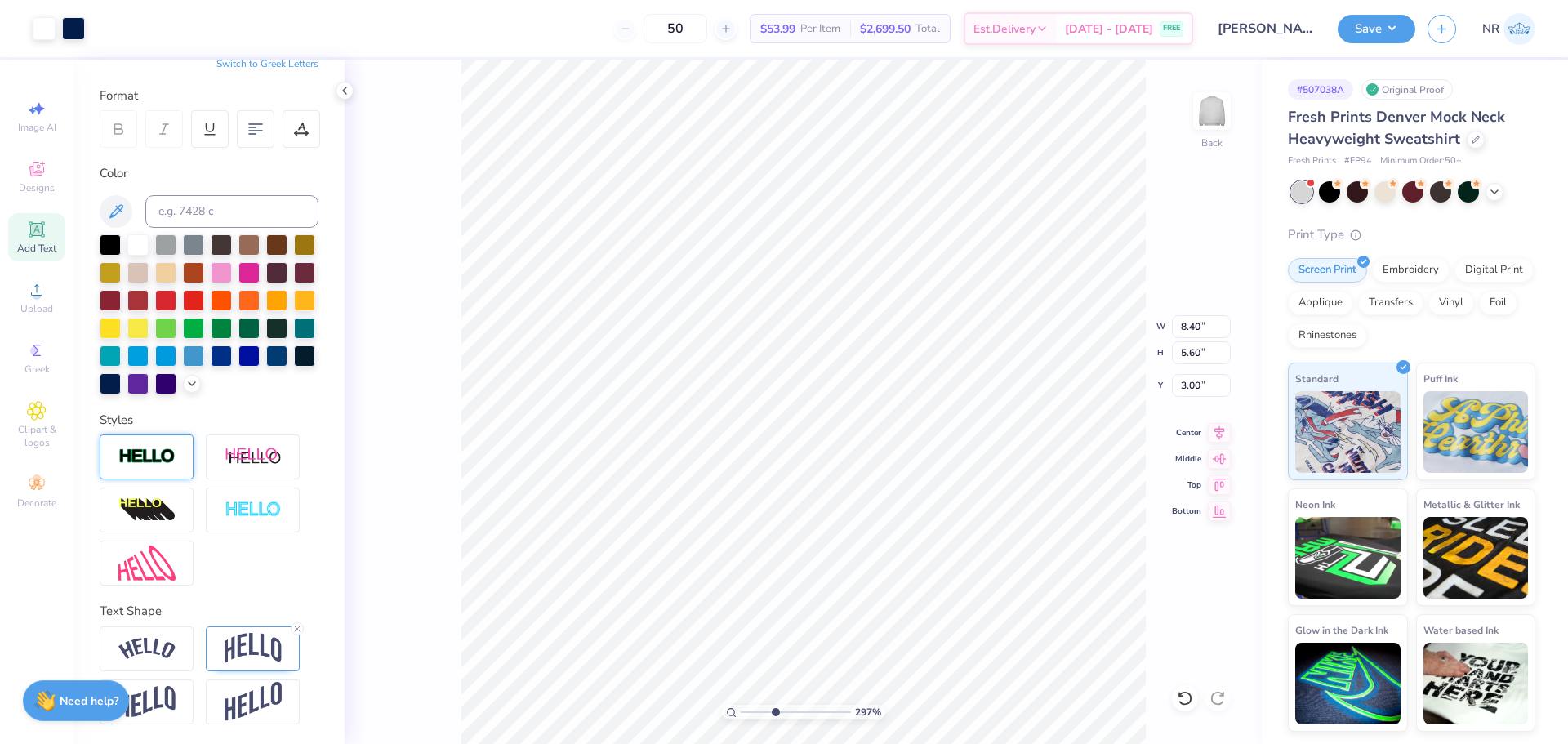
click at [775, 705] on input "range" at bounding box center [795, 713] width 110 height 15
click at [1185, 699] on icon at bounding box center [1184, 698] width 16 height 16
click at [144, 466] on img at bounding box center [146, 457] width 57 height 19
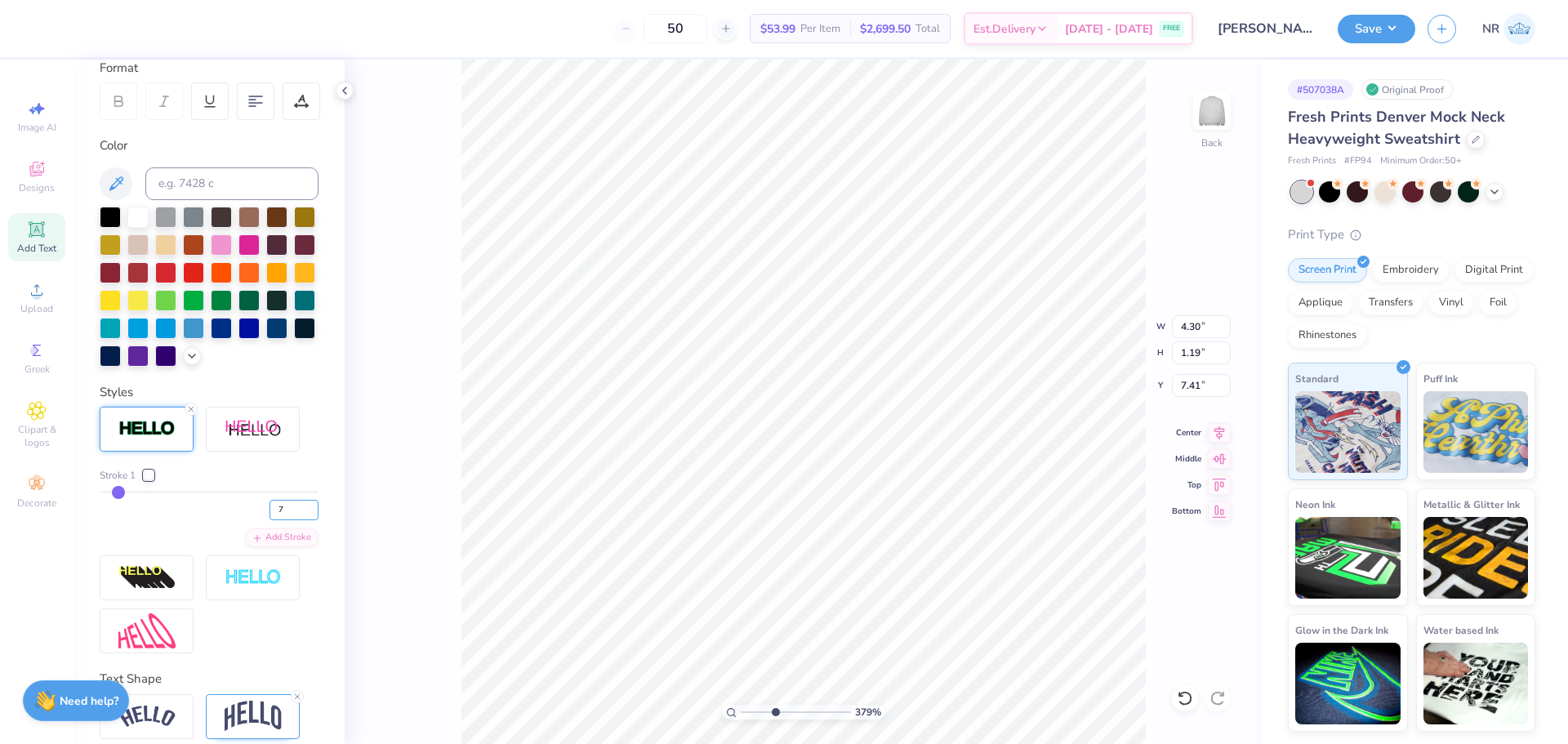
drag, startPoint x: 275, startPoint y: 538, endPoint x: 252, endPoint y: 537, distance: 23.0
click at [252, 520] on div "7" at bounding box center [208, 505] width 219 height 29
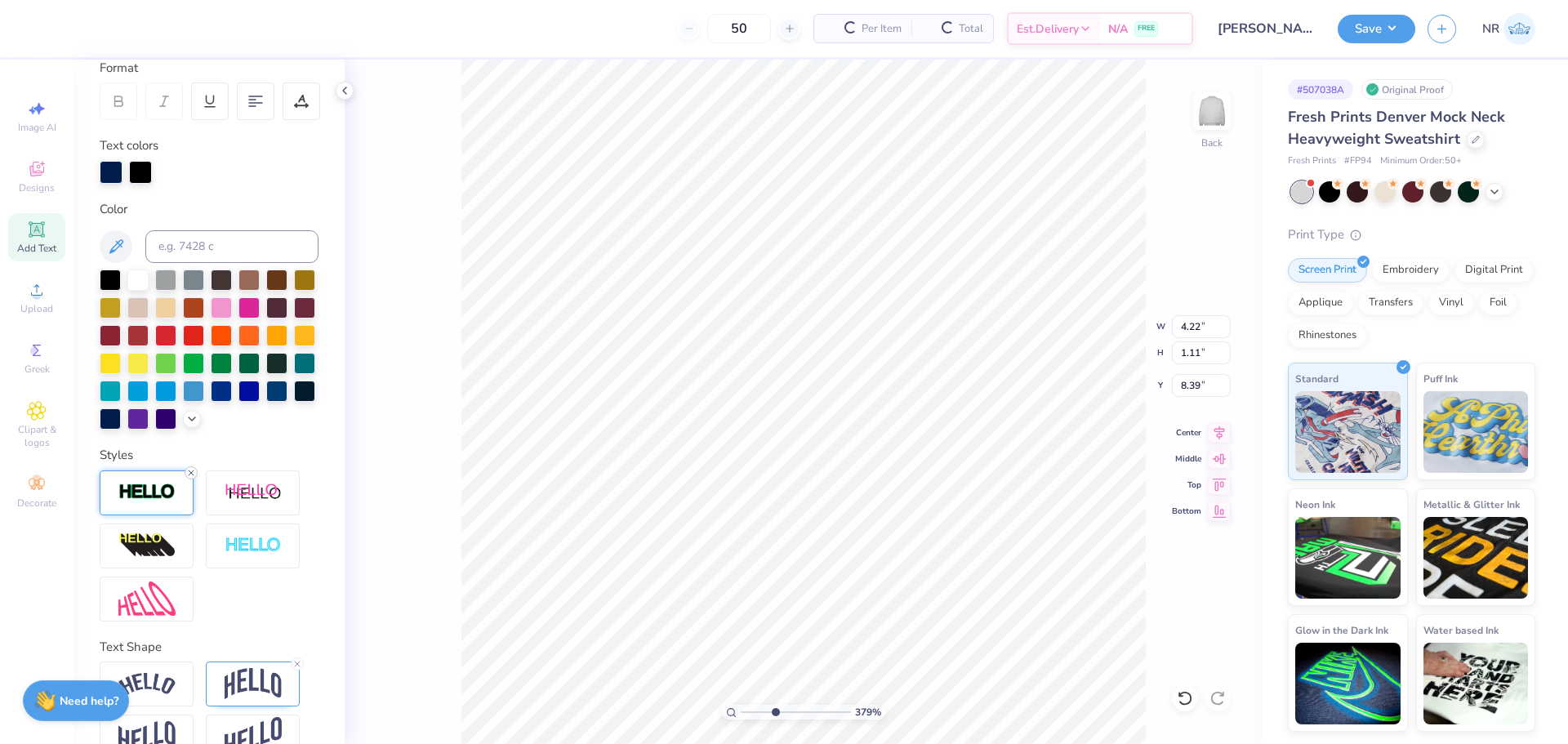
click at [190, 478] on icon at bounding box center [191, 473] width 9 height 9
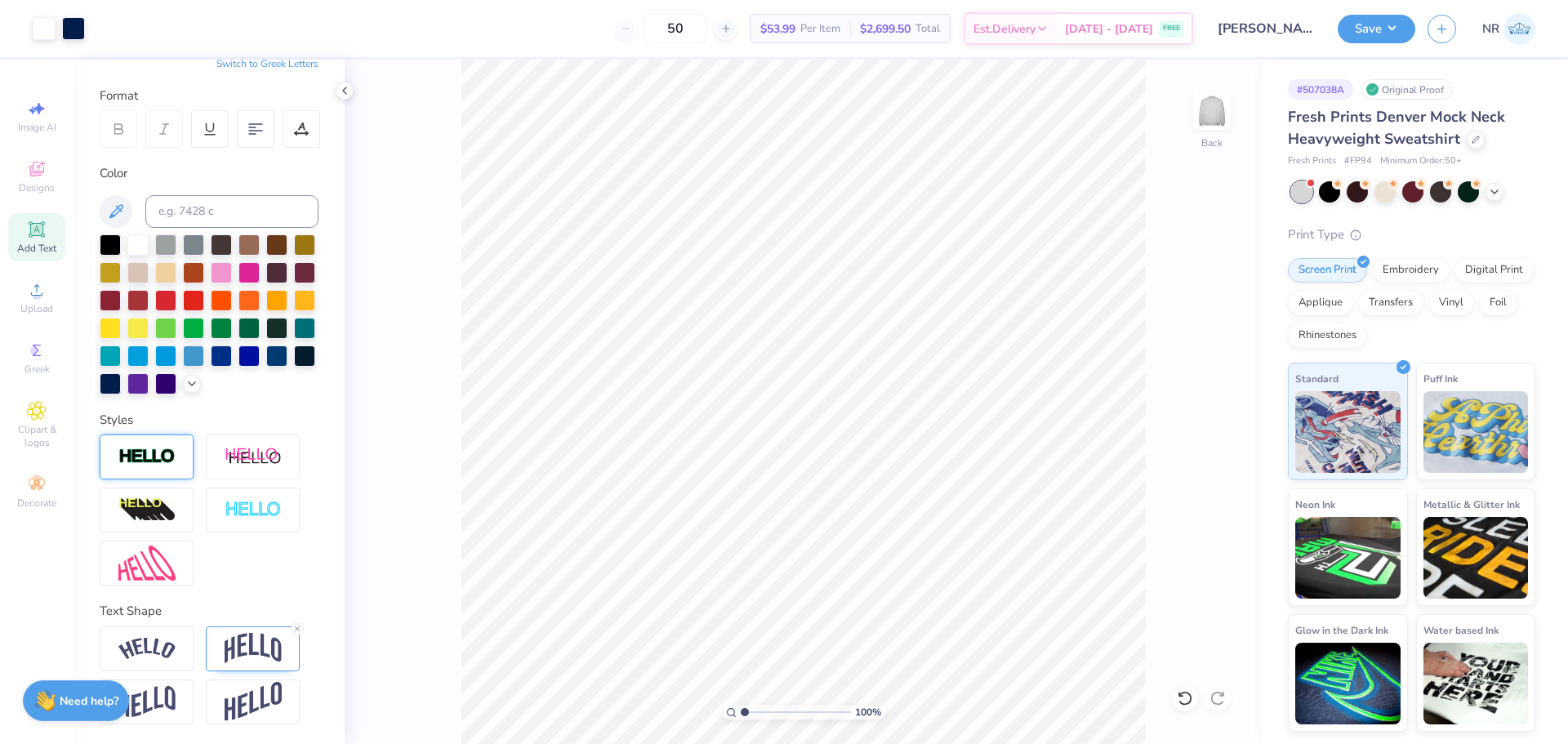
drag, startPoint x: 772, startPoint y: 713, endPoint x: 743, endPoint y: 701, distance: 31.4
click at [743, 705] on input "range" at bounding box center [795, 713] width 110 height 15
drag, startPoint x: 746, startPoint y: 712, endPoint x: 774, endPoint y: 704, distance: 29.1
click at [774, 705] on input "range" at bounding box center [795, 713] width 110 height 15
click at [983, 566] on li "Group" at bounding box center [1015, 566] width 129 height 32
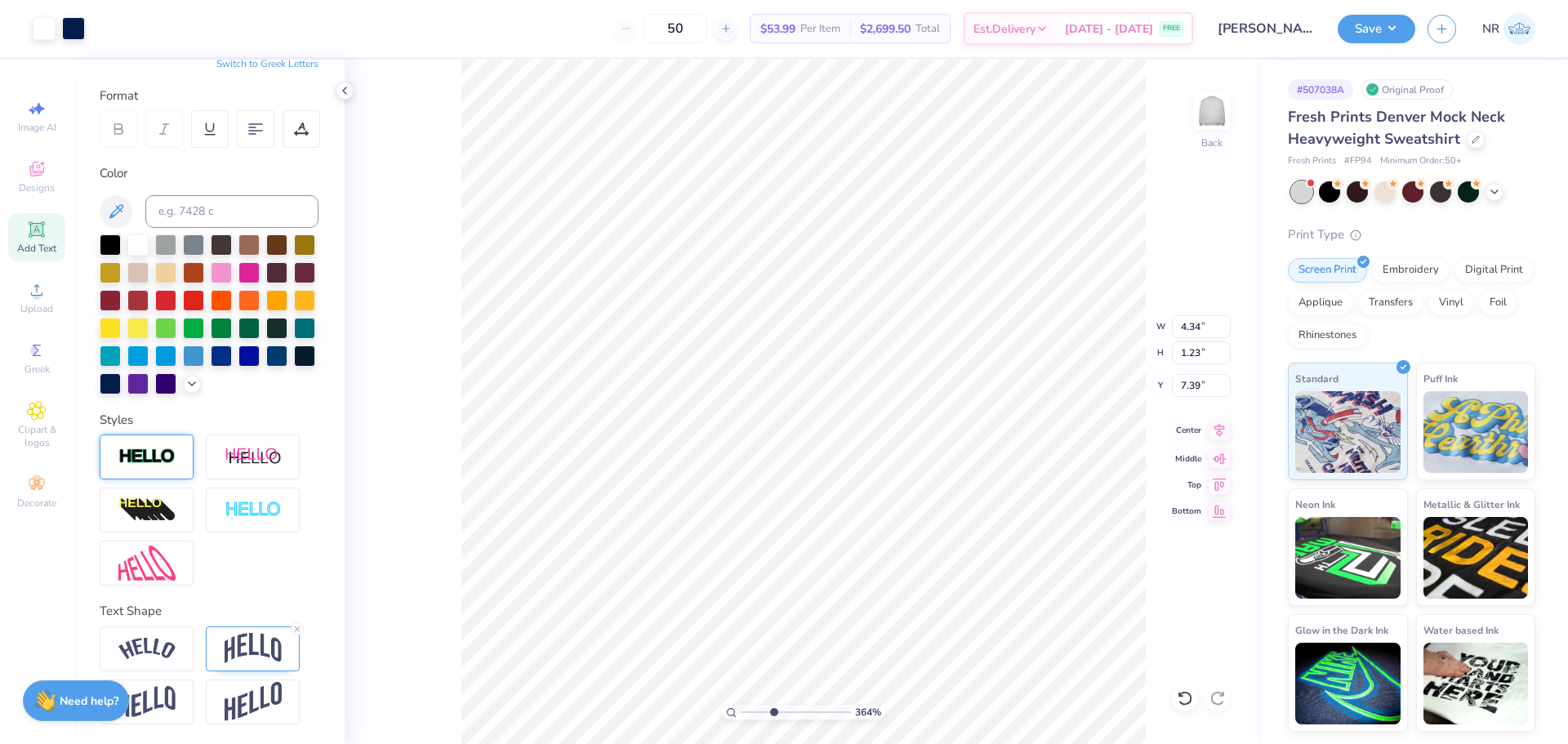
click at [1219, 430] on icon at bounding box center [1219, 430] width 23 height 20
drag, startPoint x: 773, startPoint y: 712, endPoint x: 747, endPoint y: 705, distance: 26.9
click at [747, 707] on input "range" at bounding box center [795, 713] width 110 height 15
click at [869, 562] on li "Group" at bounding box center [875, 566] width 129 height 32
click at [1218, 432] on icon at bounding box center [1219, 430] width 23 height 20
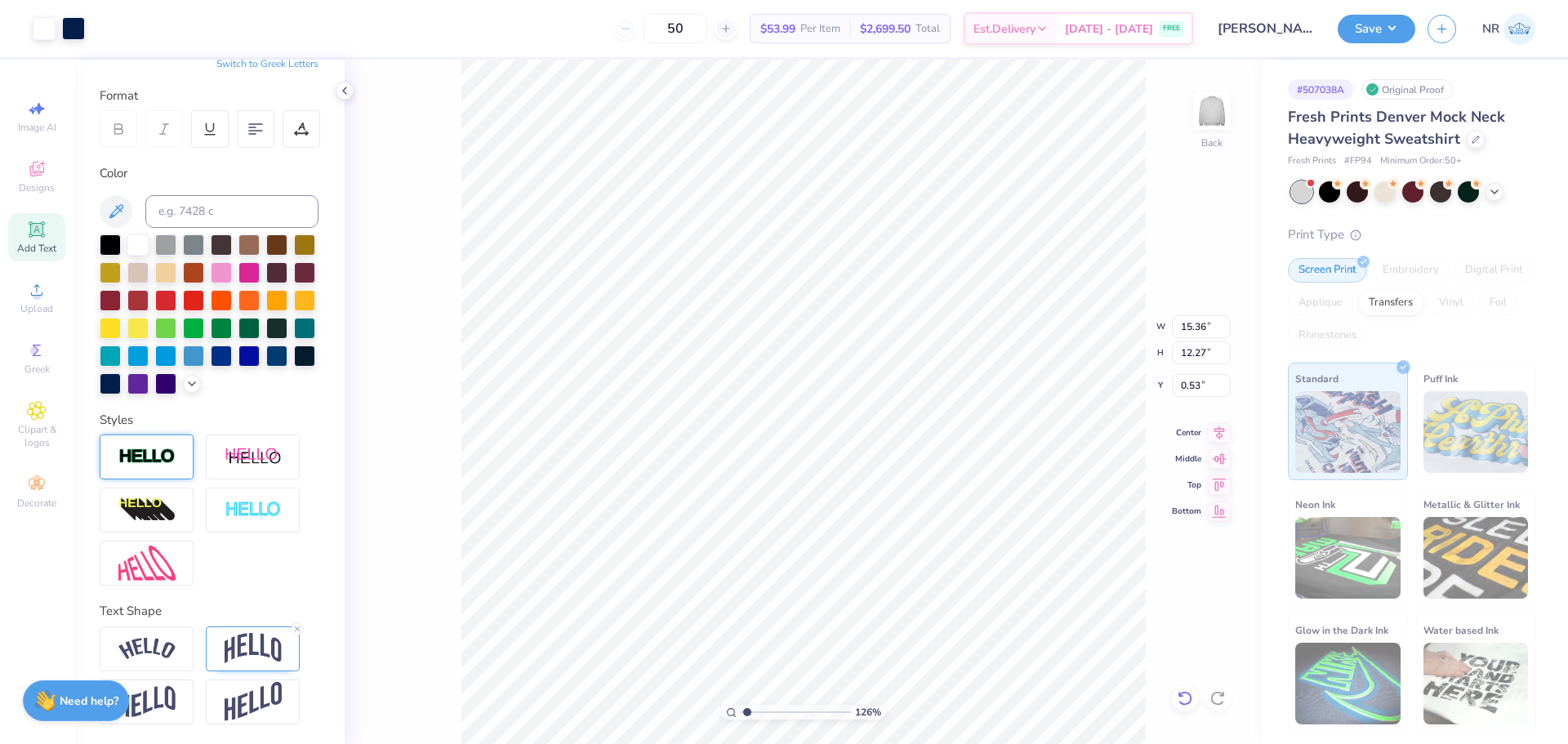
click at [1184, 699] on icon at bounding box center [1184, 698] width 16 height 16
click at [1188, 699] on icon at bounding box center [1184, 698] width 16 height 16
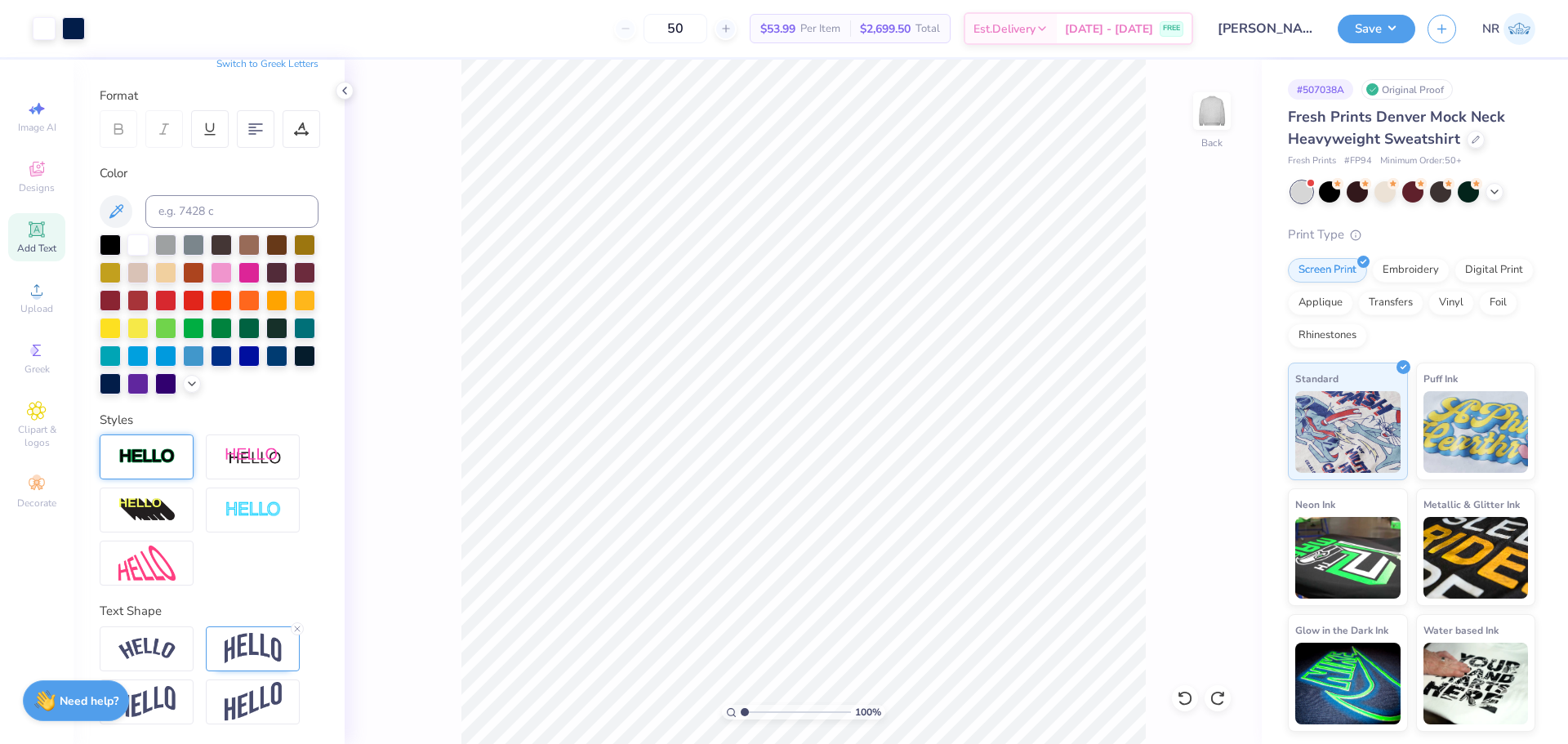
drag, startPoint x: 746, startPoint y: 712, endPoint x: 731, endPoint y: 696, distance: 21.9
click at [741, 705] on input "range" at bounding box center [795, 713] width 110 height 15
click at [879, 559] on li "Group" at bounding box center [893, 566] width 129 height 32
click at [1218, 425] on icon at bounding box center [1219, 430] width 23 height 20
click at [1222, 430] on icon at bounding box center [1219, 430] width 23 height 20
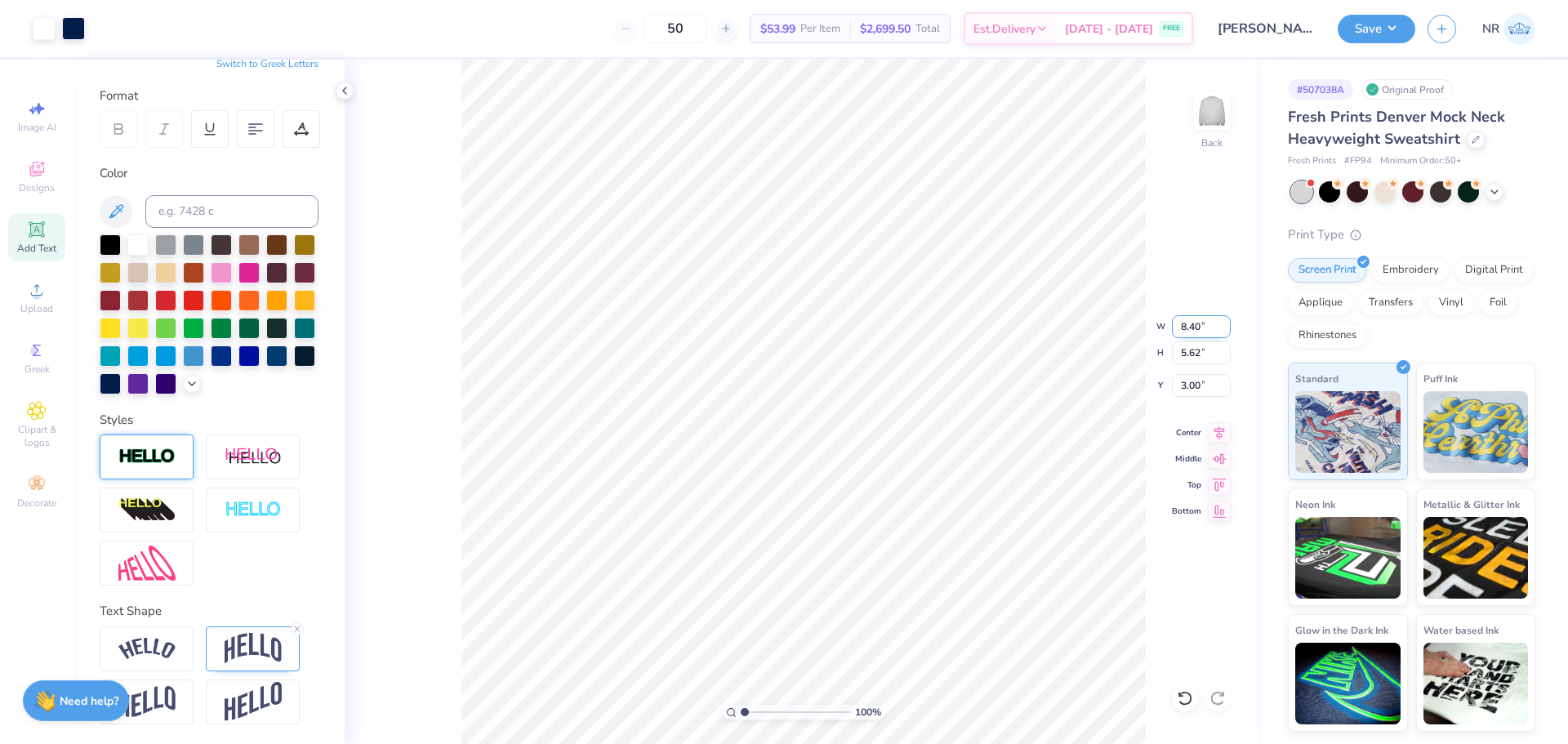
click at [1195, 328] on input "8.40" at bounding box center [1201, 327] width 59 height 23
click at [1183, 384] on input "2.80" at bounding box center [1201, 385] width 59 height 23
click at [763, 707] on input "range" at bounding box center [795, 713] width 110 height 15
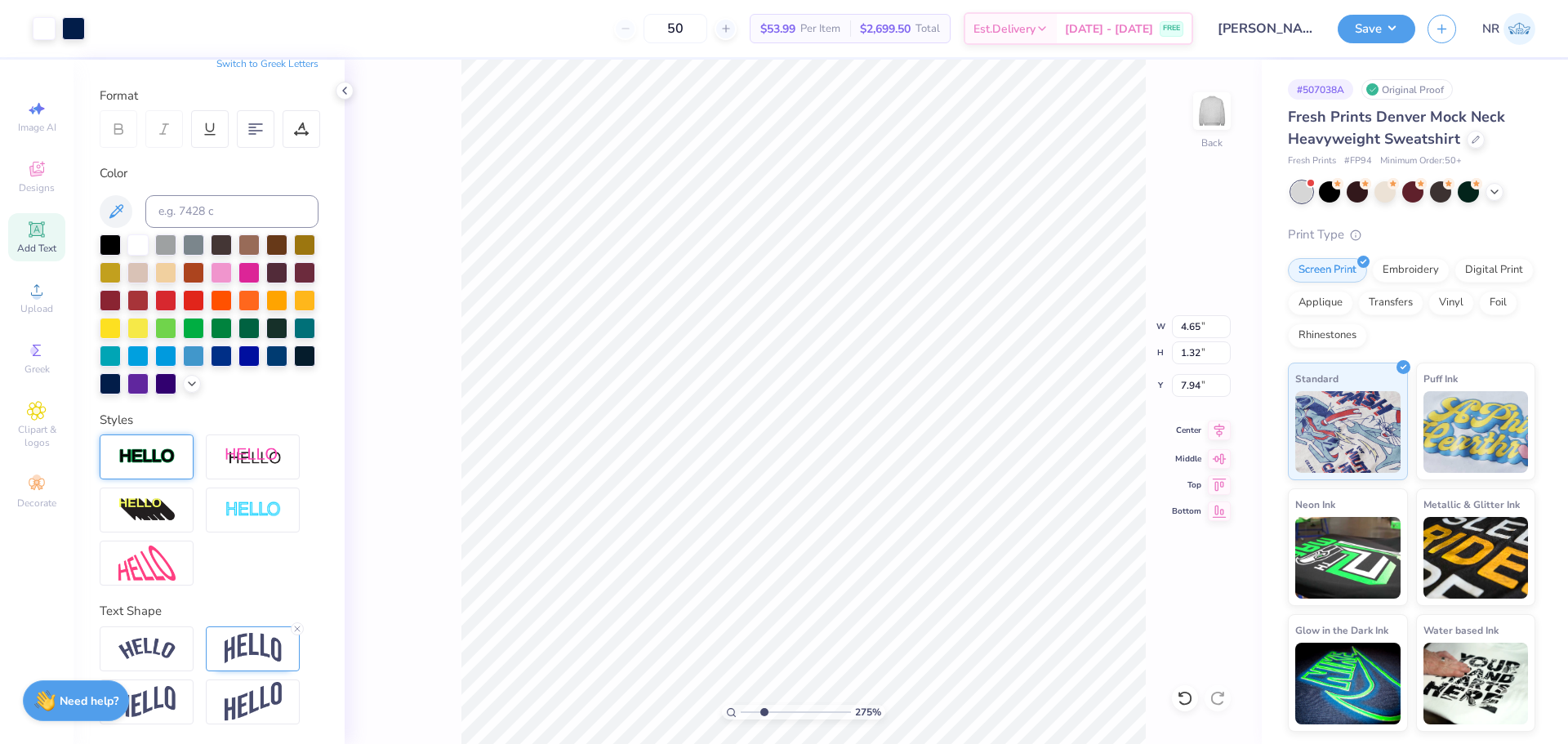
click at [1220, 430] on icon at bounding box center [1219, 430] width 23 height 20
click at [1220, 430] on icon at bounding box center [1219, 430] width 10 height 14
drag, startPoint x: 749, startPoint y: 713, endPoint x: 738, endPoint y: 713, distance: 11.0
click at [741, 713] on input "range" at bounding box center [795, 713] width 110 height 15
click at [1220, 435] on icon at bounding box center [1219, 430] width 10 height 14
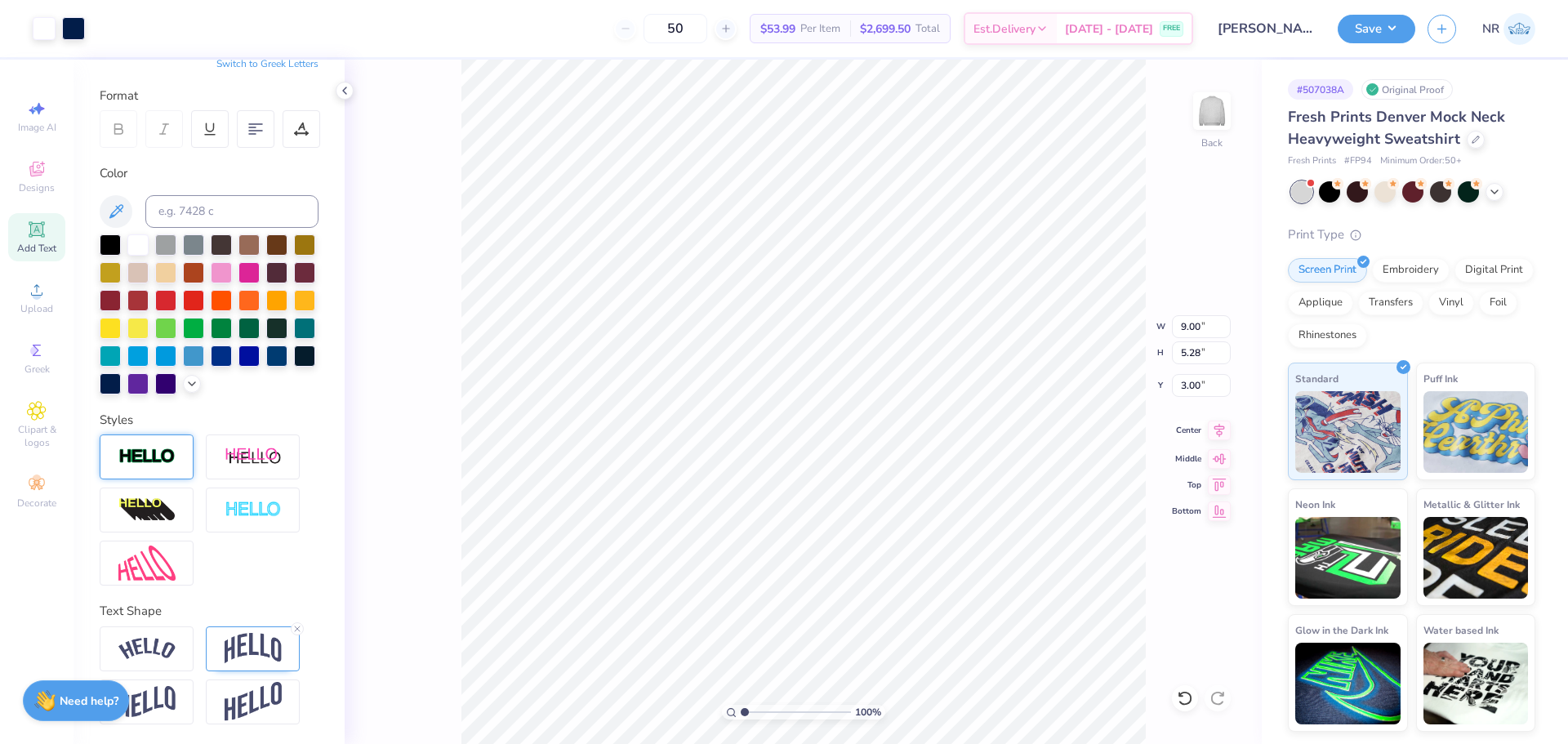
click at [1220, 425] on icon at bounding box center [1219, 430] width 10 height 14
click at [863, 559] on li "Group" at bounding box center [887, 566] width 129 height 32
click at [1221, 432] on icon at bounding box center [1219, 430] width 23 height 20
click at [1223, 432] on icon at bounding box center [1219, 430] width 23 height 20
click at [1386, 32] on button "Save" at bounding box center [1376, 26] width 78 height 28
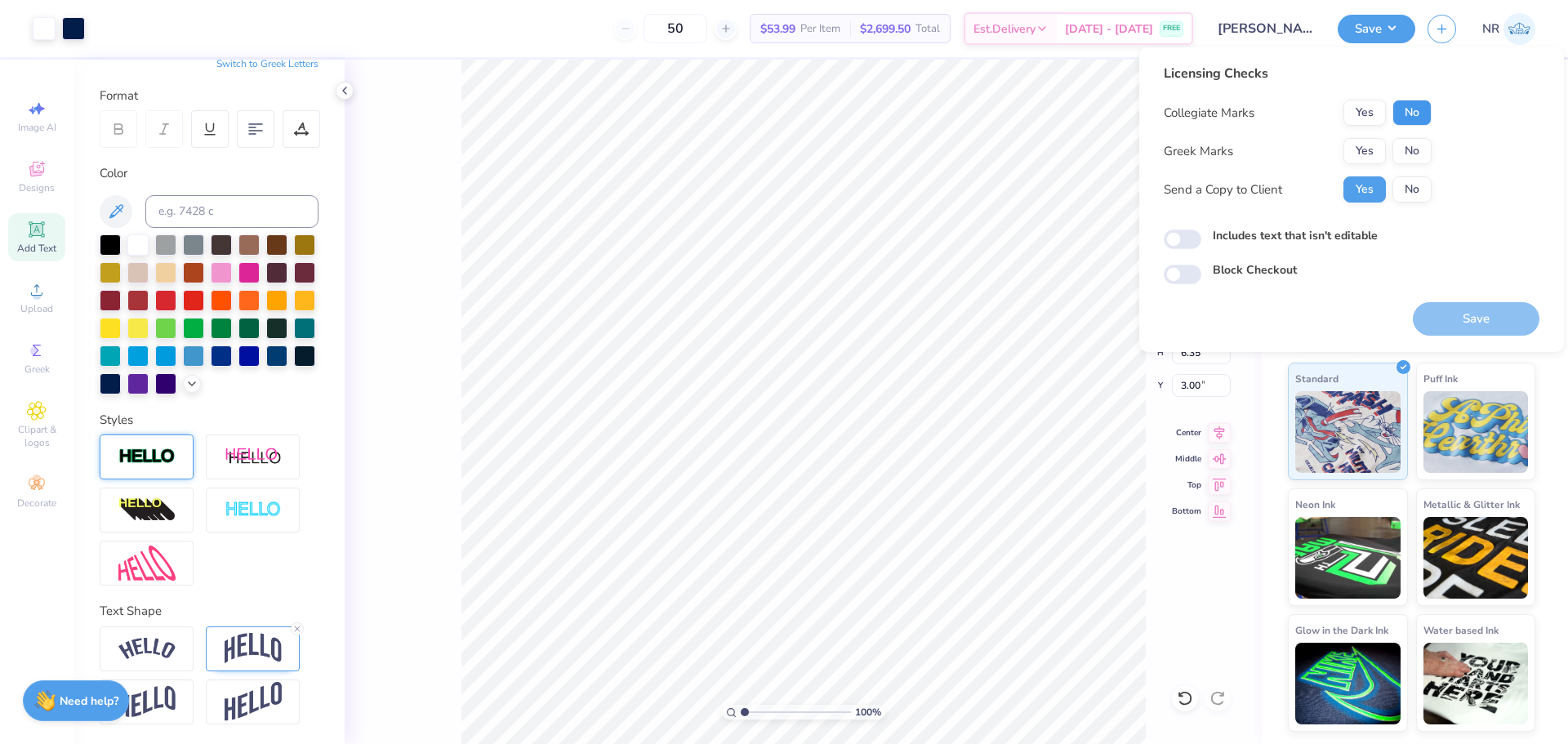
click at [1422, 115] on button "No" at bounding box center [1412, 113] width 39 height 26
click at [1377, 146] on button "Yes" at bounding box center [1364, 151] width 42 height 26
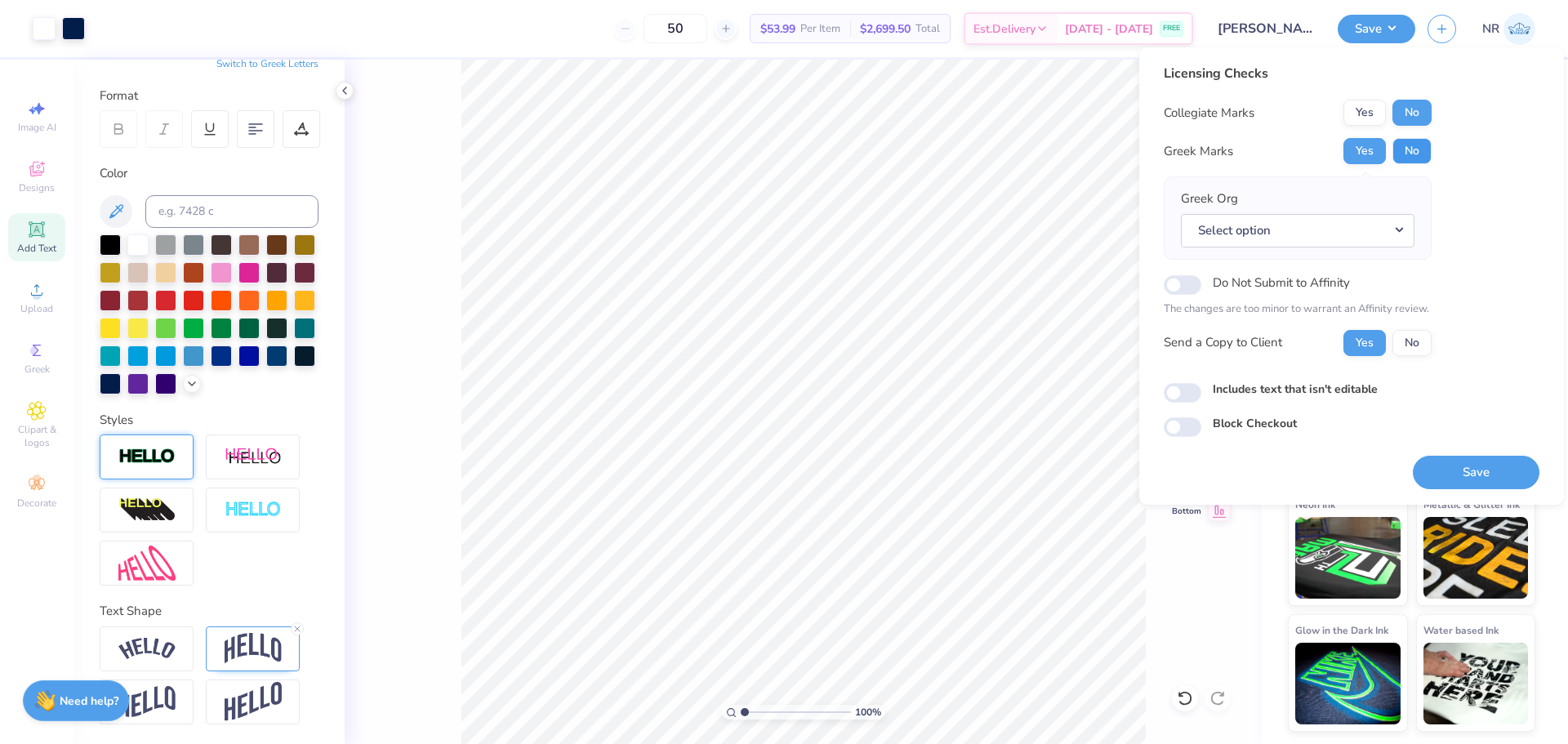
click at [1414, 147] on button "No" at bounding box center [1412, 151] width 39 height 26
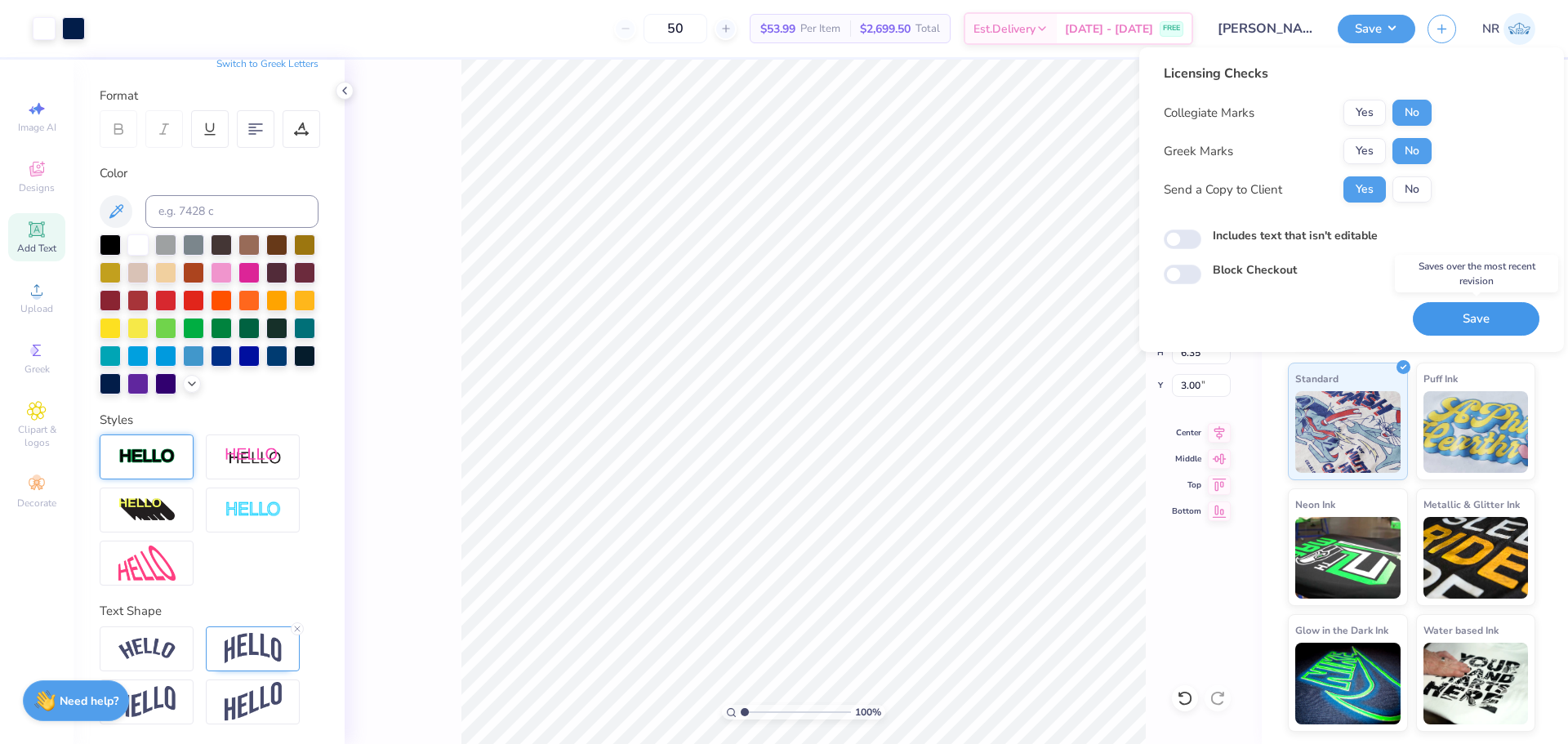
click at [1447, 320] on button "Save" at bounding box center [1476, 319] width 127 height 34
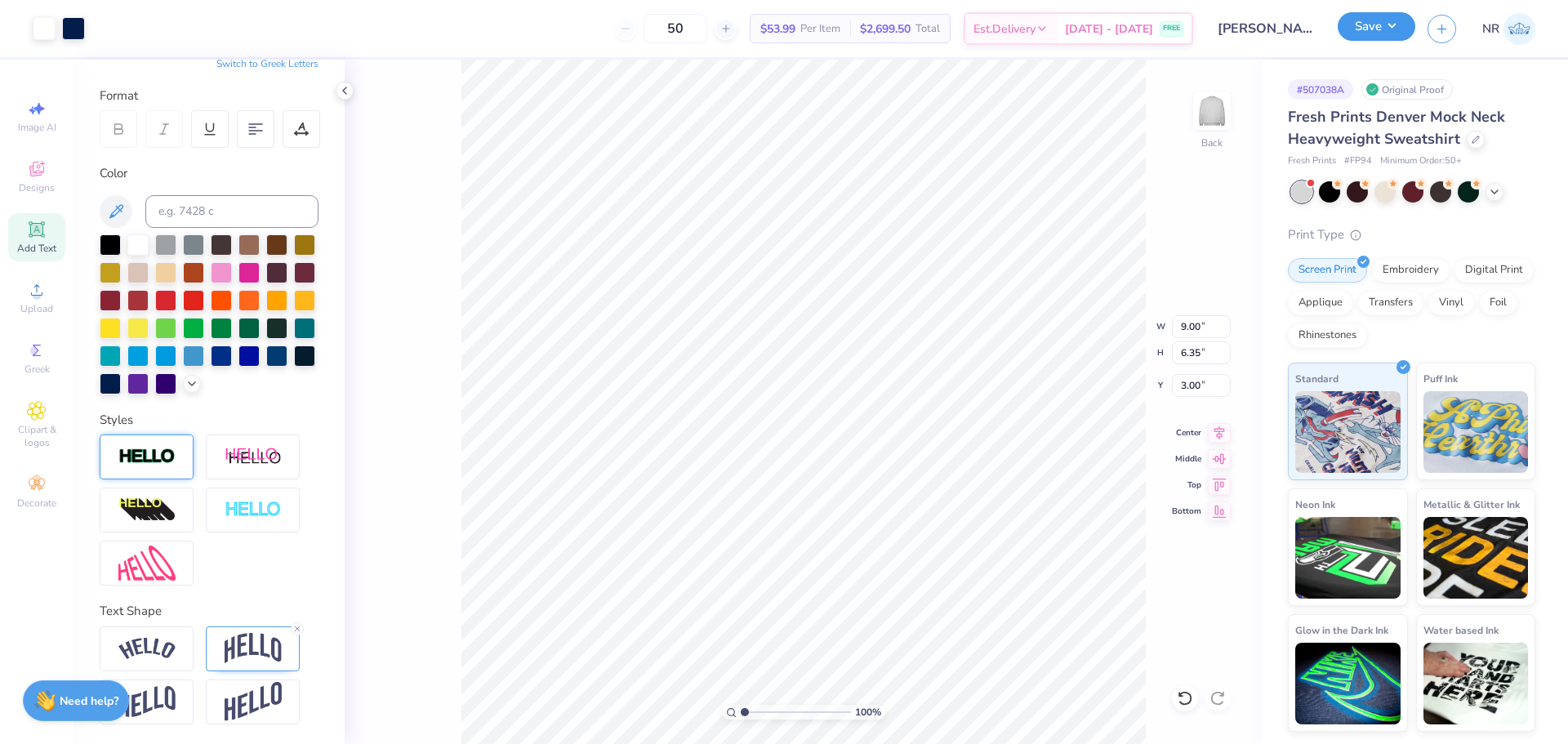
click at [1376, 36] on button "Save" at bounding box center [1376, 26] width 78 height 28
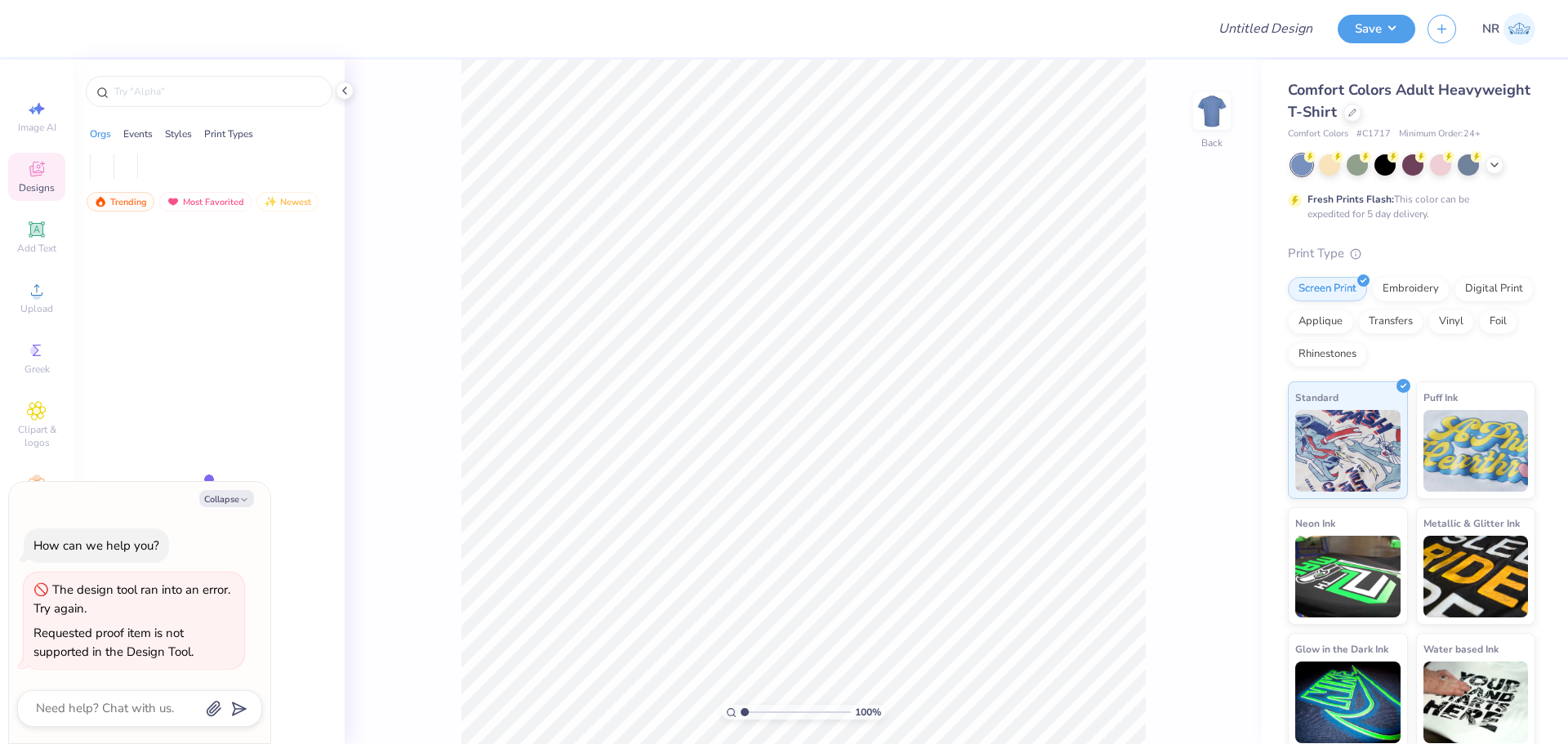
type textarea "x"
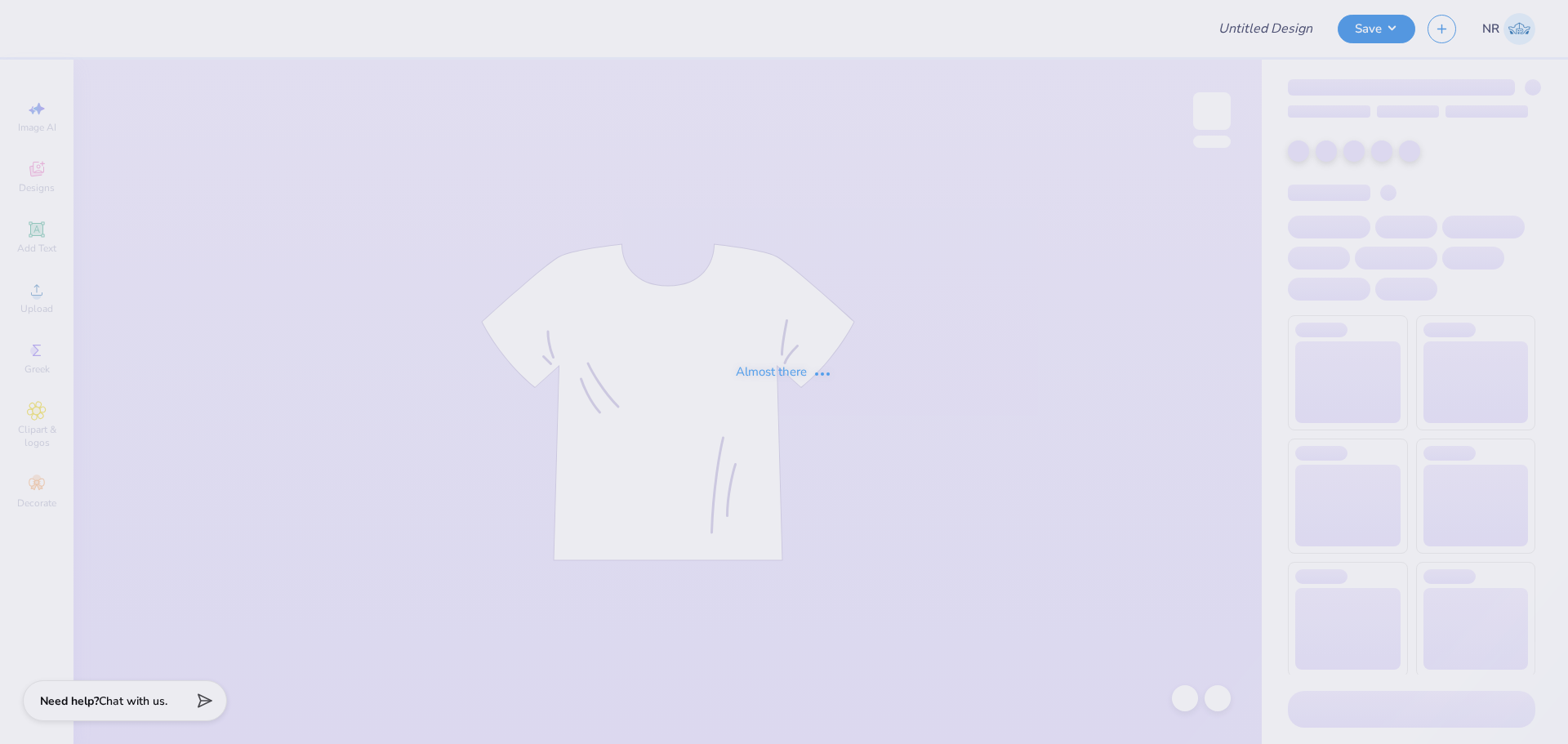
type input "WashU Skandalaris Center Staff Merch 2025"
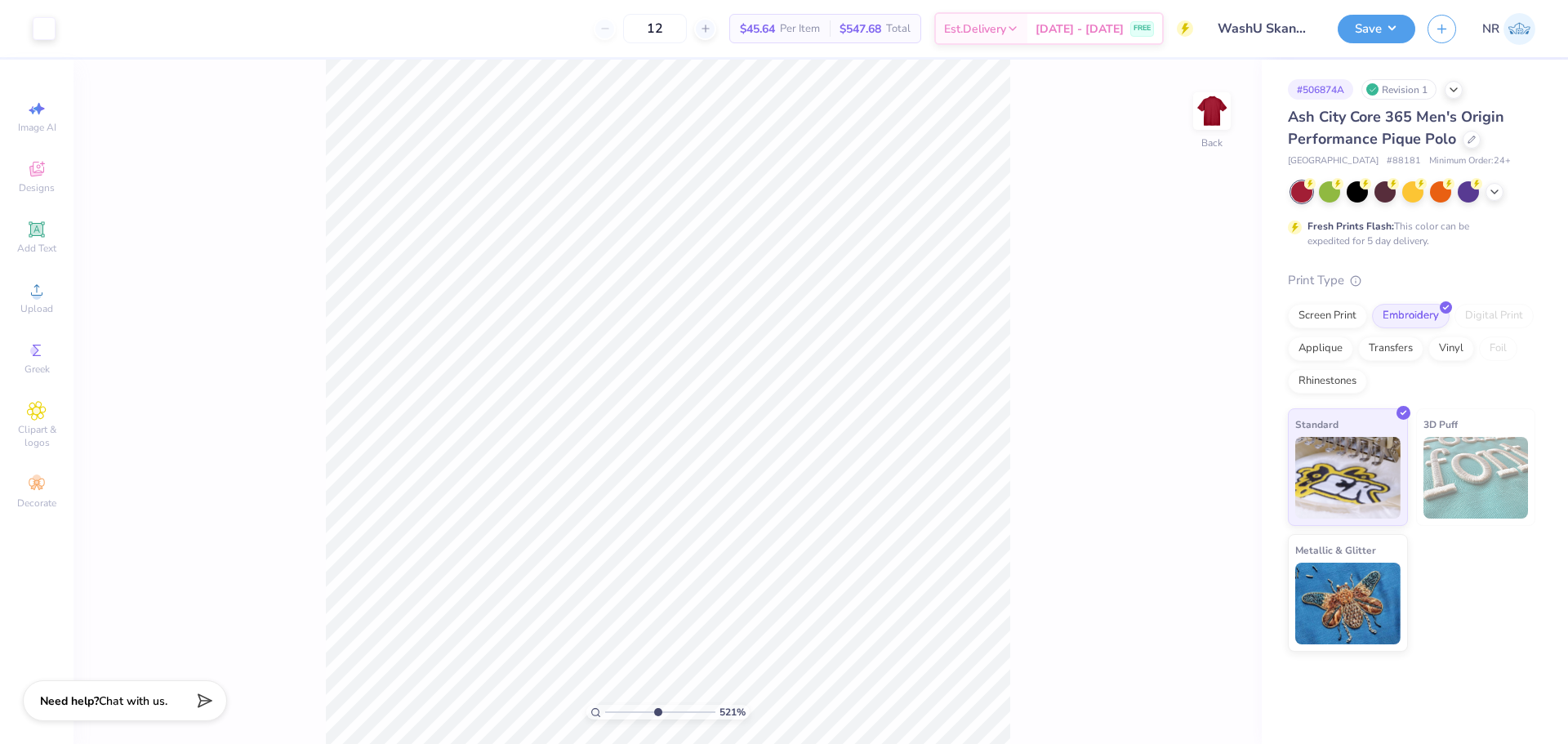
drag, startPoint x: 624, startPoint y: 712, endPoint x: 657, endPoint y: 694, distance: 37.6
click at [657, 705] on input "range" at bounding box center [660, 713] width 110 height 15
drag, startPoint x: 653, startPoint y: 710, endPoint x: 628, endPoint y: 705, distance: 25.5
click at [628, 705] on input "range" at bounding box center [660, 713] width 110 height 15
drag, startPoint x: 629, startPoint y: 712, endPoint x: 660, endPoint y: 710, distance: 31.1
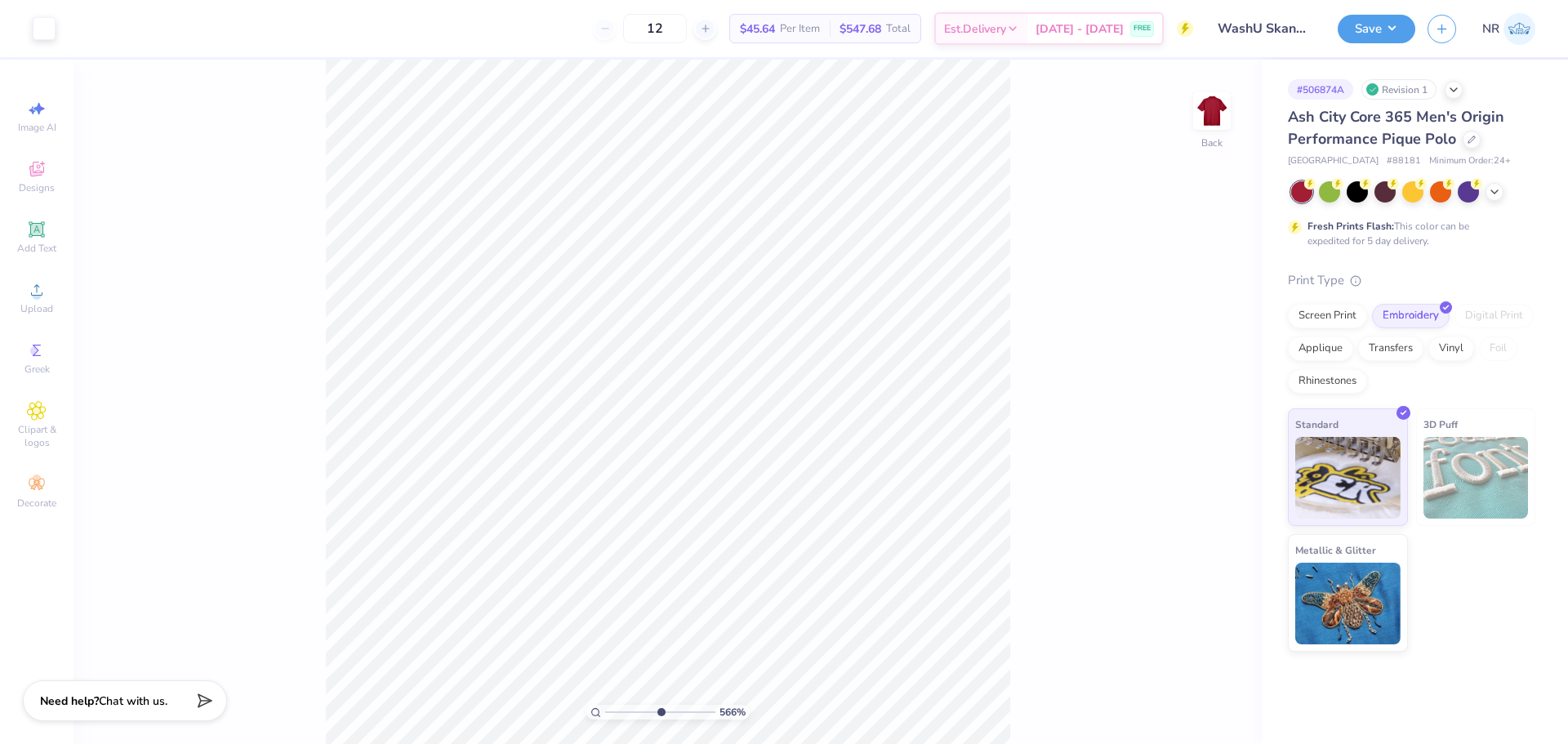
click at [660, 710] on input "range" at bounding box center [660, 713] width 110 height 15
click at [651, 711] on input "range" at bounding box center [660, 713] width 110 height 15
click at [649, 712] on input "range" at bounding box center [660, 713] width 110 height 15
click at [642, 719] on input "range" at bounding box center [660, 713] width 110 height 15
drag, startPoint x: 640, startPoint y: 712, endPoint x: 626, endPoint y: 711, distance: 14.0
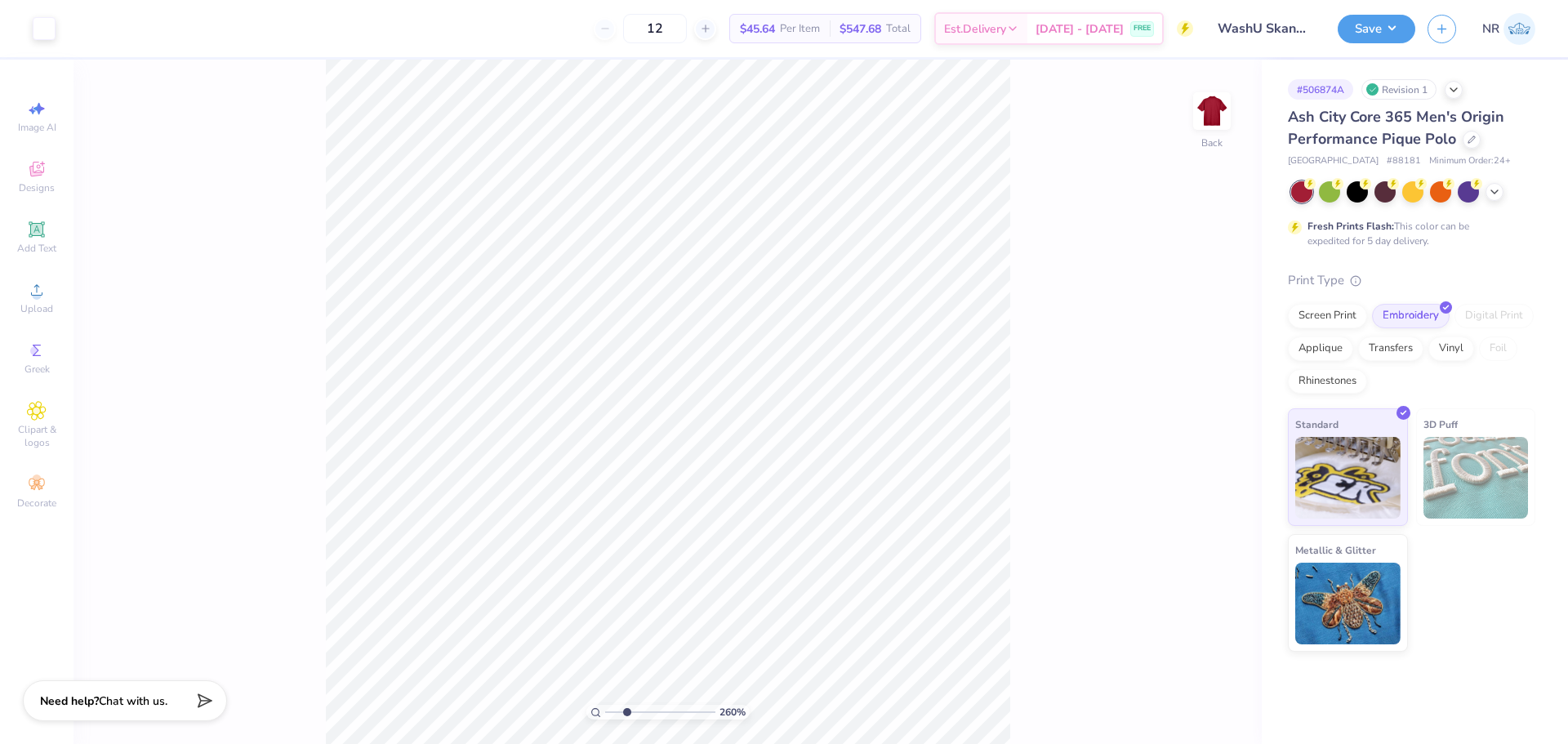
click at [626, 711] on input "range" at bounding box center [660, 713] width 110 height 15
type input "3.35"
click at [635, 711] on input "range" at bounding box center [660, 713] width 110 height 15
